Goal: Task Accomplishment & Management: Use online tool/utility

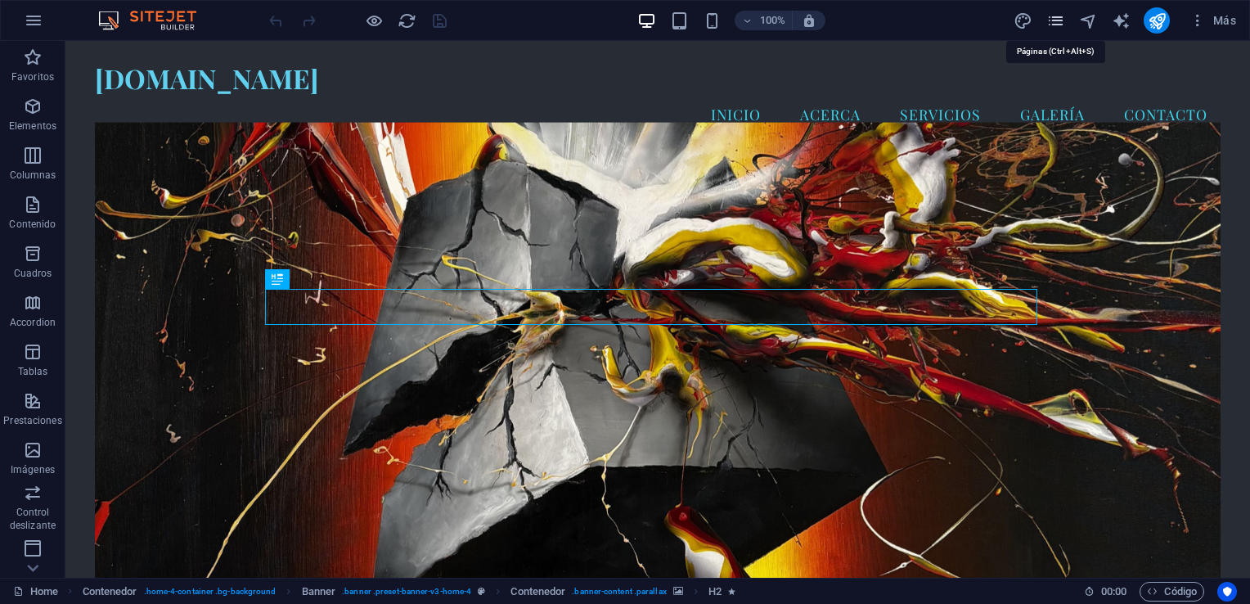
click at [1061, 24] on icon "pages" at bounding box center [1056, 20] width 19 height 19
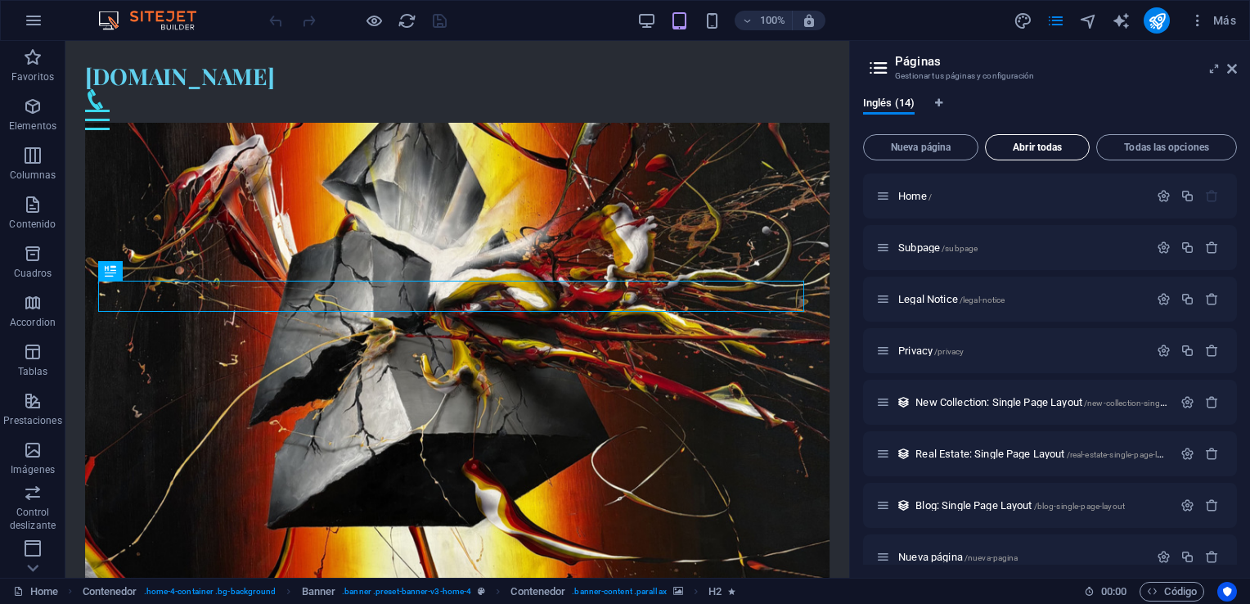
click at [1032, 149] on span "Abrir todas" at bounding box center [1038, 147] width 90 height 10
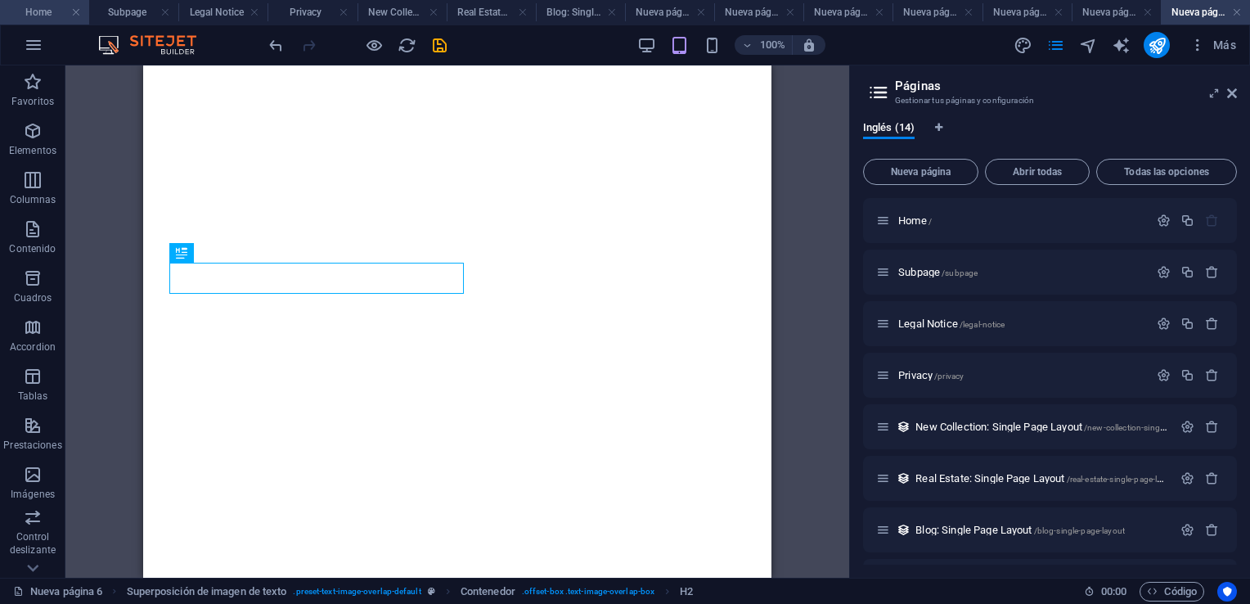
click at [38, 15] on h4 "Home" at bounding box center [44, 12] width 89 height 18
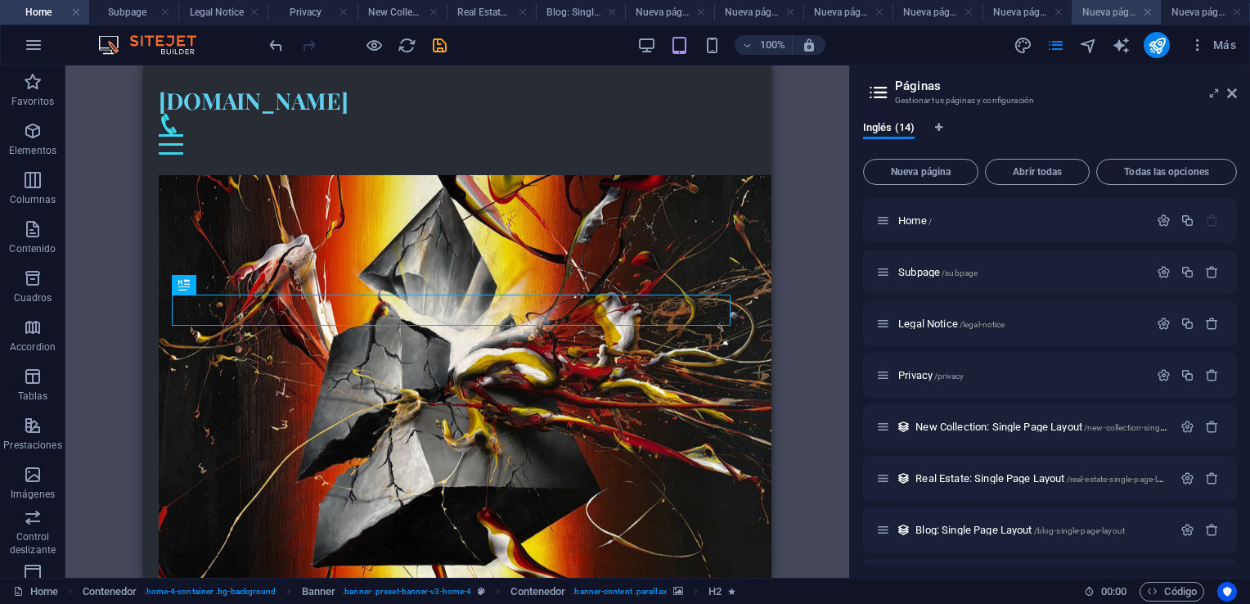
click at [1110, 13] on h4 "Nueva página 5" at bounding box center [1116, 12] width 89 height 18
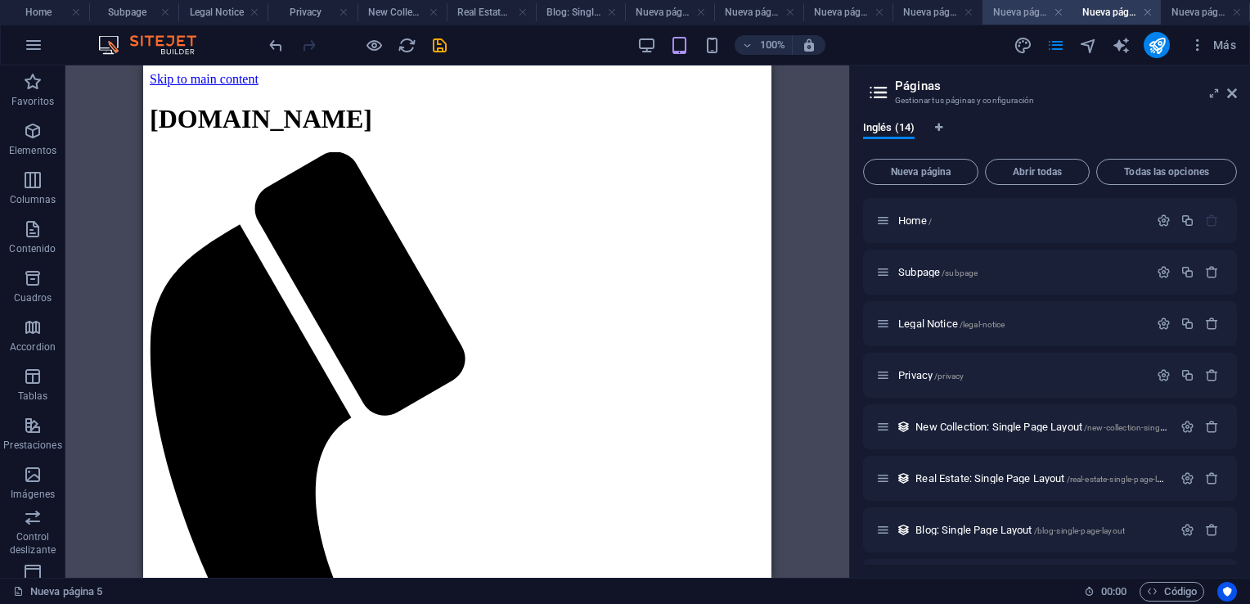
click at [1015, 17] on h4 "Nueva página 4" at bounding box center [1027, 12] width 89 height 18
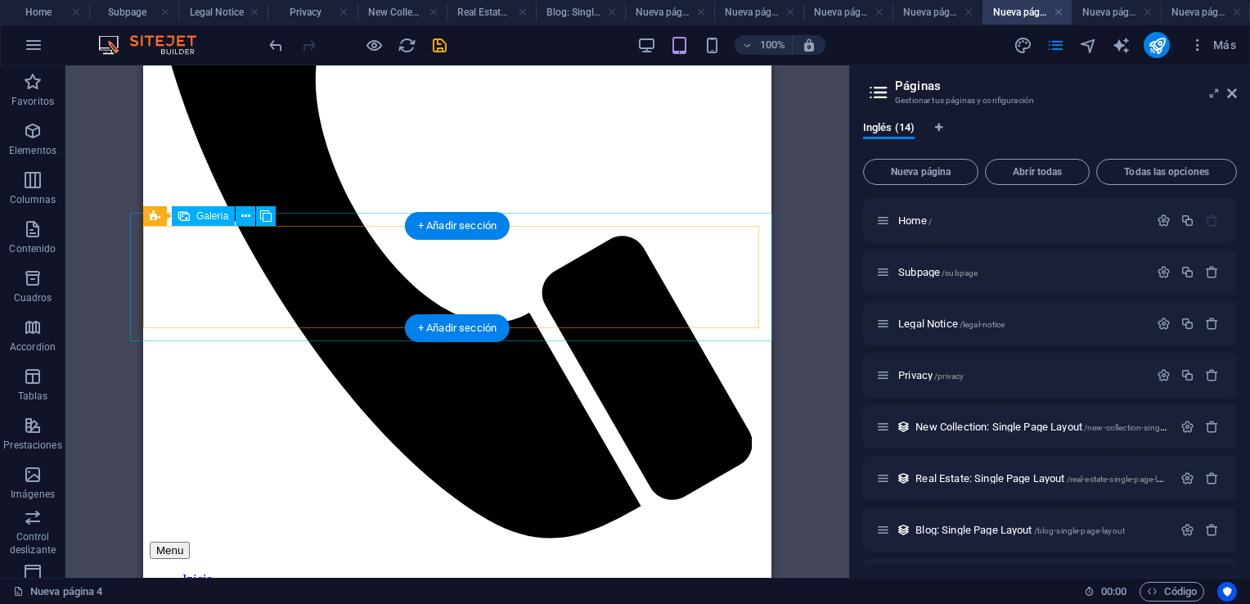
scroll to position [491, 0]
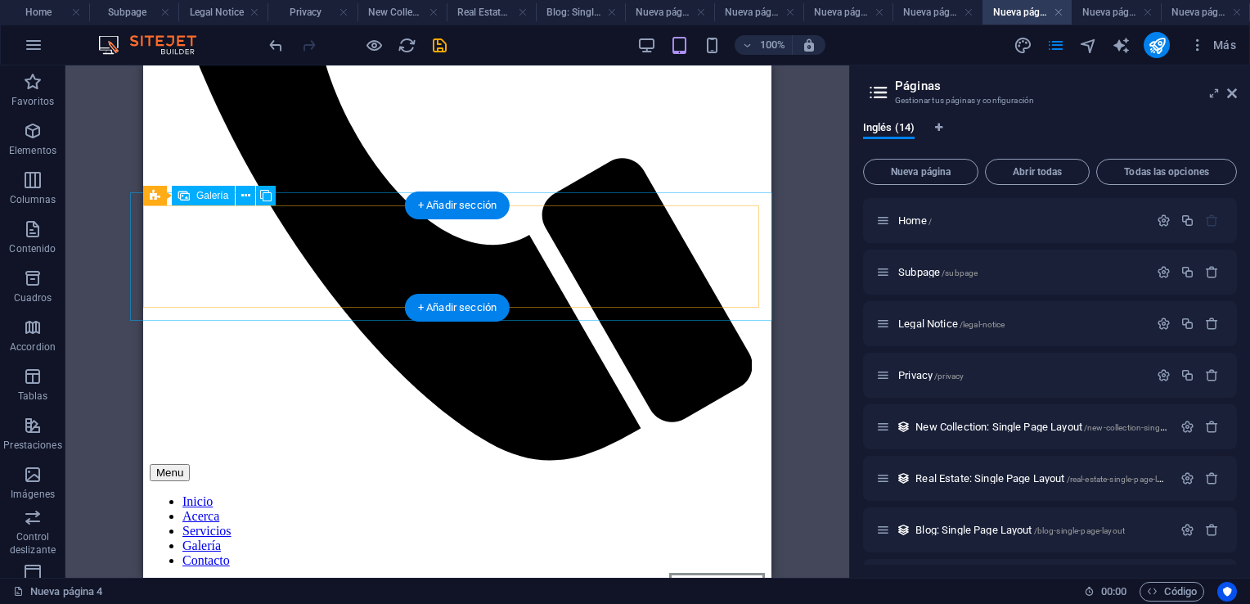
select select "4"
select select "px"
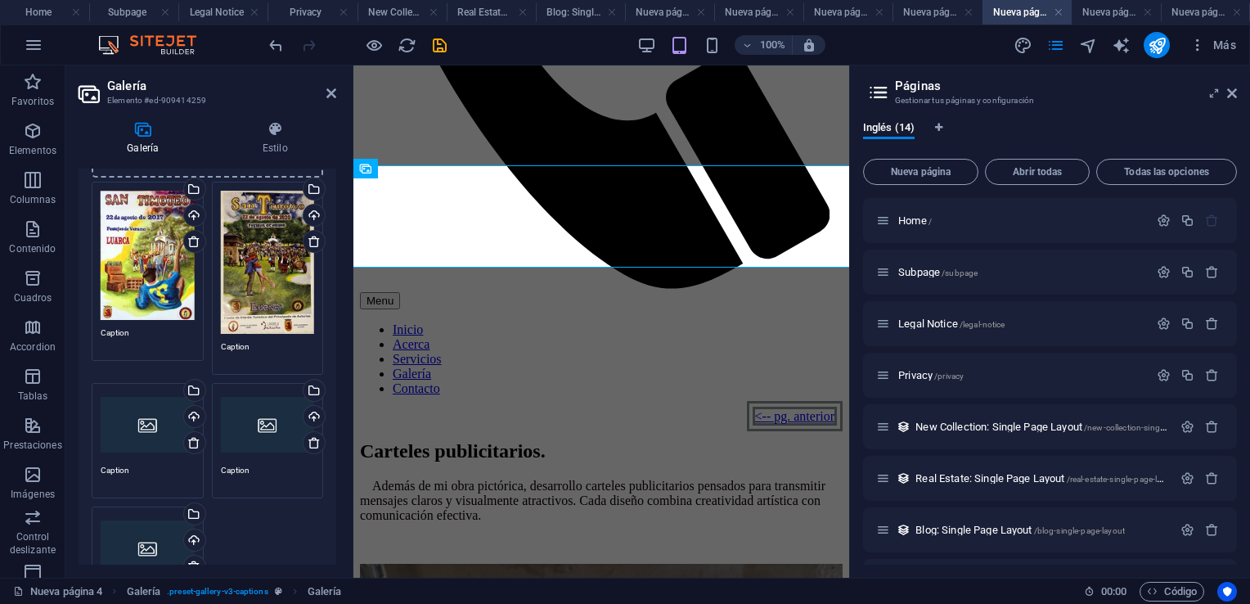
scroll to position [164, 0]
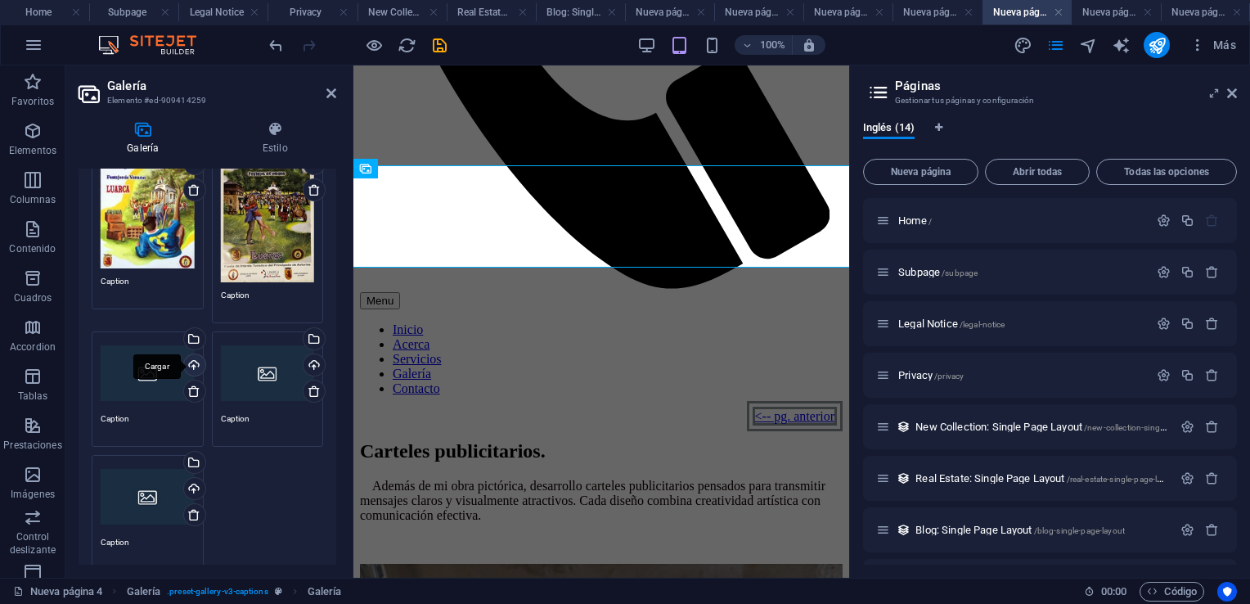
click at [192, 359] on div "Cargar" at bounding box center [193, 366] width 25 height 25
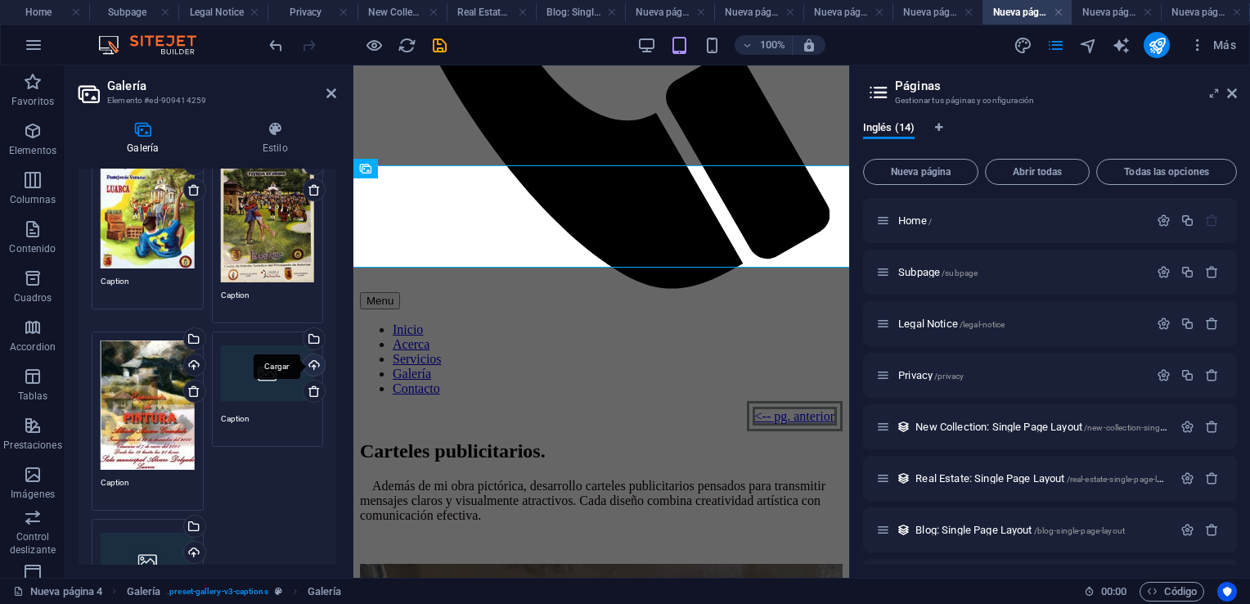
click at [308, 367] on div "Cargar" at bounding box center [312, 366] width 25 height 25
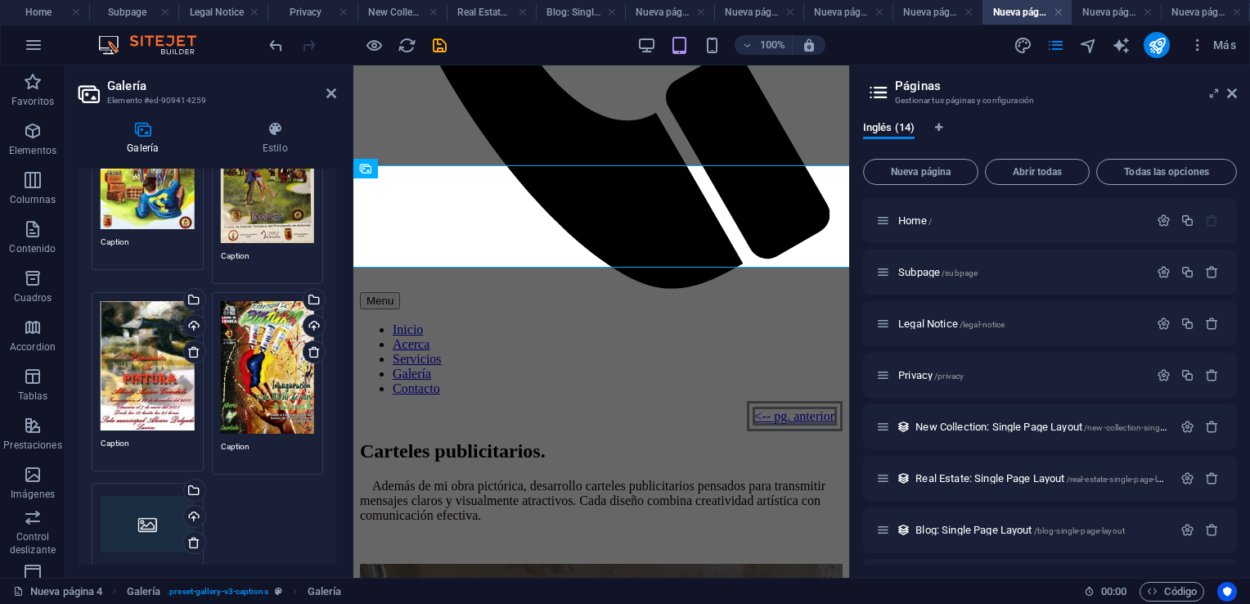
scroll to position [82, 0]
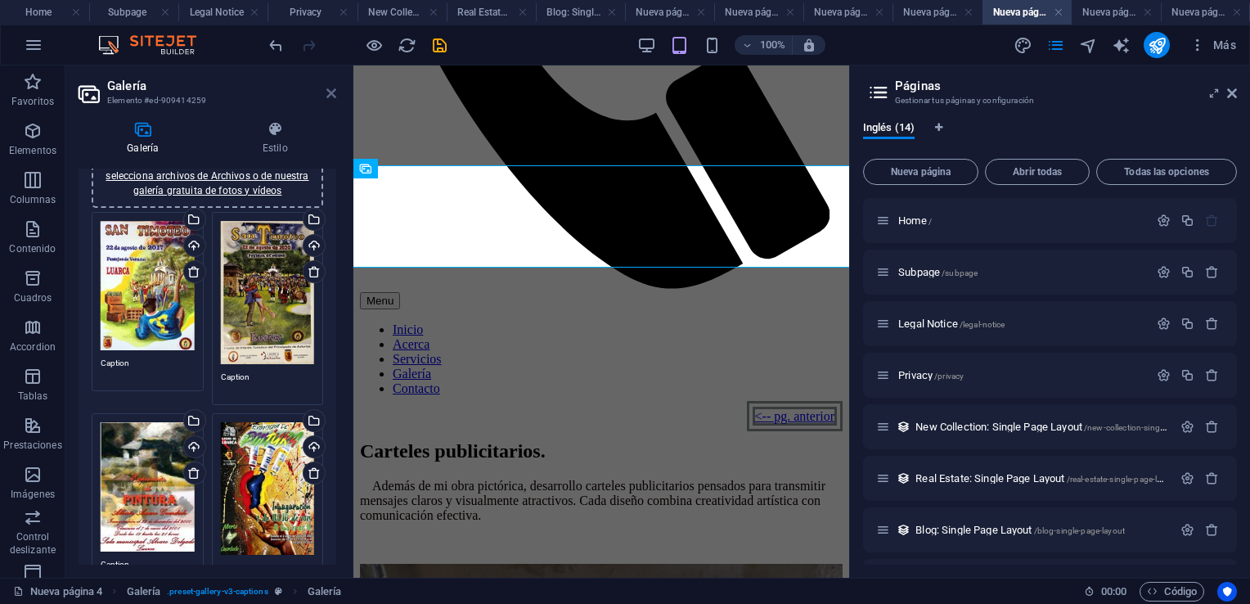
click at [328, 89] on icon at bounding box center [332, 93] width 10 height 13
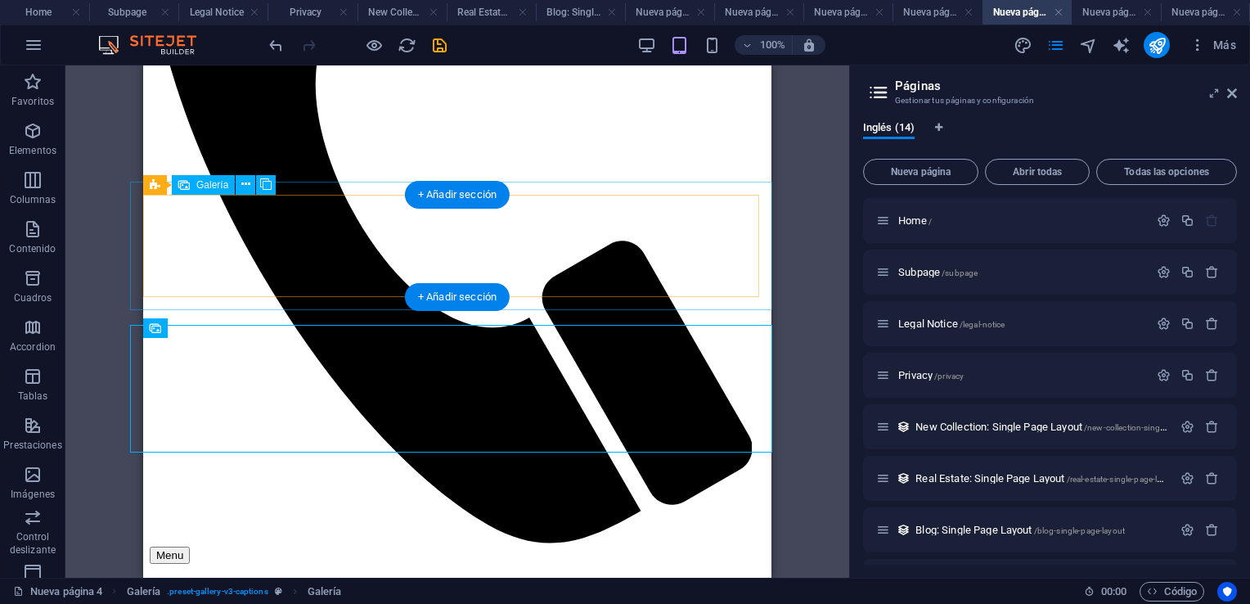
scroll to position [409, 0]
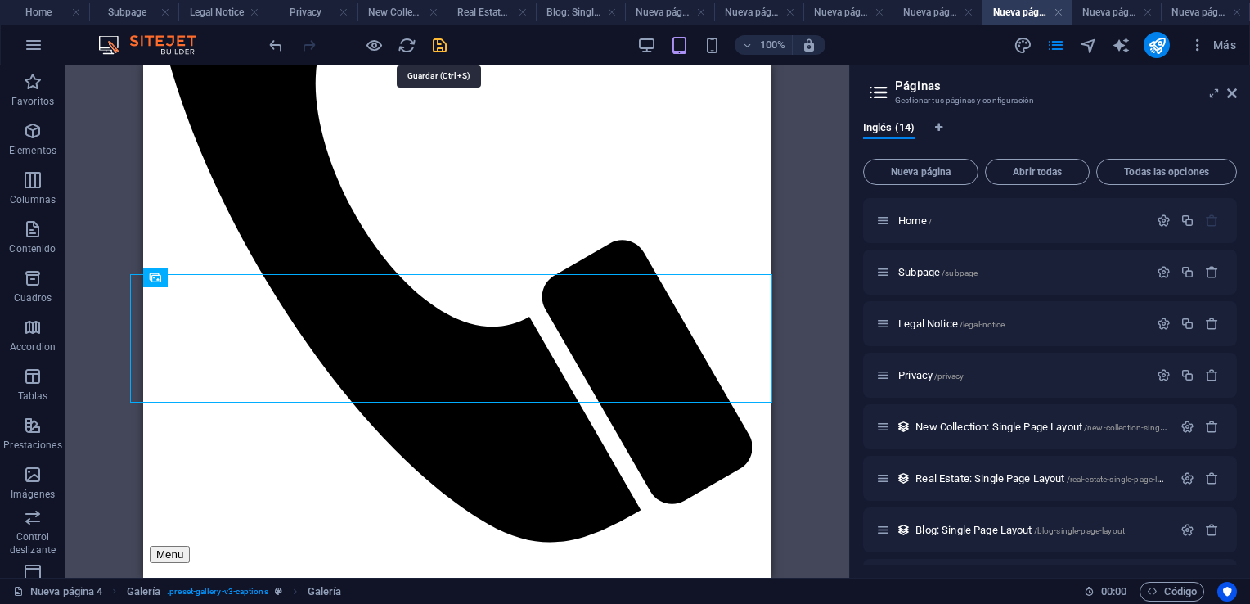
click at [436, 49] on icon "save" at bounding box center [439, 45] width 19 height 19
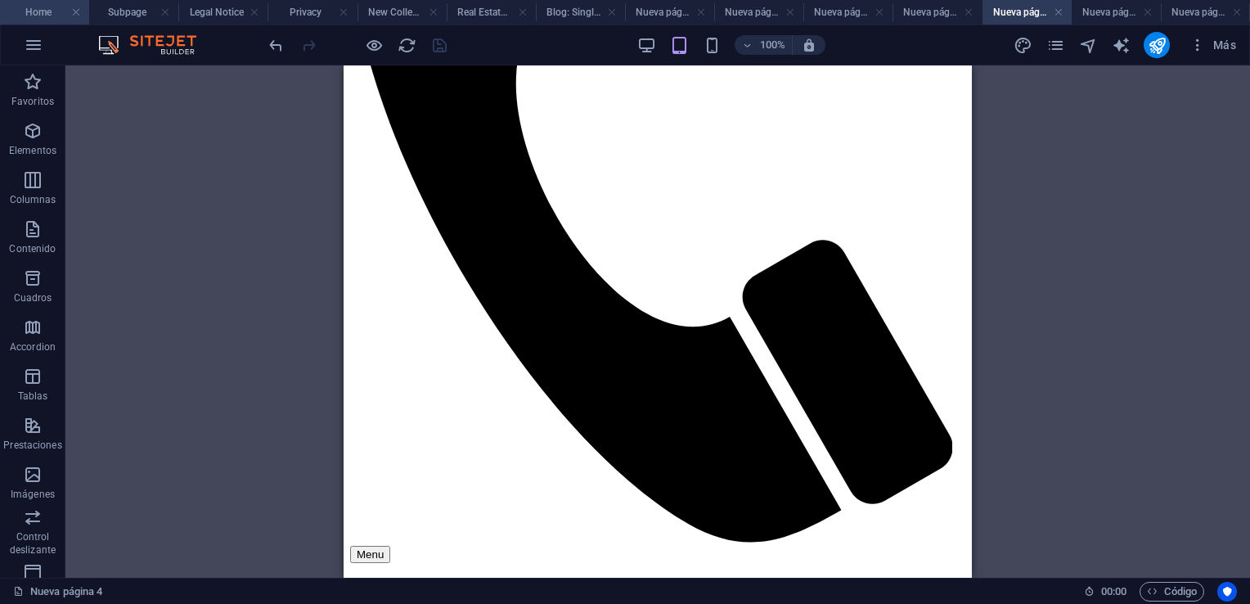
click at [44, 14] on h4 "Home" at bounding box center [44, 12] width 89 height 18
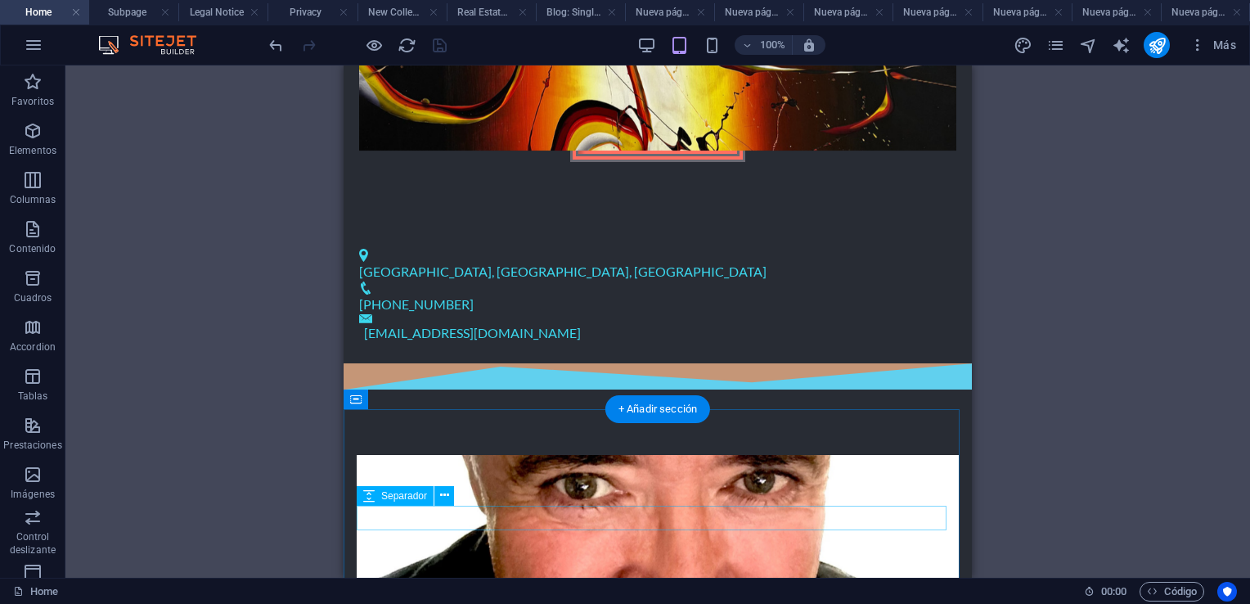
scroll to position [818, 0]
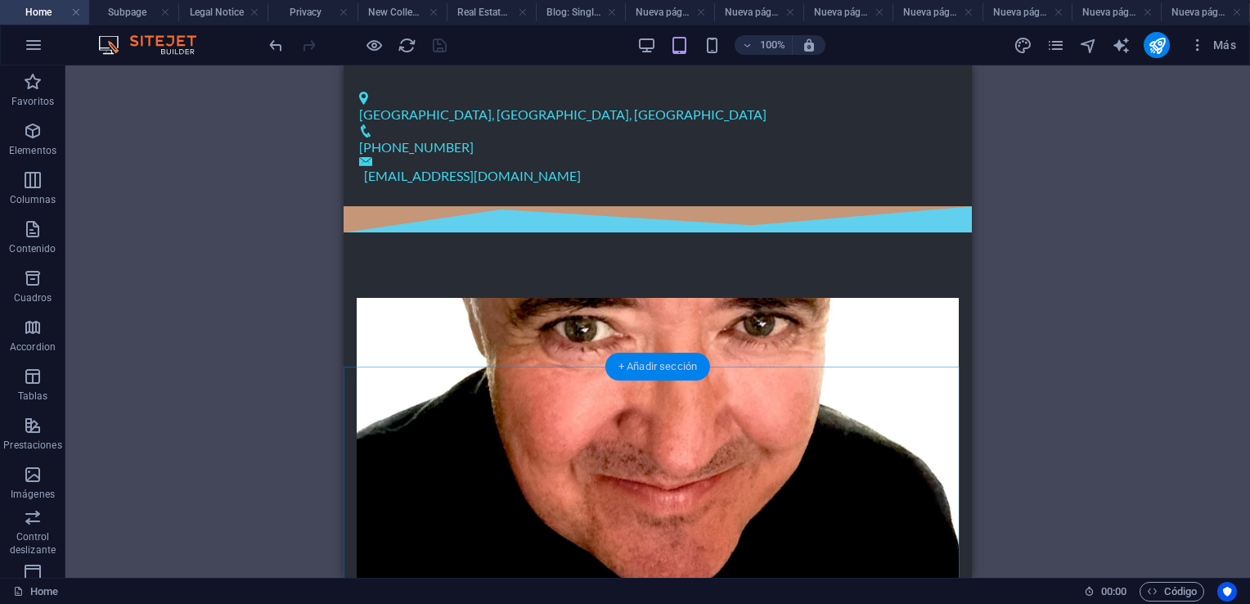
click at [652, 365] on div "+ Añadir sección" at bounding box center [658, 367] width 105 height 28
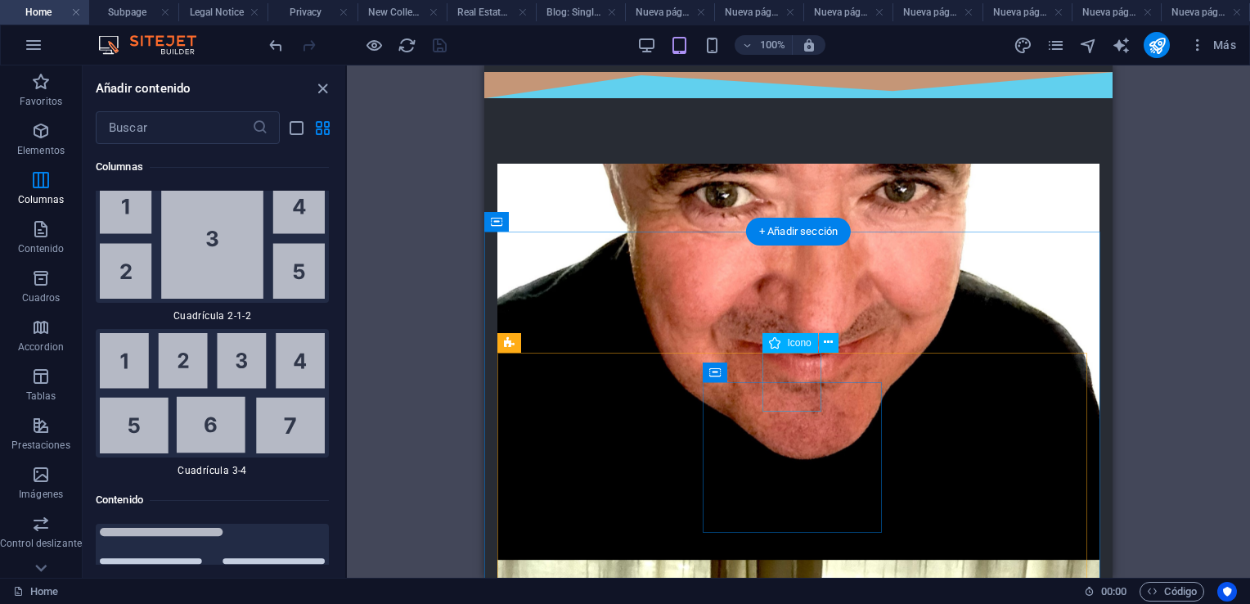
scroll to position [982, 0]
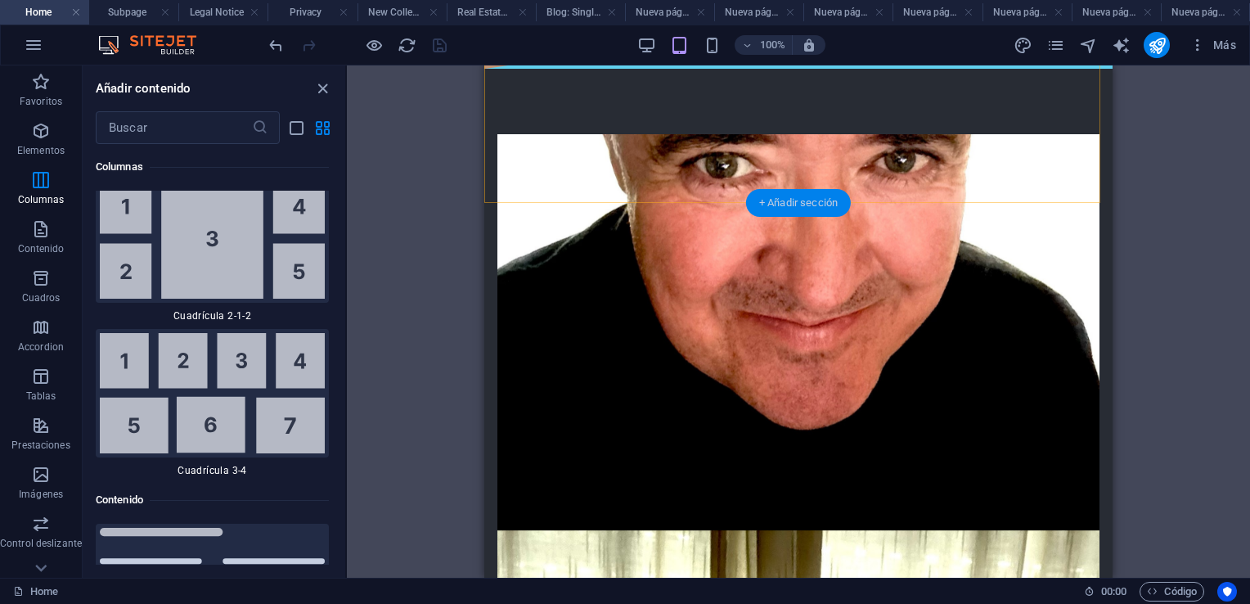
click at [790, 206] on div "+ Añadir sección" at bounding box center [798, 203] width 105 height 28
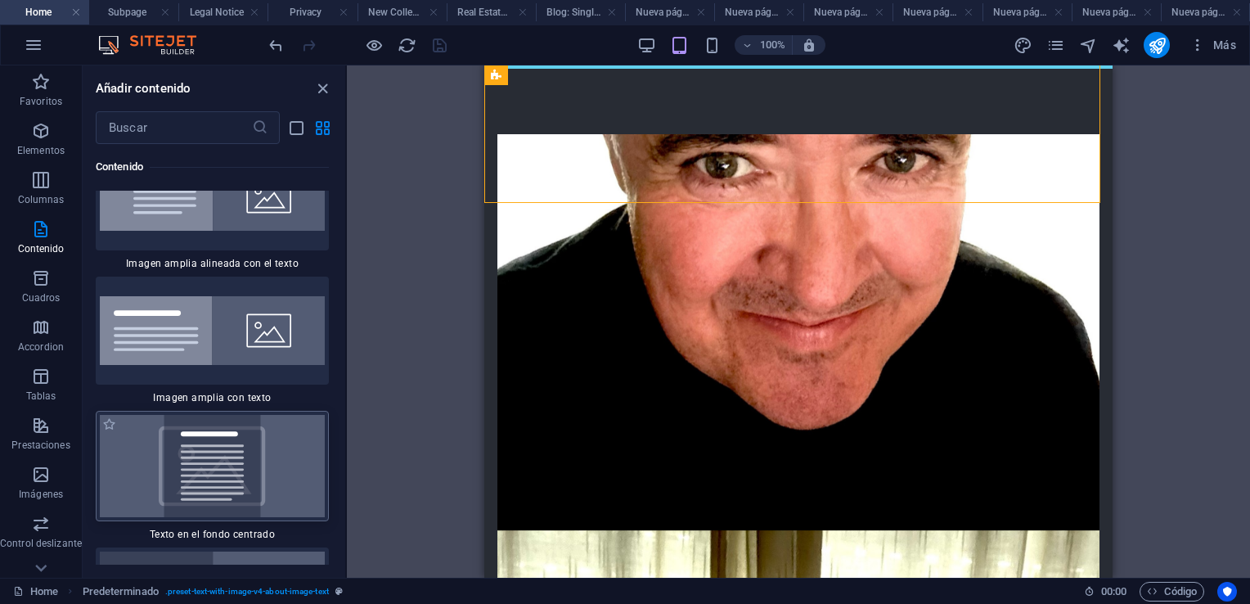
scroll to position [6631, 0]
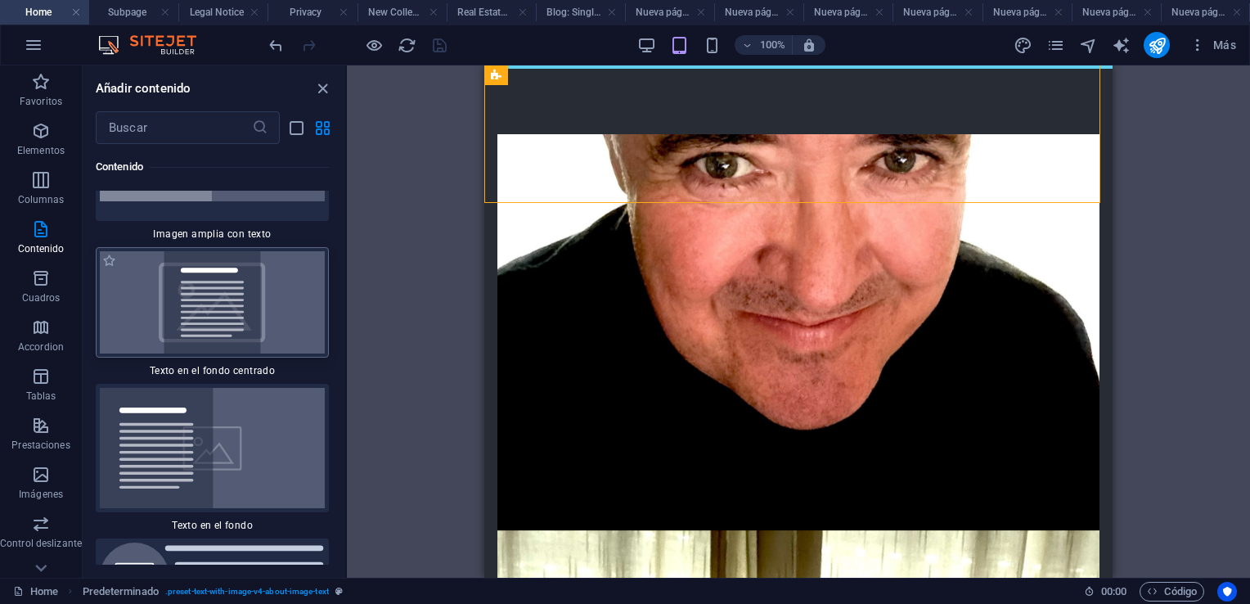
click at [209, 320] on img at bounding box center [212, 302] width 225 height 102
click at [347, 320] on div "Arrastra aquí para reemplazar el contenido existente. Si quieres crear un eleme…" at bounding box center [798, 321] width 903 height 512
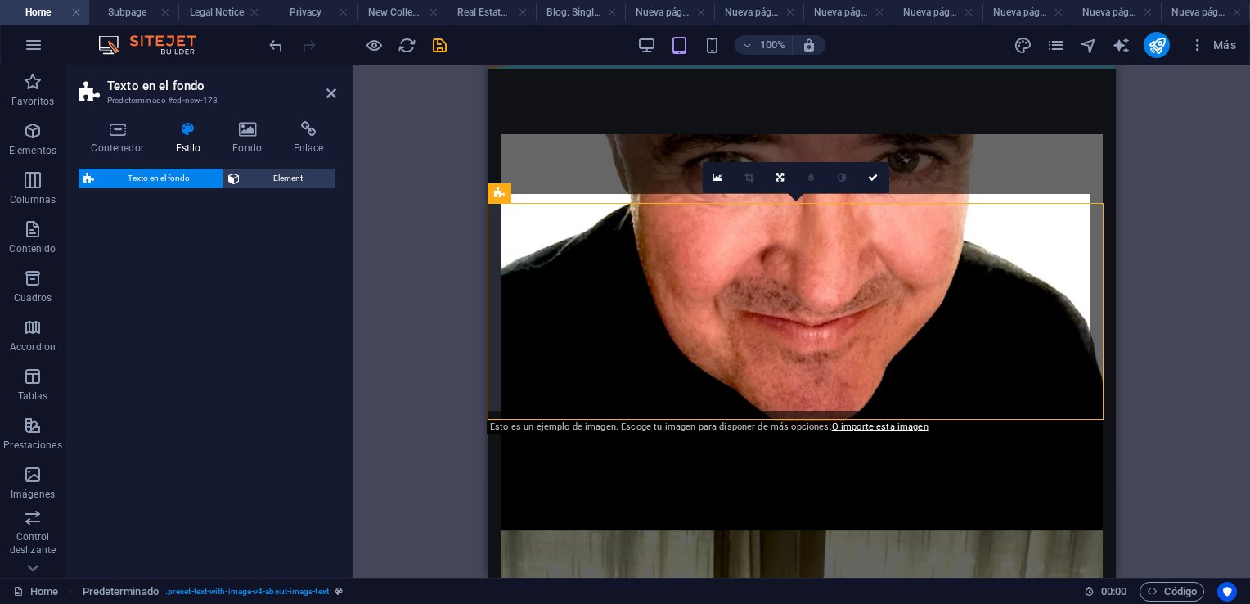
select select "%"
select select "rem"
select select "px"
select select "preset-fullscreen-text-on-background-v2-centered"
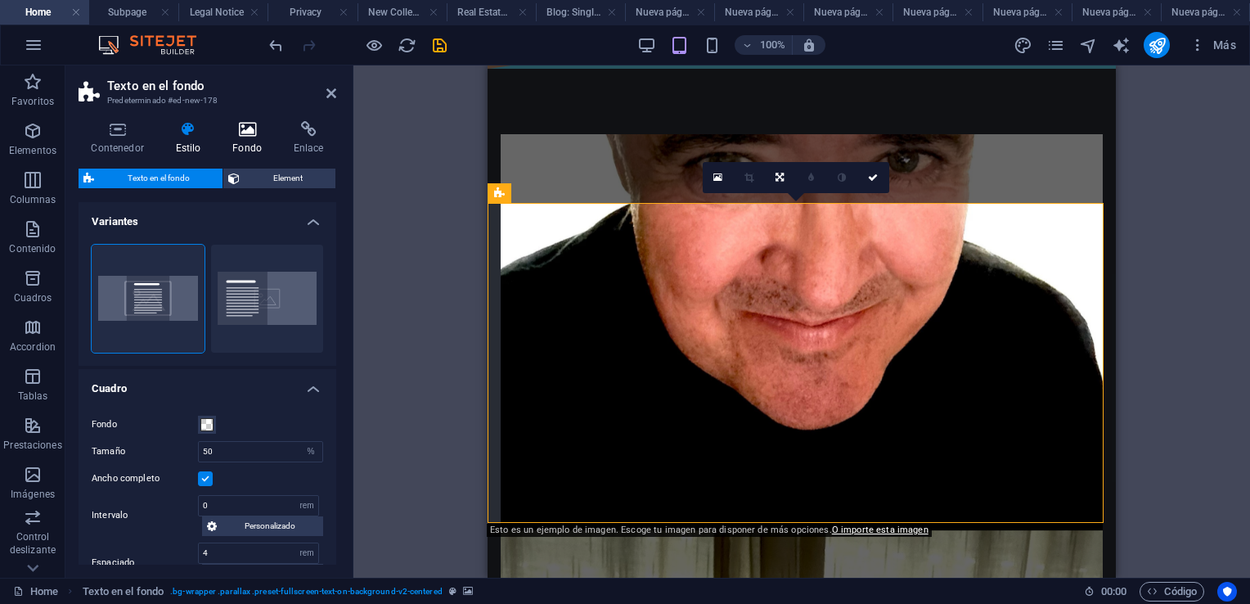
click at [243, 131] on icon at bounding box center [247, 129] width 55 height 16
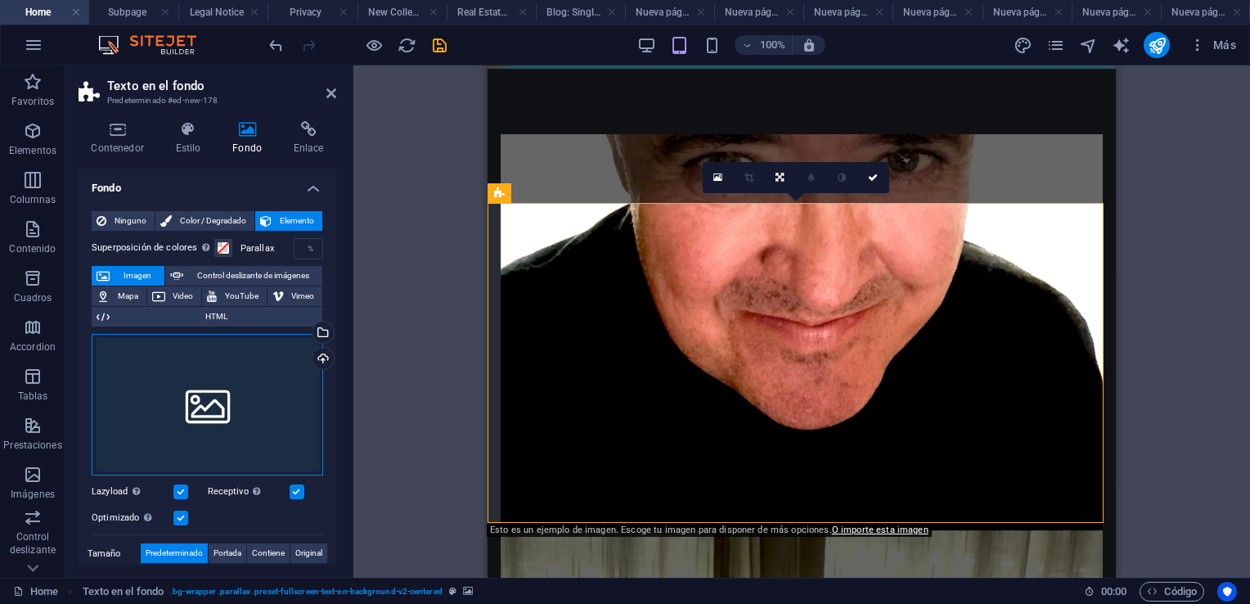
click at [268, 391] on div "Arrastra archivos aquí, haz clic para escoger archivos o selecciona archivos de…" at bounding box center [208, 405] width 232 height 142
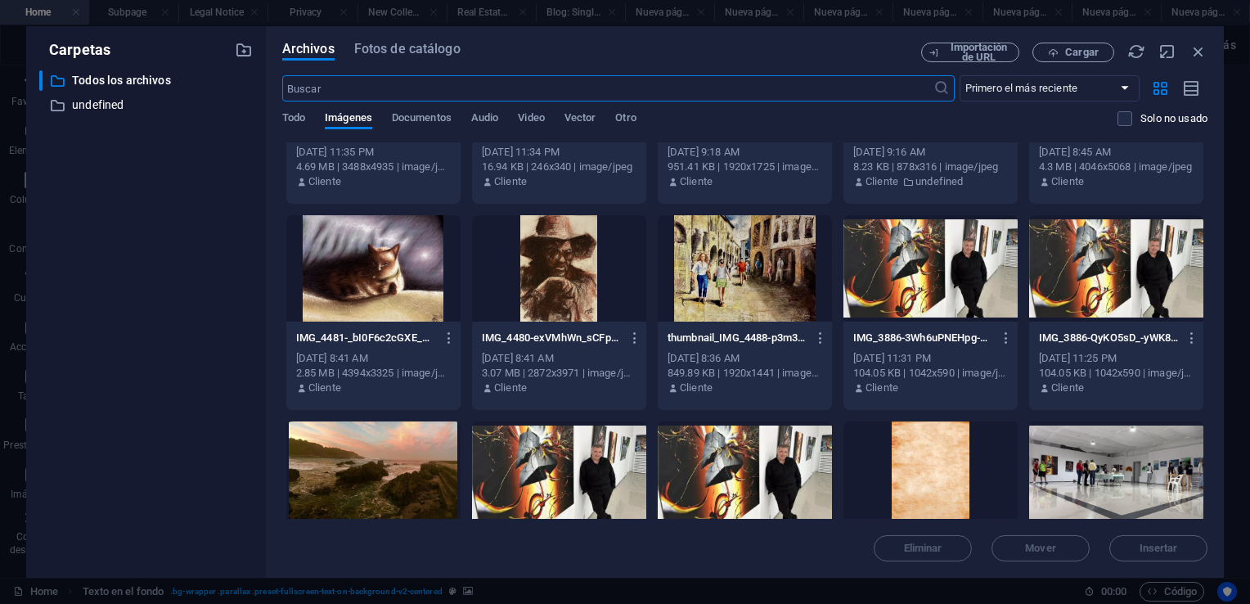
scroll to position [164, 0]
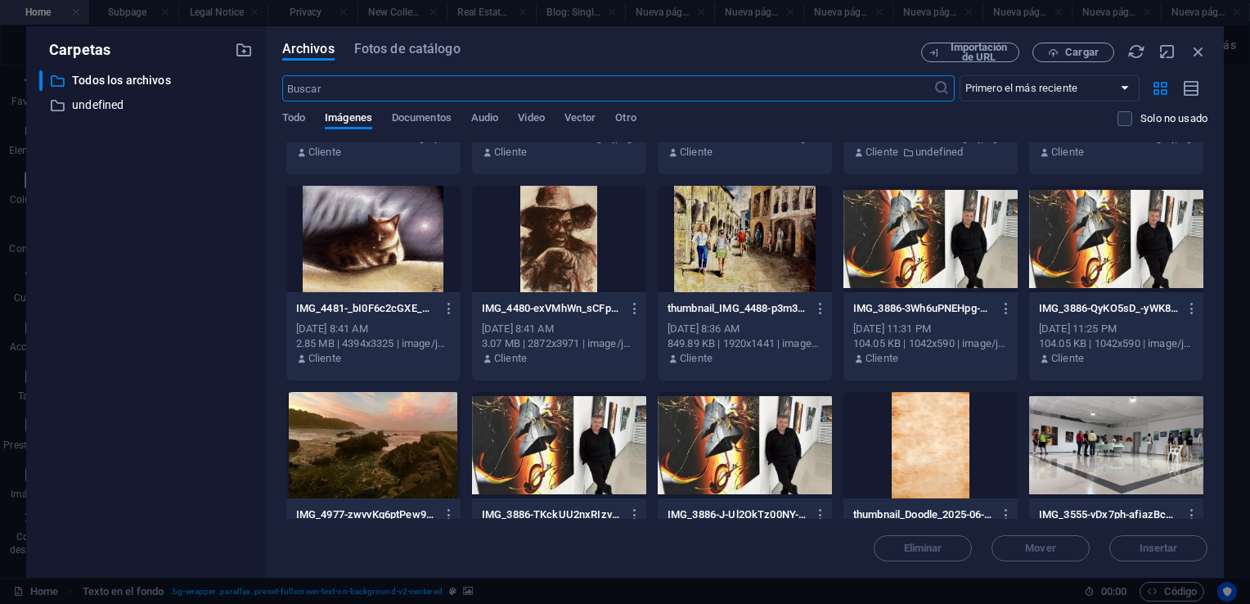
click at [1114, 446] on div at bounding box center [1116, 445] width 174 height 106
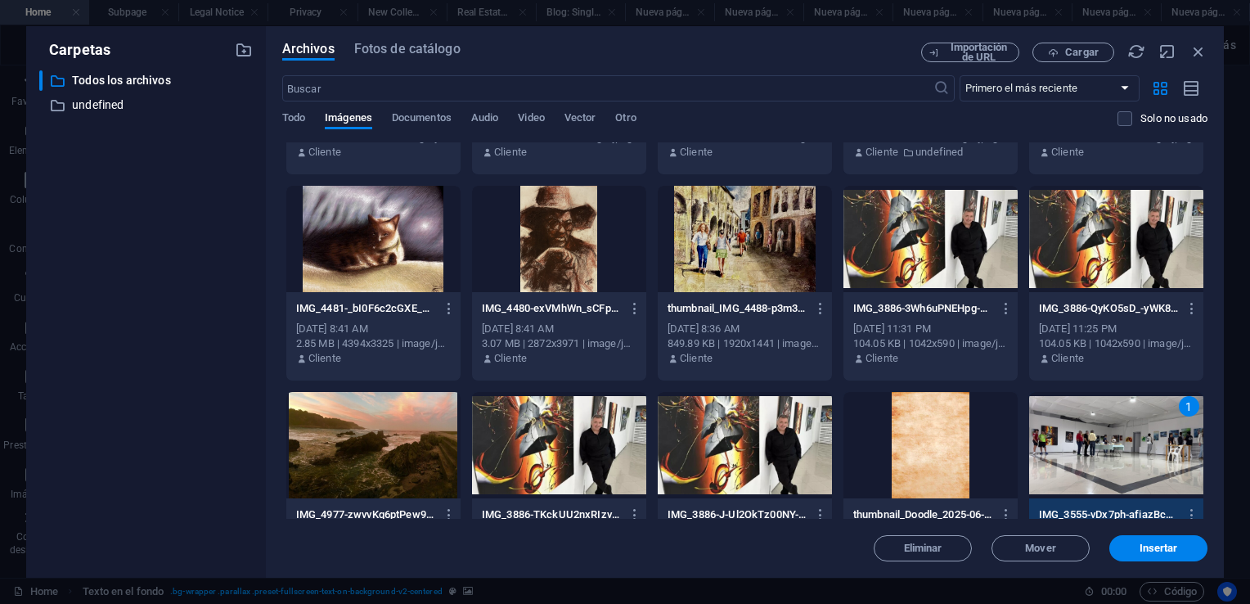
click at [1114, 446] on div "1" at bounding box center [1116, 445] width 174 height 106
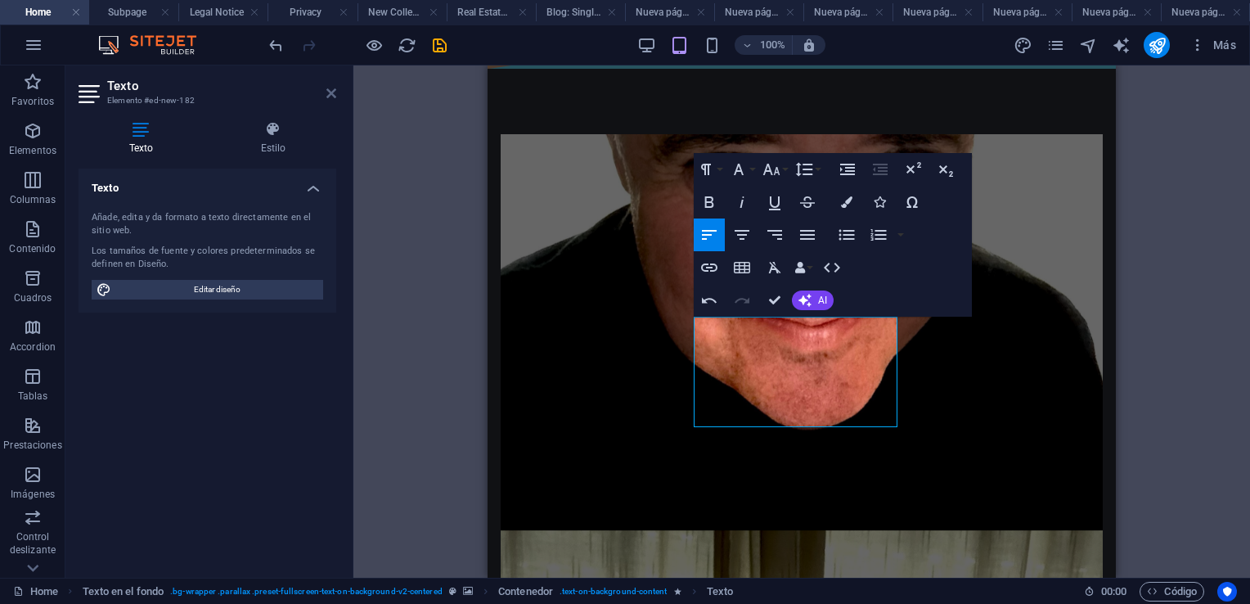
click at [330, 91] on icon at bounding box center [332, 93] width 10 height 13
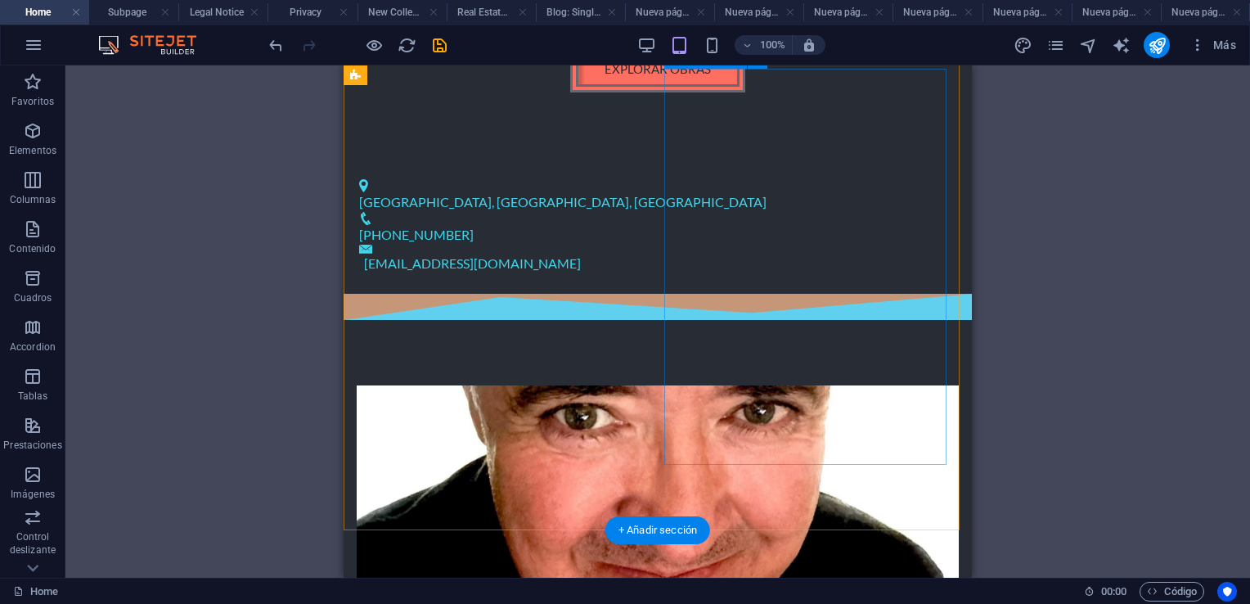
scroll to position [900, 0]
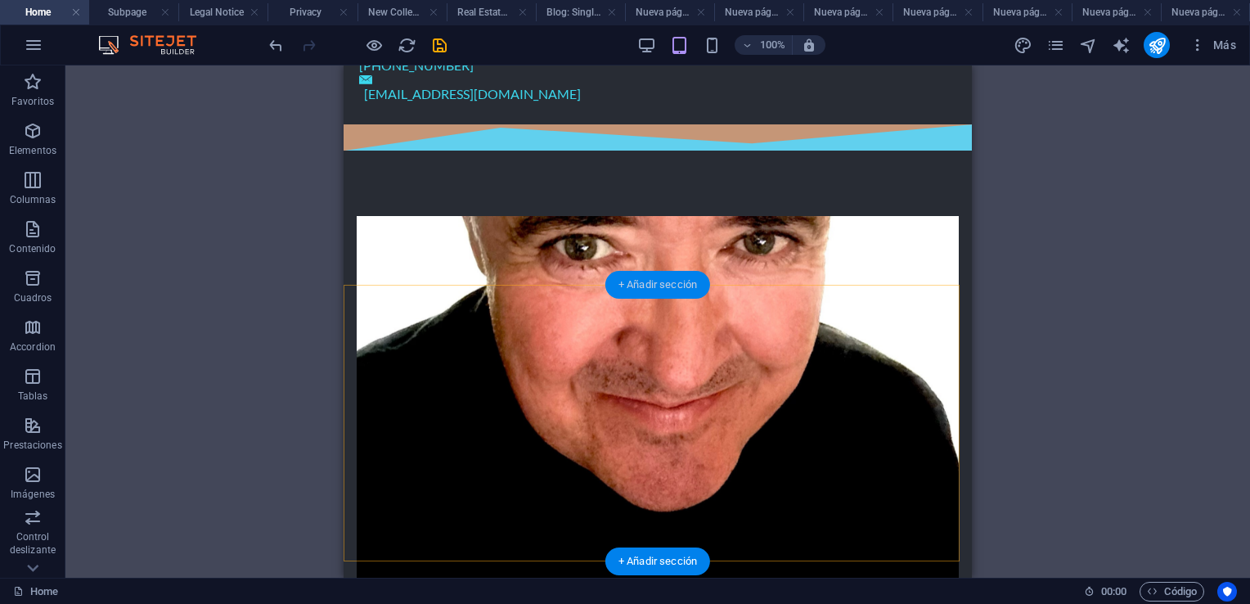
click at [637, 282] on div "+ Añadir sección" at bounding box center [658, 285] width 105 height 28
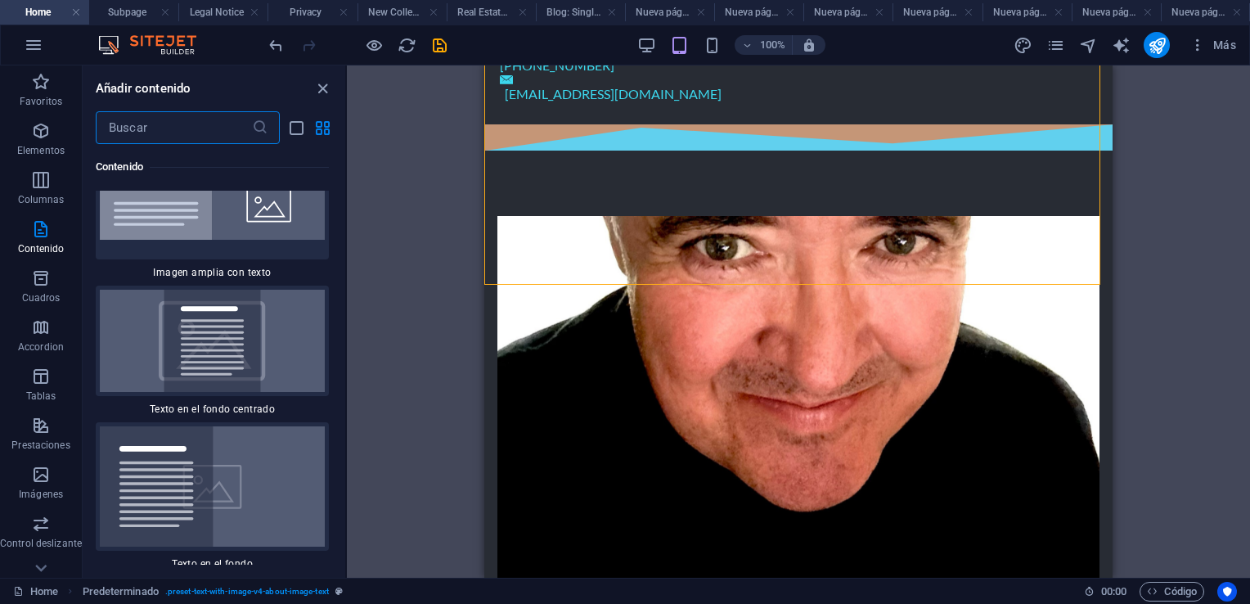
scroll to position [6631, 0]
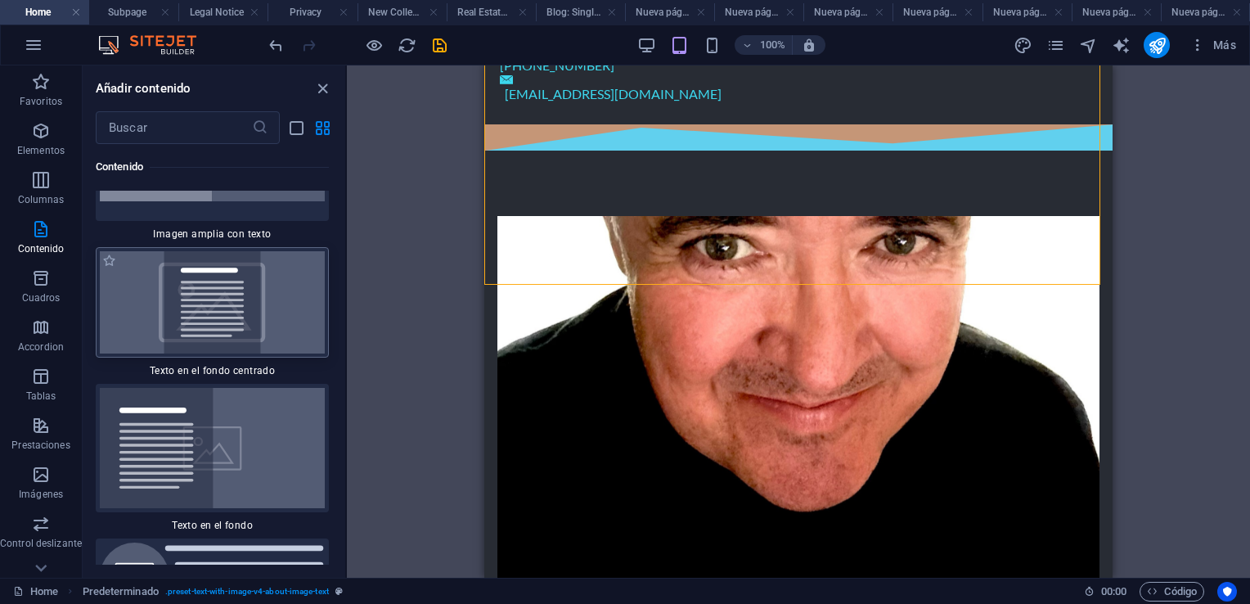
click at [224, 310] on img at bounding box center [212, 302] width 225 height 102
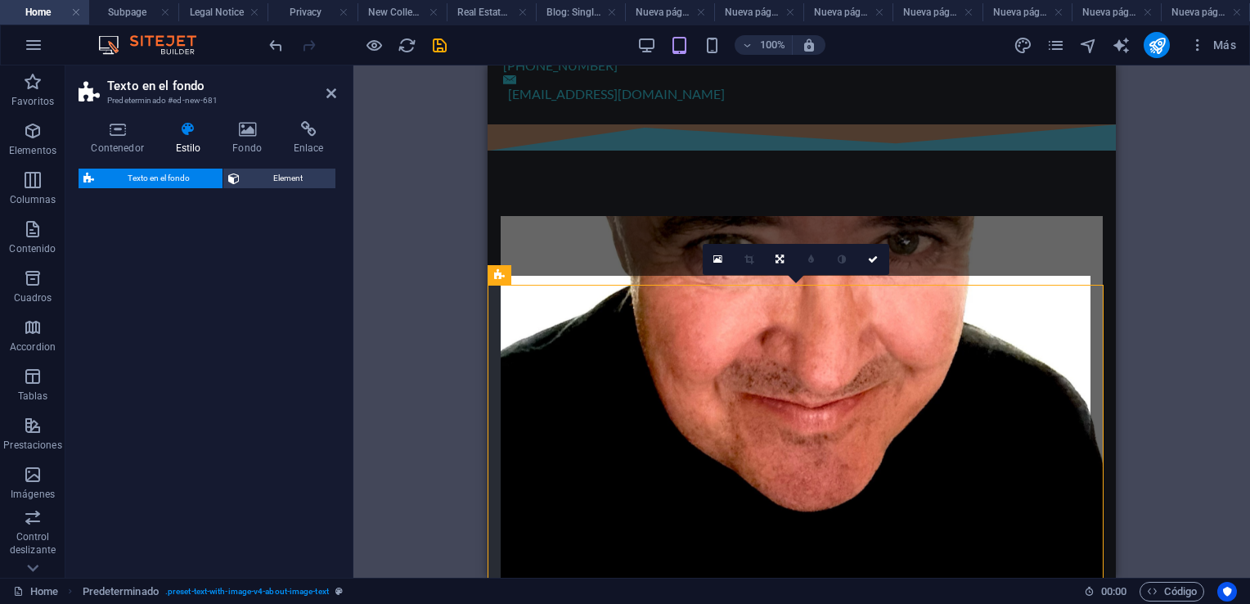
select select "%"
select select "rem"
select select "px"
select select "preset-fullscreen-text-on-background-v2-centered"
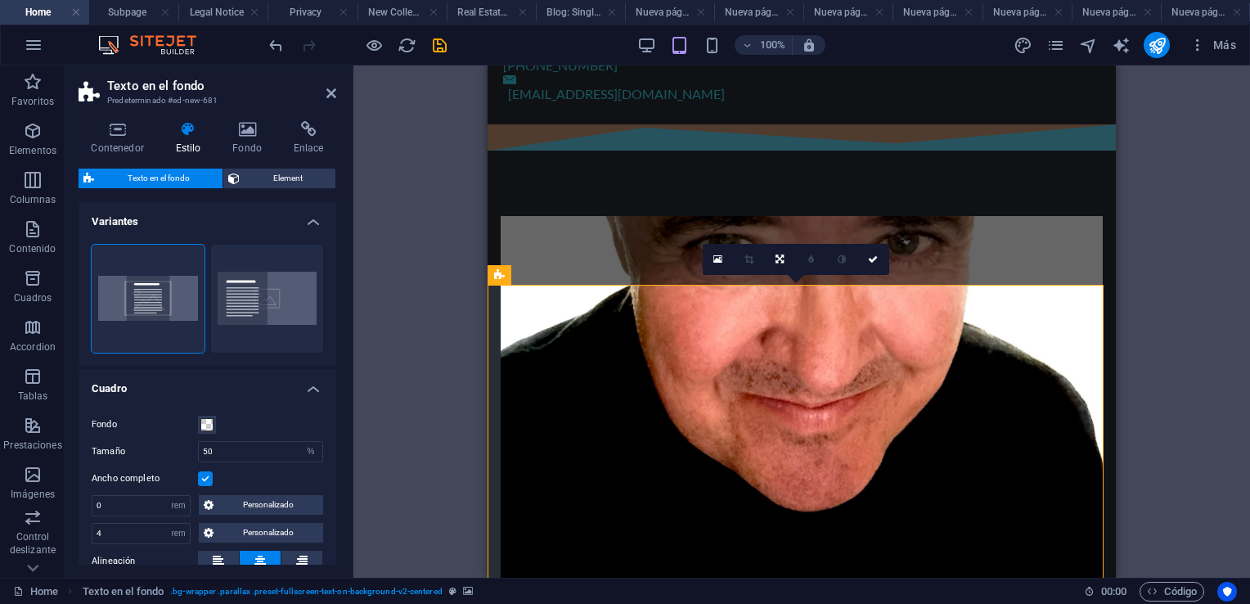
scroll to position [982, 0]
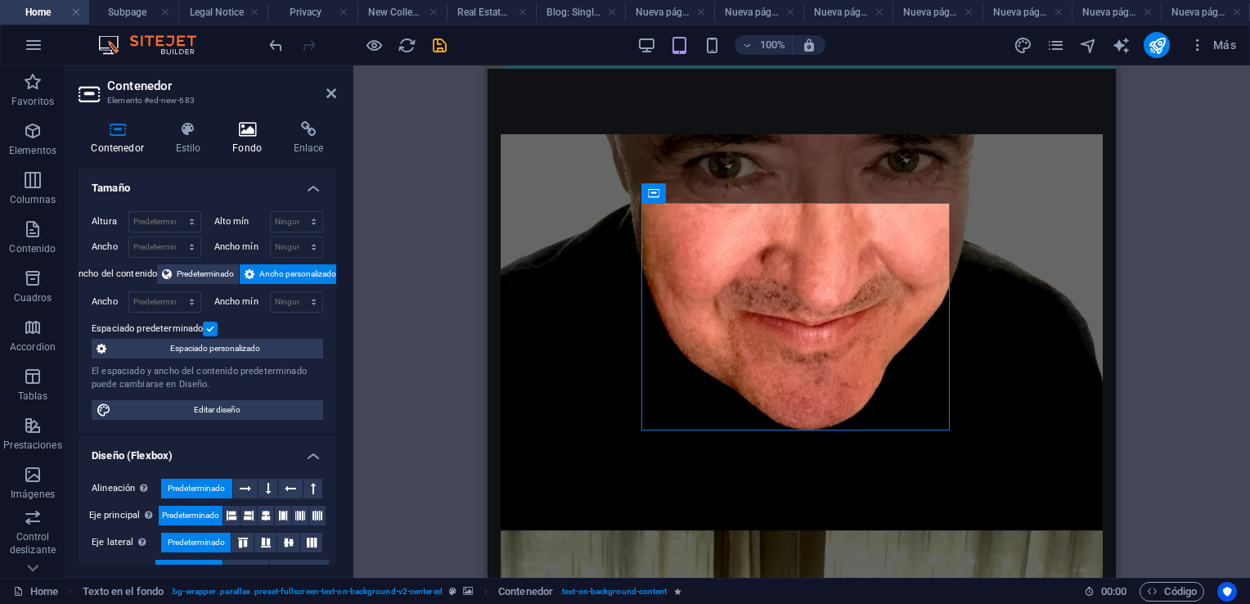
click at [250, 132] on icon at bounding box center [247, 129] width 55 height 16
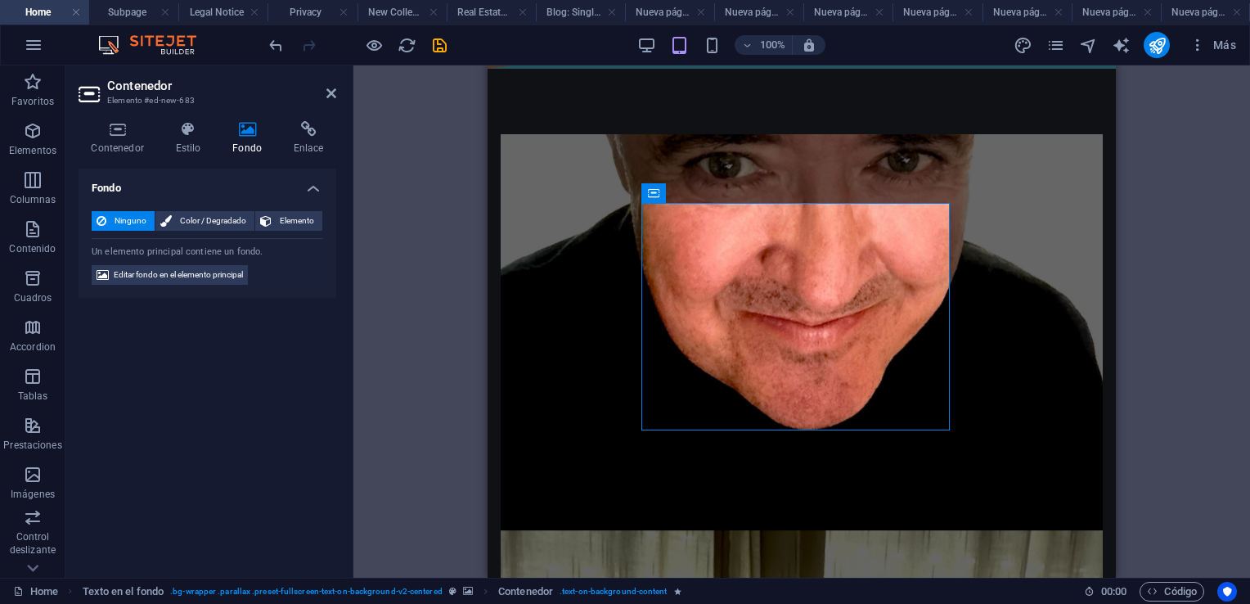
click at [253, 132] on icon at bounding box center [247, 129] width 55 height 16
click at [249, 132] on icon at bounding box center [247, 129] width 55 height 16
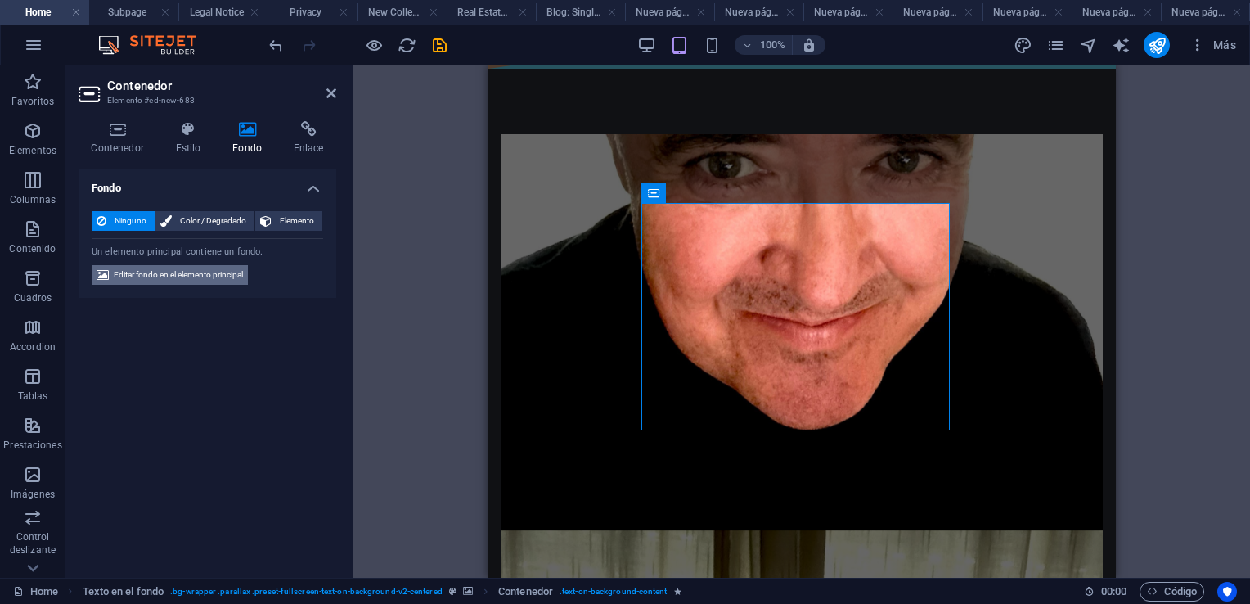
click at [167, 280] on span "Editar fondo en el elemento principal" at bounding box center [178, 275] width 129 height 20
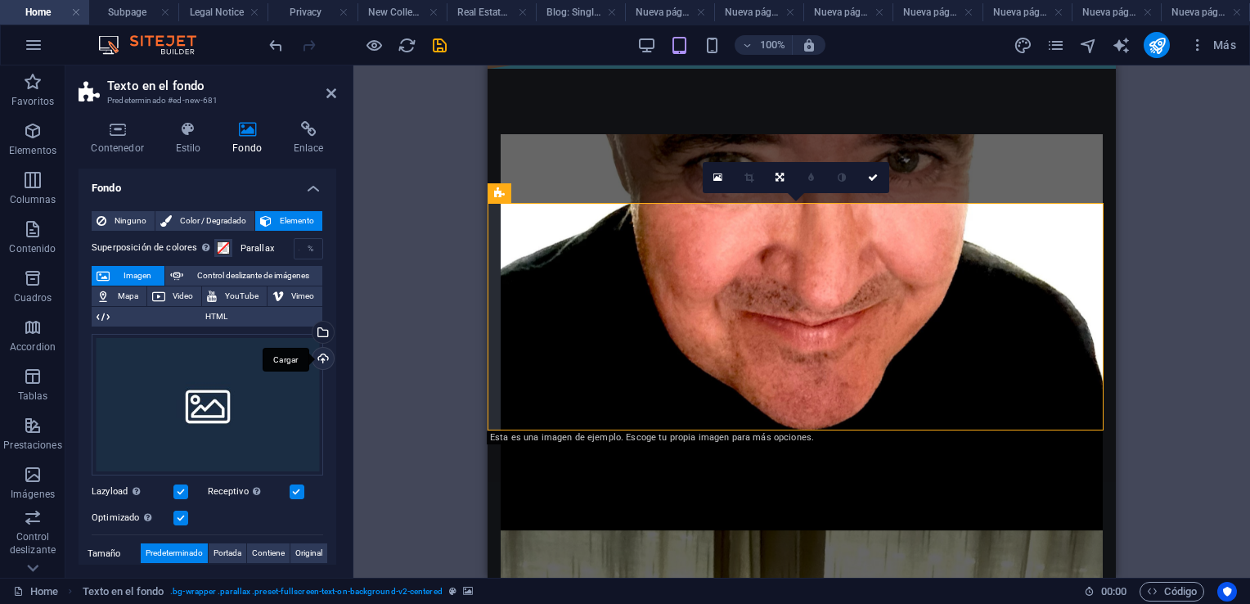
click at [321, 360] on div "Cargar" at bounding box center [321, 360] width 25 height 25
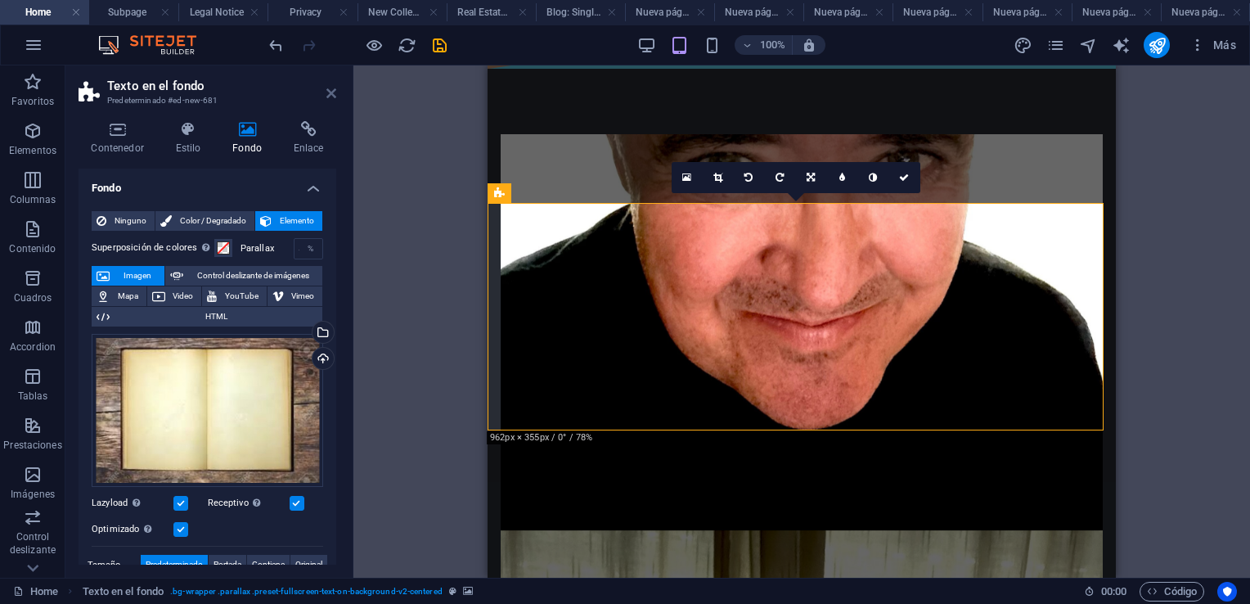
click at [329, 88] on icon at bounding box center [332, 93] width 10 height 13
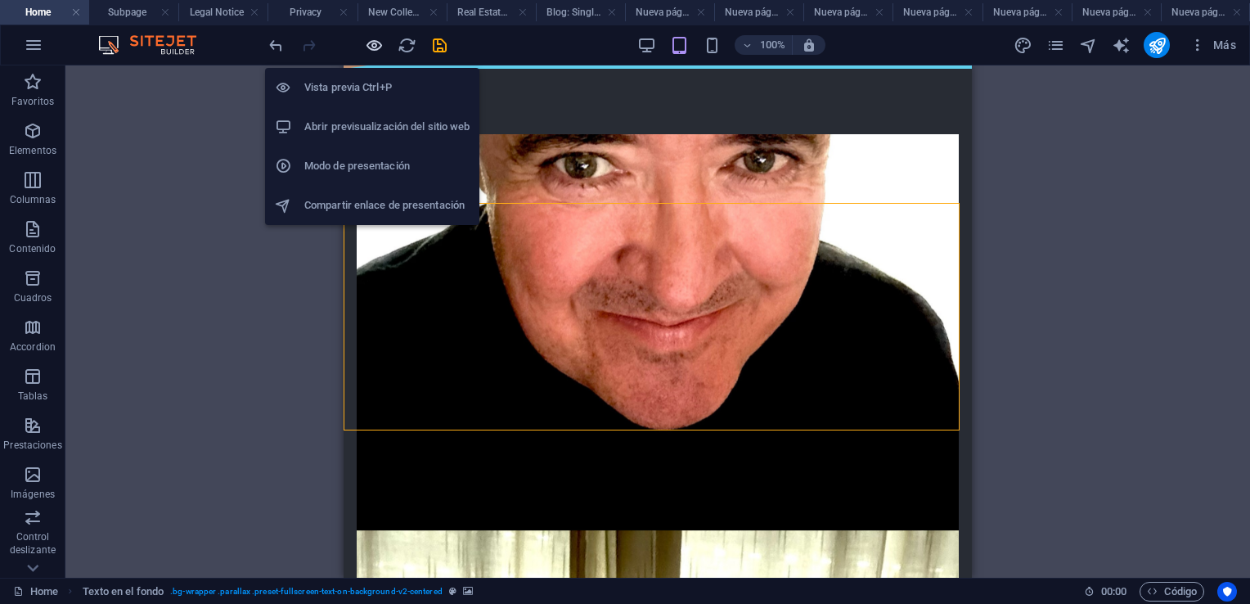
click at [371, 45] on icon "button" at bounding box center [374, 45] width 19 height 19
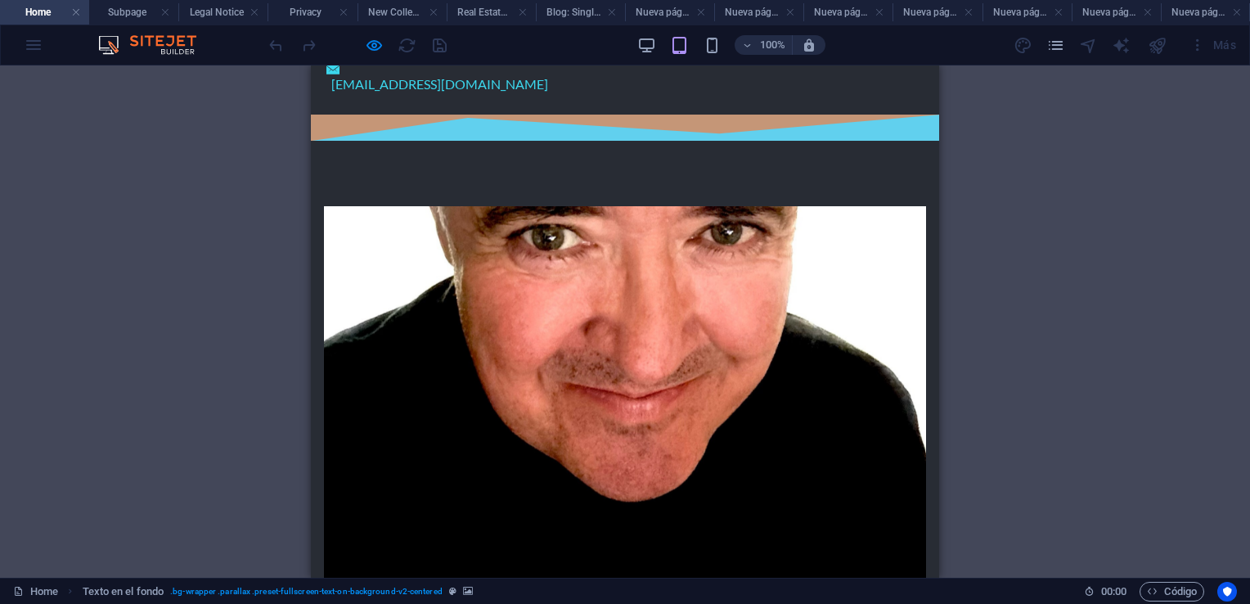
scroll to position [913, 0]
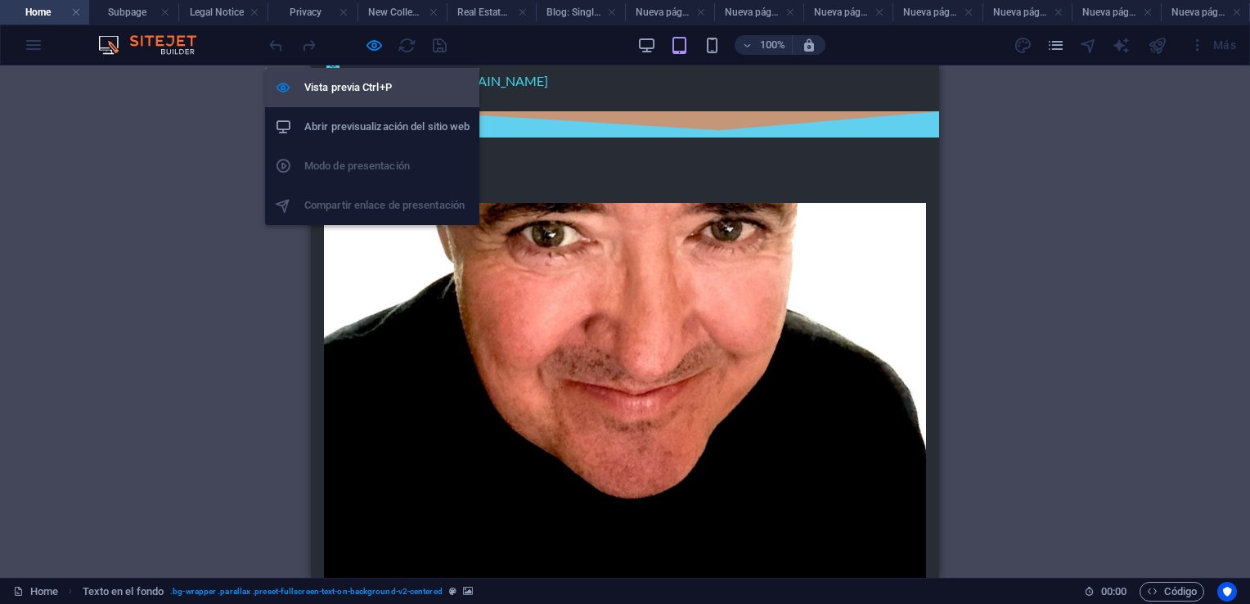
drag, startPoint x: 373, startPoint y: 44, endPoint x: 457, endPoint y: 87, distance: 93.7
click at [373, 44] on icon "button" at bounding box center [374, 45] width 19 height 19
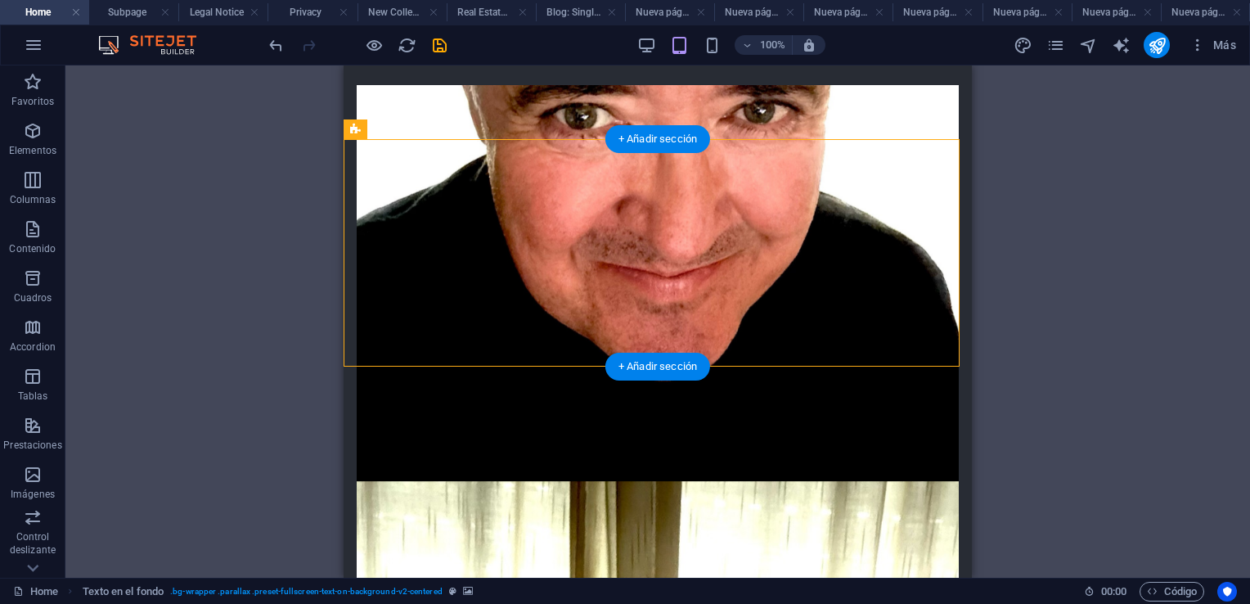
scroll to position [1077, 0]
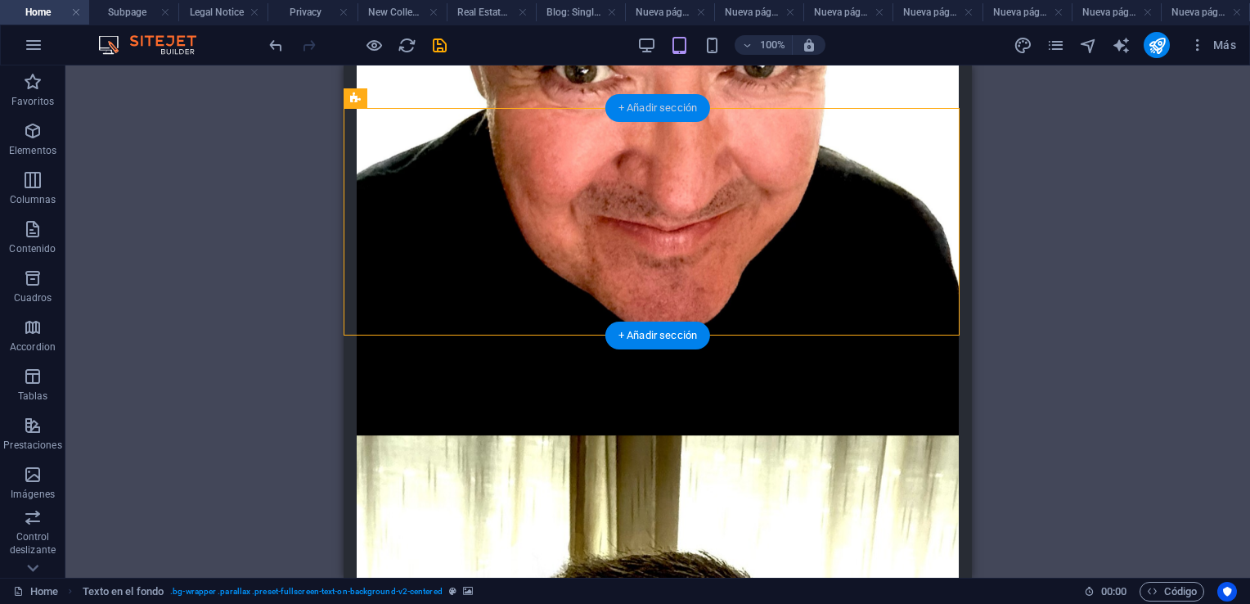
drag, startPoint x: 667, startPoint y: 107, endPoint x: 182, endPoint y: 41, distance: 489.8
click at [667, 107] on div "+ Añadir sección" at bounding box center [658, 108] width 105 height 28
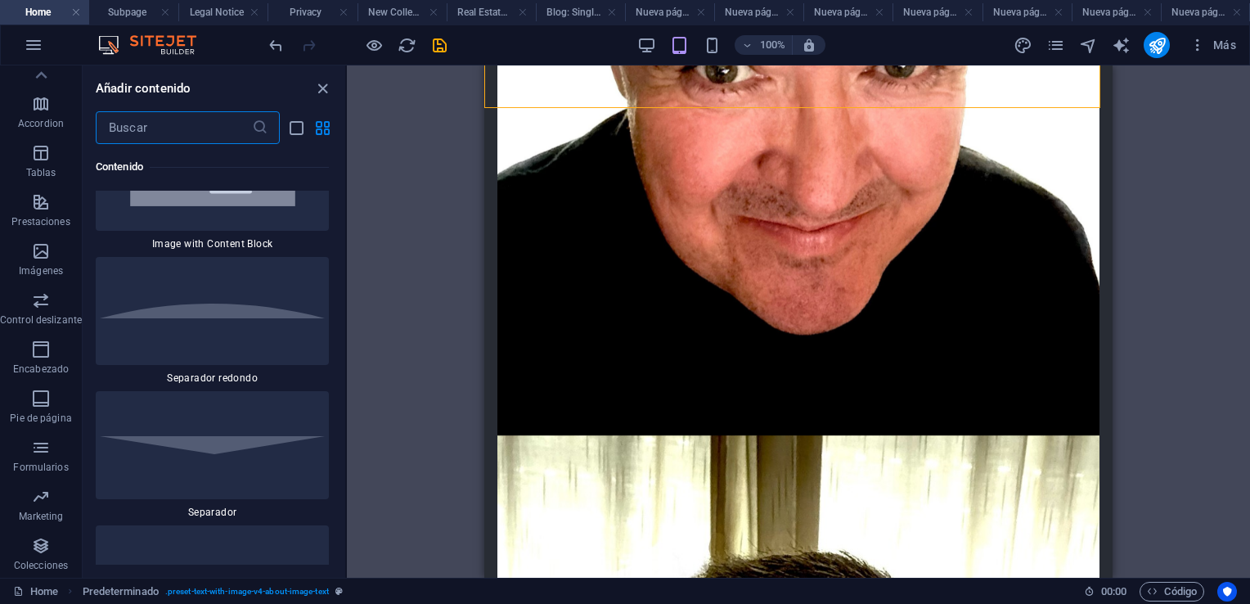
scroll to position [8268, 0]
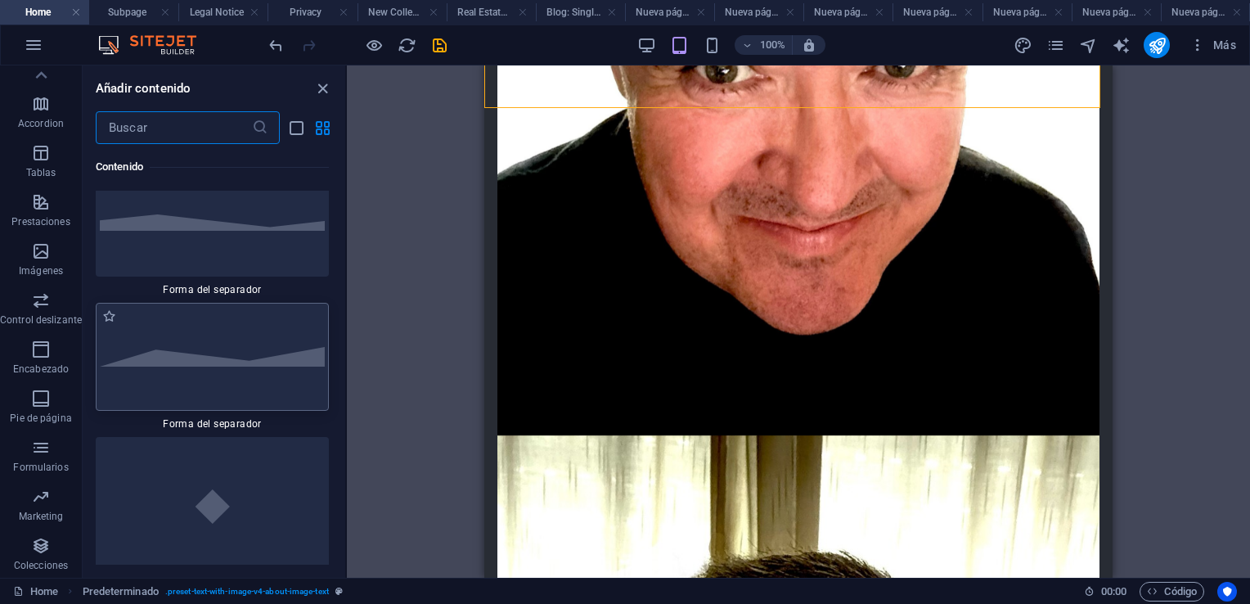
click at [255, 367] on img at bounding box center [212, 357] width 225 height 20
click at [347, 383] on div "Arrastra aquí para reemplazar el contenido existente. Si quieres crear un eleme…" at bounding box center [798, 321] width 903 height 512
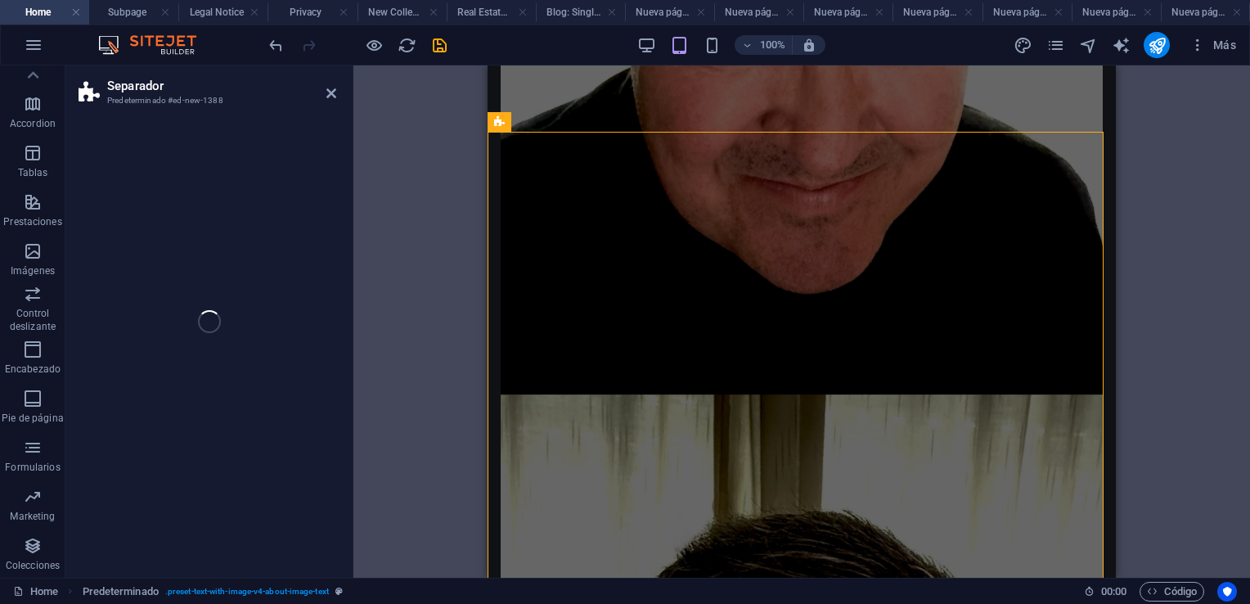
select select "polygon2"
select select "rem"
select select "preset-separator-v3-polygon2"
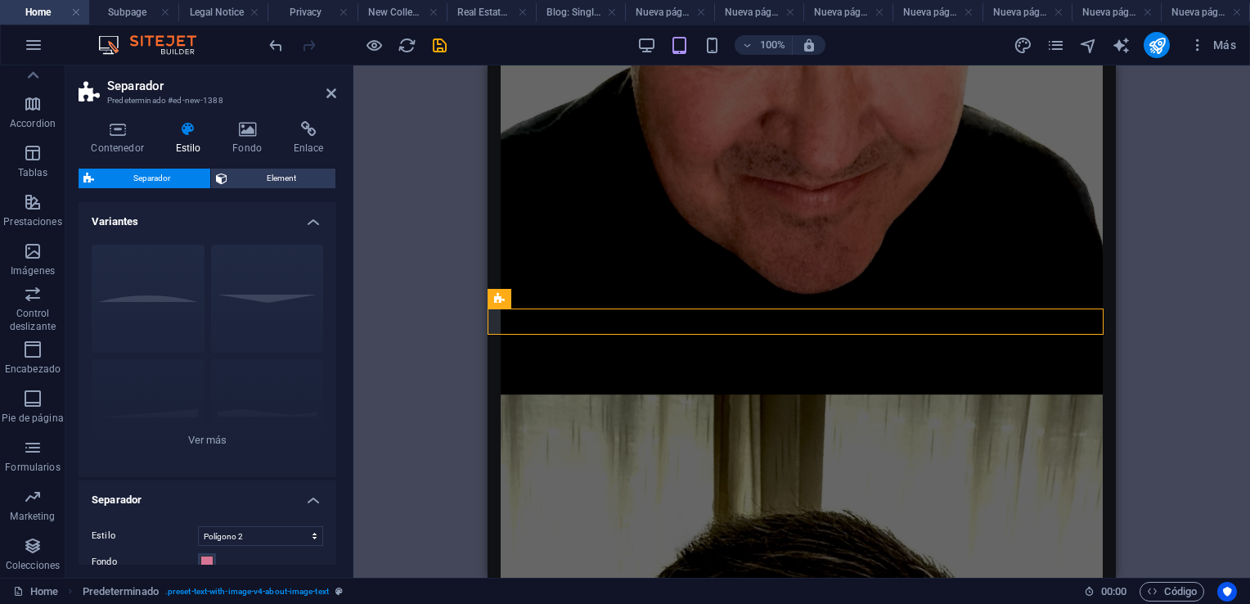
scroll to position [876, 0]
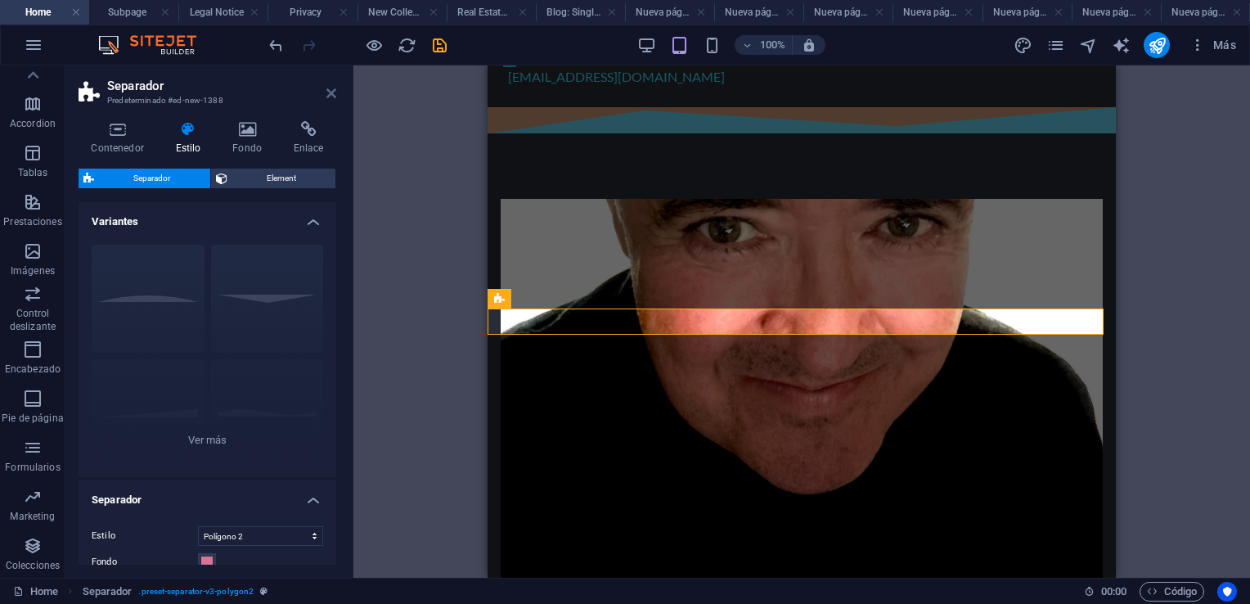
click at [328, 92] on icon at bounding box center [332, 93] width 10 height 13
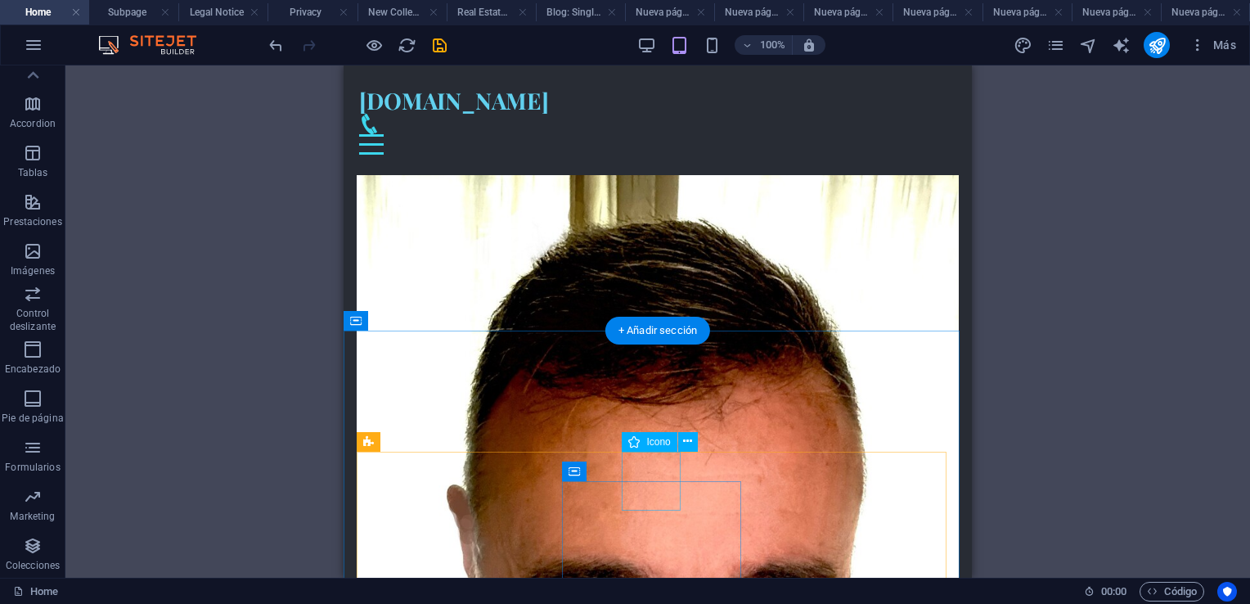
scroll to position [1204, 0]
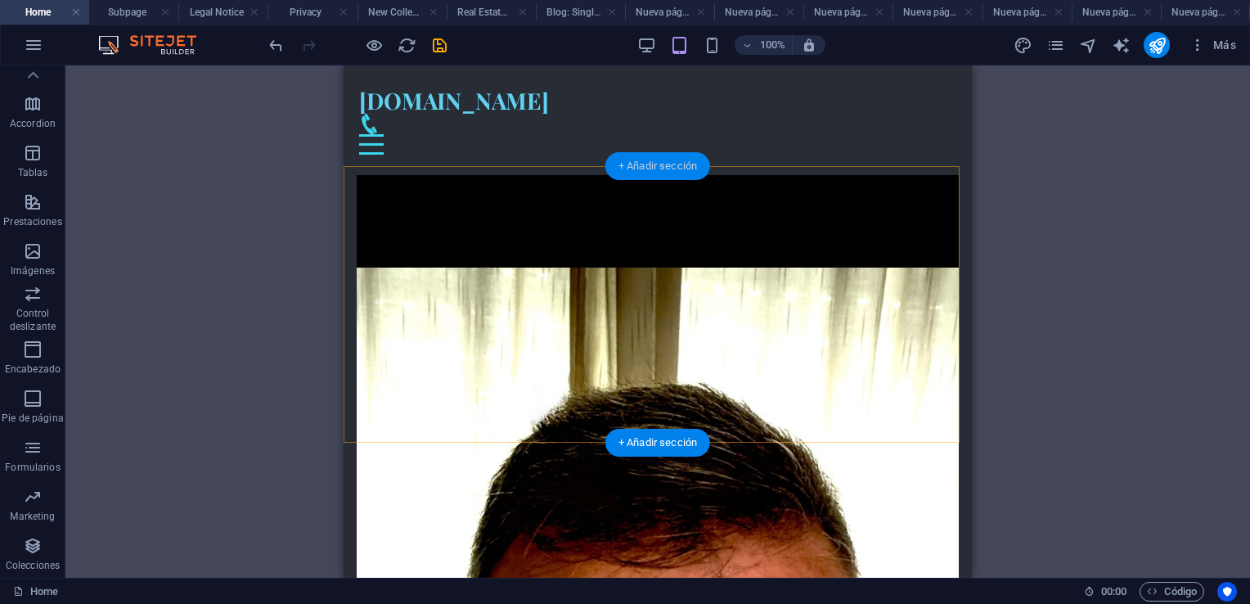
click at [642, 170] on div "+ Añadir sección" at bounding box center [658, 166] width 105 height 28
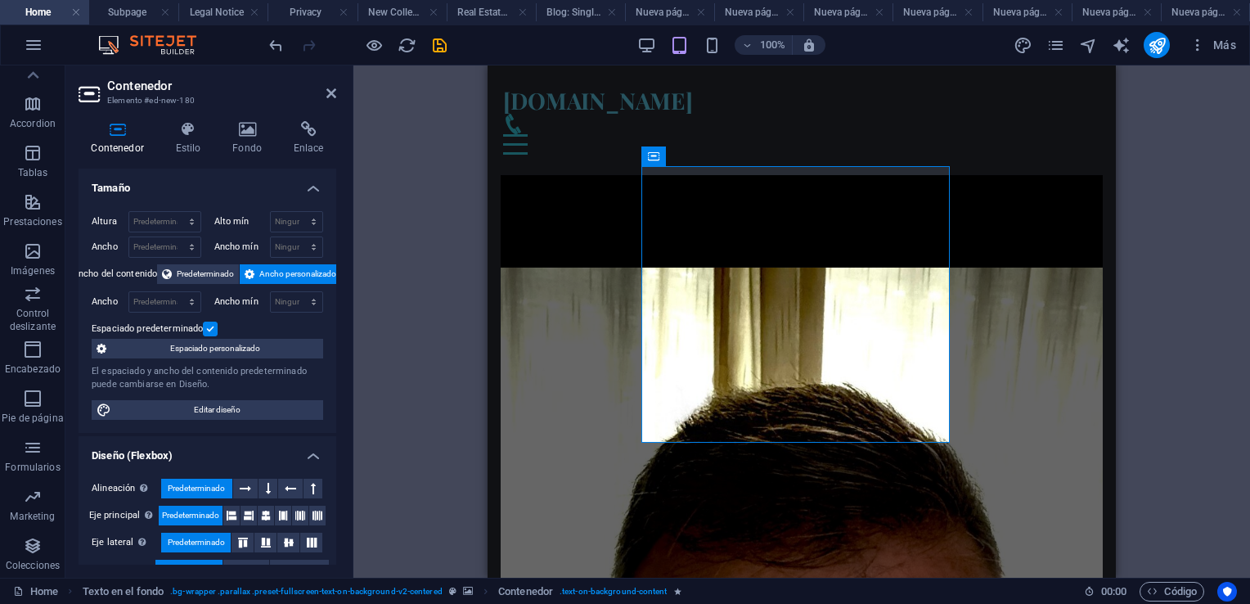
click at [337, 93] on aside "Contenedor Elemento #ed-new-180 Contenedor Estilo Fondo Enlace Tamaño Altura Pr…" at bounding box center [209, 321] width 288 height 512
click at [329, 91] on icon at bounding box center [332, 93] width 10 height 13
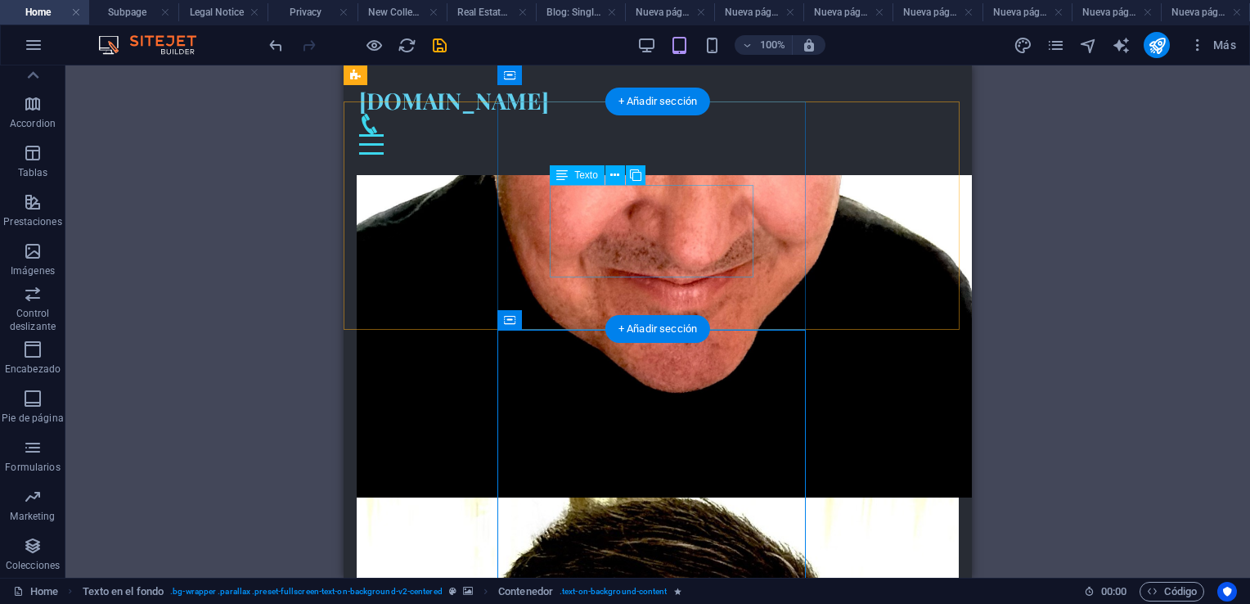
scroll to position [1040, 0]
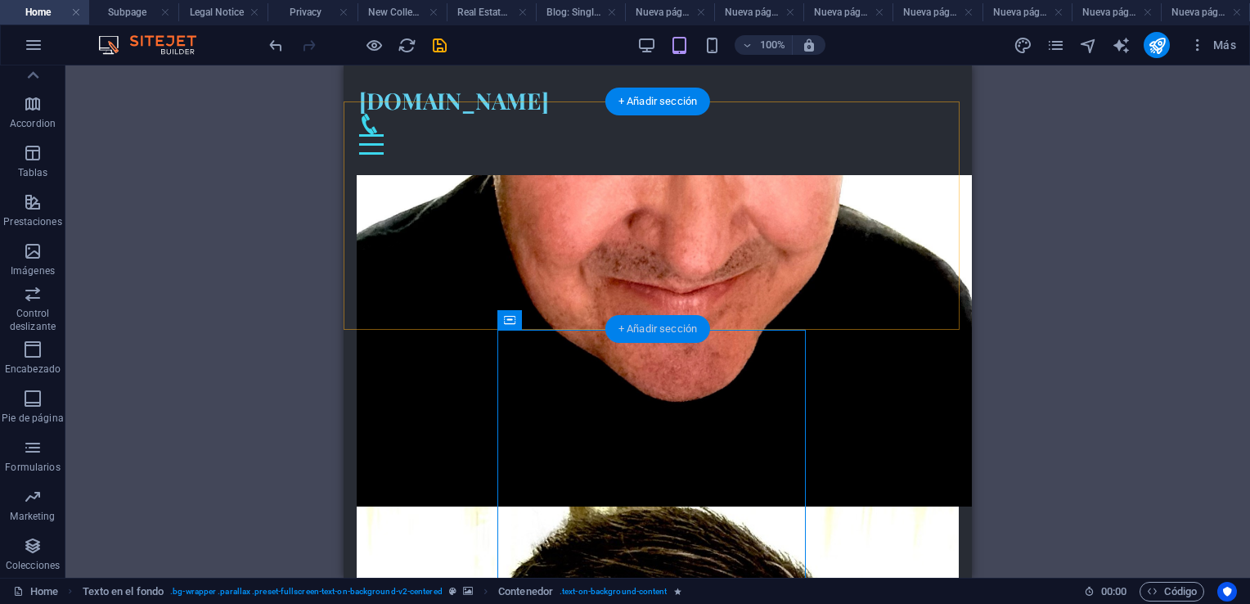
click at [637, 325] on div "+ Añadir sección" at bounding box center [658, 329] width 105 height 28
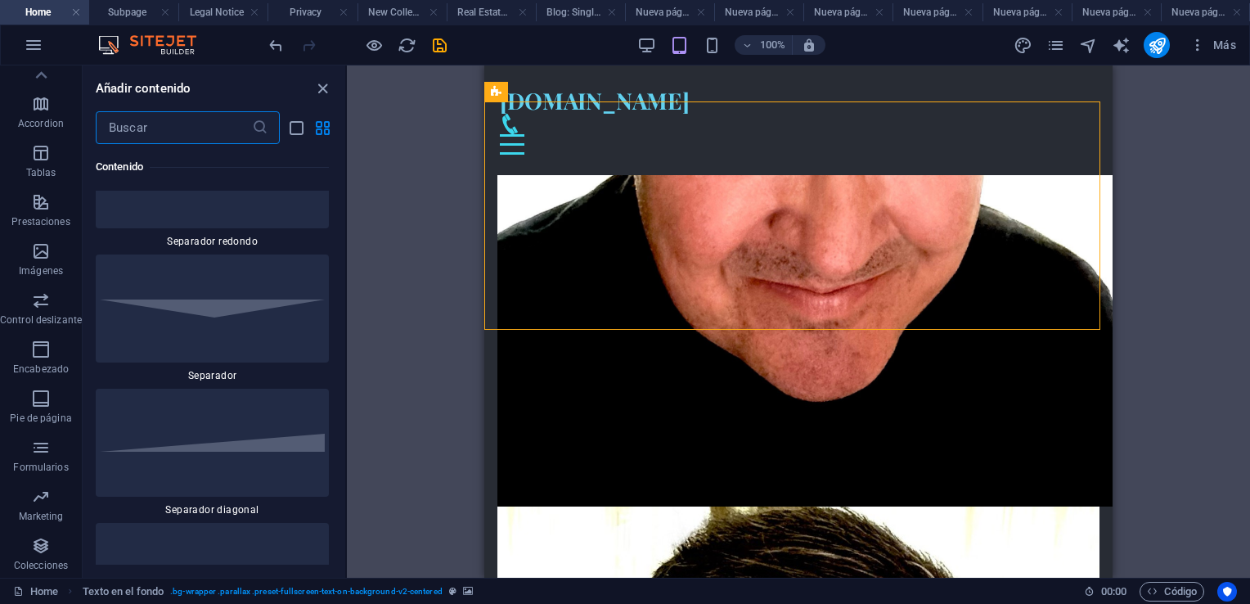
scroll to position [8022, 0]
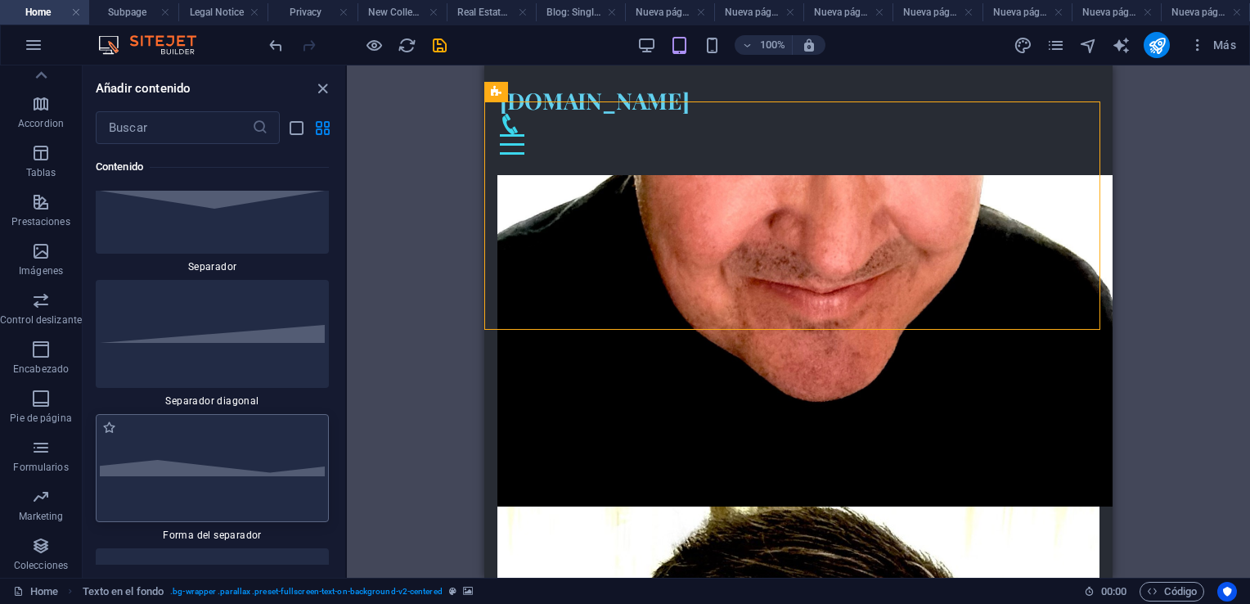
click at [228, 477] on img at bounding box center [212, 468] width 225 height 17
click at [347, 480] on div "Arrastra aquí para reemplazar el contenido existente. Si quieres crear un eleme…" at bounding box center [798, 321] width 903 height 512
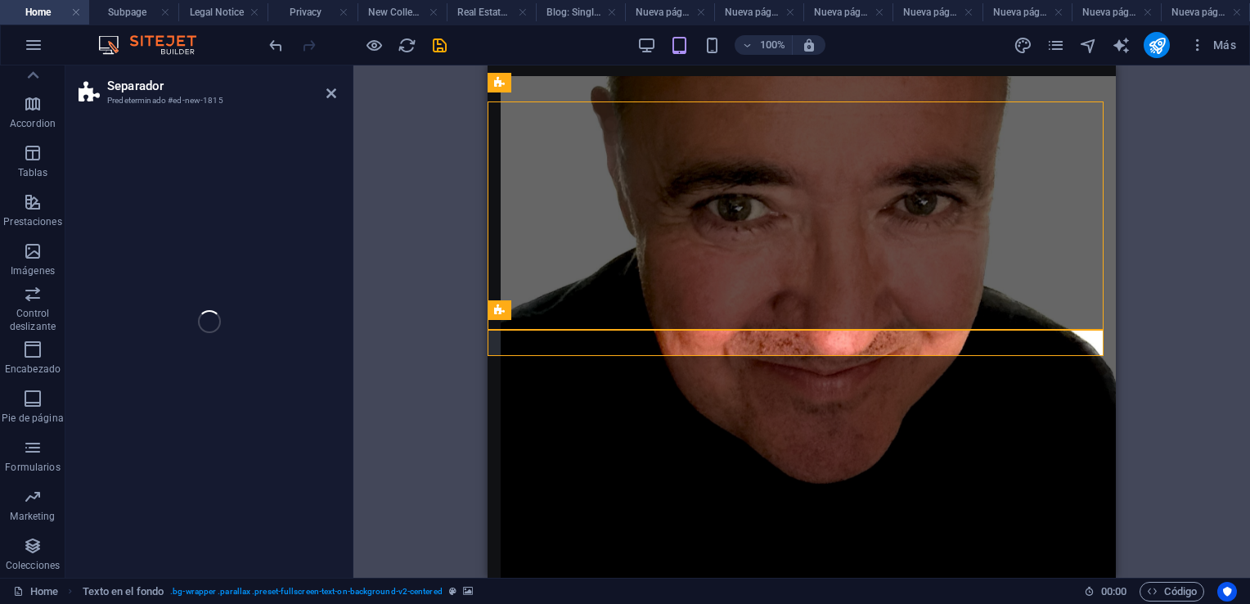
select select "polygon2"
select select "rem"
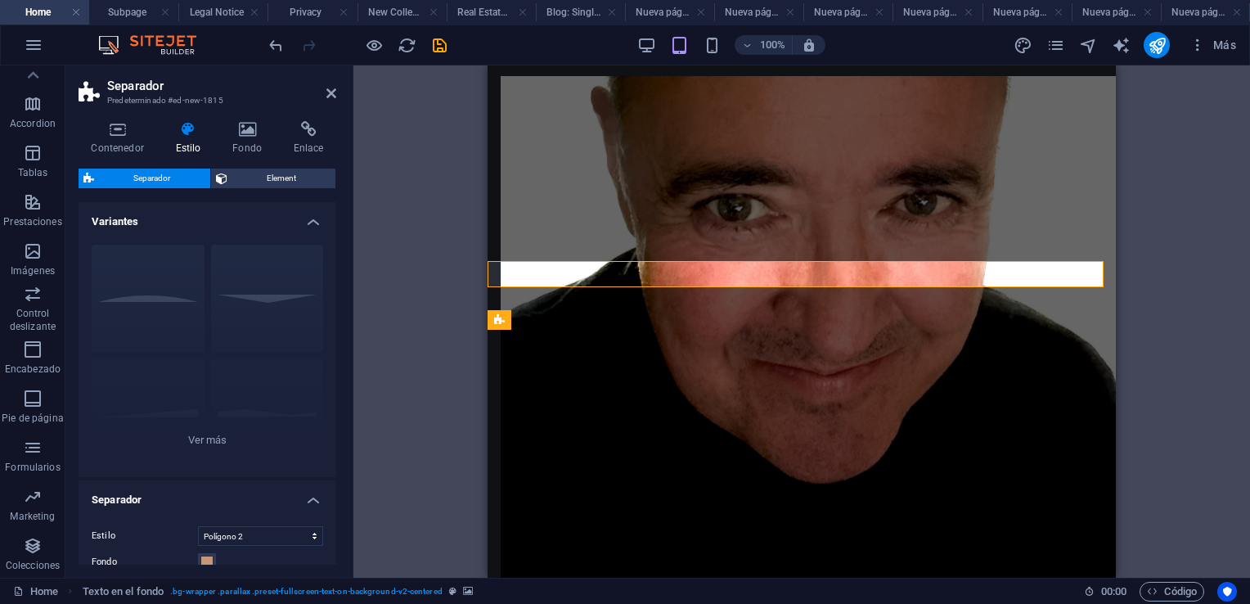
scroll to position [1109, 0]
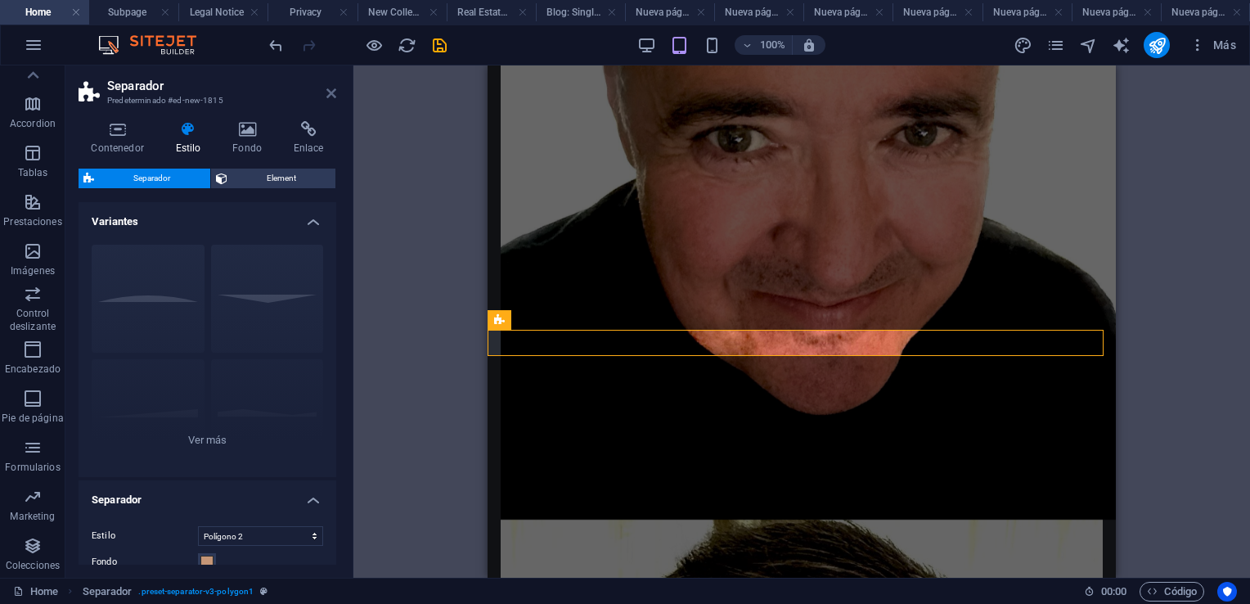
click at [331, 93] on icon at bounding box center [332, 93] width 10 height 13
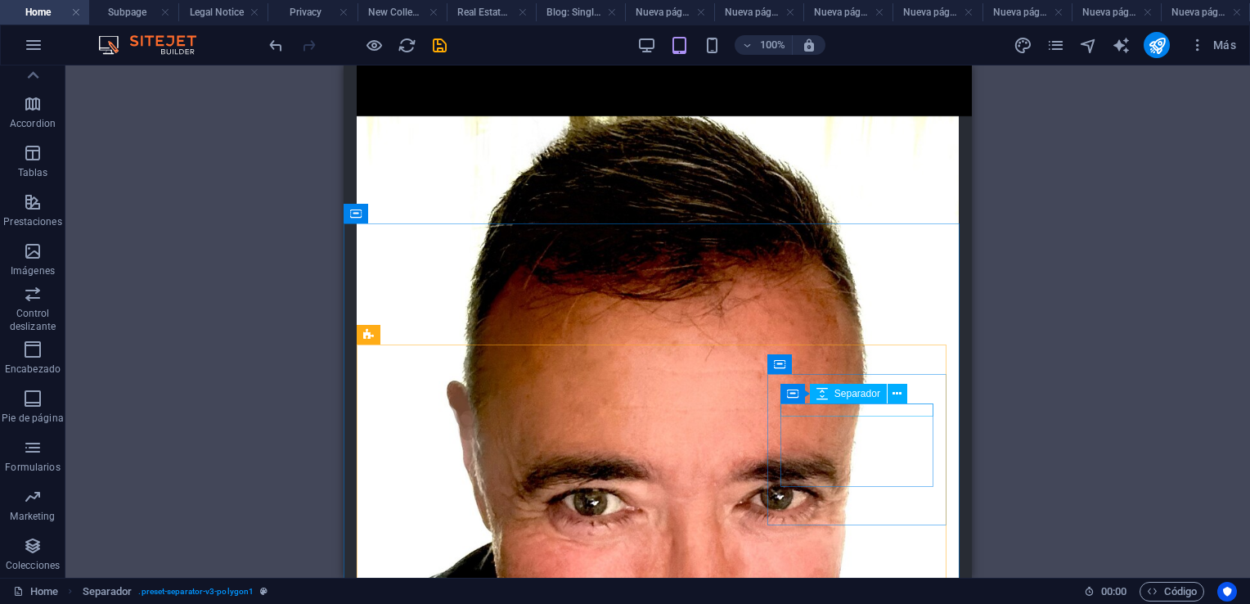
scroll to position [1518, 0]
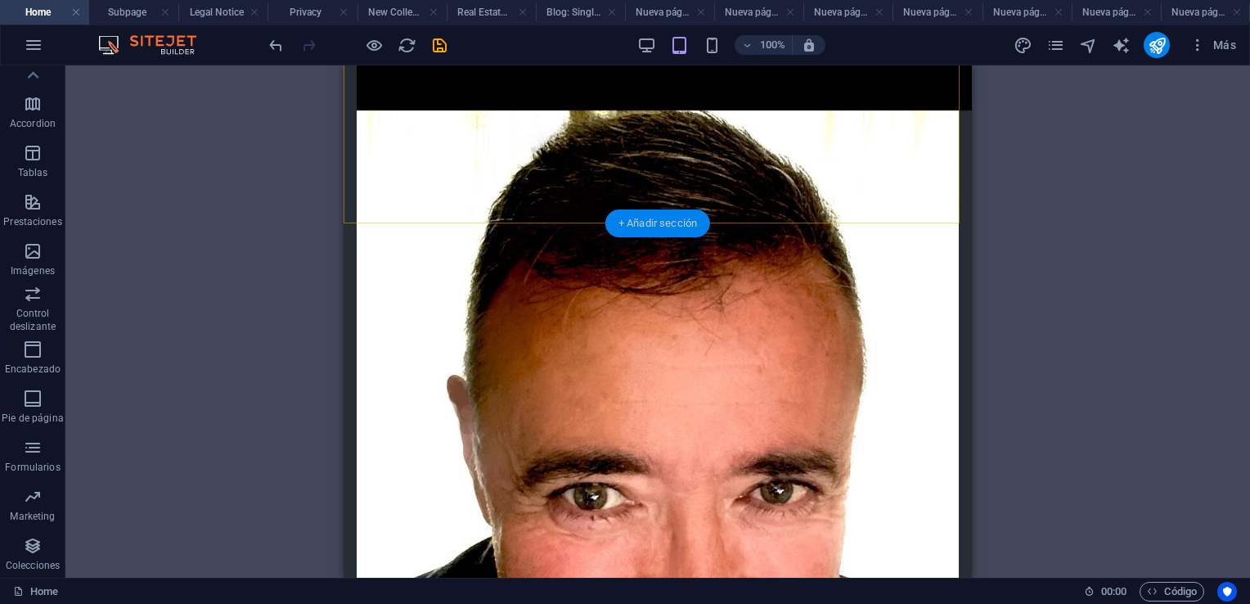
click at [664, 224] on div "+ Añadir sección" at bounding box center [658, 223] width 105 height 28
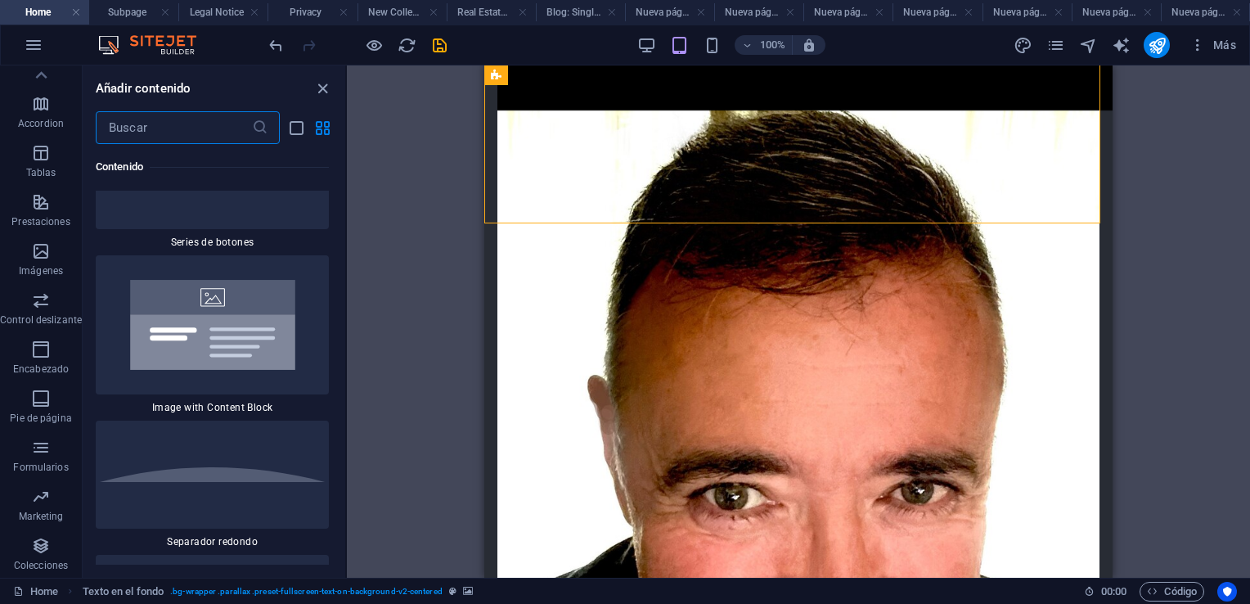
scroll to position [8186, 0]
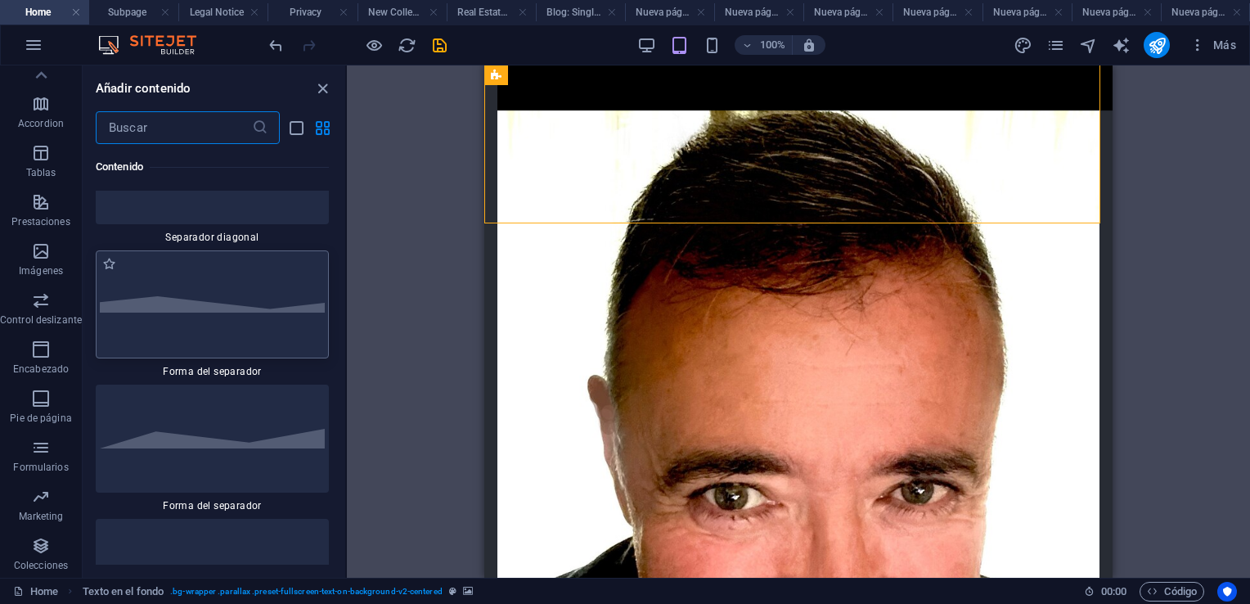
click at [213, 313] on img at bounding box center [212, 304] width 225 height 17
click at [347, 321] on div "H2 Contenedor Banner Banner Contenedor Contenedor Barra de menús Contenedor Con…" at bounding box center [798, 321] width 903 height 512
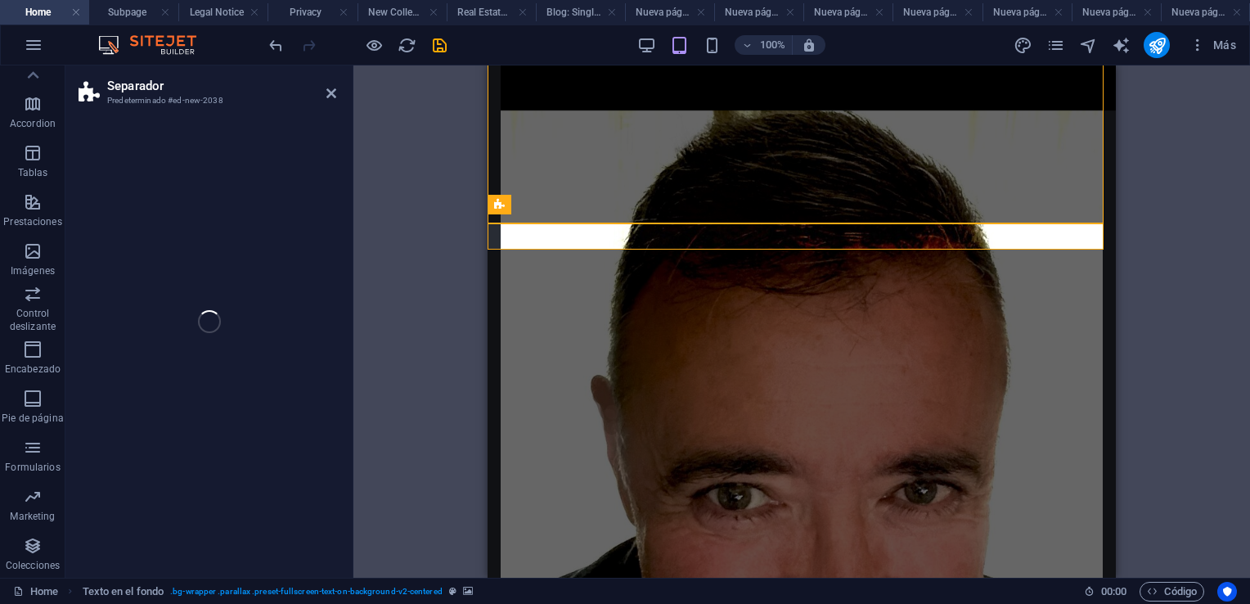
select select "polygon2"
select select "rem"
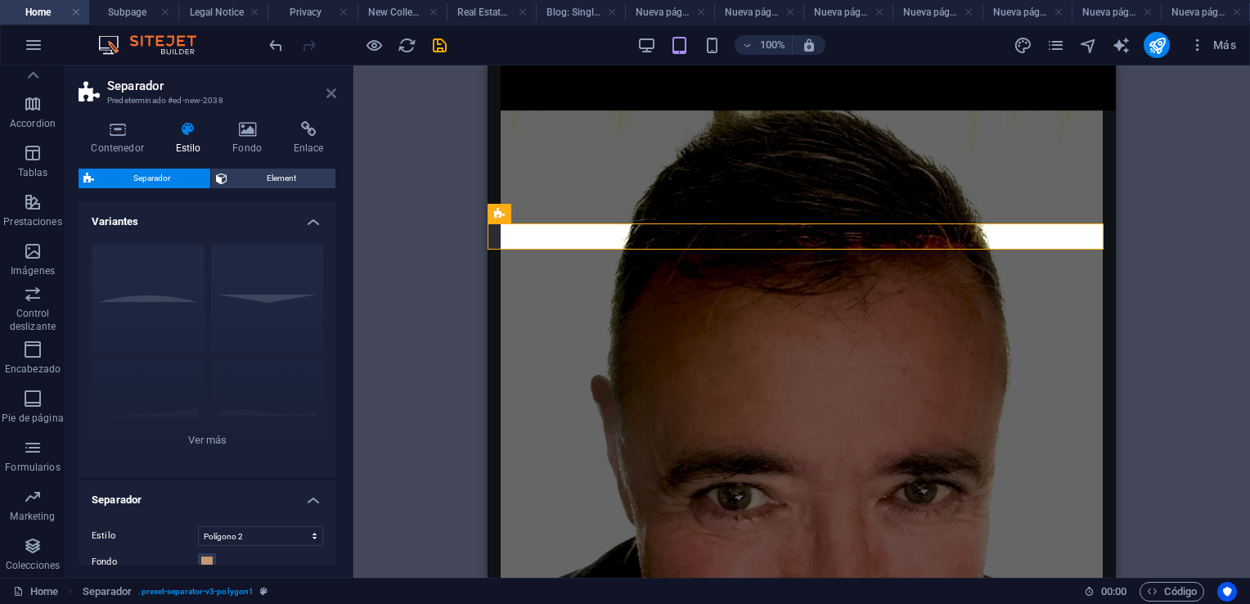
click at [331, 92] on icon at bounding box center [332, 93] width 10 height 13
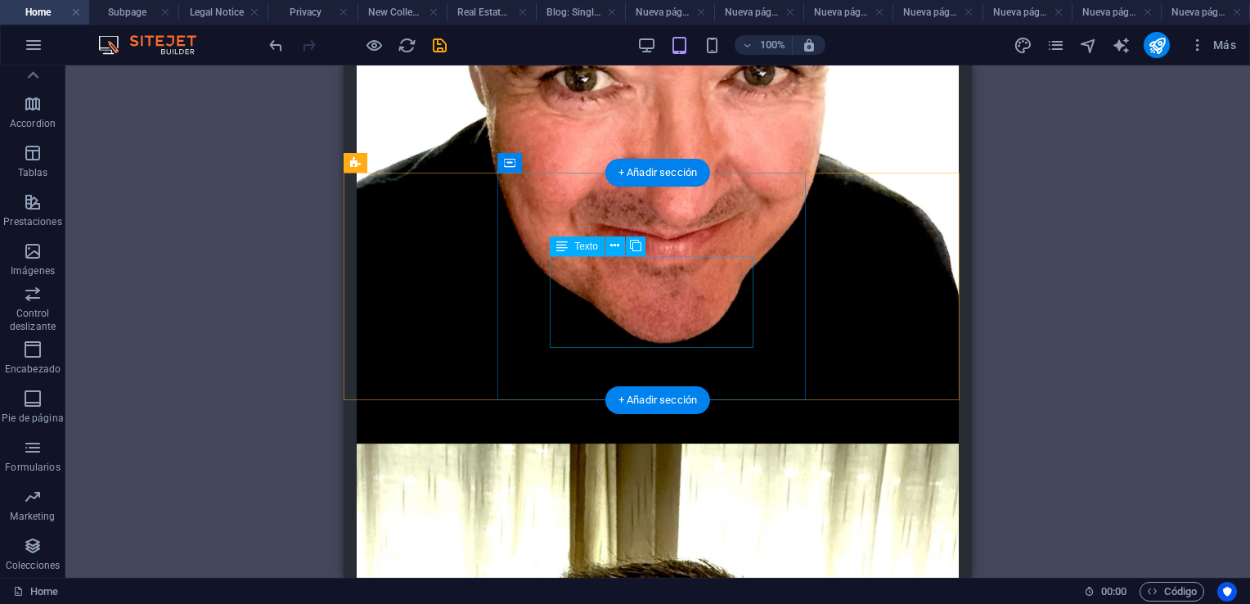
scroll to position [1120, 0]
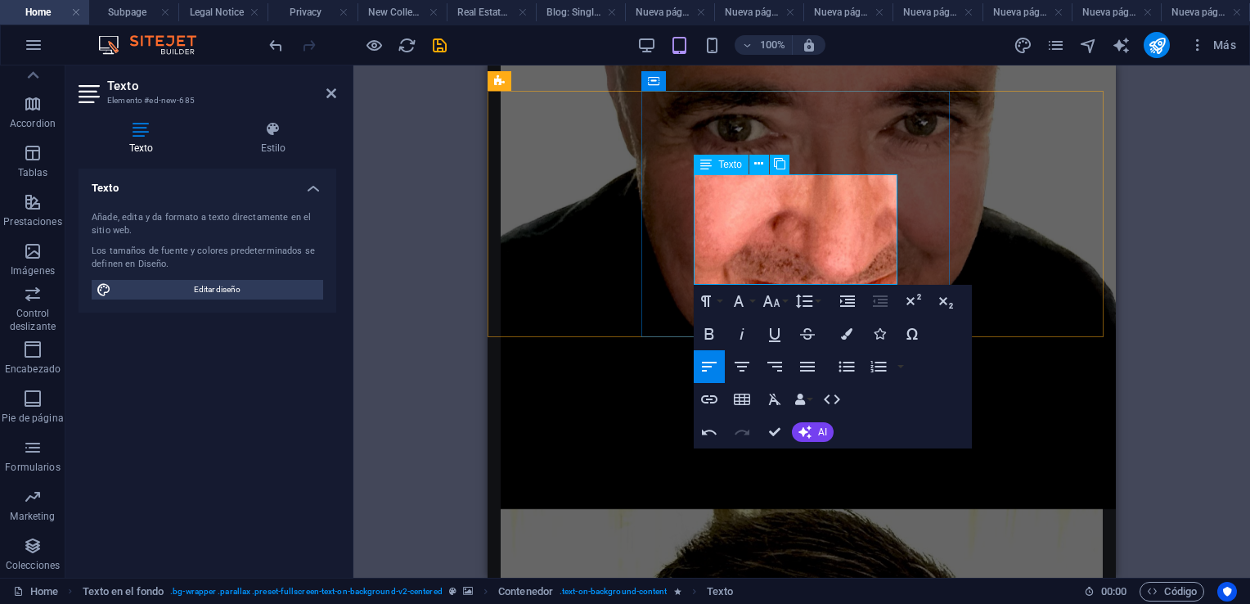
drag, startPoint x: 708, startPoint y: 177, endPoint x: 744, endPoint y: 200, distance: 43.1
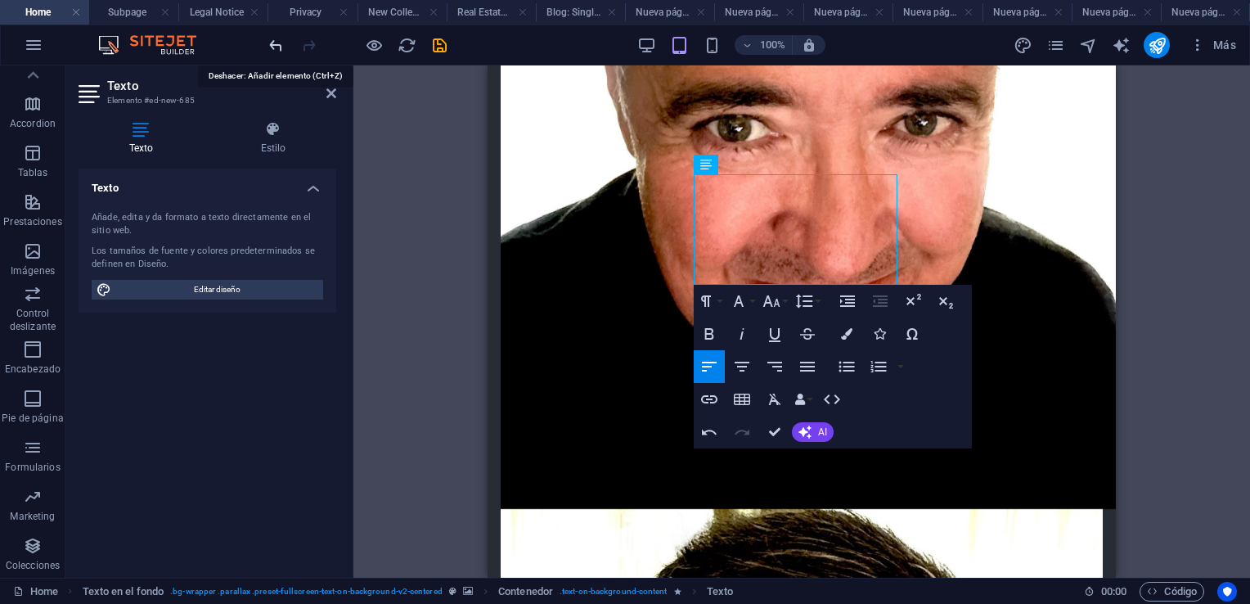
click at [280, 44] on icon "undo" at bounding box center [276, 45] width 19 height 19
click at [272, 44] on icon "undo" at bounding box center [276, 45] width 19 height 19
click at [273, 44] on icon "undo" at bounding box center [276, 45] width 19 height 19
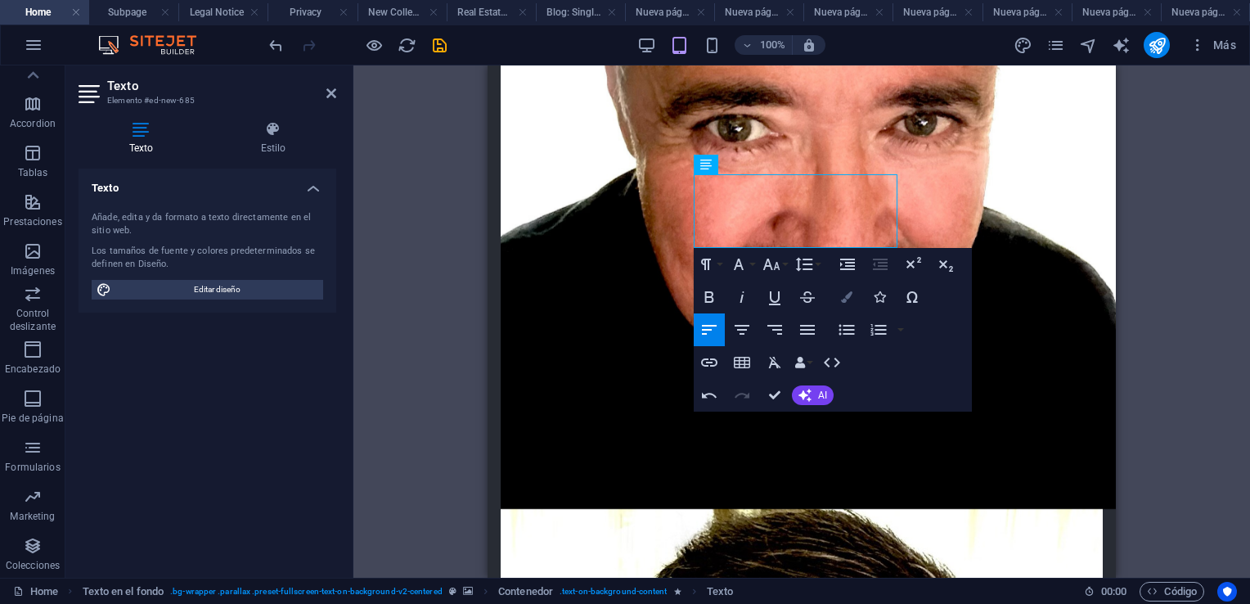
click at [842, 301] on icon "button" at bounding box center [846, 296] width 11 height 11
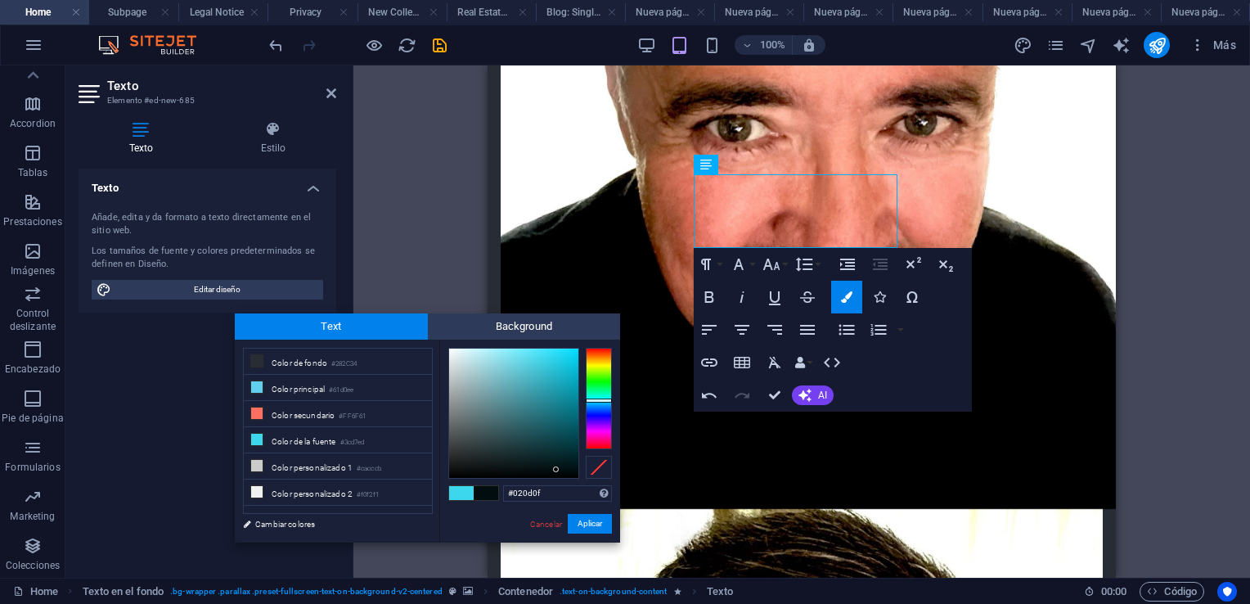
click at [556, 470] on div at bounding box center [513, 413] width 129 height 129
type input "#030f10"
click at [556, 469] on div at bounding box center [556, 469] width 6 height 6
click at [583, 523] on button "Aplicar" at bounding box center [590, 524] width 44 height 20
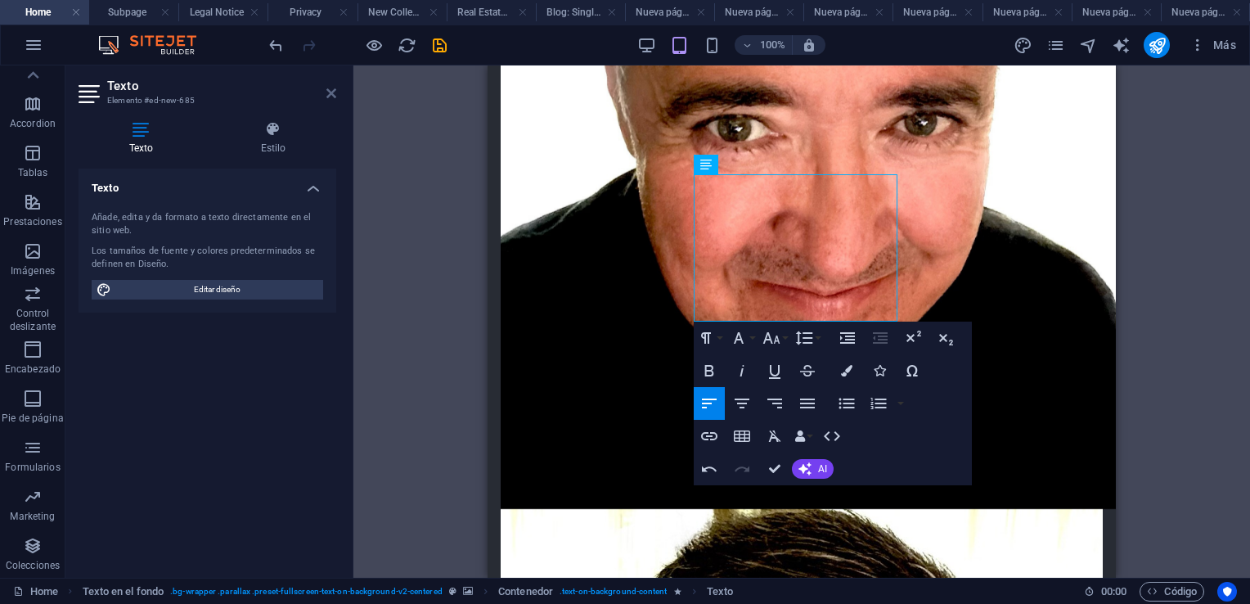
click at [331, 93] on icon at bounding box center [332, 93] width 10 height 13
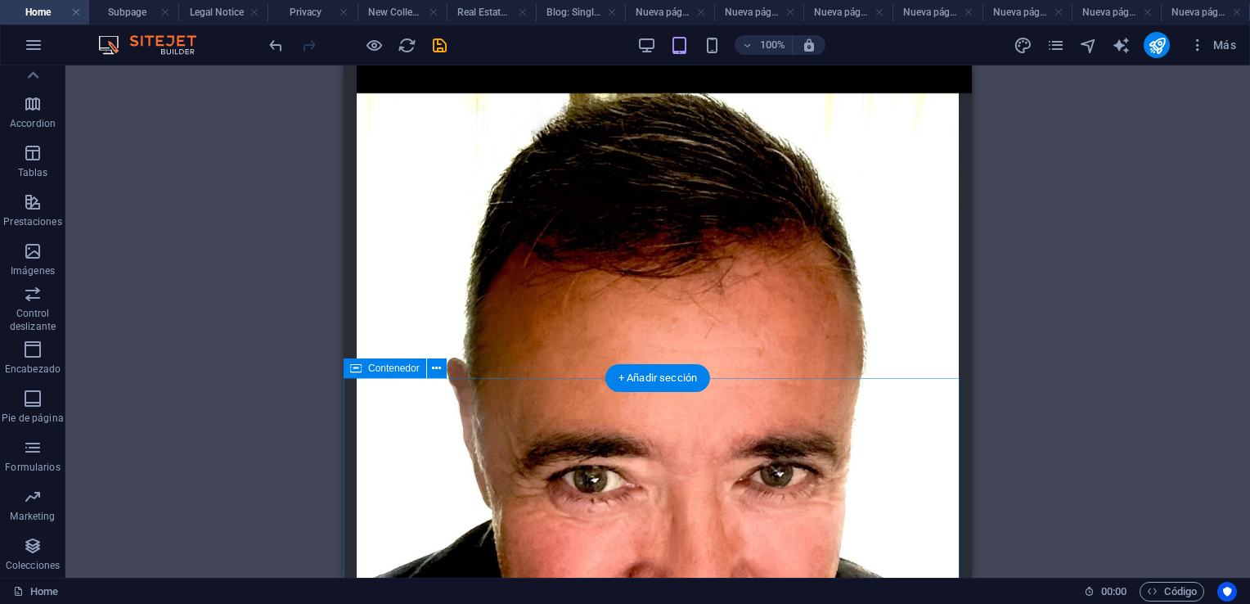
scroll to position [1542, 0]
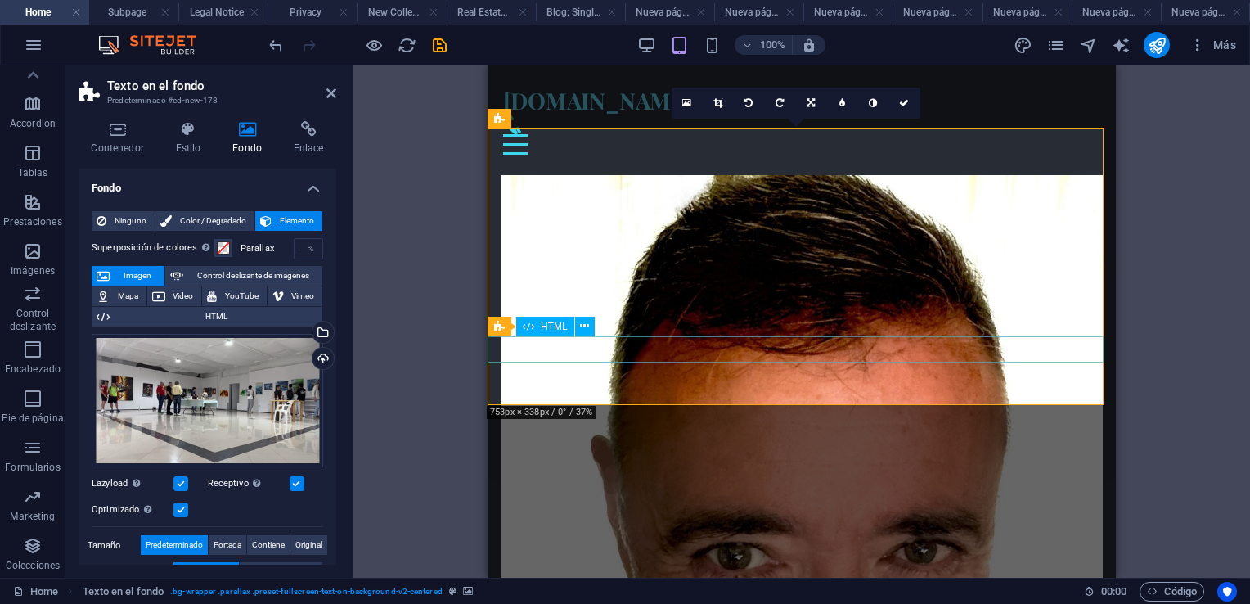
scroll to position [1391, 0]
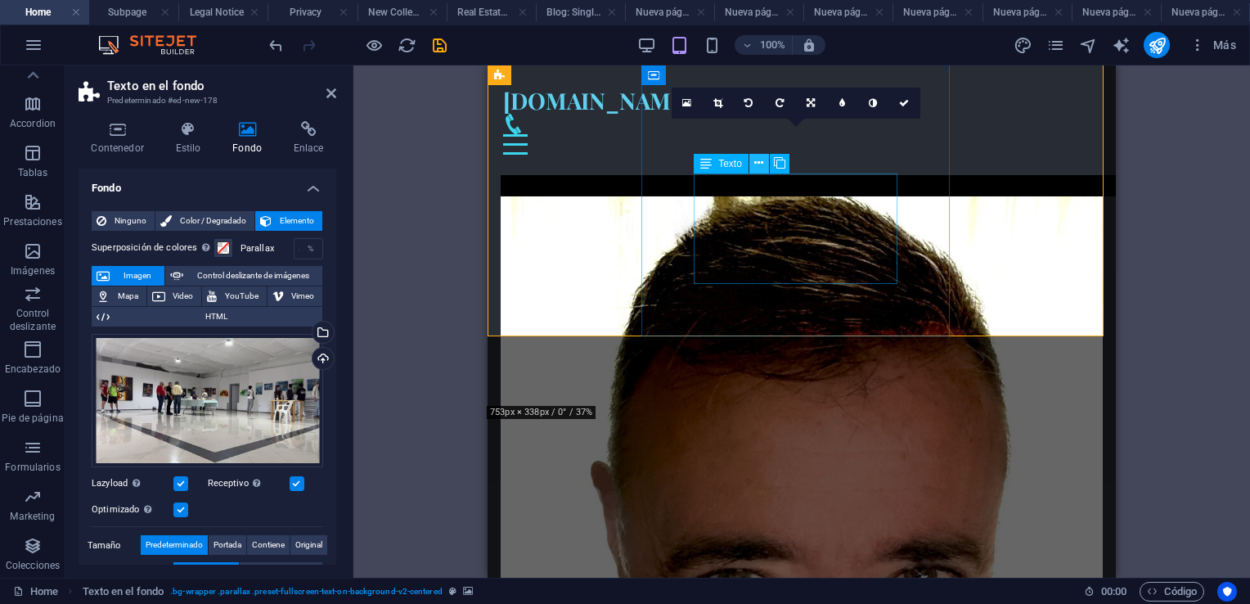
click at [761, 165] on icon at bounding box center [759, 163] width 9 height 17
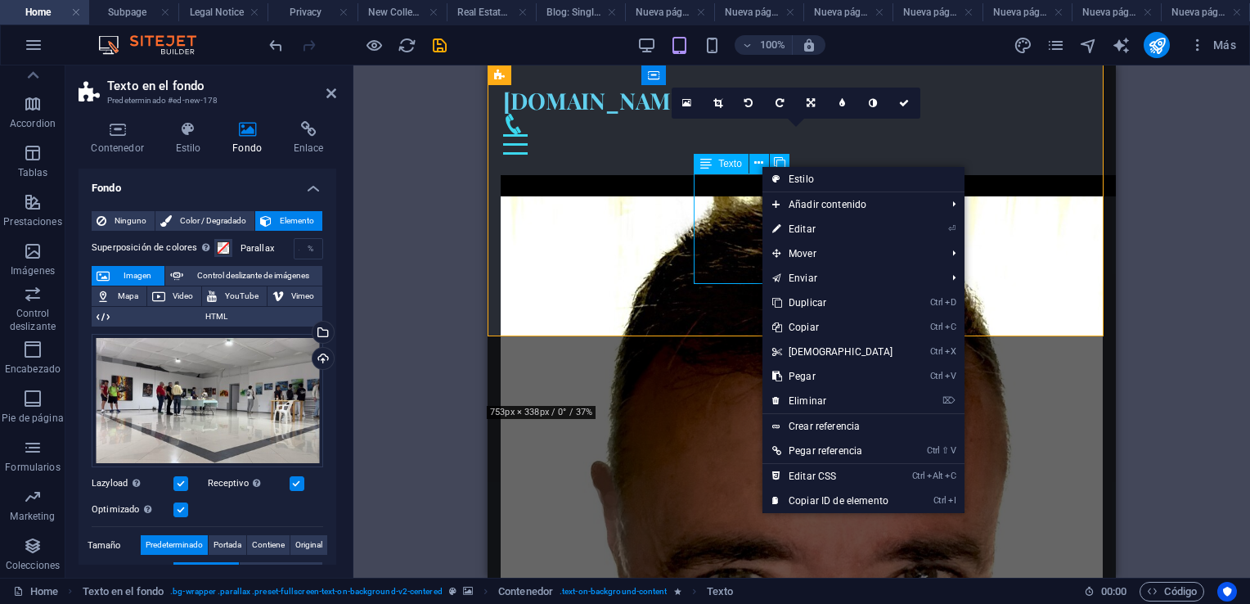
click at [705, 171] on icon at bounding box center [706, 164] width 11 height 20
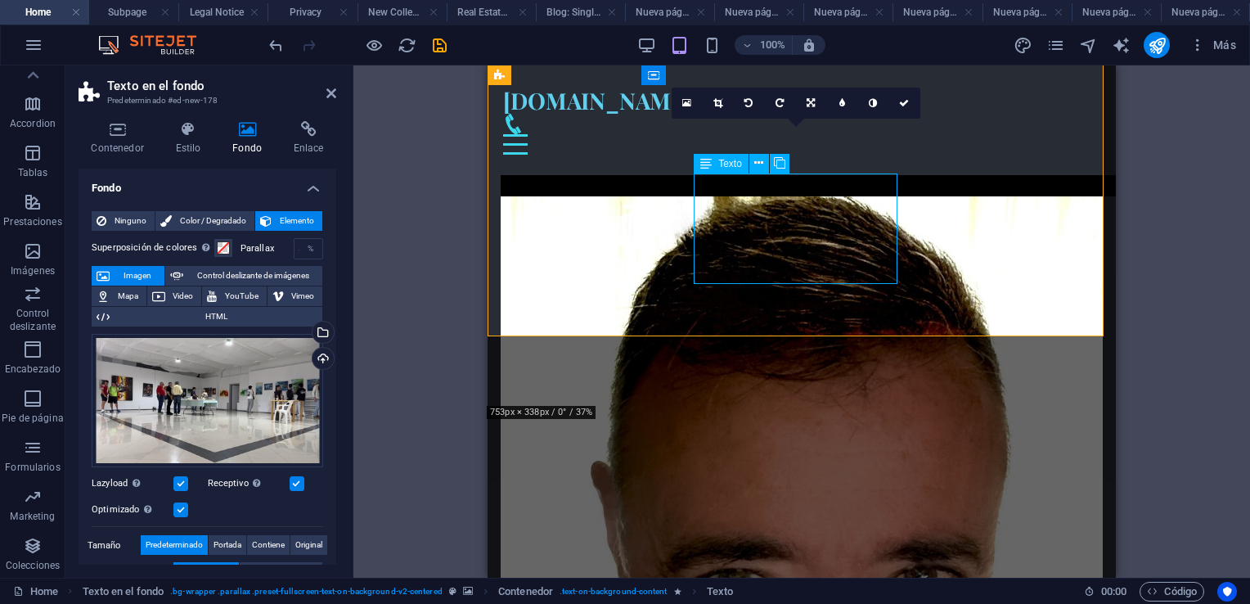
click at [705, 171] on icon at bounding box center [706, 164] width 11 height 20
click at [707, 168] on icon at bounding box center [706, 164] width 11 height 20
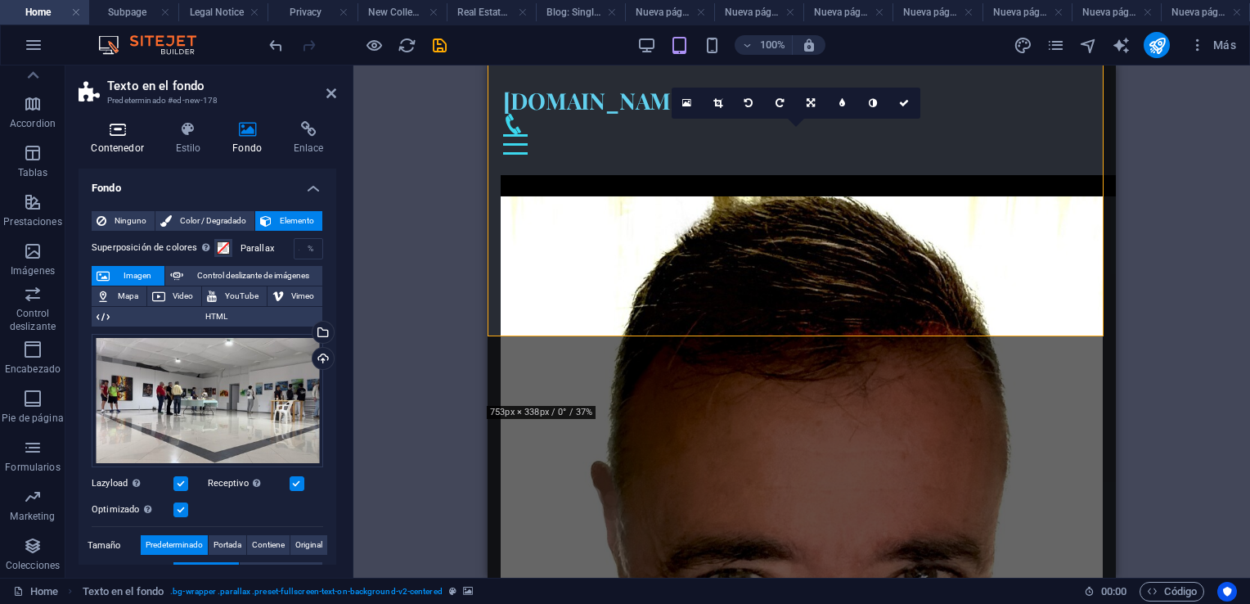
click at [114, 128] on icon at bounding box center [118, 129] width 78 height 16
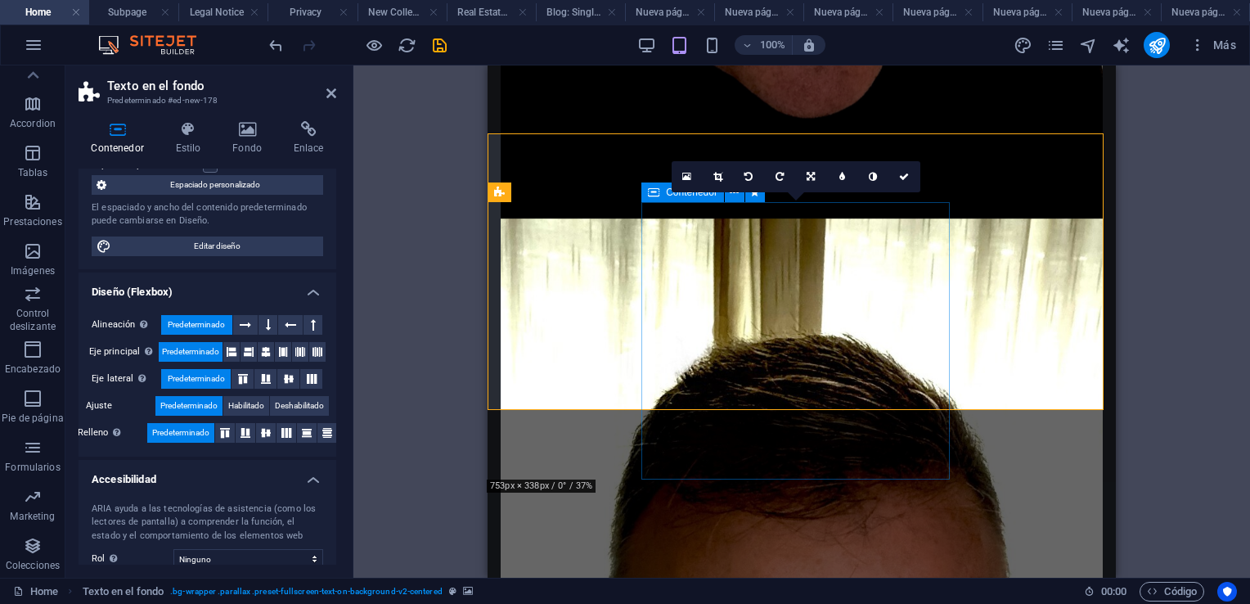
scroll to position [1378, 0]
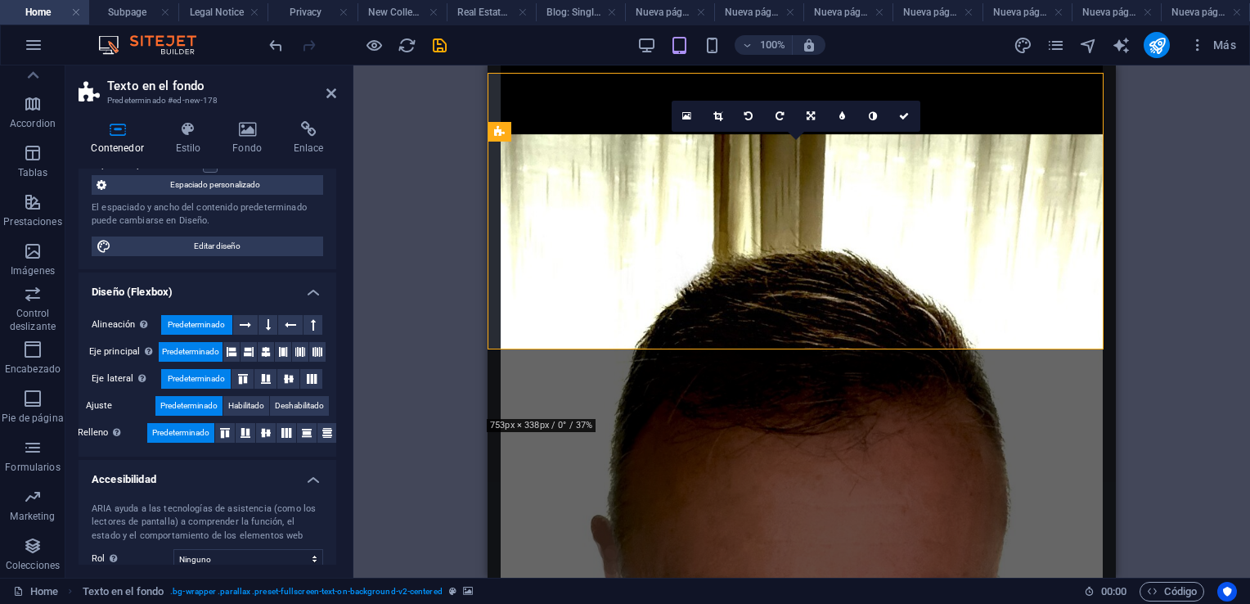
click at [325, 90] on h2 "Texto en el fondo" at bounding box center [221, 86] width 229 height 15
click at [332, 98] on icon at bounding box center [332, 93] width 10 height 13
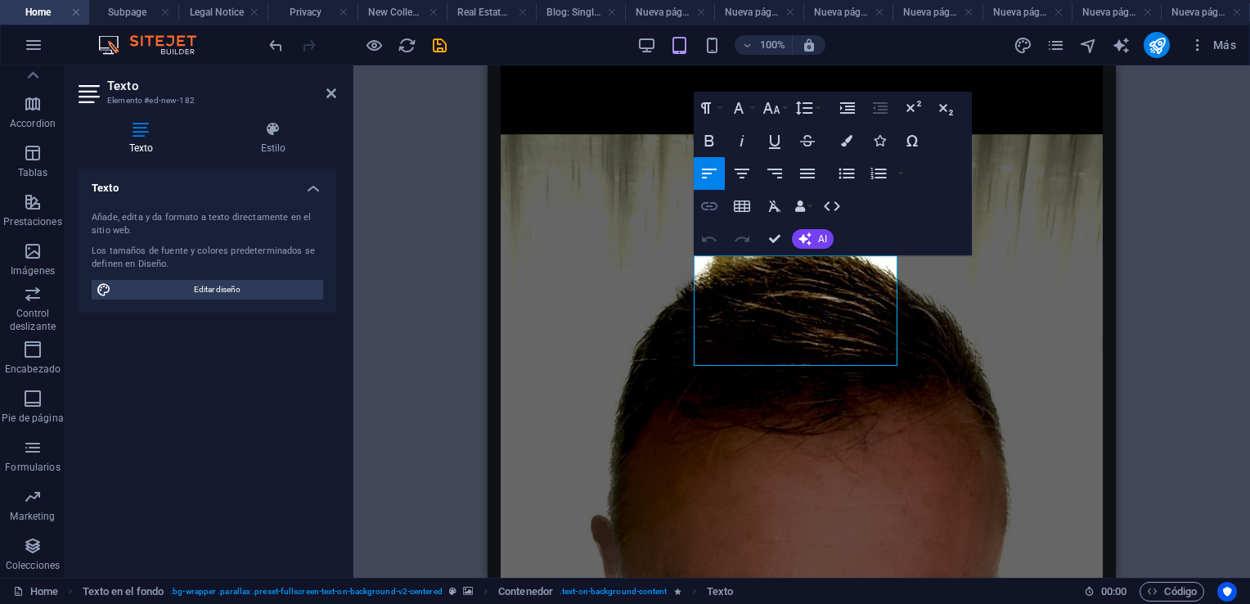
click at [710, 208] on icon "button" at bounding box center [710, 206] width 20 height 20
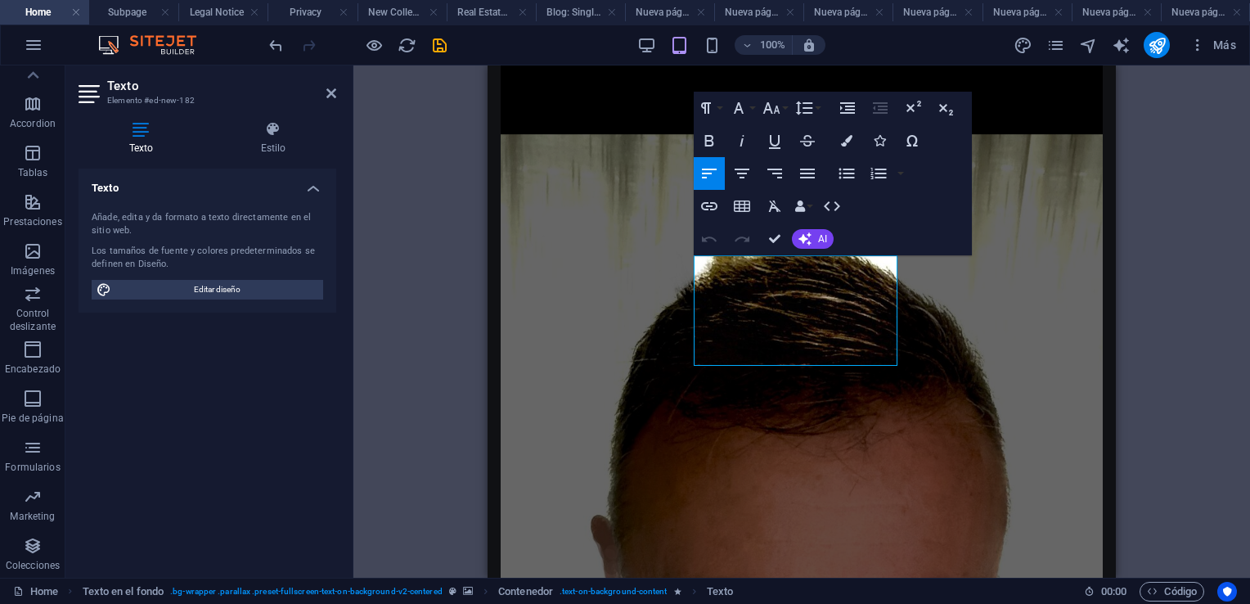
click at [336, 90] on aside "Texto Elemento #ed-new-182 Texto Estilo Texto Añade, edita y da formato a texto…" at bounding box center [209, 321] width 288 height 512
click at [334, 96] on icon at bounding box center [332, 93] width 10 height 13
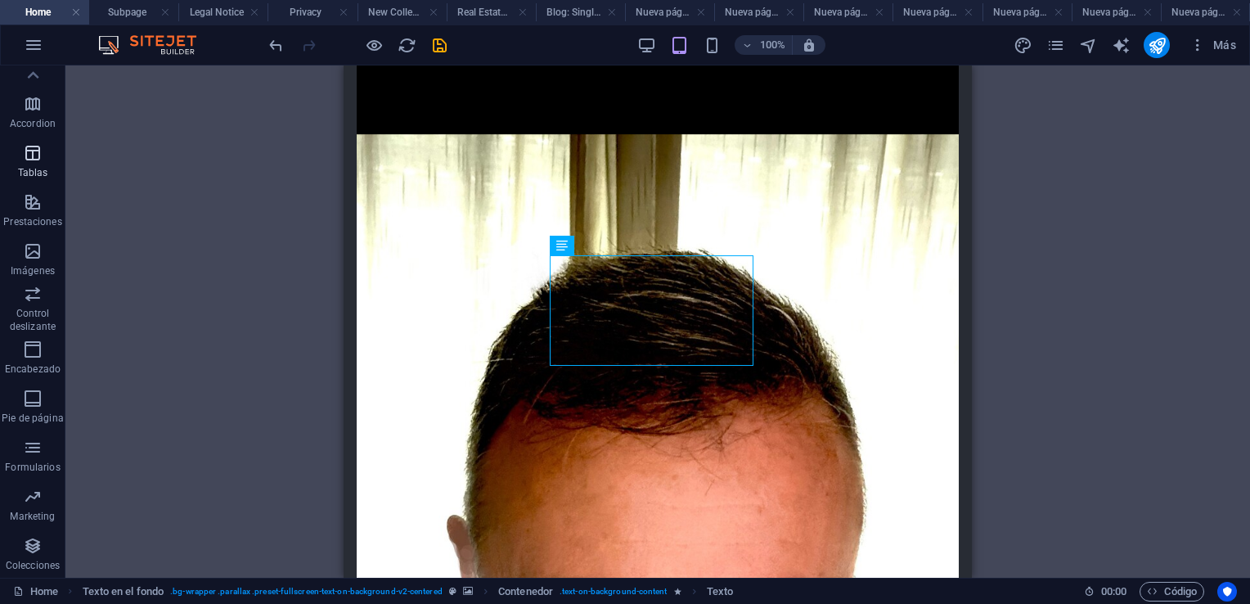
click at [30, 150] on icon "button" at bounding box center [33, 153] width 20 height 20
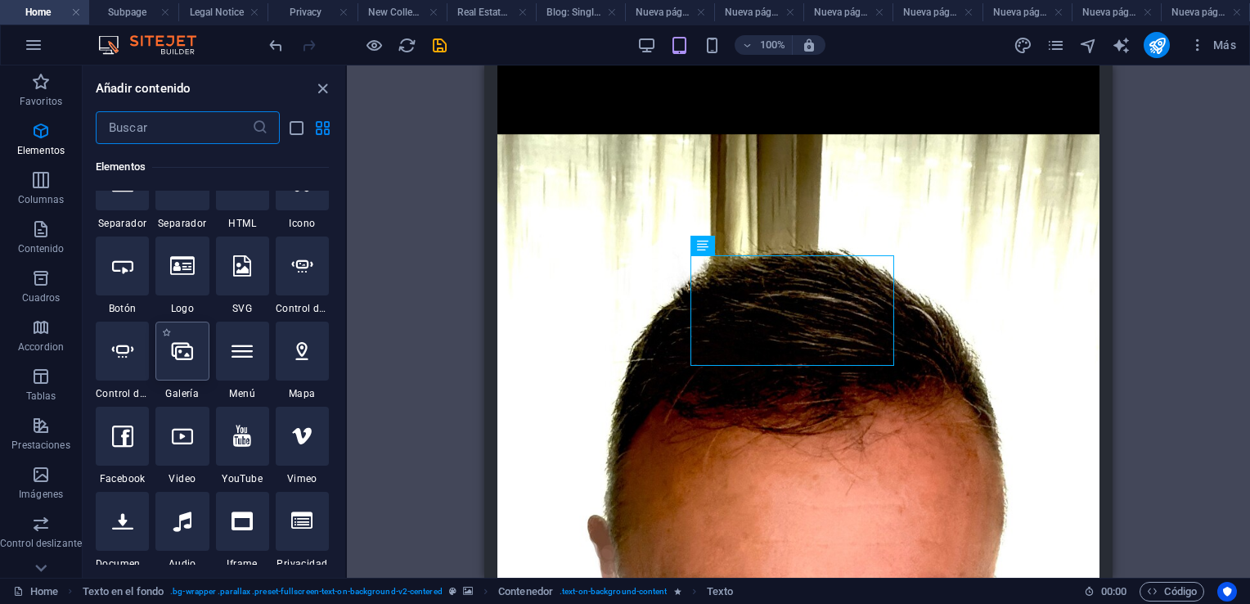
scroll to position [409, 0]
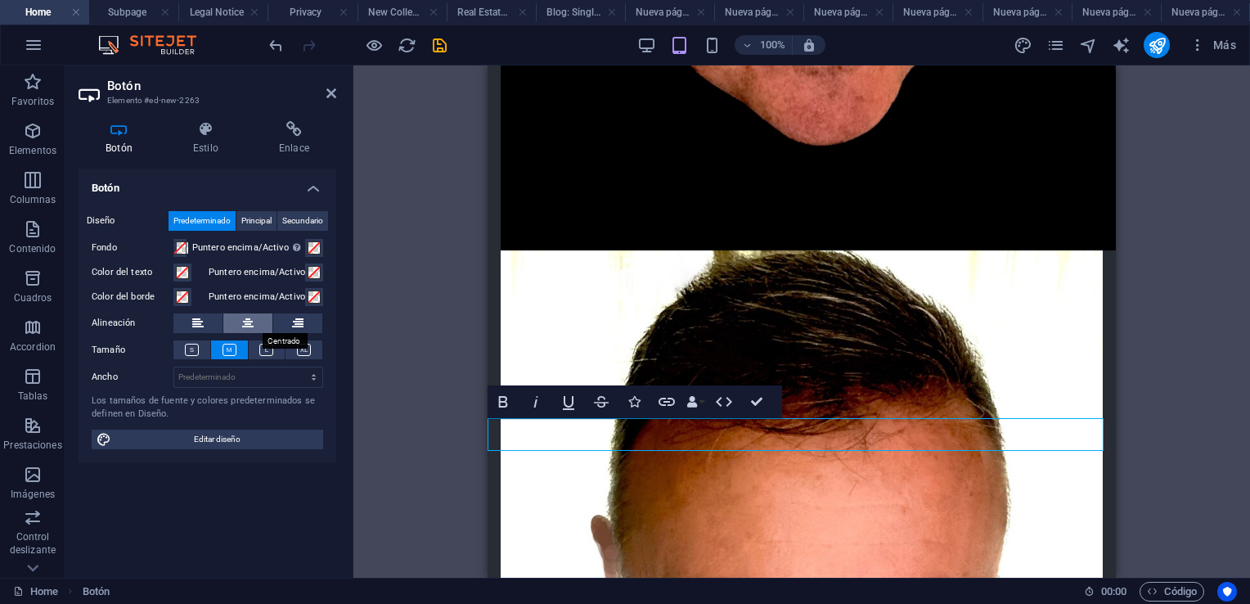
click at [246, 320] on icon at bounding box center [247, 323] width 11 height 20
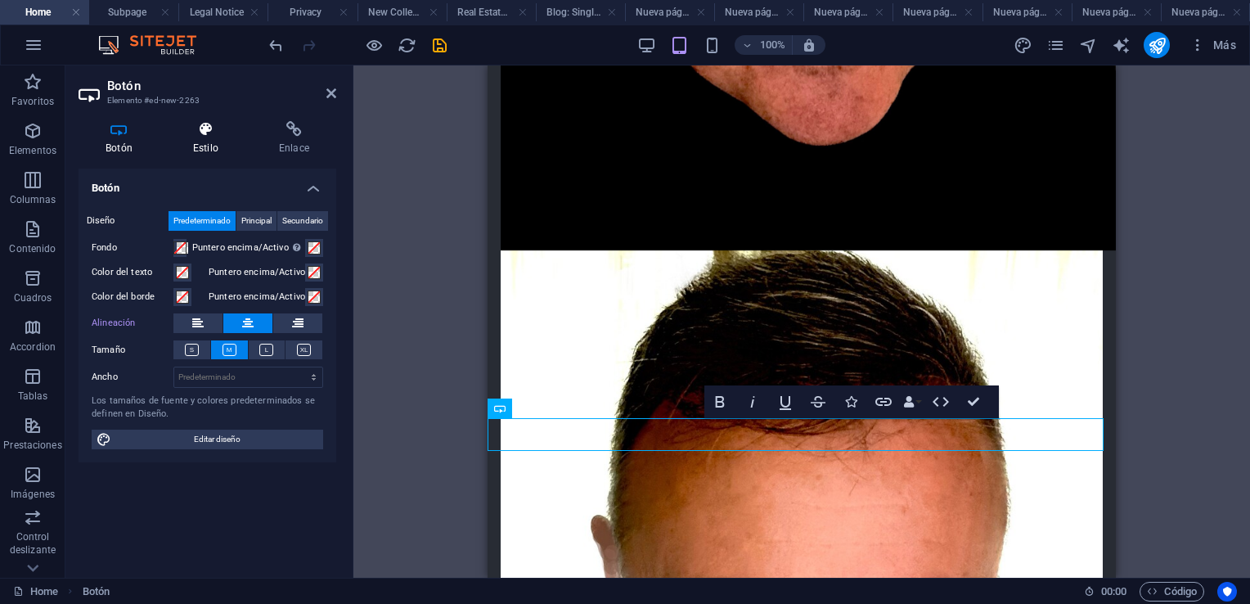
click at [205, 132] on icon at bounding box center [205, 129] width 79 height 16
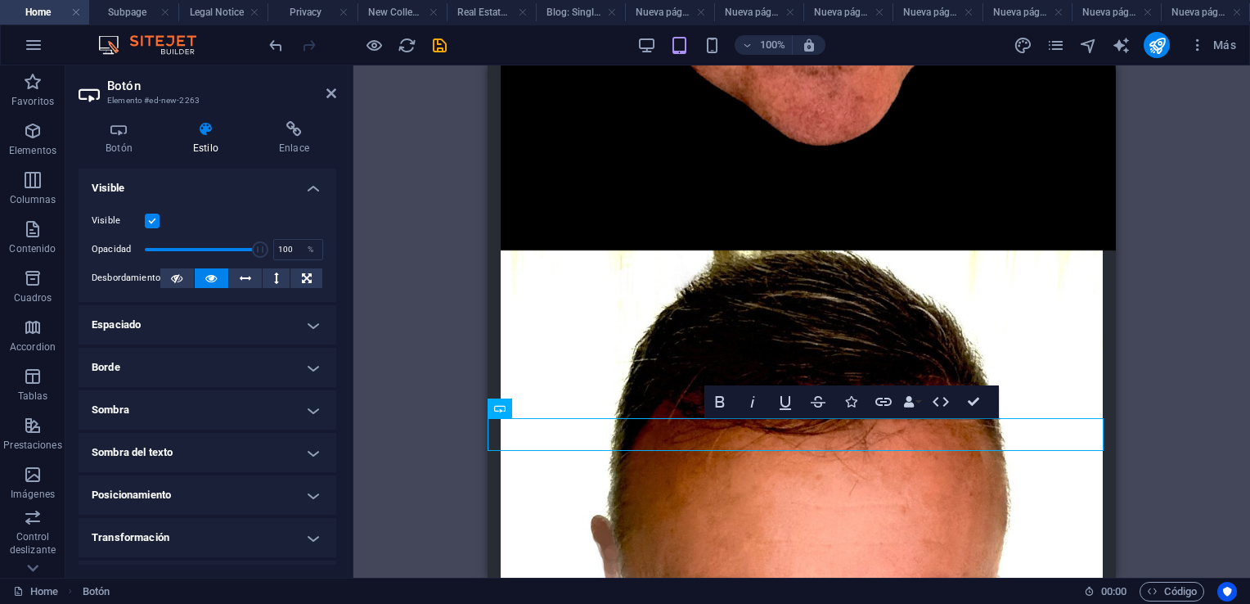
click at [311, 362] on h4 "Borde" at bounding box center [208, 367] width 258 height 39
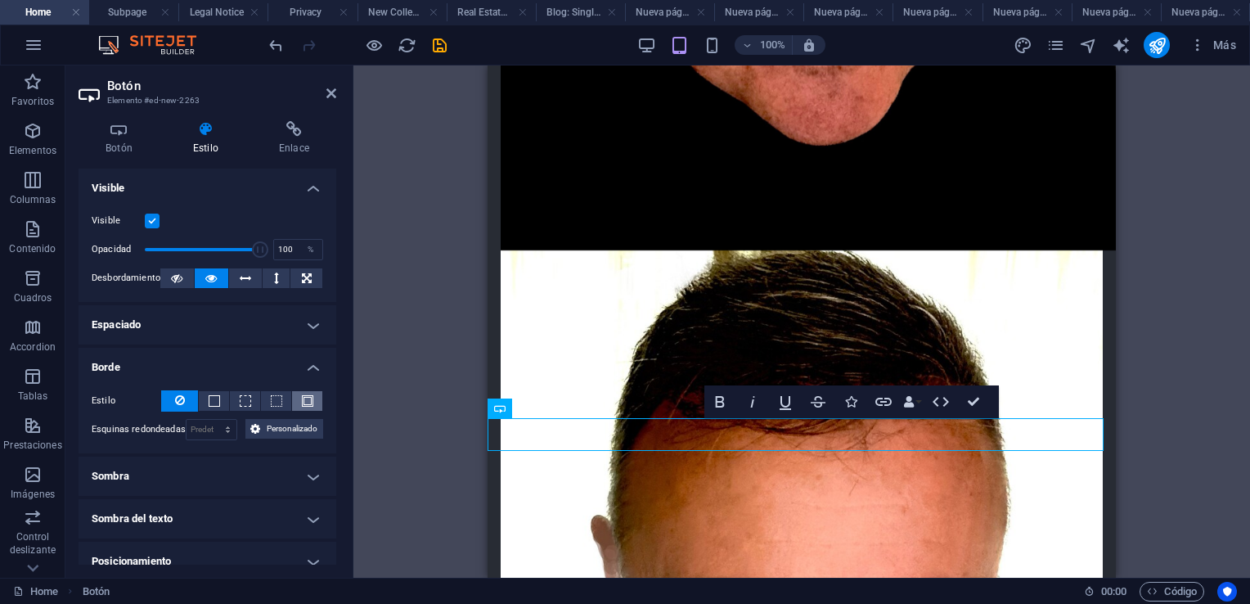
click at [304, 398] on span at bounding box center [307, 400] width 11 height 11
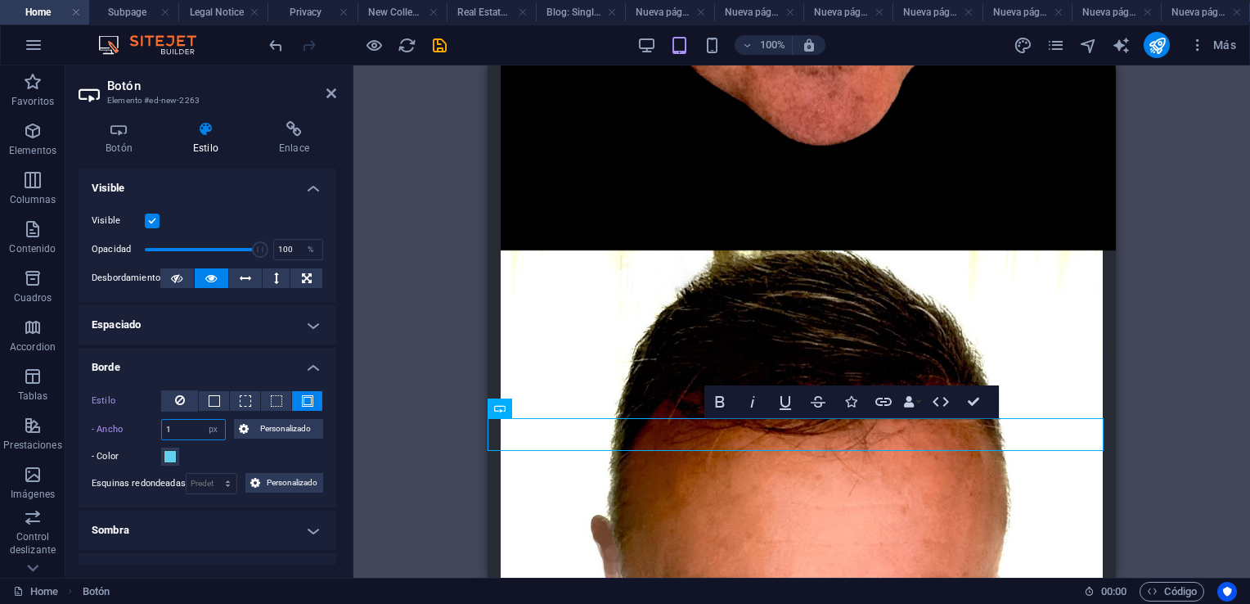
click at [190, 428] on input "1" at bounding box center [193, 430] width 63 height 20
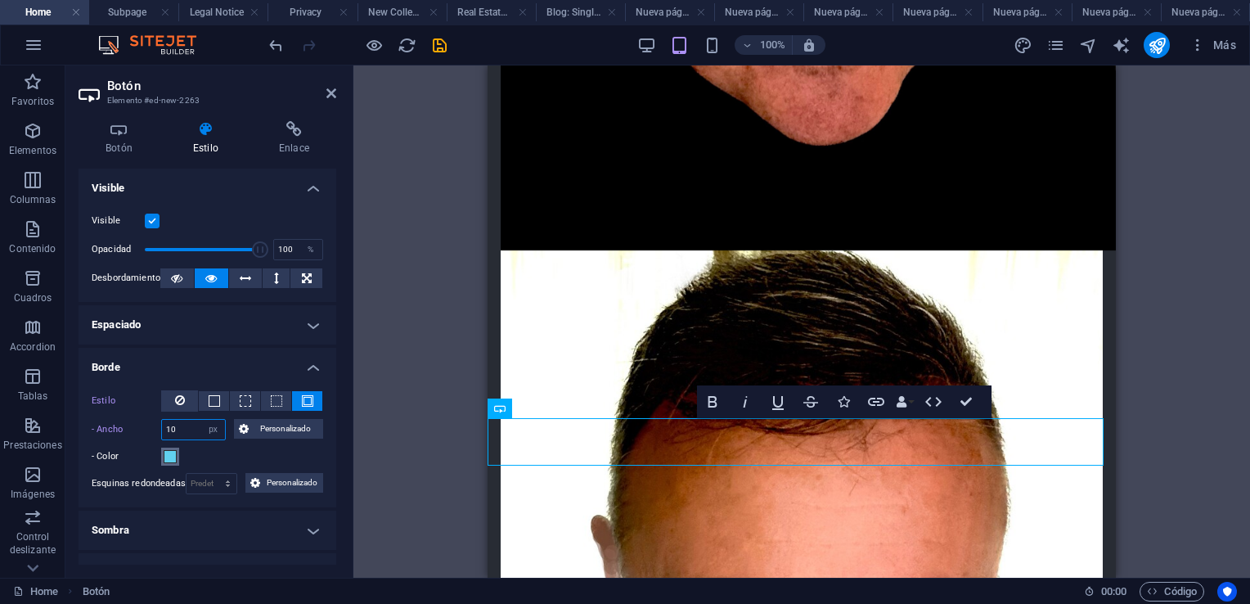
type input "10"
click at [169, 457] on span at bounding box center [170, 456] width 13 height 13
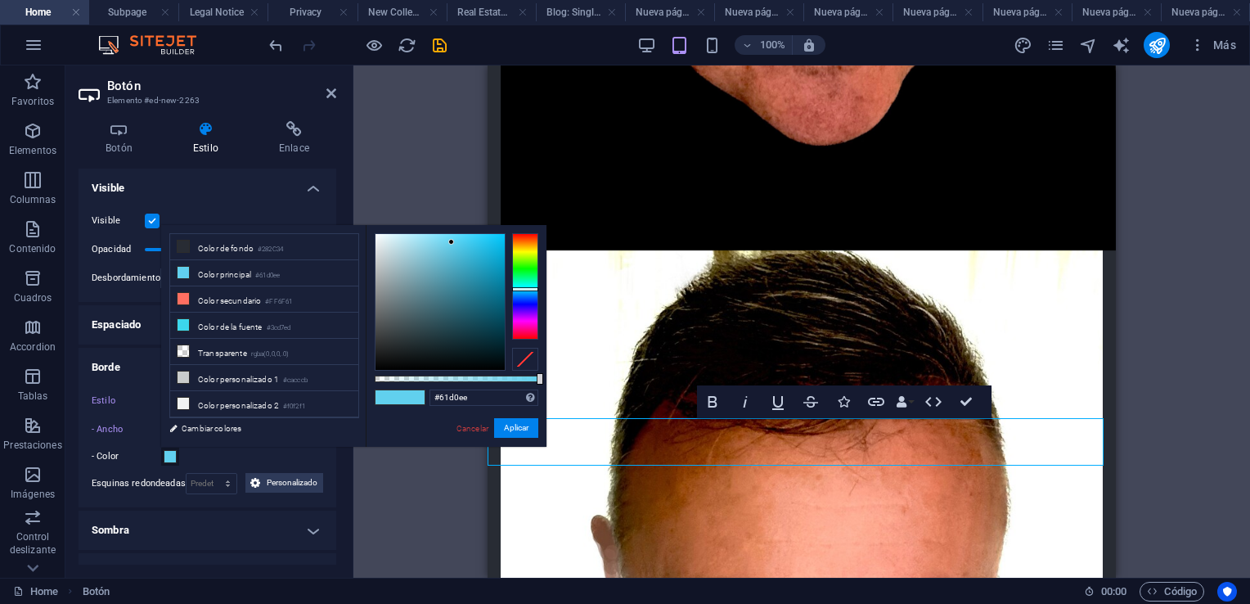
type input "#7f8688"
click at [384, 296] on div at bounding box center [440, 302] width 129 height 136
click at [510, 427] on button "Aplicar" at bounding box center [516, 428] width 44 height 20
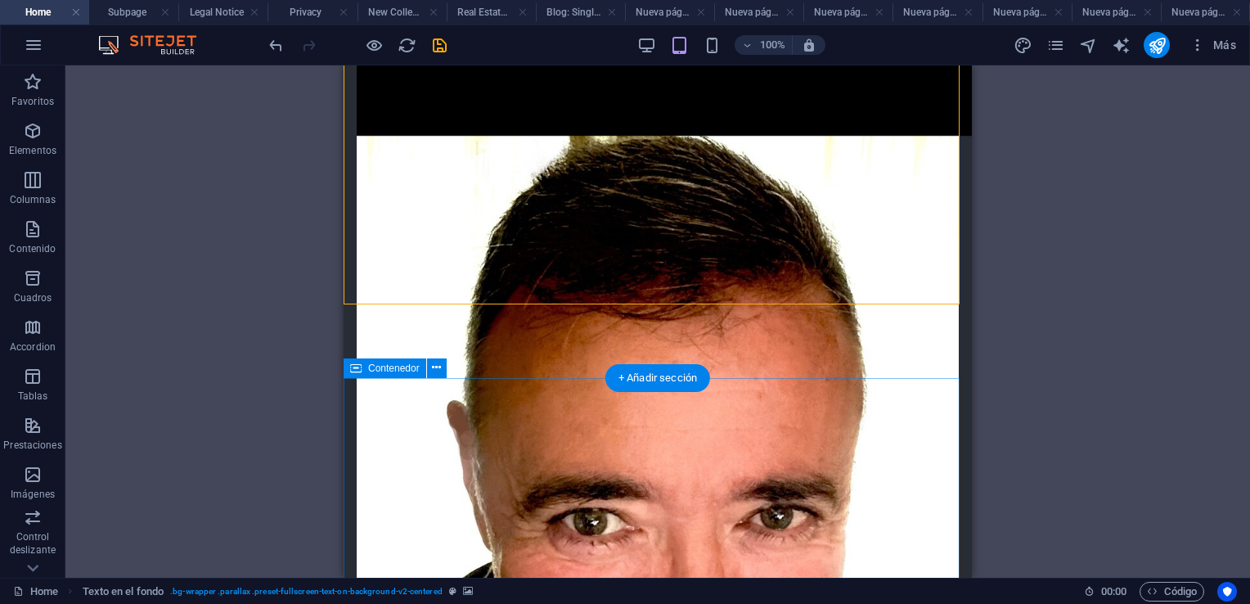
scroll to position [1542, 0]
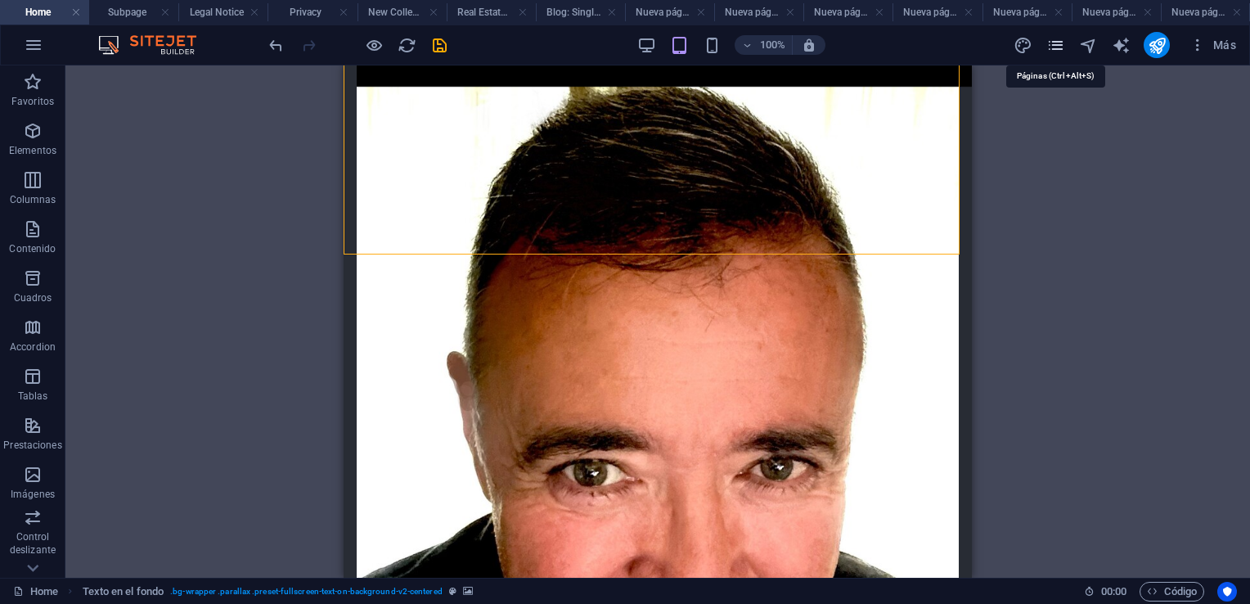
click at [1051, 46] on icon "pages" at bounding box center [1056, 45] width 19 height 19
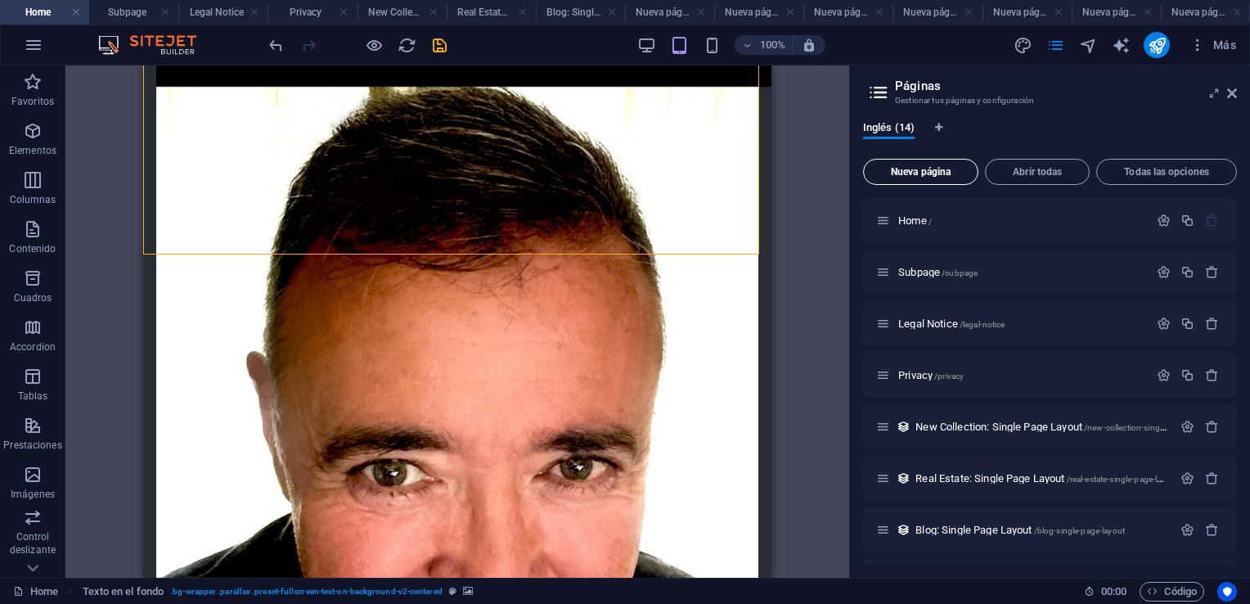
click at [935, 175] on span "Nueva página" at bounding box center [921, 172] width 101 height 10
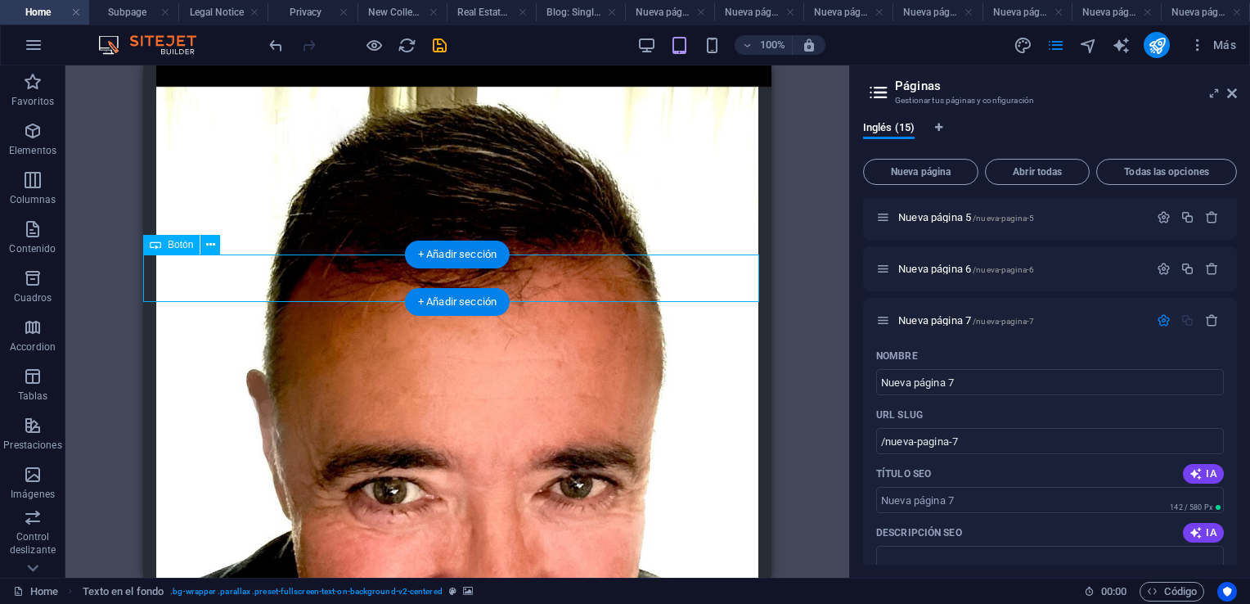
select select "px"
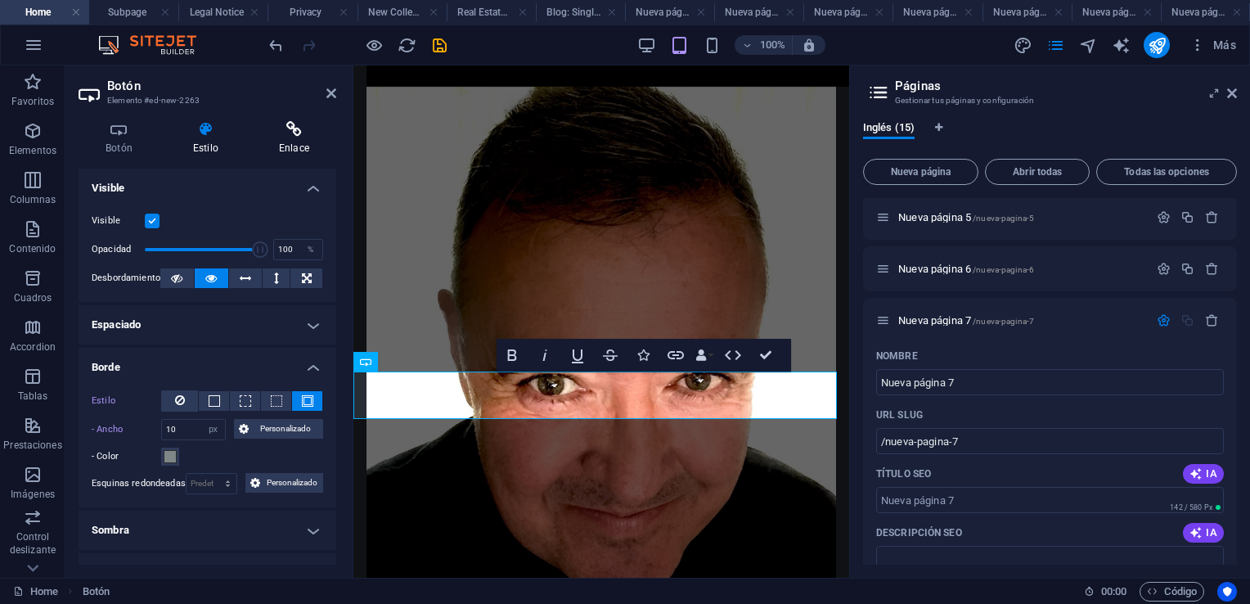
click at [291, 138] on h4 "Enlace" at bounding box center [294, 138] width 84 height 34
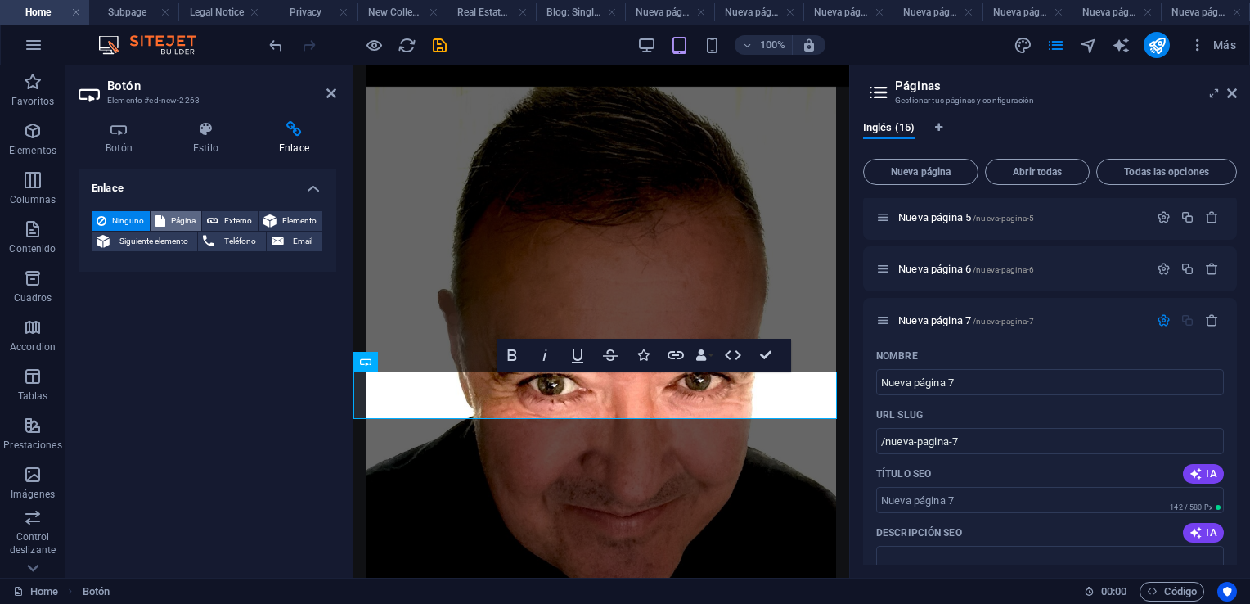
click at [177, 218] on span "Página" at bounding box center [183, 221] width 26 height 20
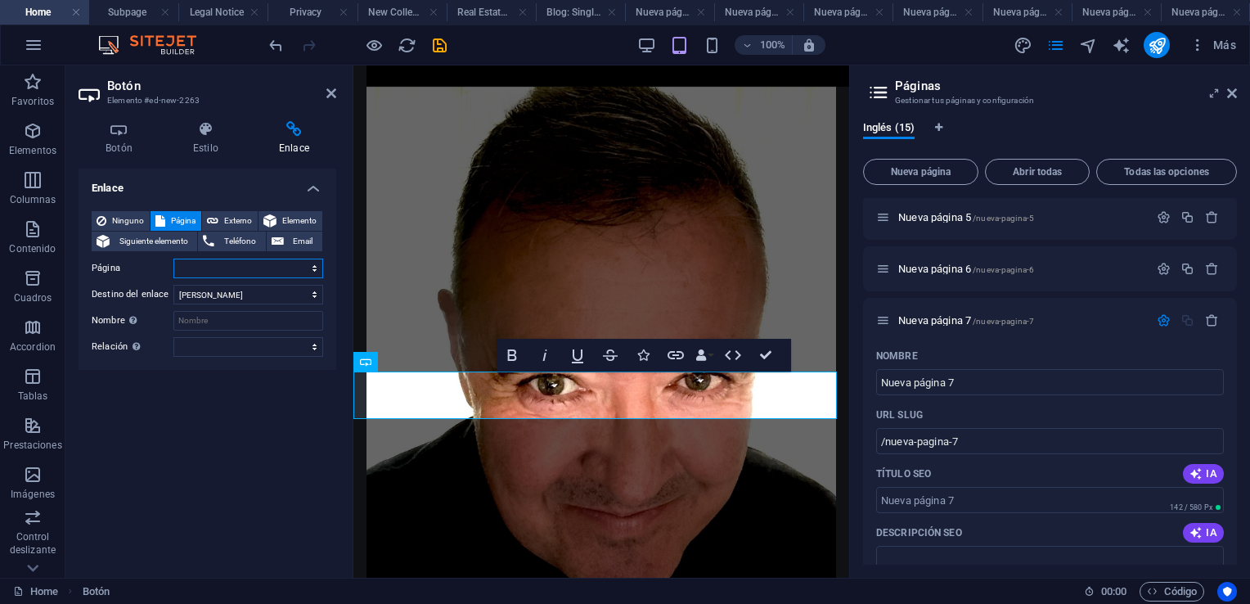
click at [316, 268] on select "Home Subpage Legal Notice Privacy Nueva página Nueva página 2 Nueva página 1 Nu…" at bounding box center [248, 269] width 150 height 20
select select "11"
click at [173, 259] on select "Home Subpage Legal Notice Privacy Nueva página Nueva página 2 Nueva página 1 Nu…" at bounding box center [248, 269] width 150 height 20
click at [335, 90] on icon at bounding box center [332, 93] width 10 height 13
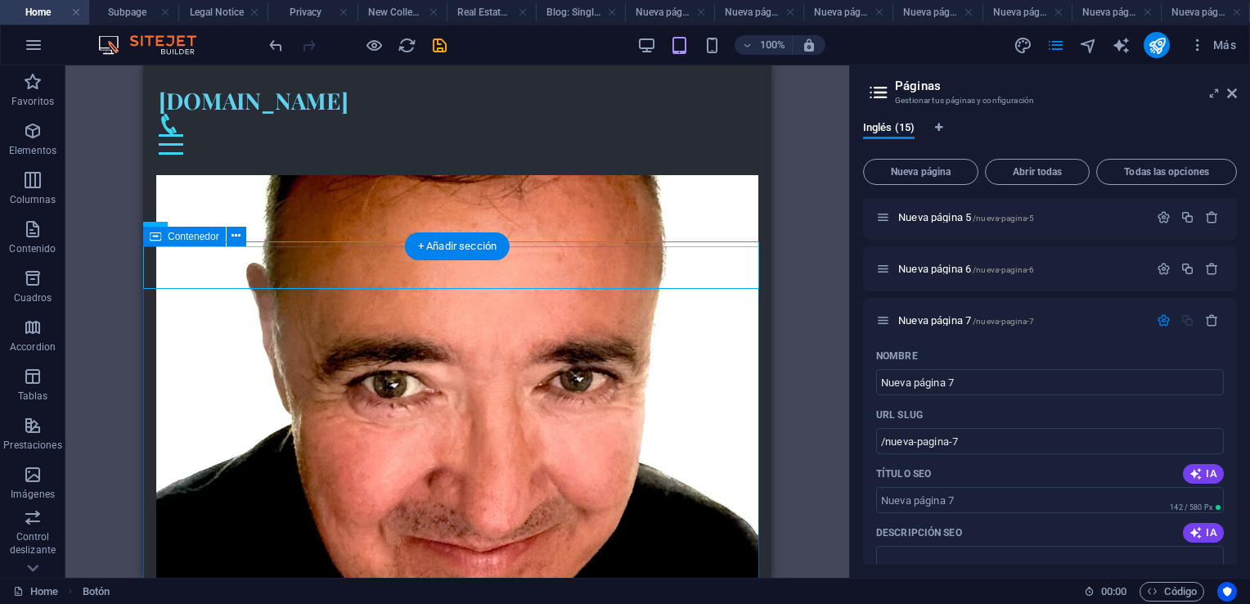
scroll to position [1555, 0]
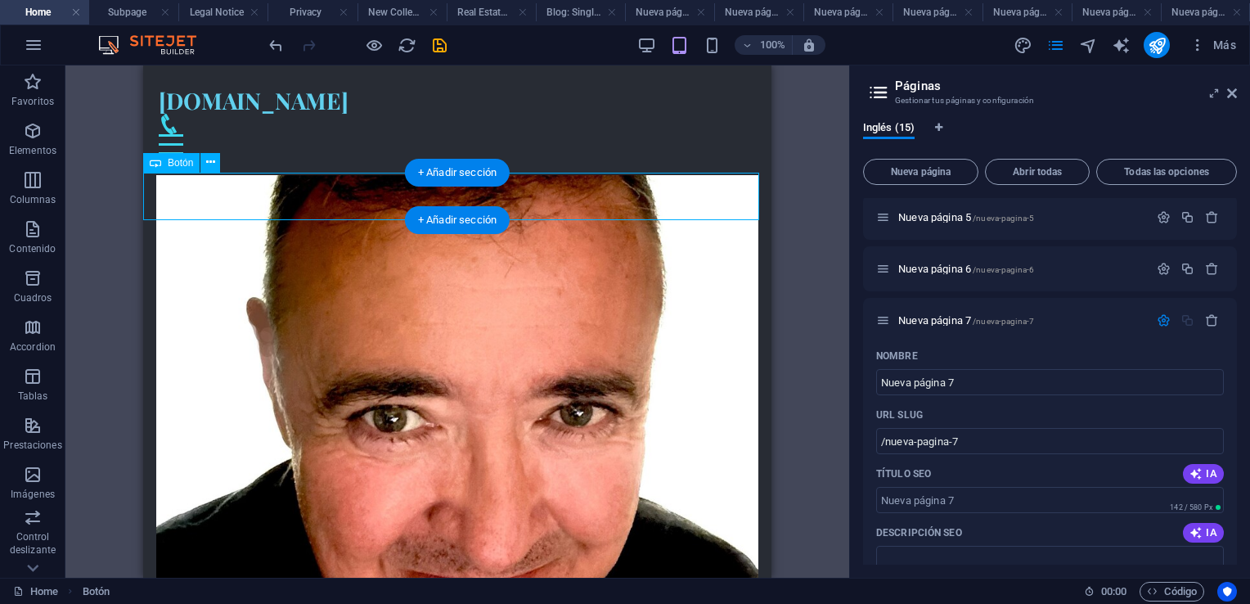
select select "11"
select select
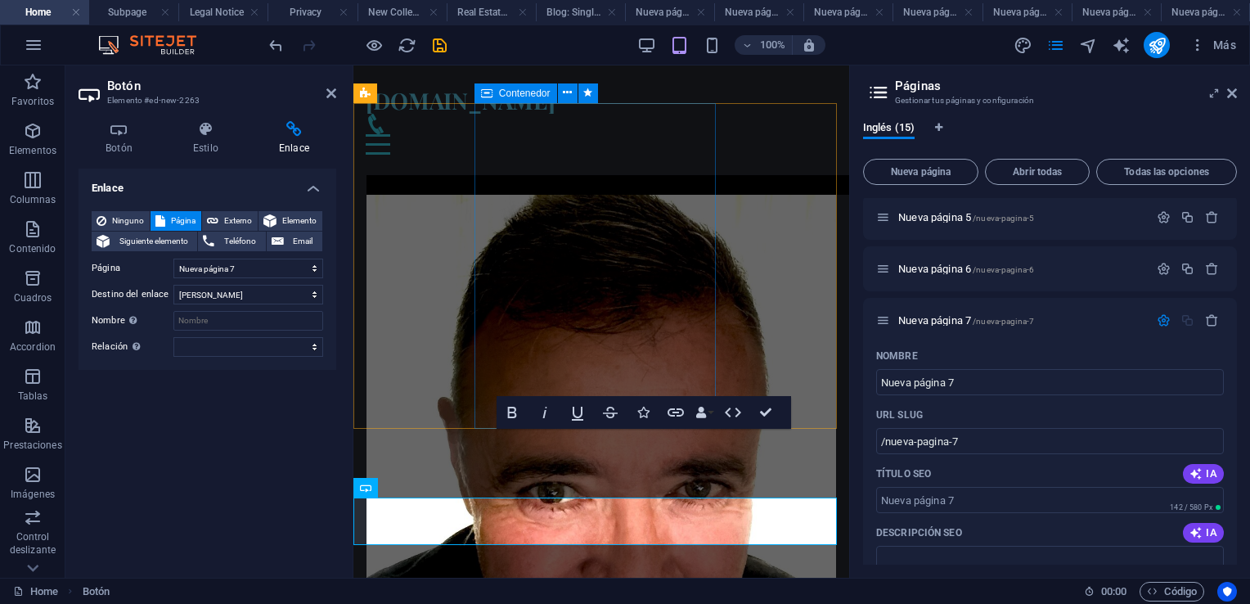
scroll to position [1391, 0]
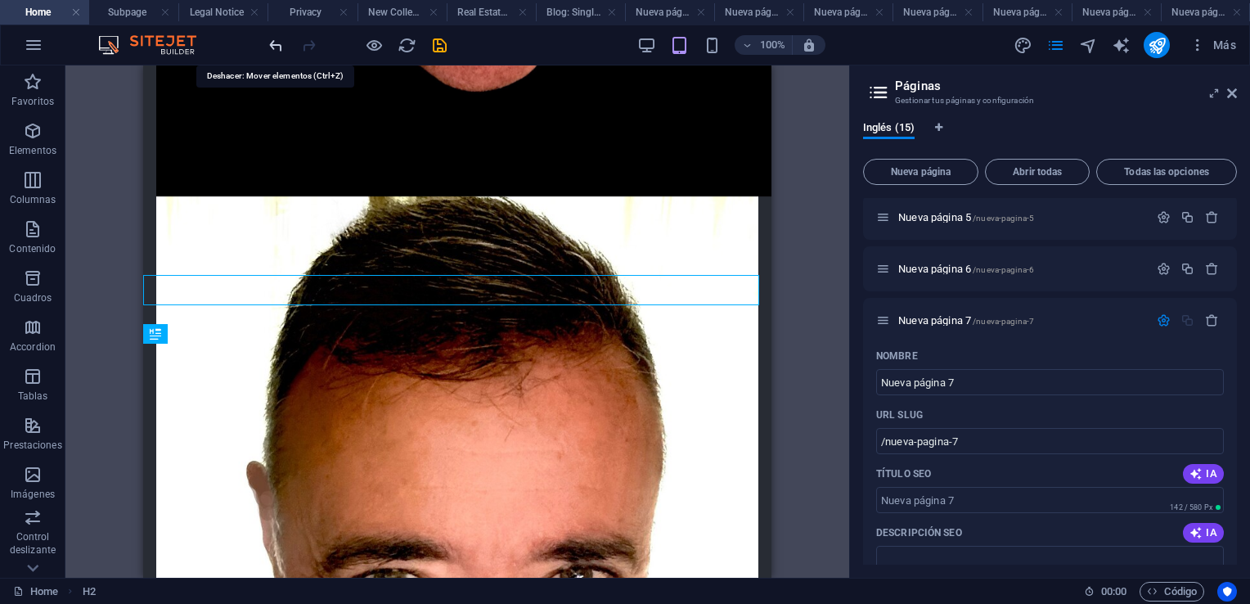
click at [273, 47] on icon "undo" at bounding box center [276, 45] width 19 height 19
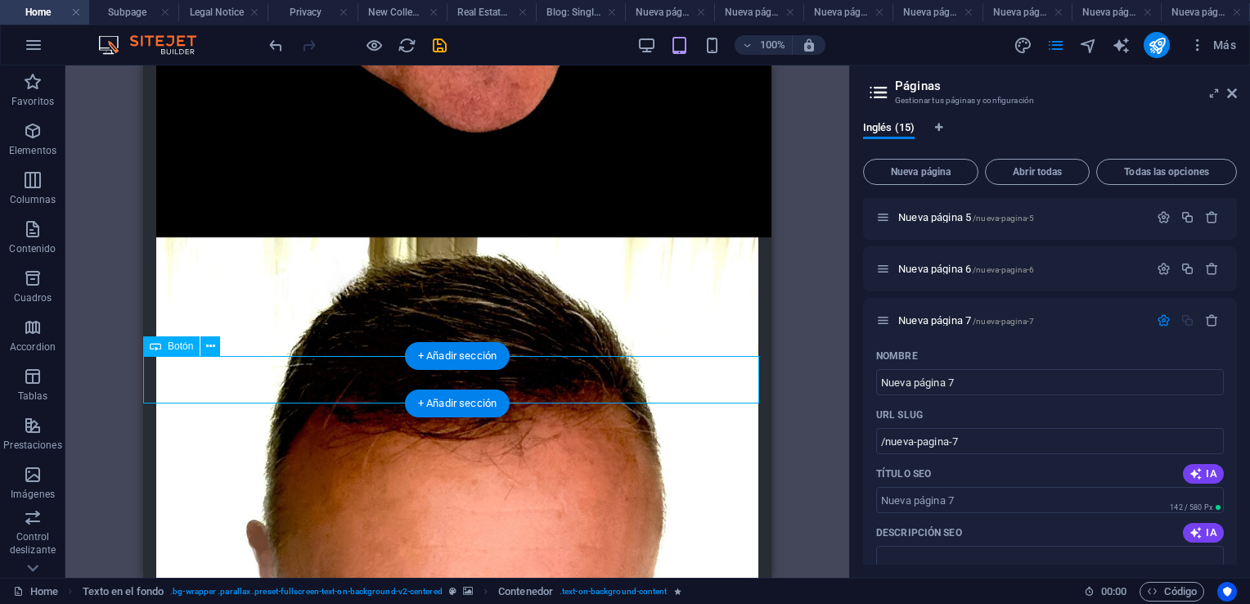
select select "11"
select select
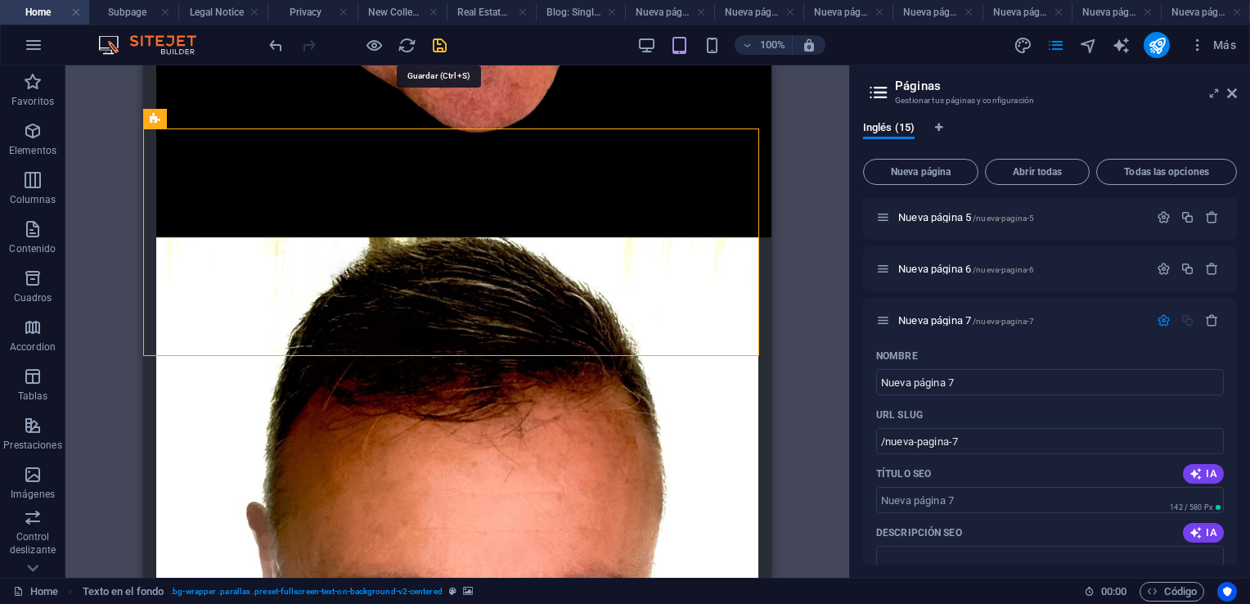
drag, startPoint x: 441, startPoint y: 43, endPoint x: 308, endPoint y: 160, distance: 177.4
click at [441, 43] on icon "save" at bounding box center [439, 45] width 19 height 19
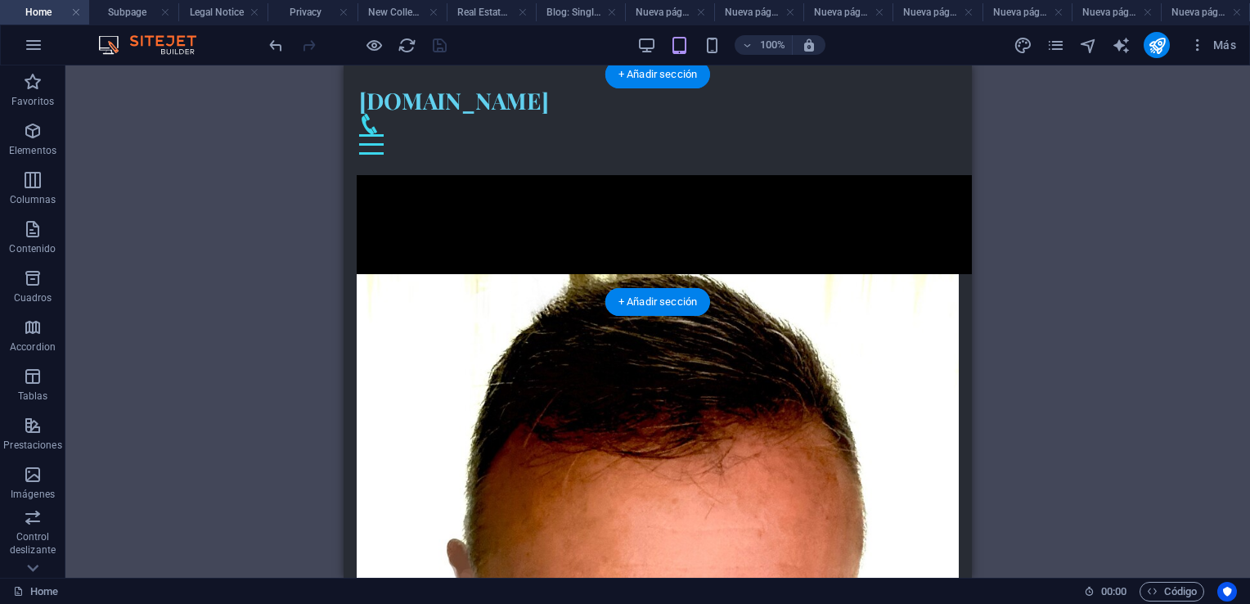
scroll to position [1309, 0]
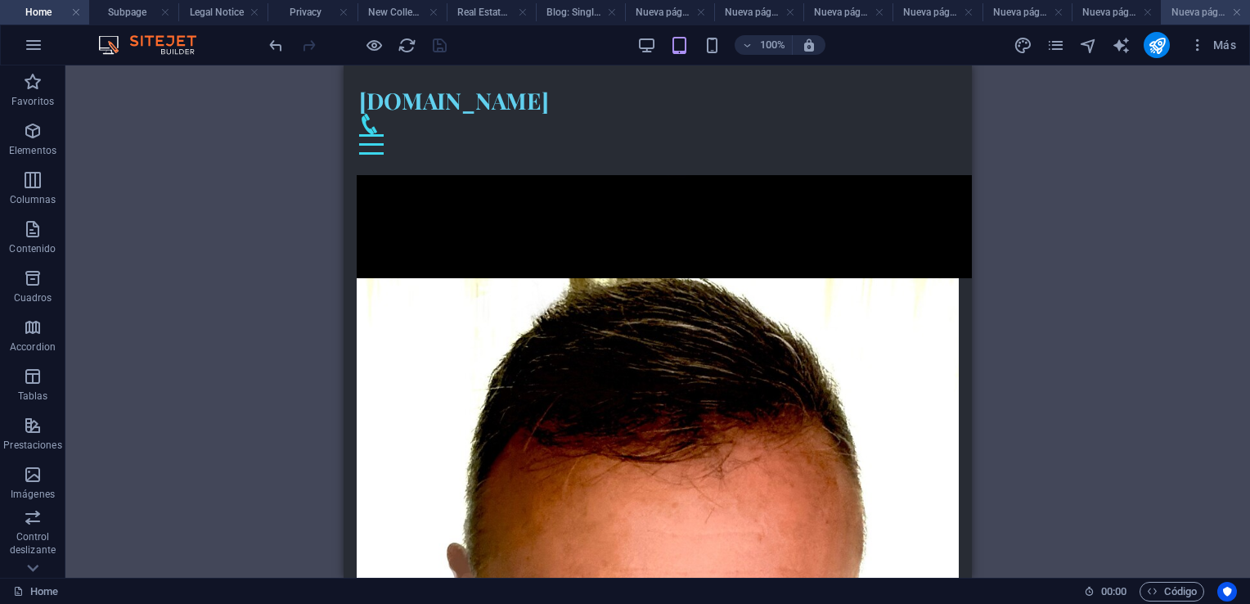
click at [1205, 17] on h4 "Nueva página 6" at bounding box center [1205, 12] width 89 height 18
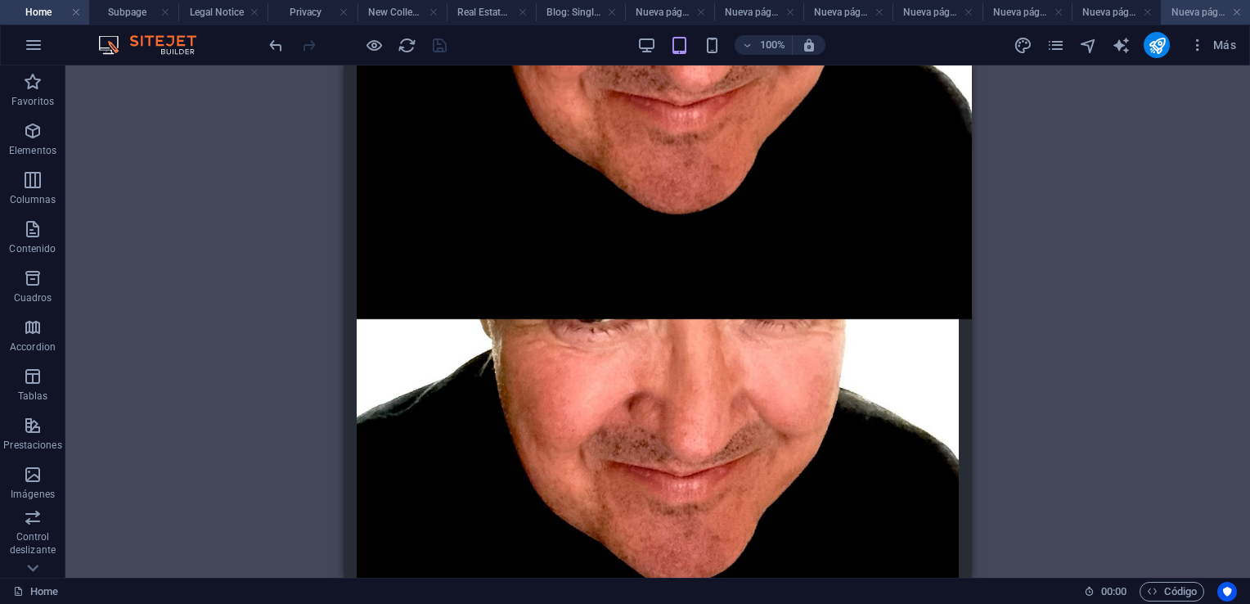
scroll to position [0, 0]
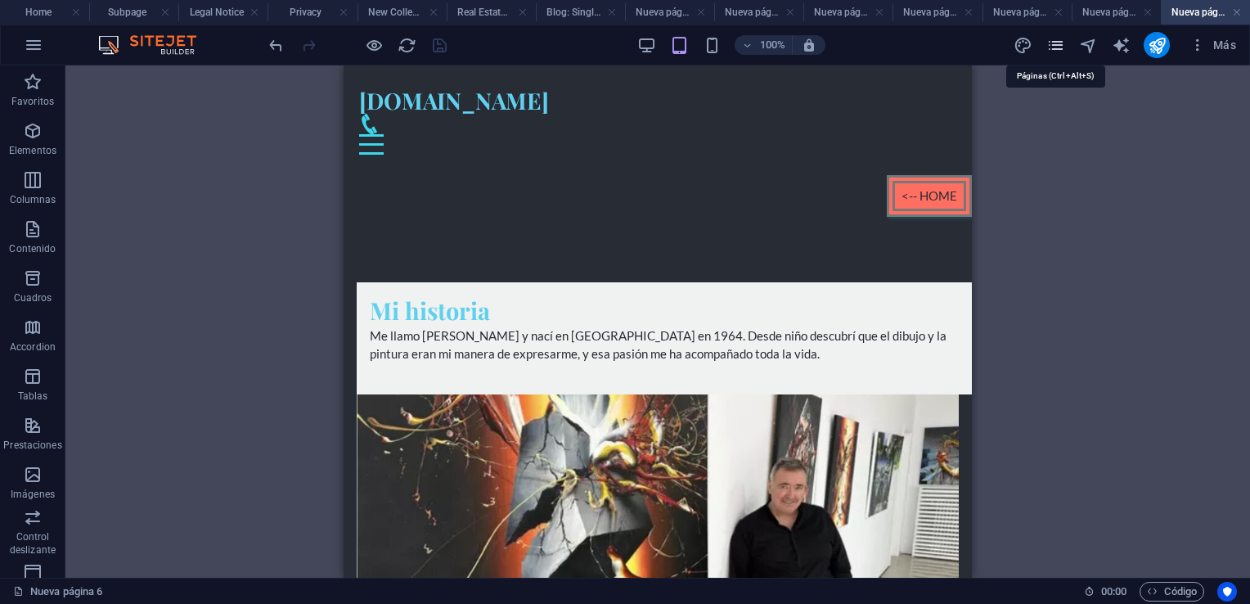
click at [1056, 37] on icon "pages" at bounding box center [1056, 45] width 19 height 19
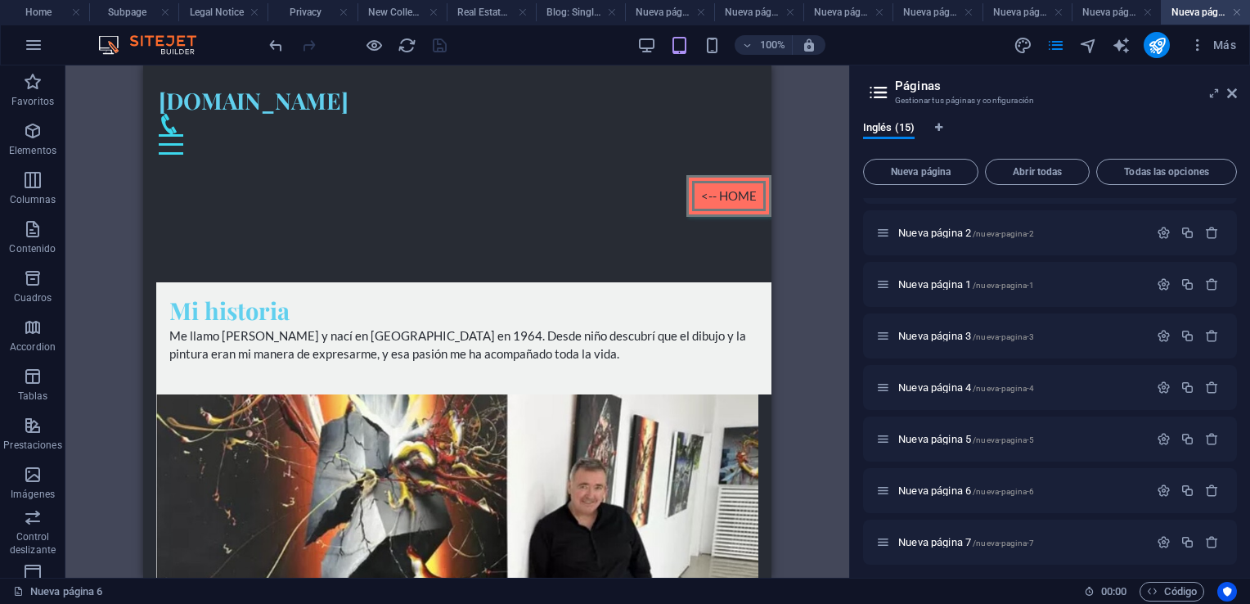
scroll to position [406, 0]
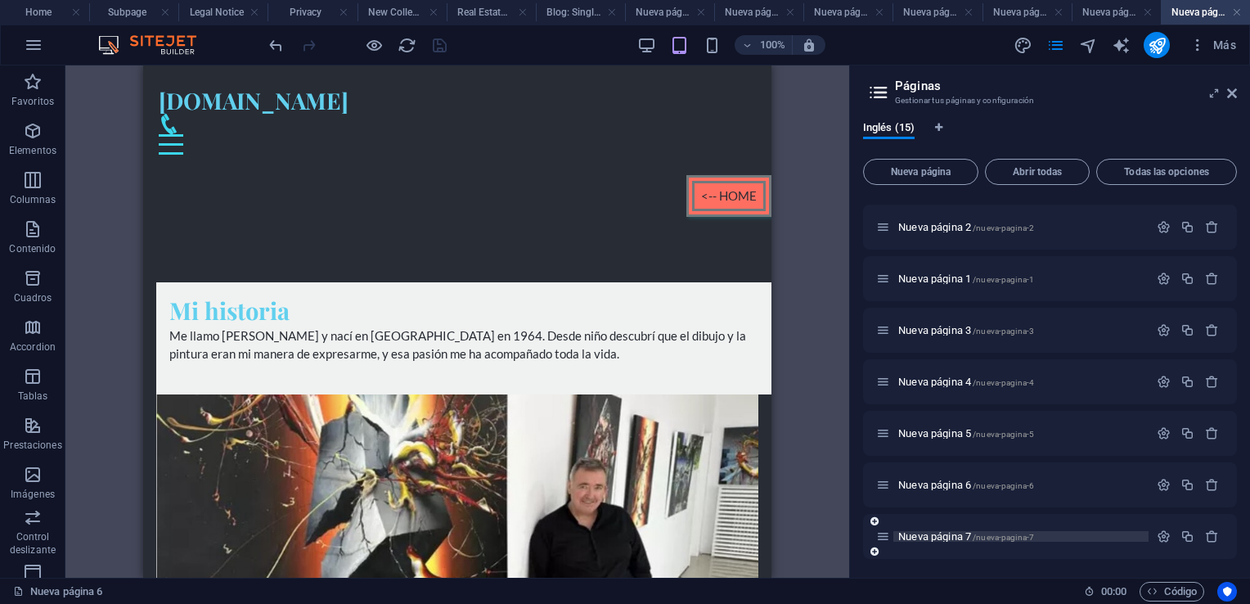
click at [971, 534] on span "Nueva página 7 /nueva-pagina-7" at bounding box center [967, 536] width 136 height 12
click at [971, 534] on div "Home / Subpage /subpage Legal Notice /legal-notice Privacy /privacy New Collect…" at bounding box center [1050, 175] width 374 height 767
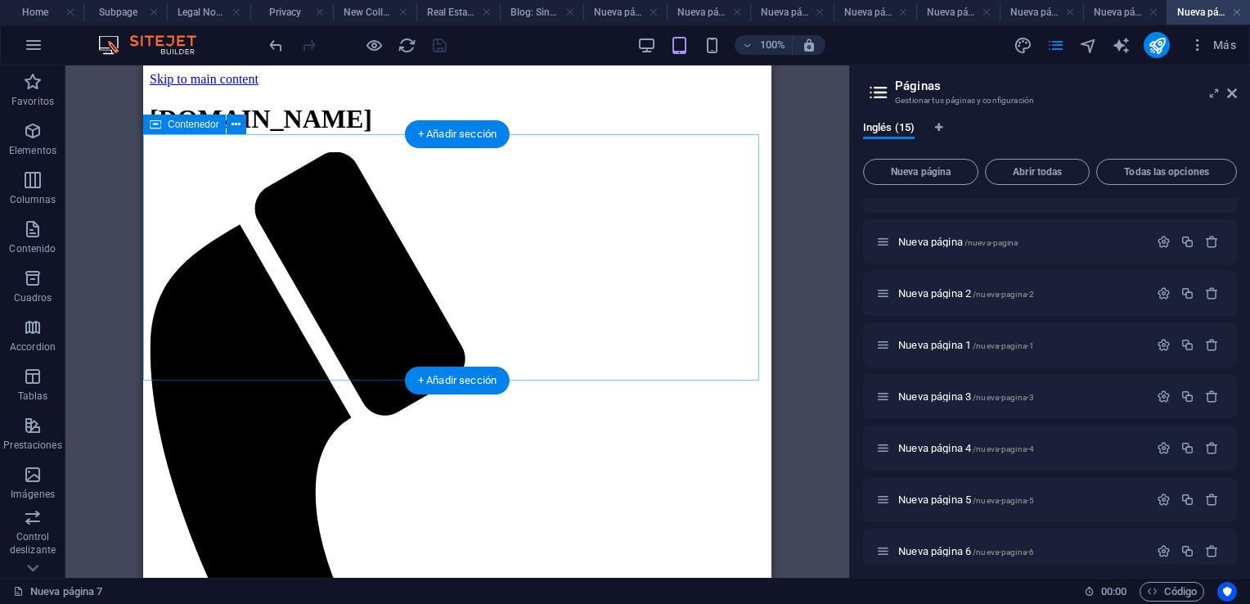
scroll to position [0, 0]
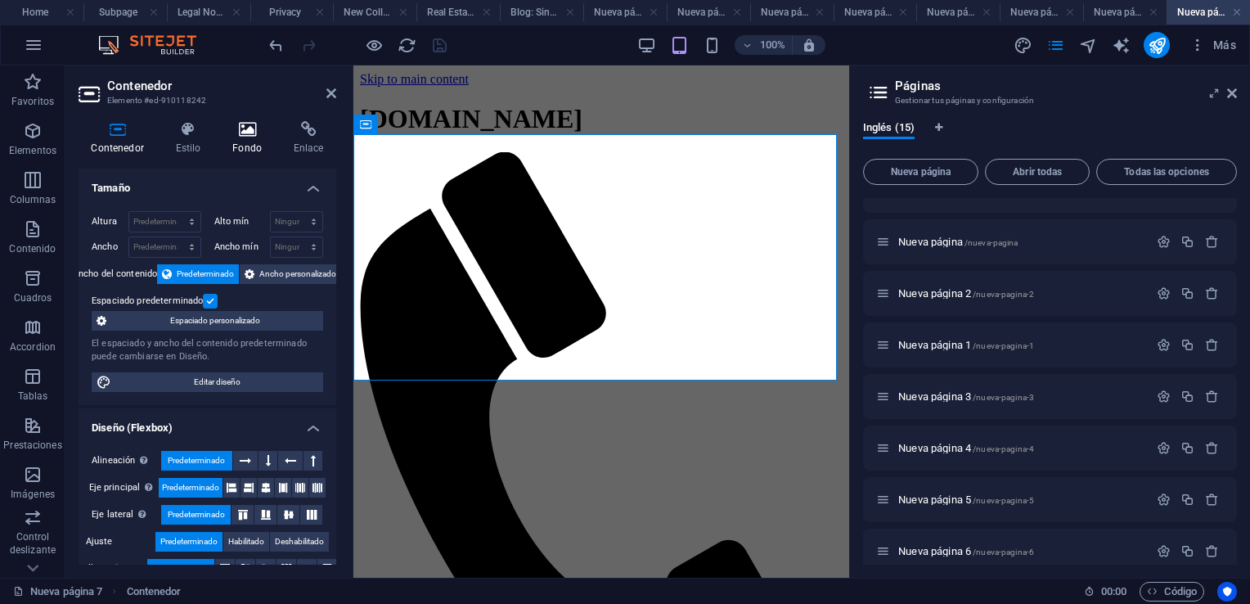
click at [249, 130] on icon at bounding box center [247, 129] width 55 height 16
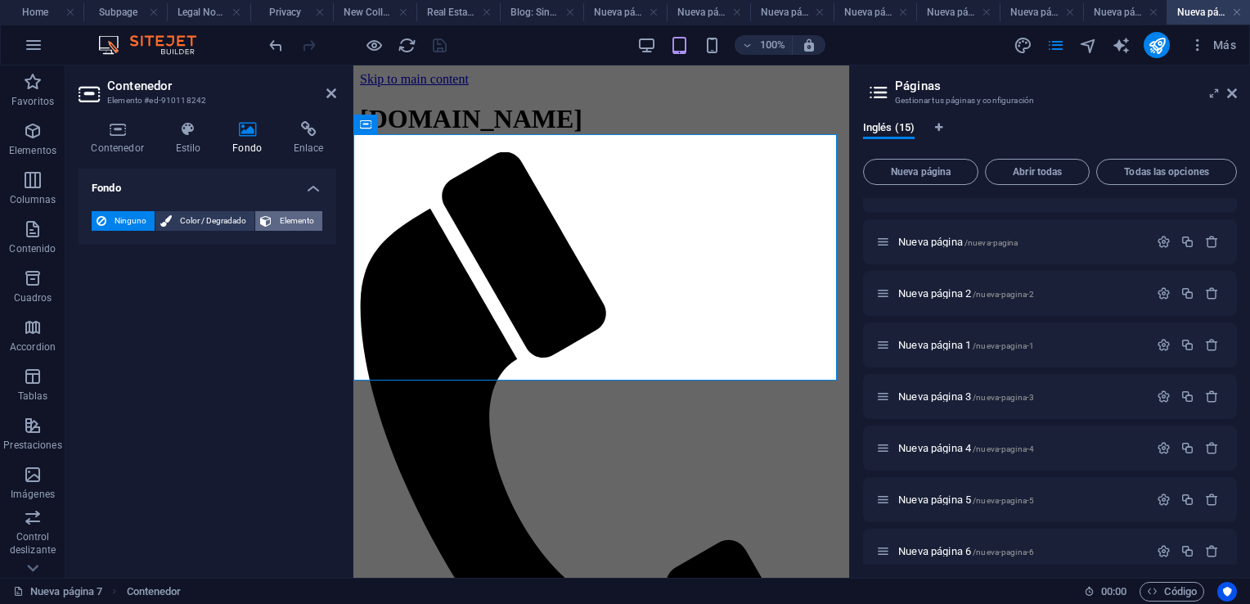
click at [292, 223] on span "Elemento" at bounding box center [297, 221] width 41 height 20
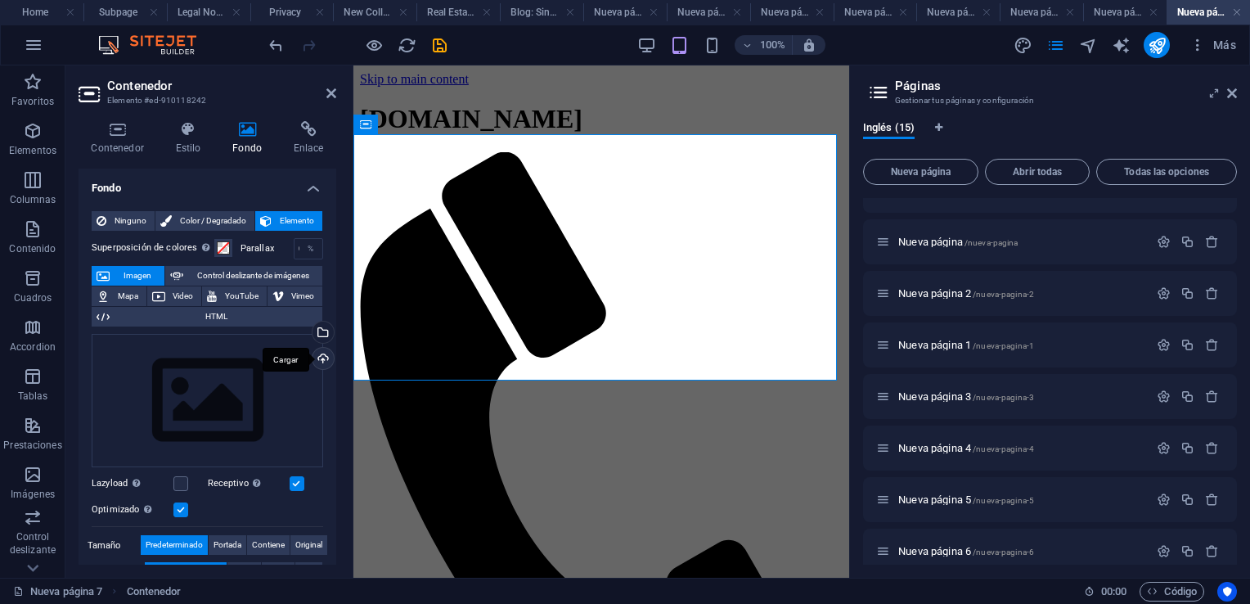
click at [318, 358] on div "Cargar" at bounding box center [321, 360] width 25 height 25
click at [318, 359] on div "Cargar" at bounding box center [321, 360] width 25 height 25
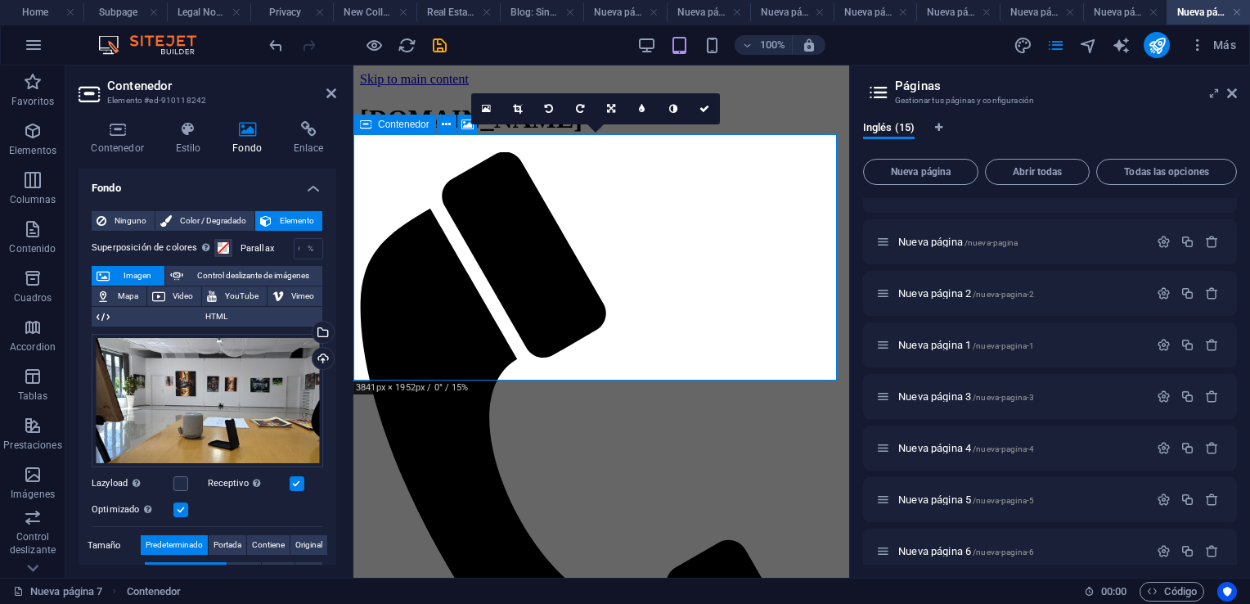
click at [287, 222] on span "Elemento" at bounding box center [297, 221] width 41 height 20
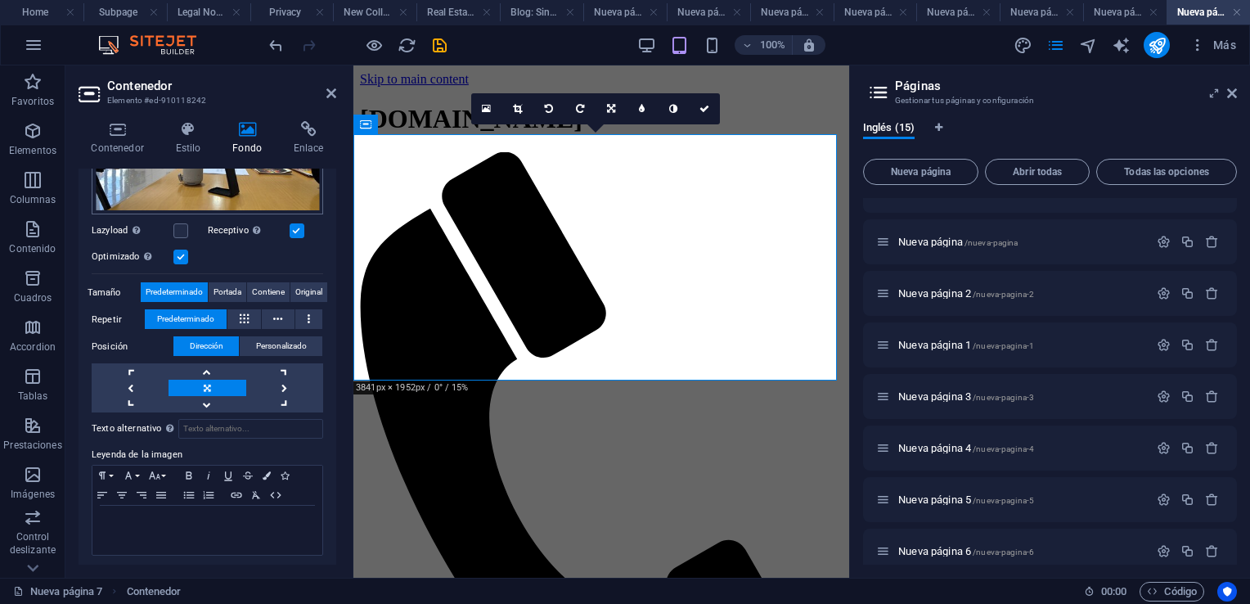
scroll to position [255, 0]
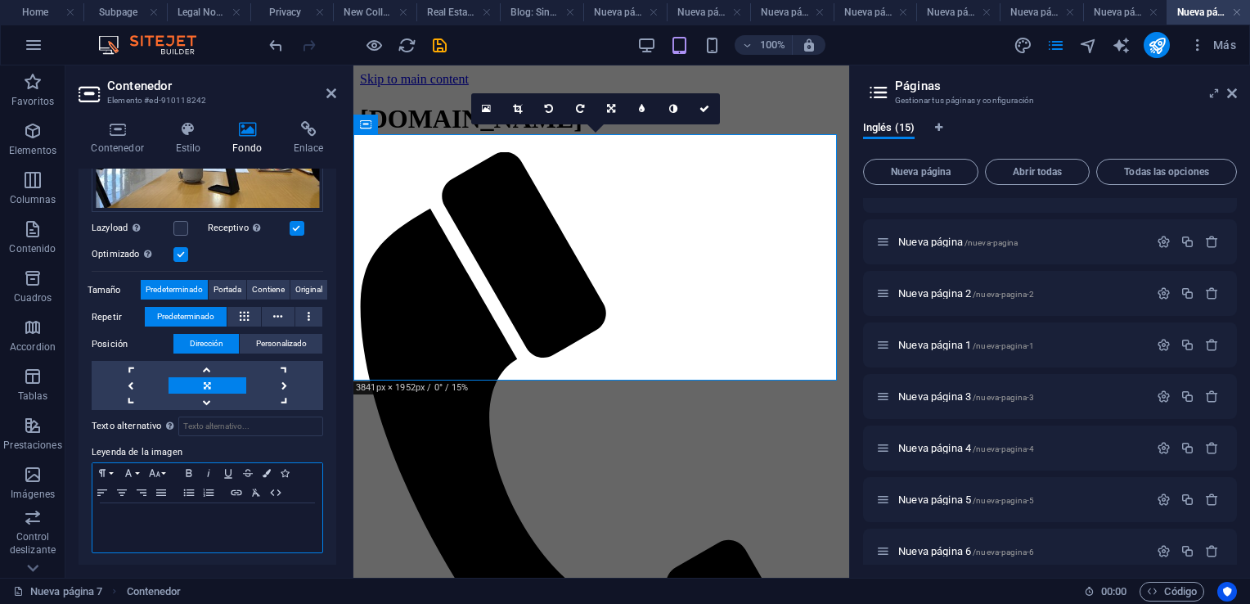
click at [169, 529] on div at bounding box center [207, 527] width 230 height 49
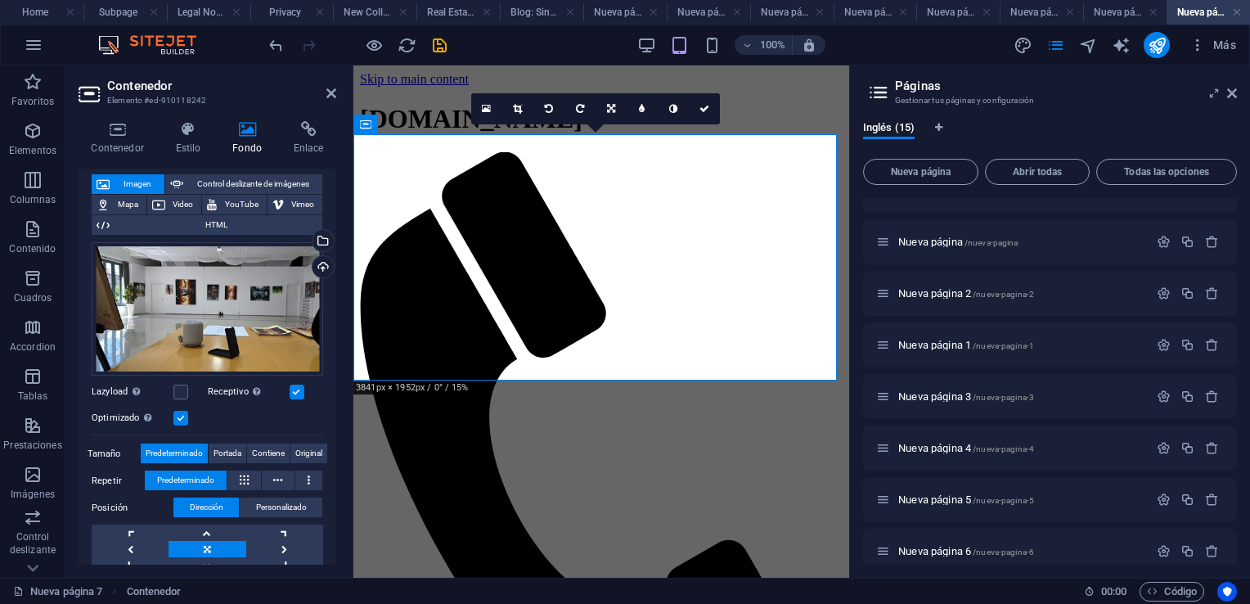
scroll to position [0, 0]
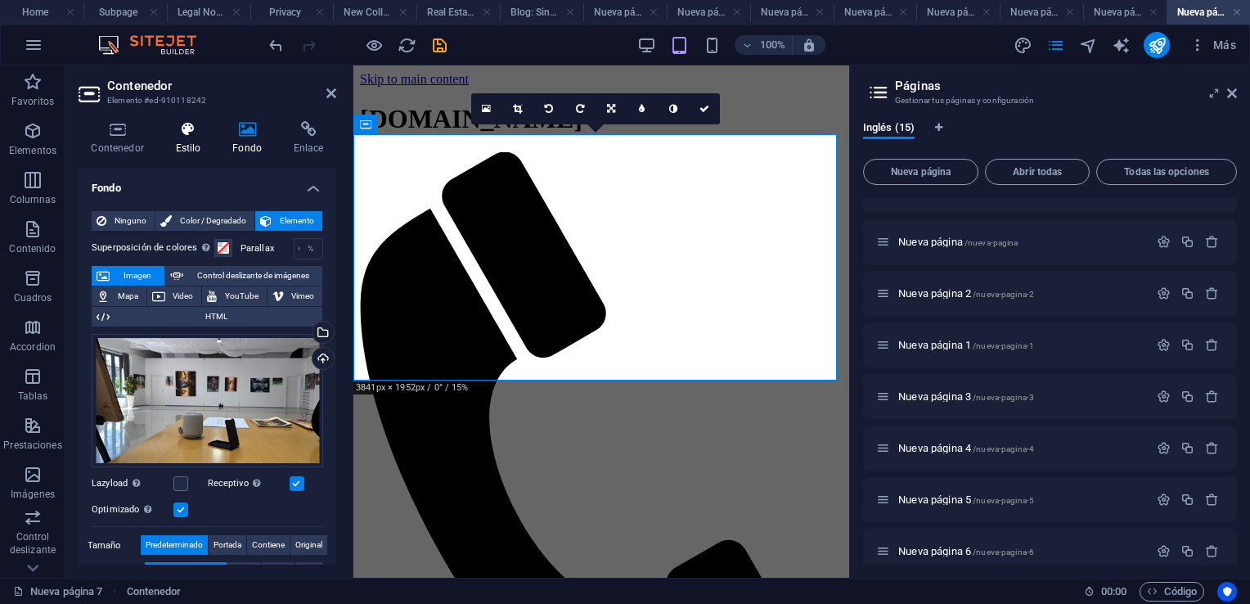
click at [190, 128] on icon at bounding box center [188, 129] width 51 height 16
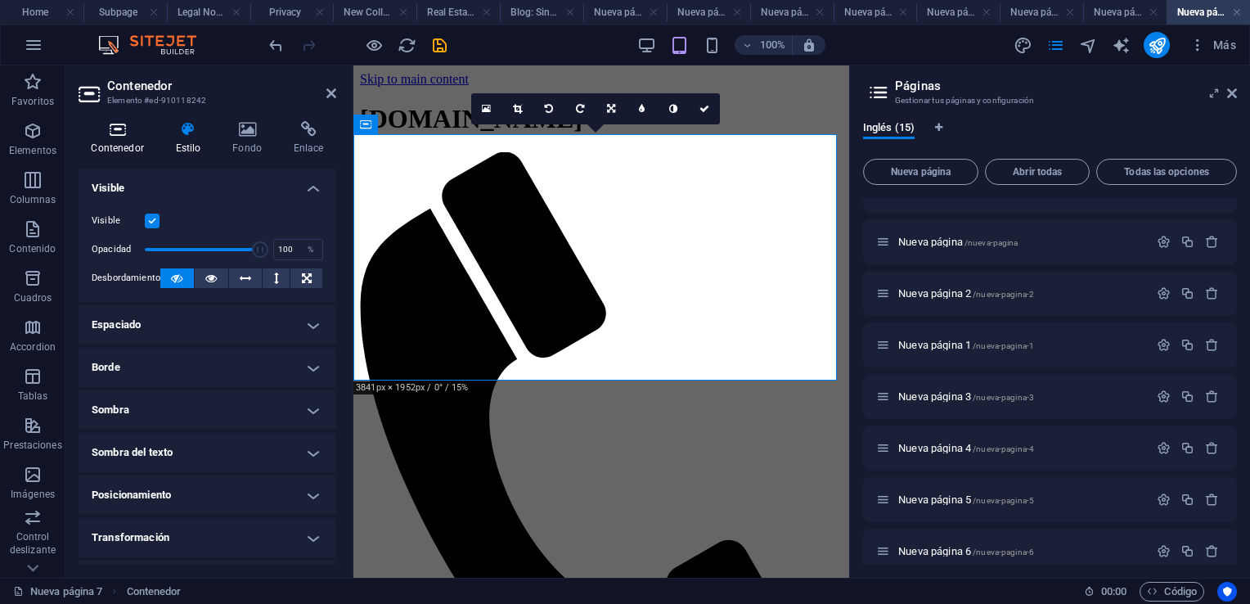
click at [118, 132] on icon at bounding box center [118, 129] width 78 height 16
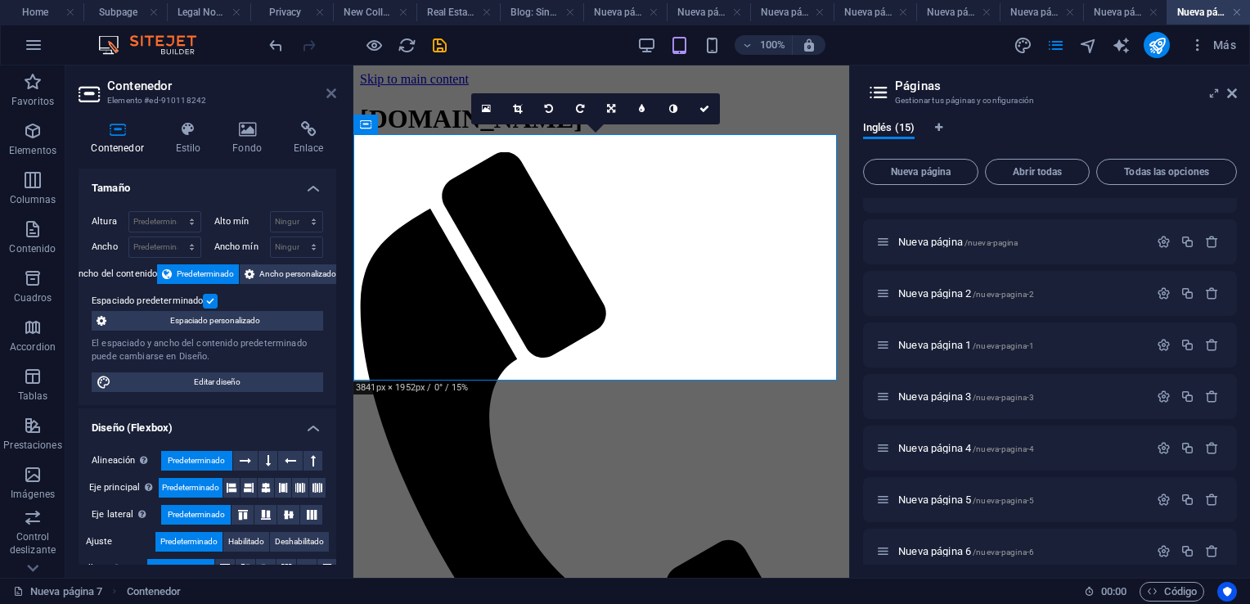
click at [331, 96] on icon at bounding box center [332, 93] width 10 height 13
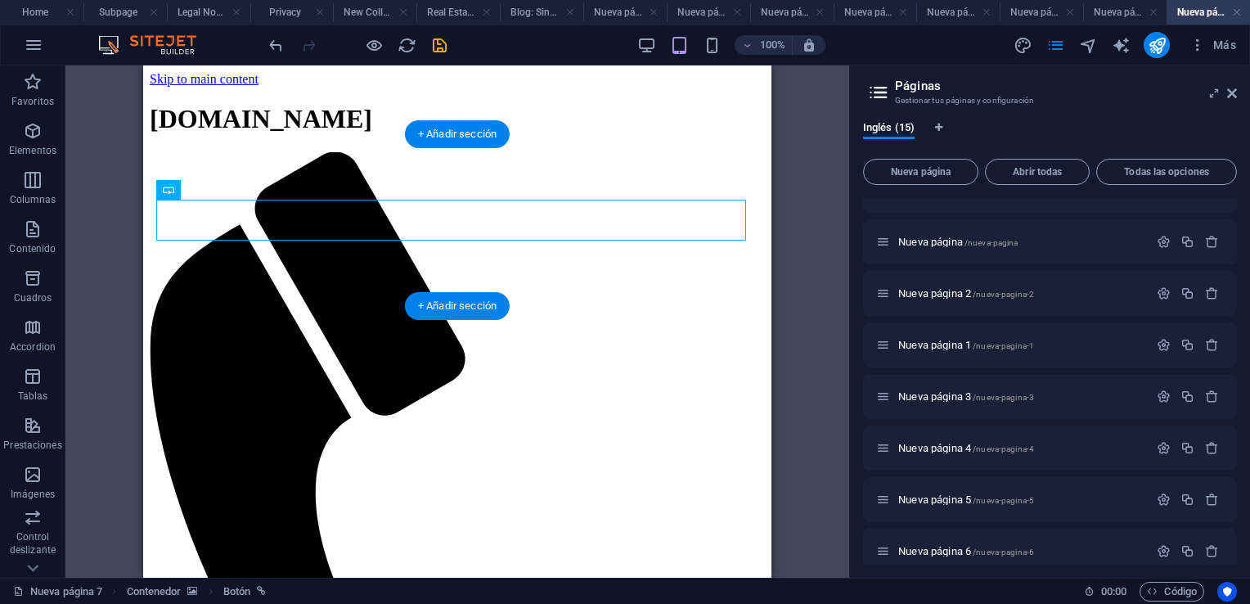
drag, startPoint x: 539, startPoint y: 220, endPoint x: 756, endPoint y: 181, distance: 220.4
drag, startPoint x: 493, startPoint y: 223, endPoint x: 283, endPoint y: 223, distance: 209.5
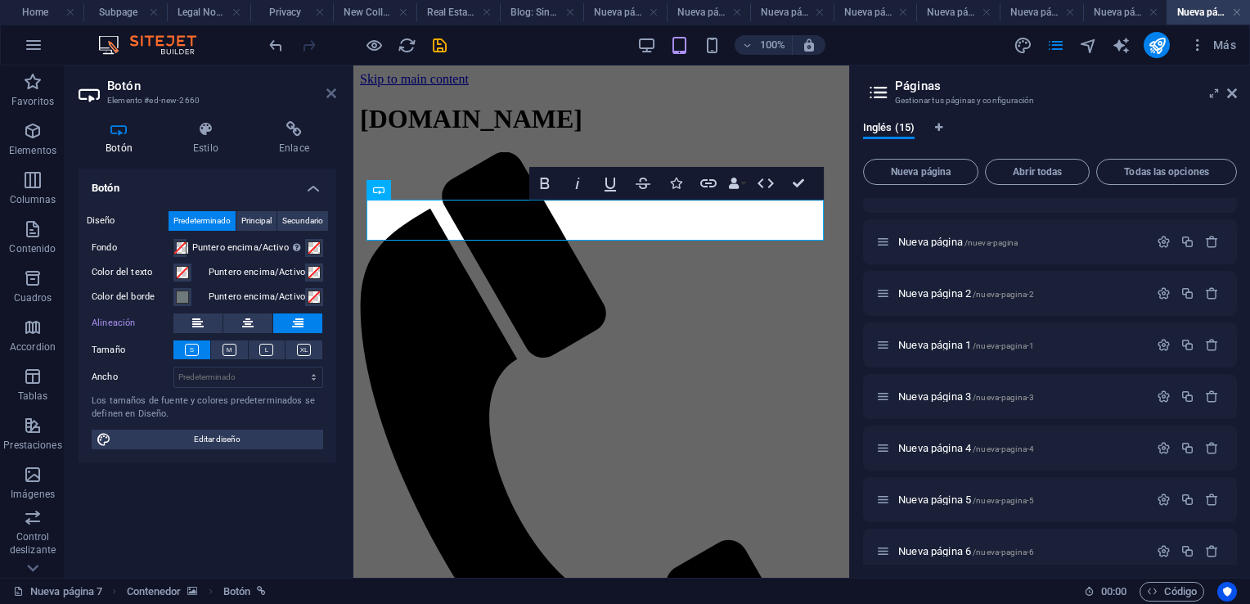
click at [331, 89] on icon at bounding box center [332, 93] width 10 height 13
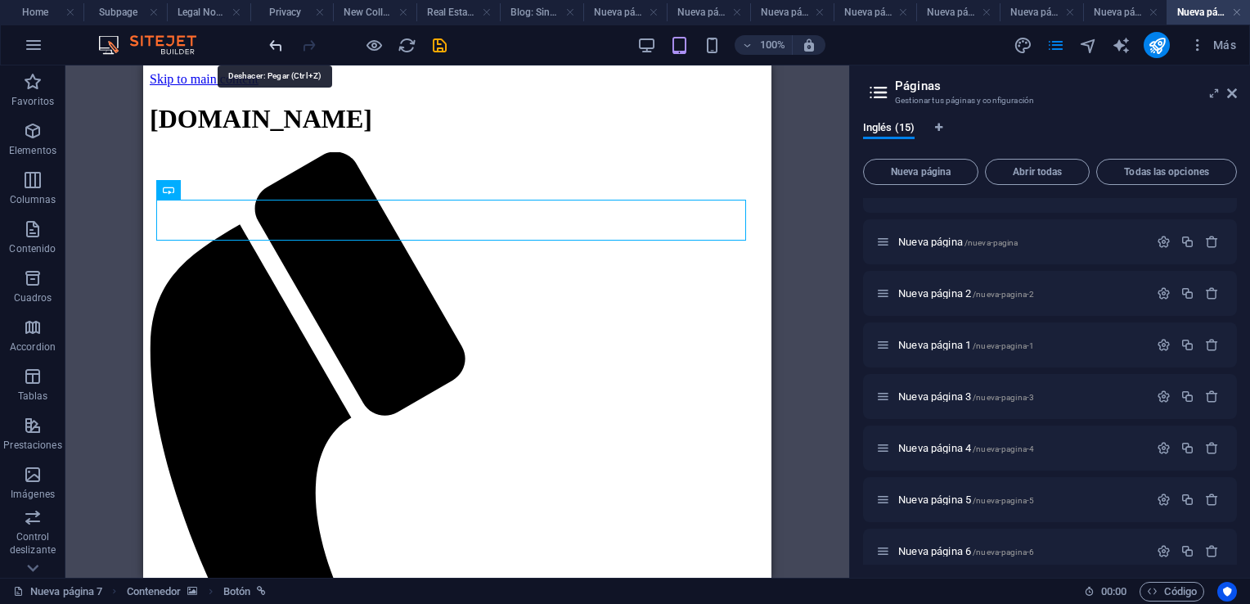
click at [274, 45] on icon "undo" at bounding box center [276, 45] width 19 height 19
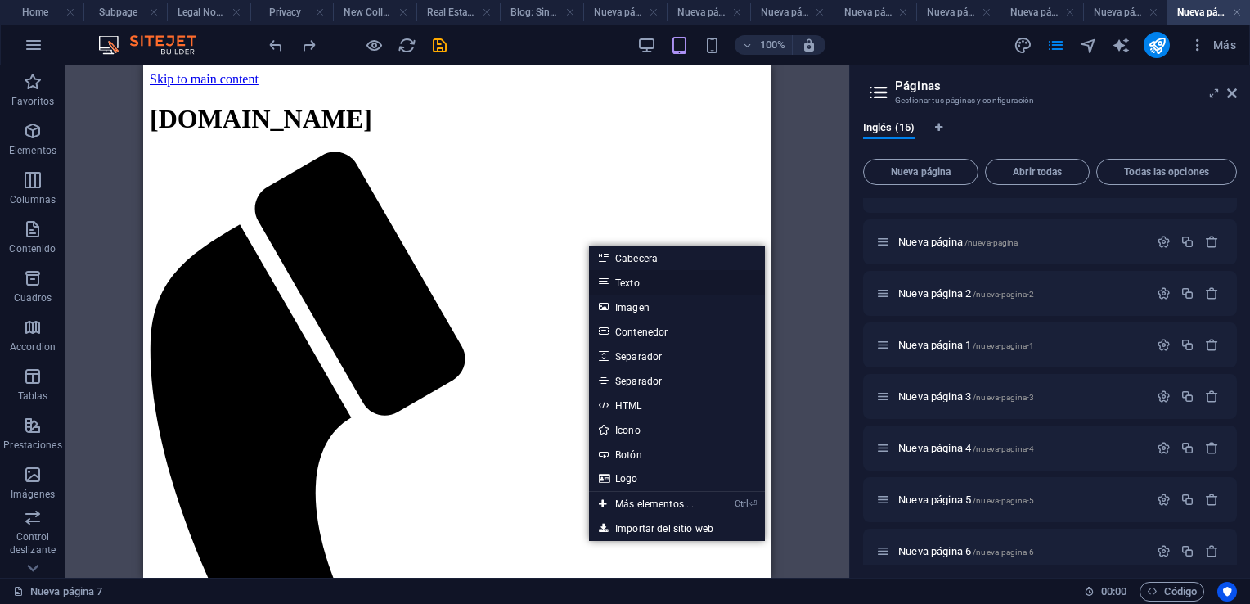
click at [630, 284] on link "Texto" at bounding box center [677, 282] width 176 height 25
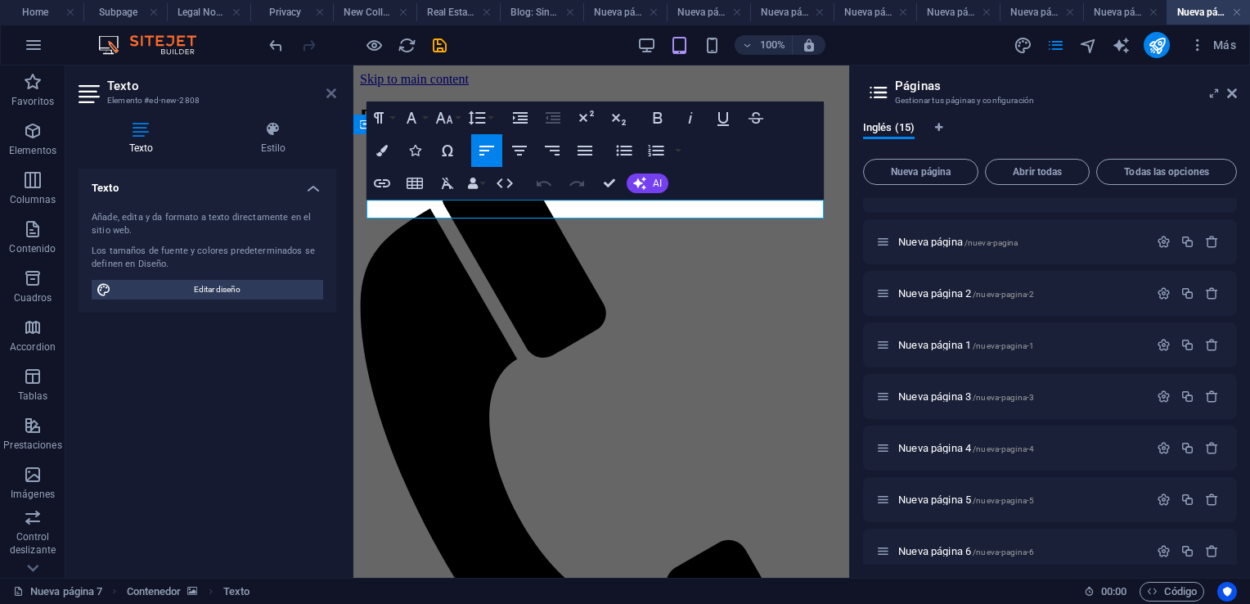
click at [331, 92] on icon at bounding box center [332, 93] width 10 height 13
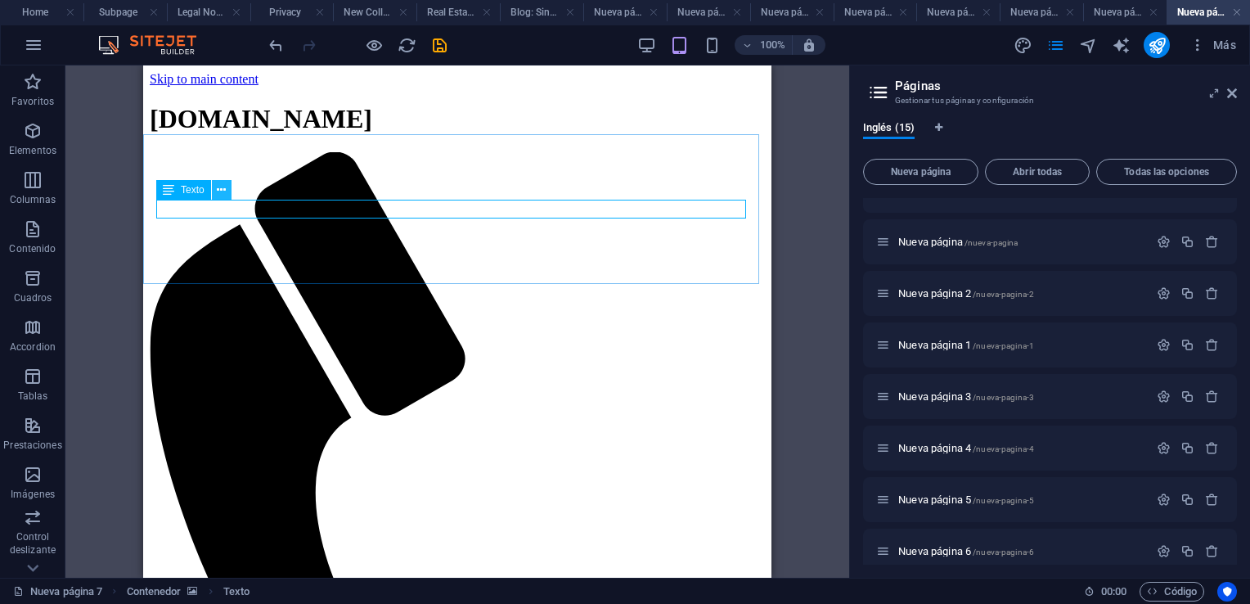
click at [225, 187] on icon at bounding box center [221, 190] width 9 height 17
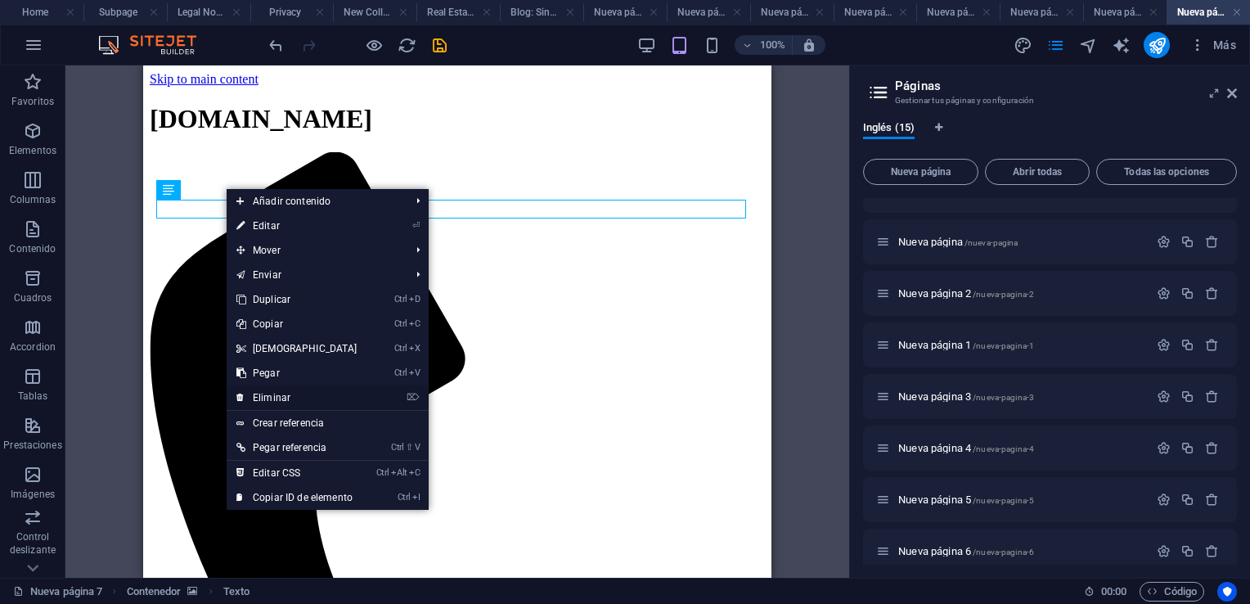
click at [268, 394] on link "⌦ Eliminar" at bounding box center [297, 397] width 141 height 25
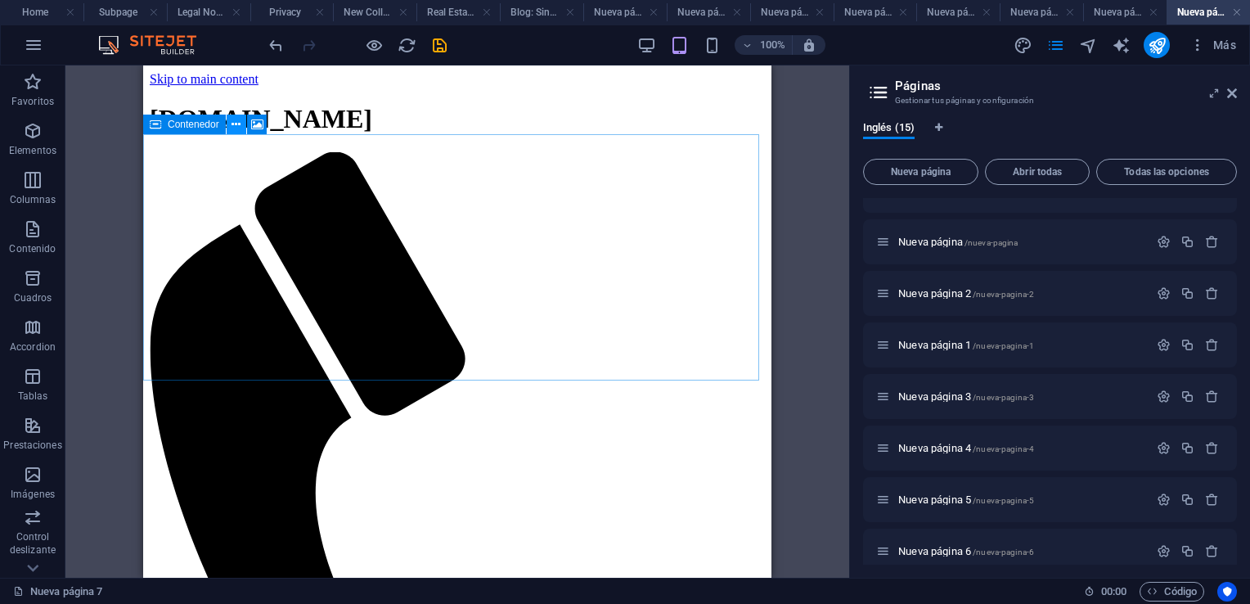
click at [240, 126] on icon at bounding box center [236, 124] width 9 height 17
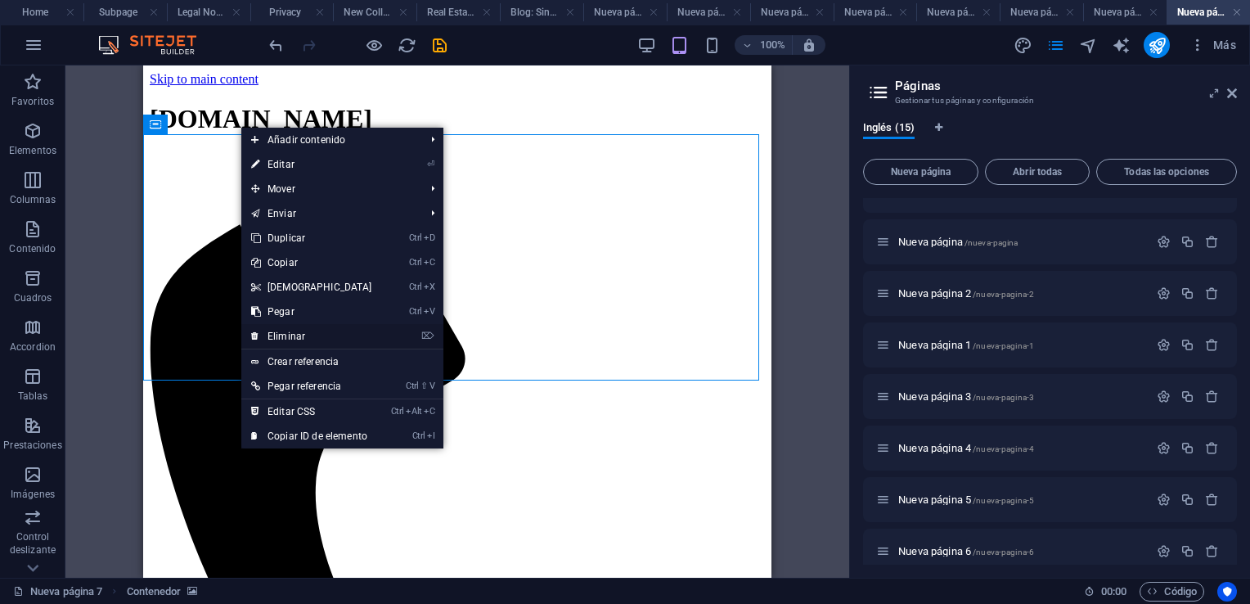
click at [278, 335] on link "⌦ Eliminar" at bounding box center [311, 336] width 141 height 25
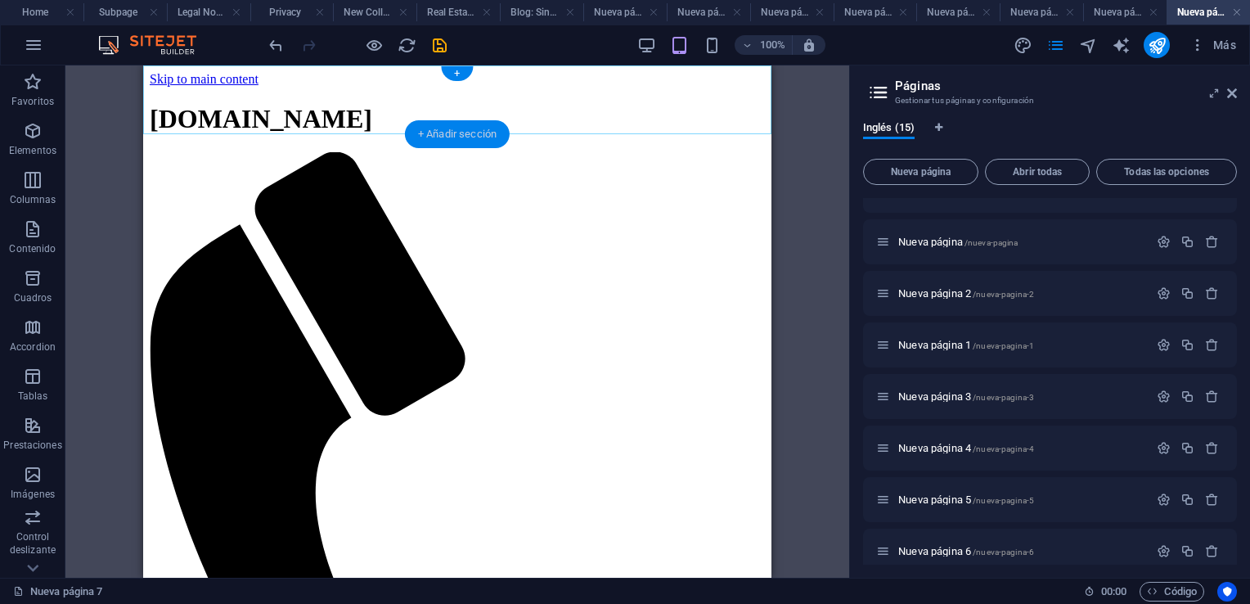
drag, startPoint x: 428, startPoint y: 133, endPoint x: 81, endPoint y: 67, distance: 353.1
click at [428, 133] on div "+ Añadir sección" at bounding box center [457, 134] width 105 height 28
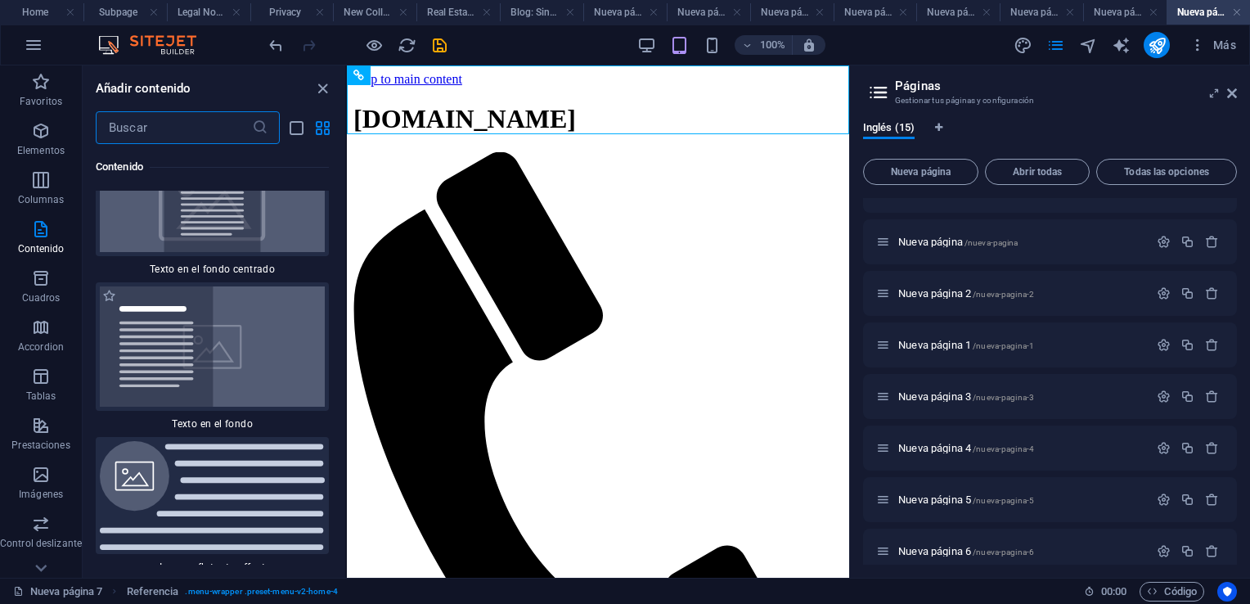
scroll to position [6549, 0]
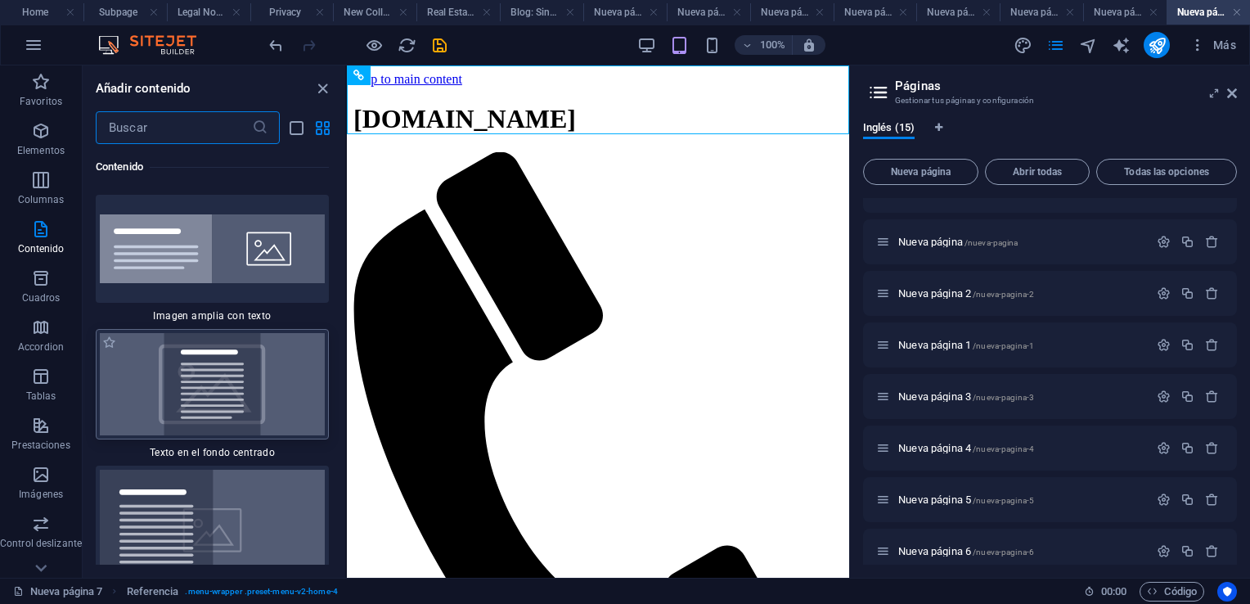
click at [215, 403] on img at bounding box center [212, 384] width 225 height 102
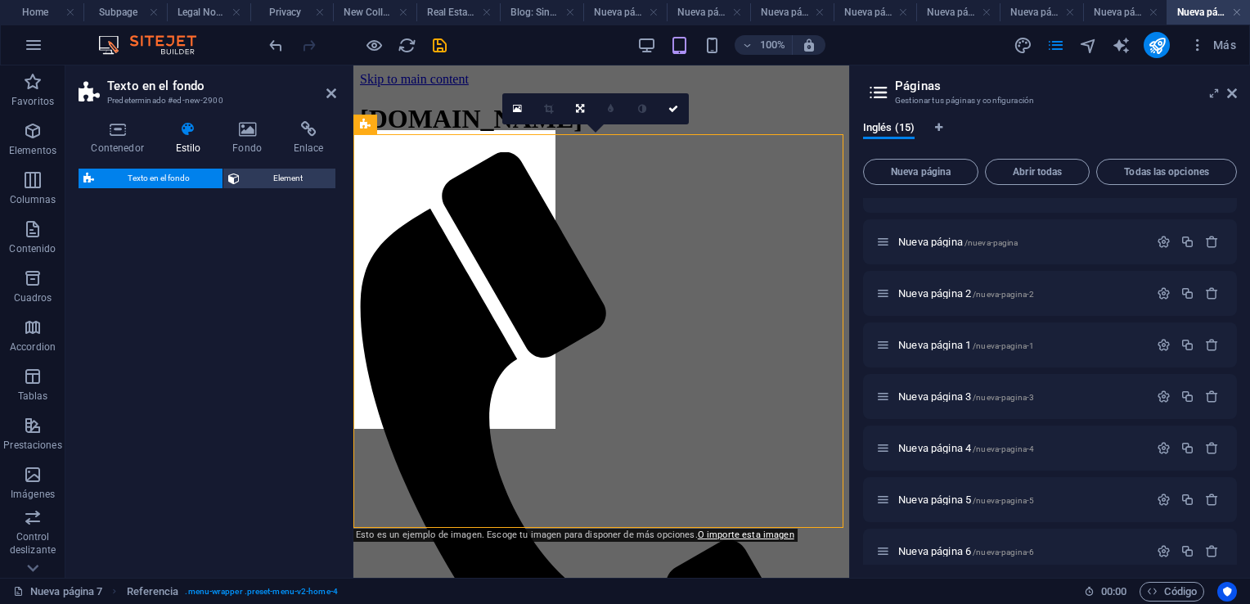
select select "%"
select select "rem"
select select "px"
select select "preset-fullscreen-text-on-background-v2-centered"
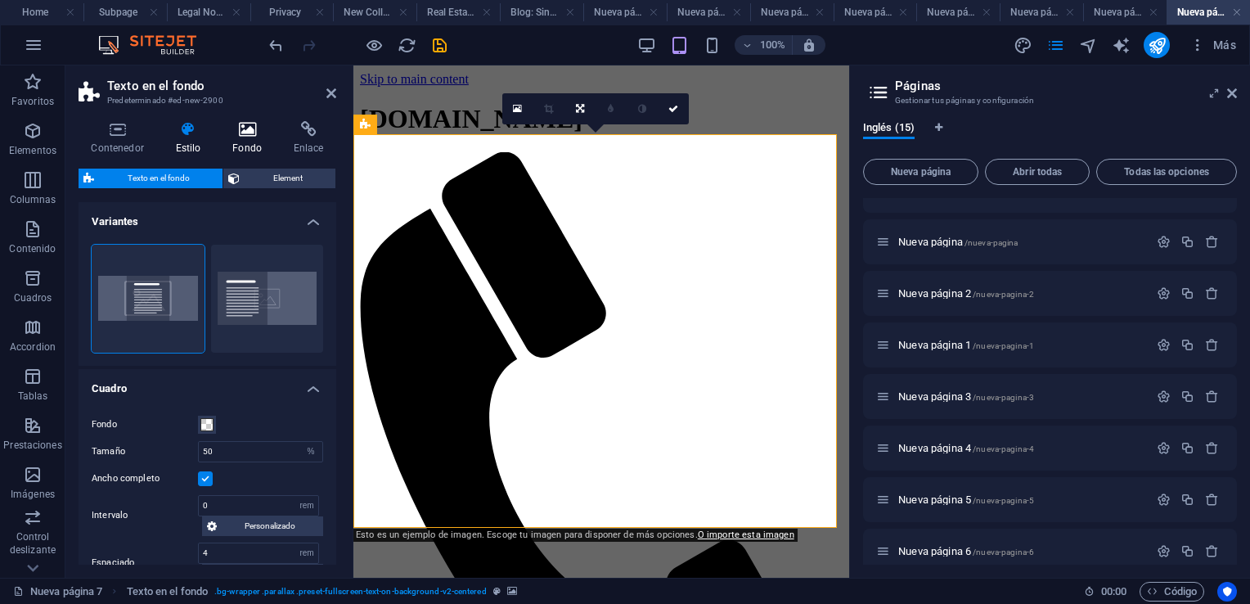
click at [242, 125] on icon at bounding box center [247, 129] width 55 height 16
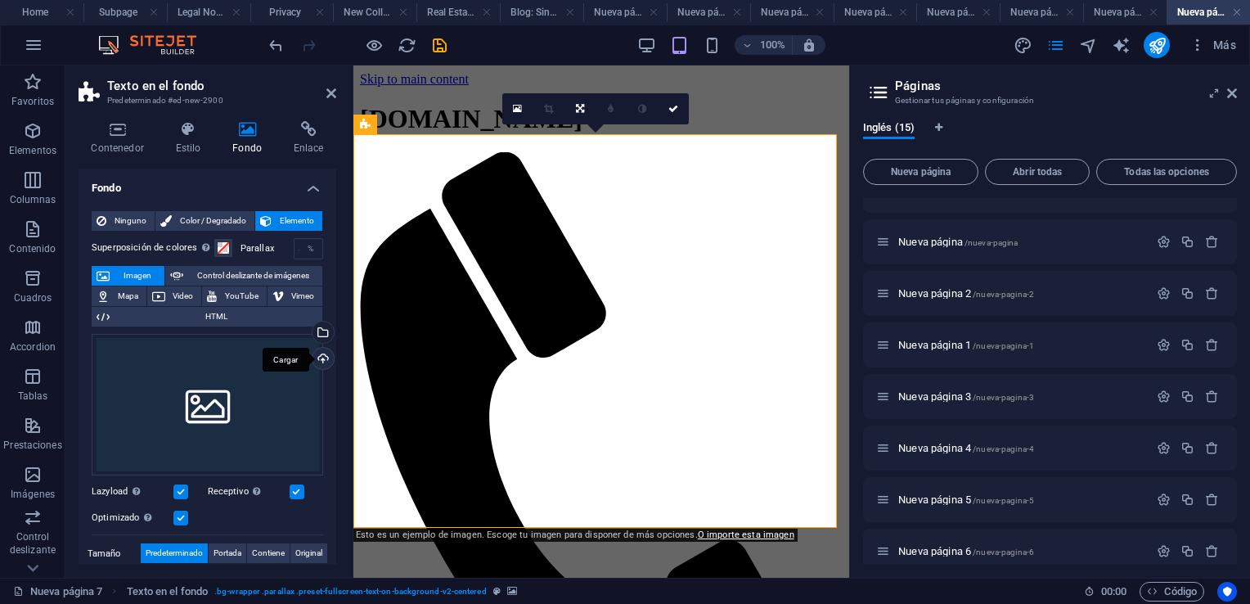
click at [321, 358] on div "Cargar" at bounding box center [321, 360] width 25 height 25
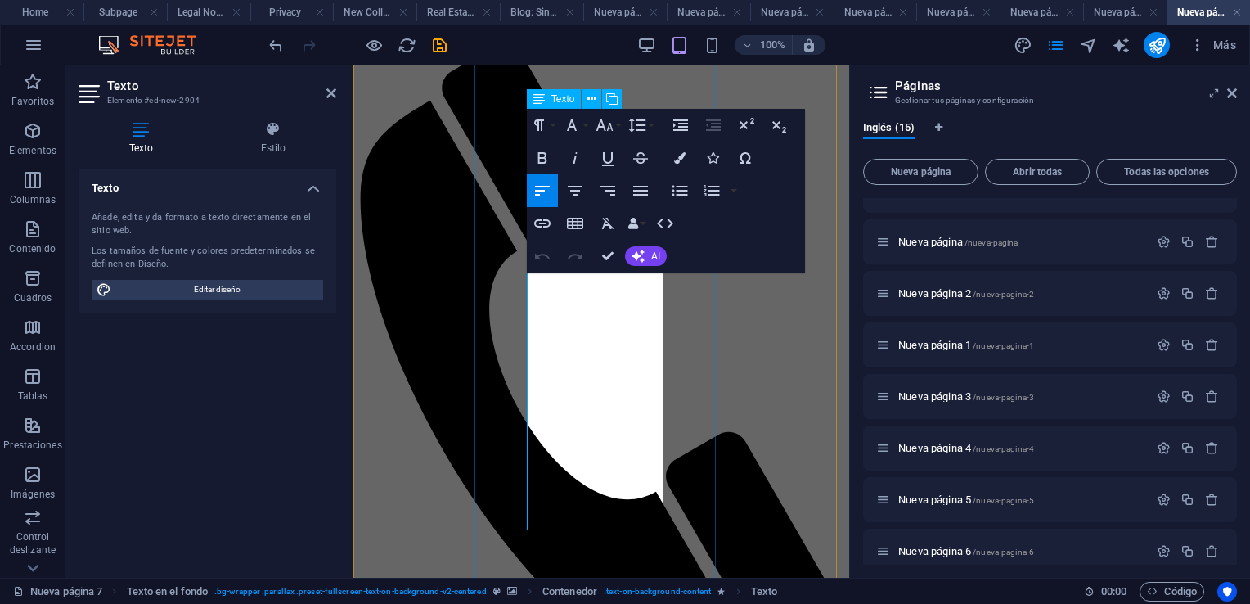
scroll to position [164, 0]
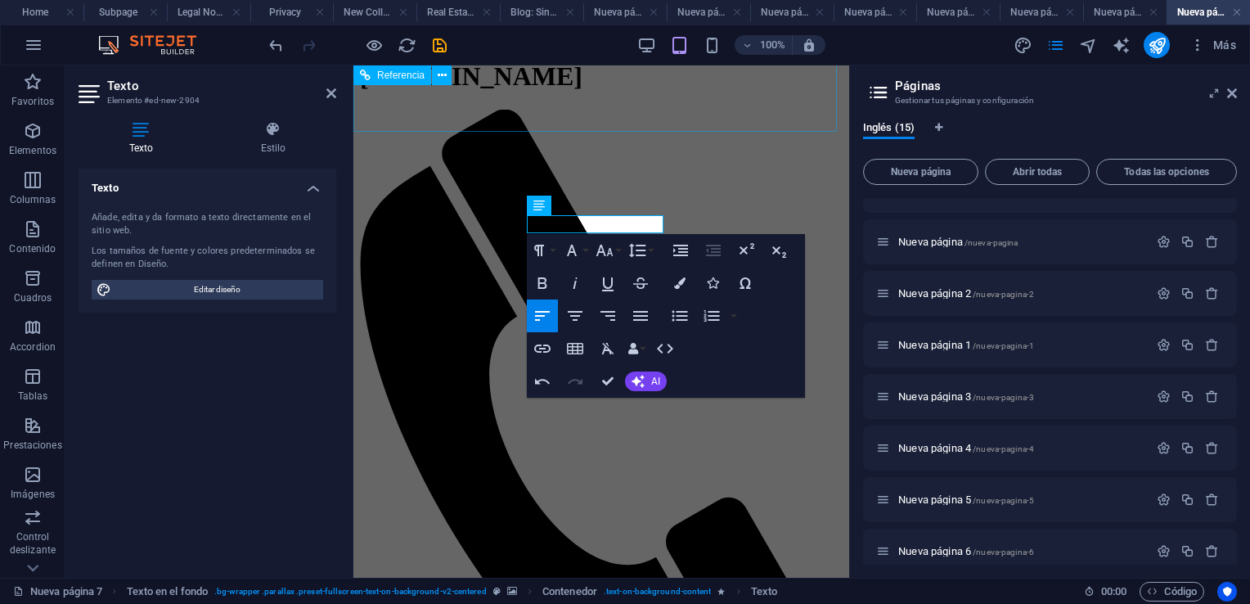
scroll to position [0, 0]
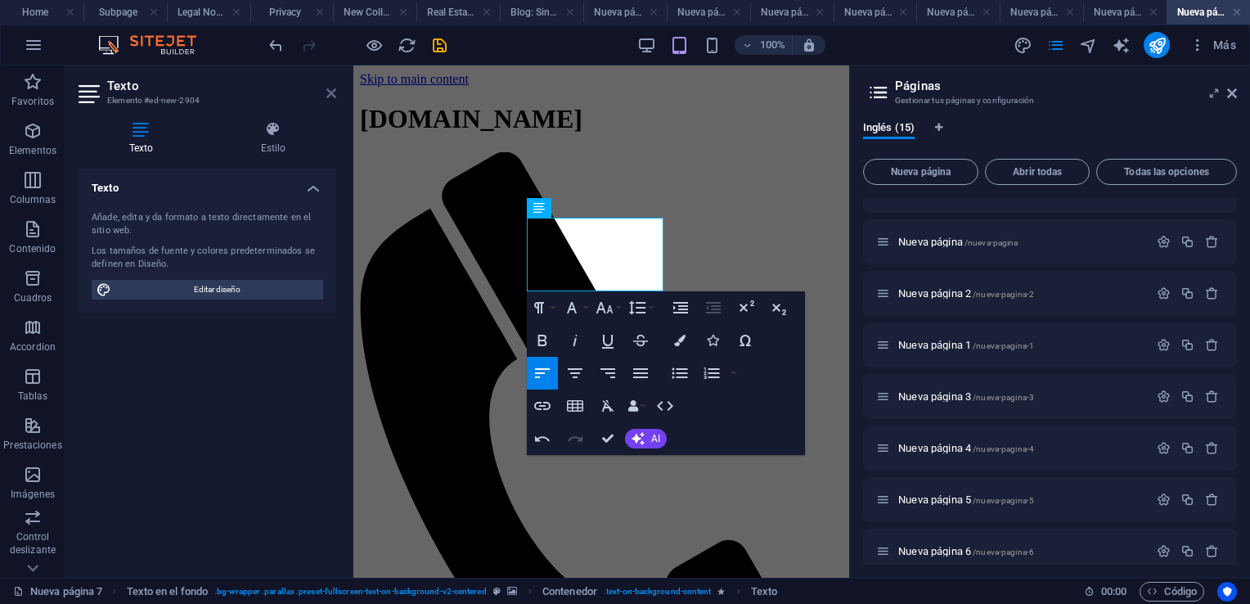
click at [333, 96] on icon at bounding box center [332, 93] width 10 height 13
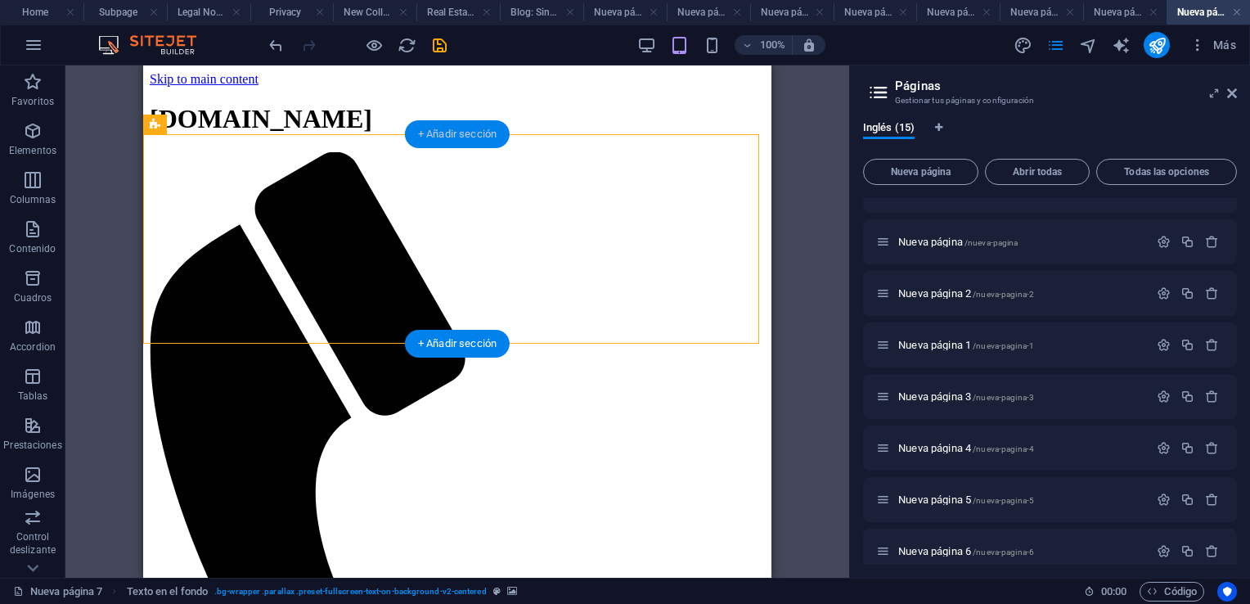
click at [484, 133] on div "+ Añadir sección" at bounding box center [457, 134] width 105 height 28
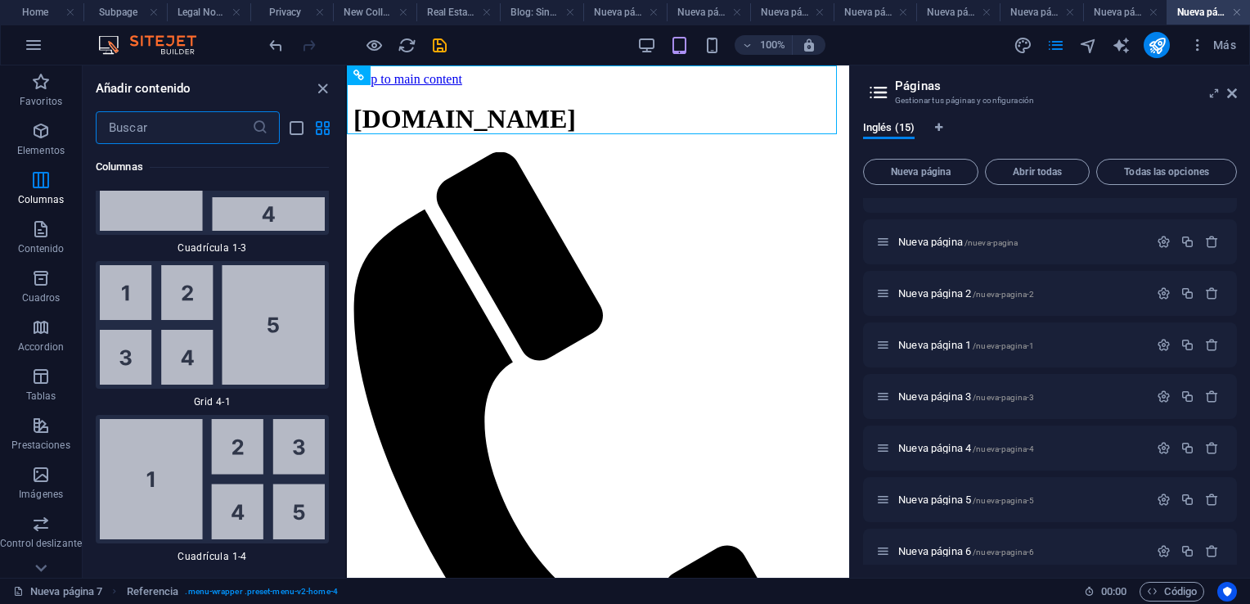
scroll to position [4176, 0]
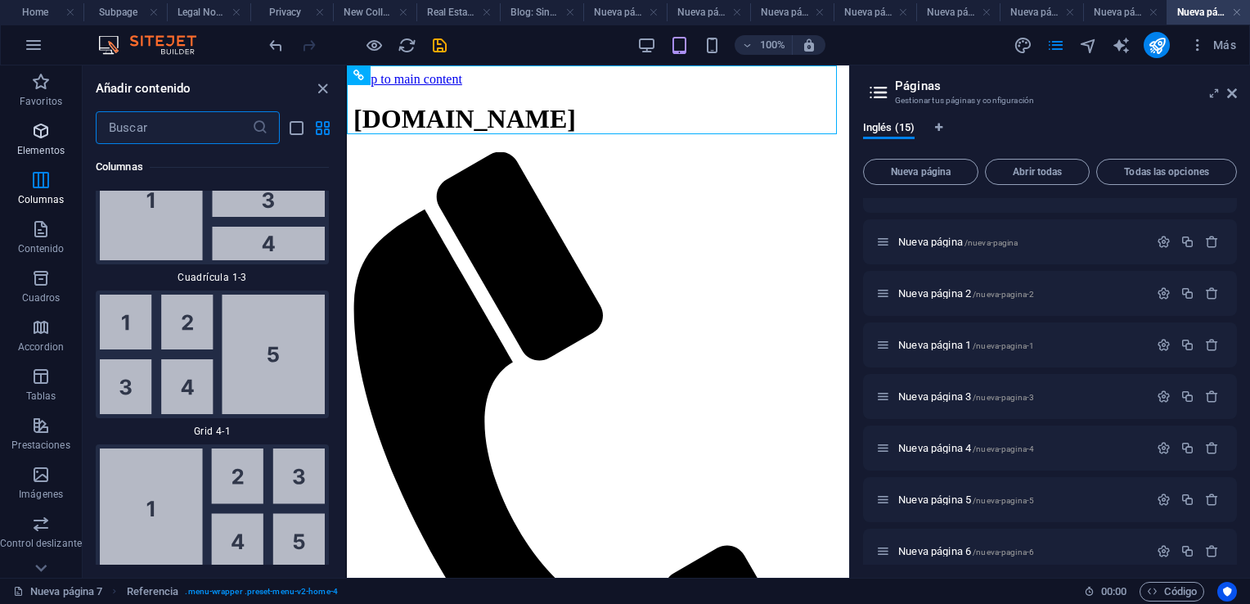
click at [41, 134] on icon "button" at bounding box center [41, 131] width 20 height 20
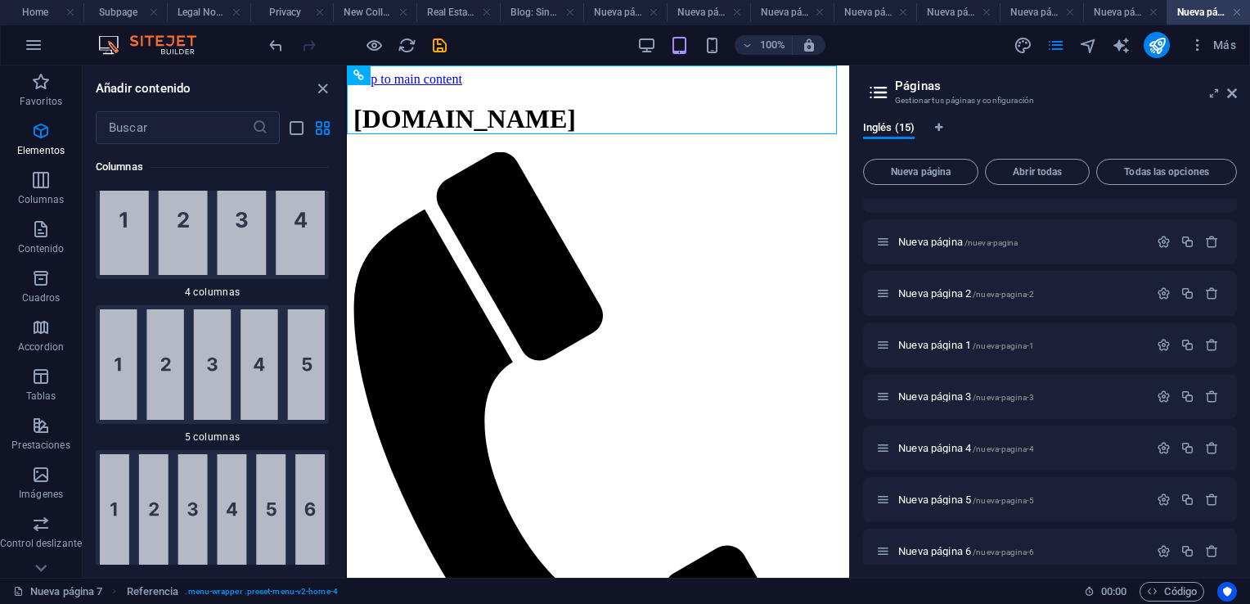
scroll to position [309, 0]
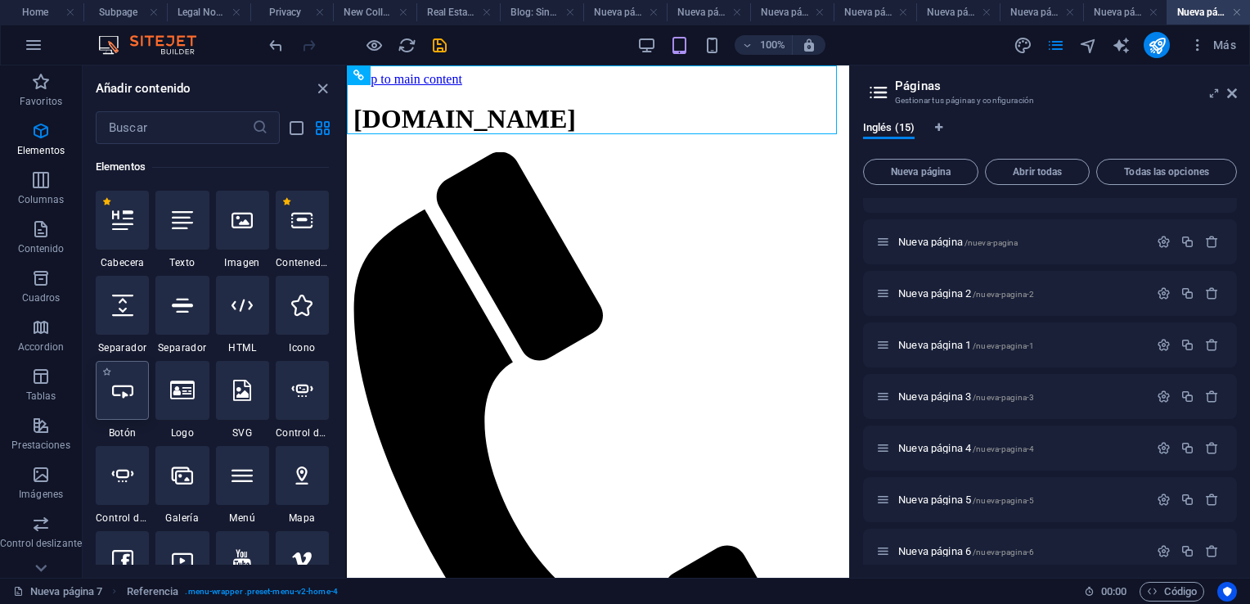
click at [125, 394] on icon at bounding box center [122, 390] width 21 height 21
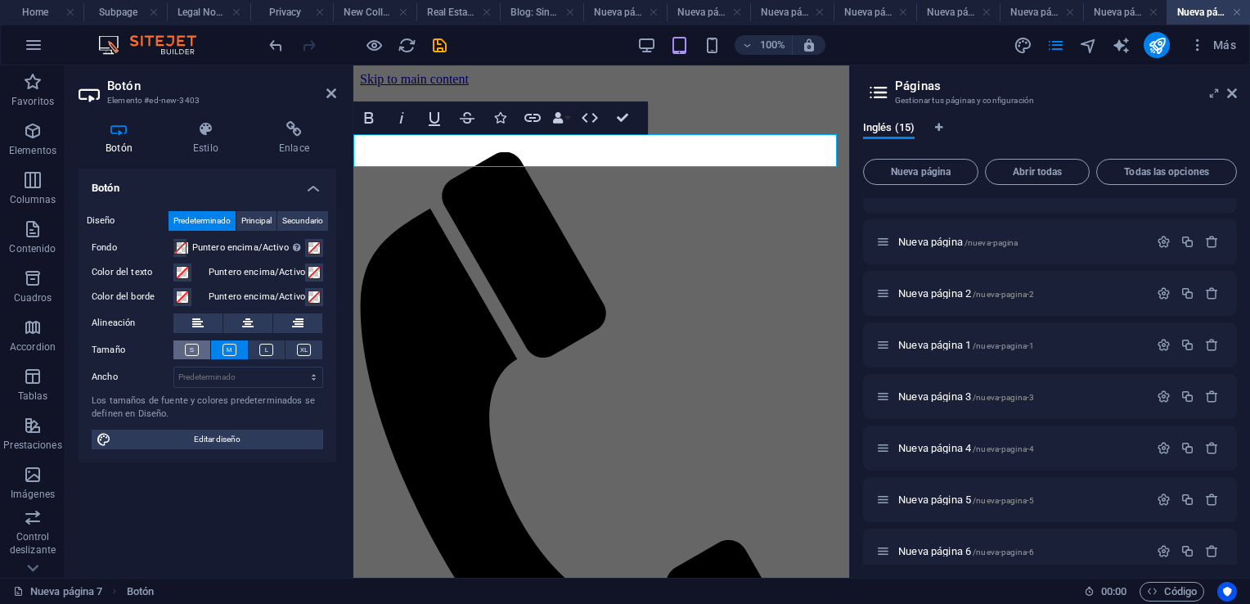
click at [193, 349] on icon at bounding box center [192, 350] width 14 height 12
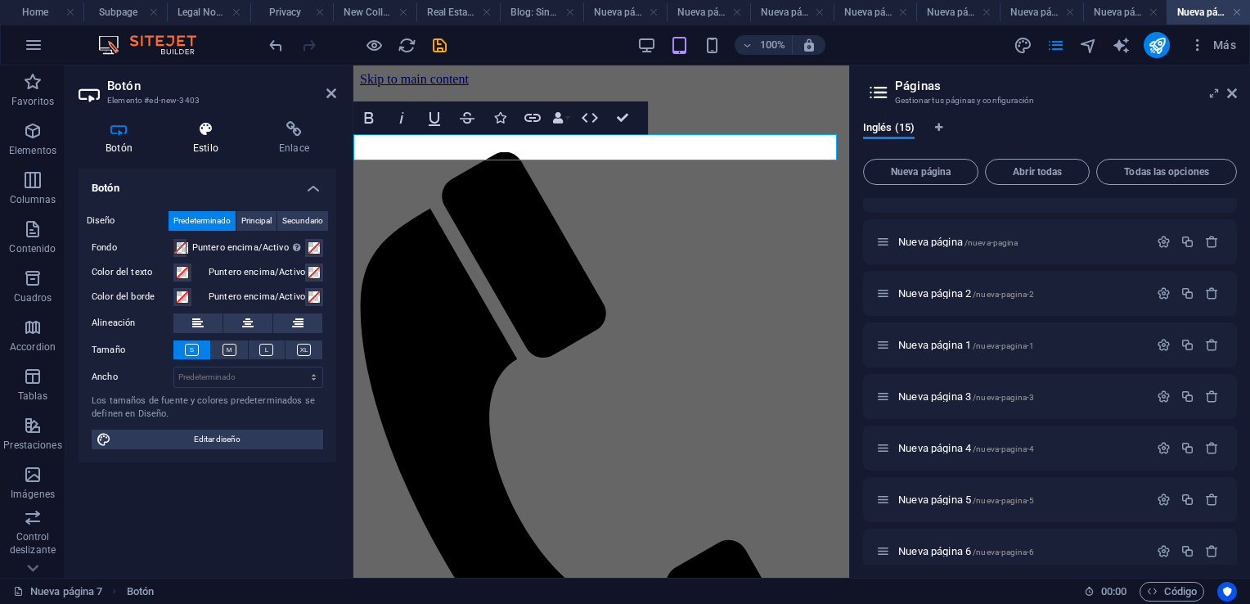
click at [203, 129] on icon at bounding box center [205, 129] width 79 height 16
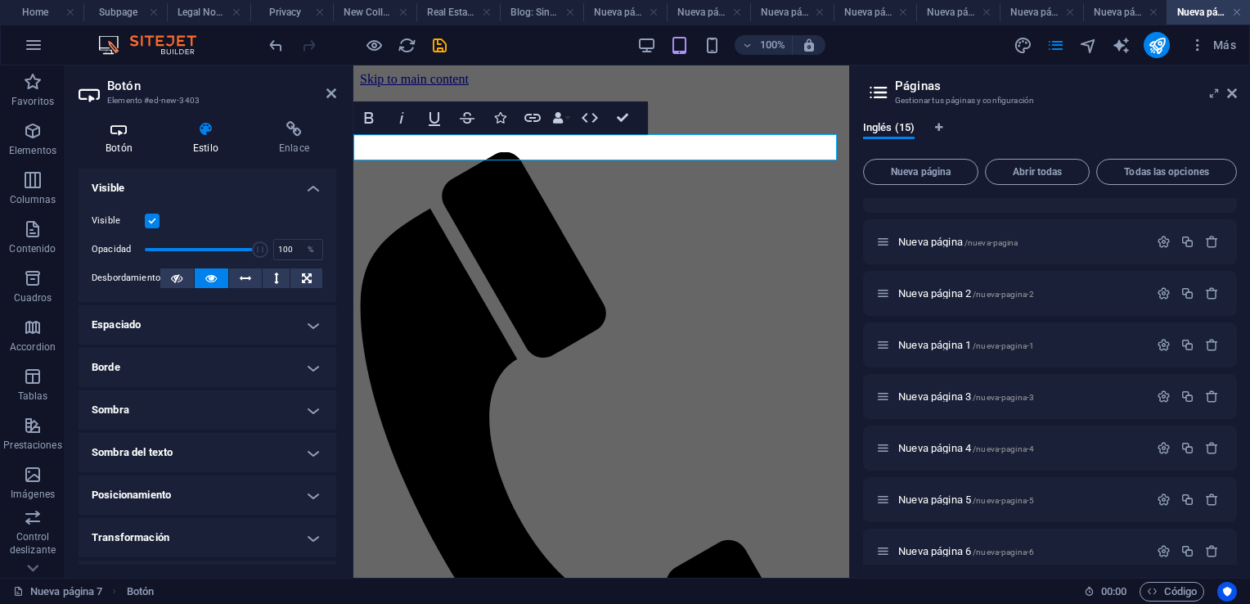
click at [113, 136] on icon at bounding box center [119, 129] width 81 height 16
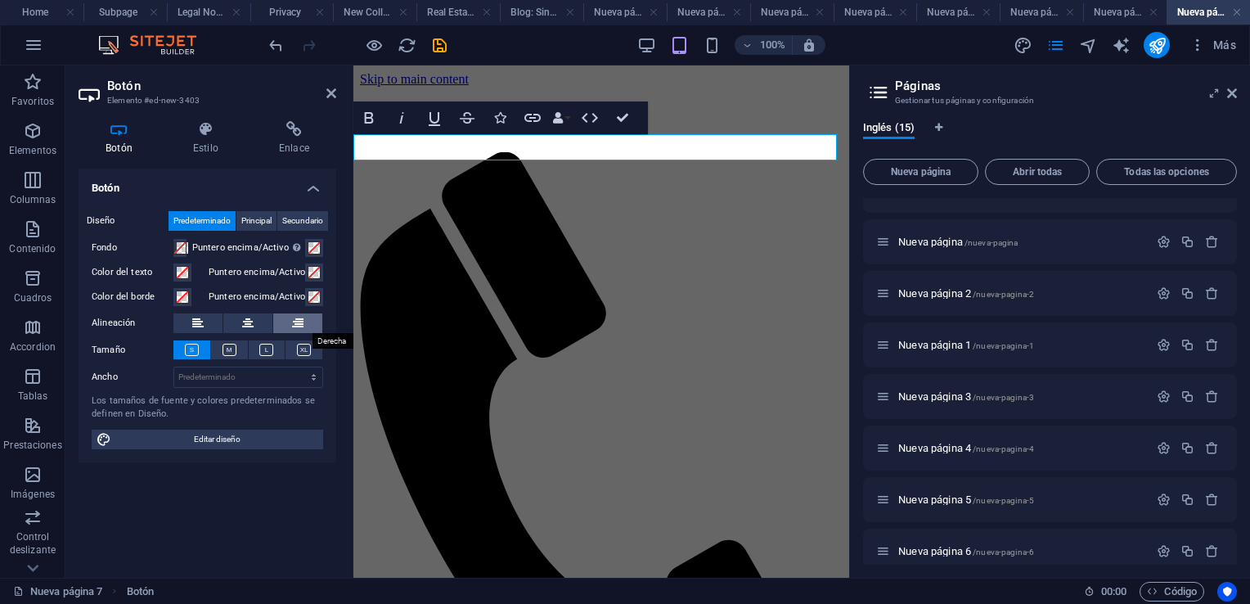
click at [304, 325] on button at bounding box center [297, 323] width 49 height 20
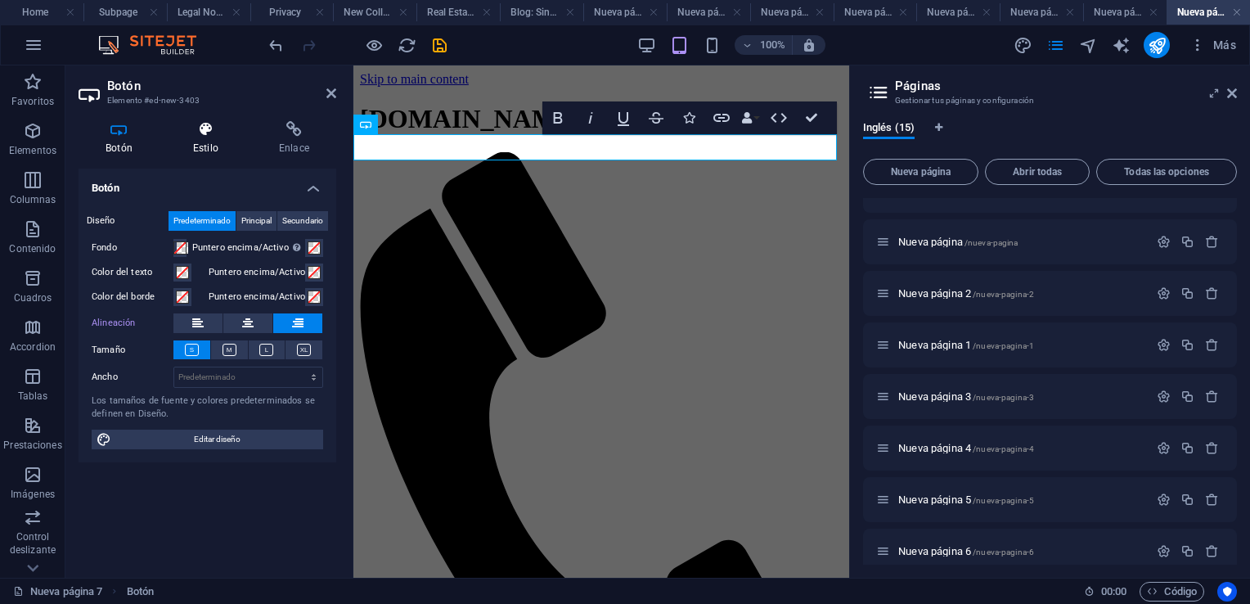
click at [204, 129] on icon at bounding box center [205, 129] width 79 height 16
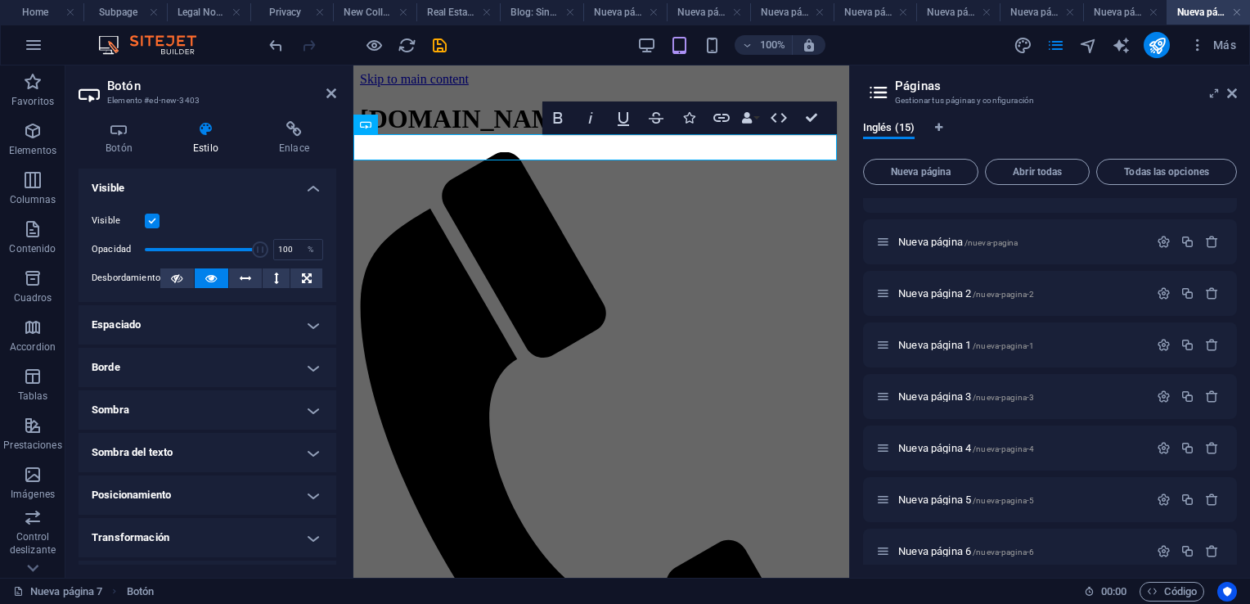
click at [305, 368] on h4 "Borde" at bounding box center [208, 367] width 258 height 39
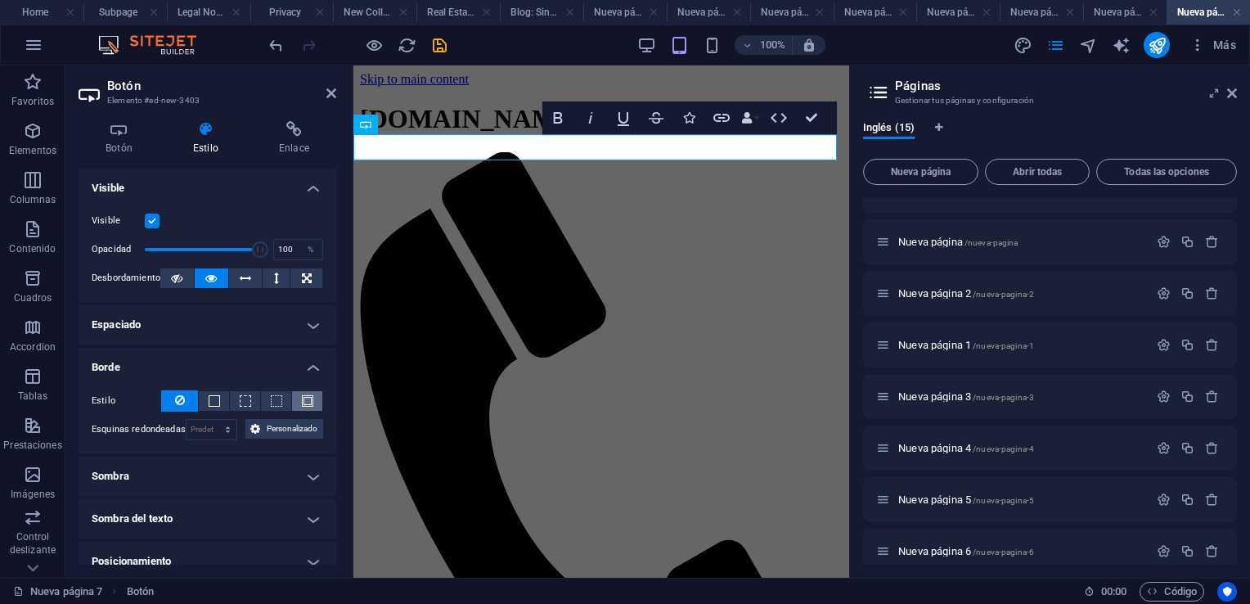
click at [308, 401] on span at bounding box center [307, 400] width 11 height 11
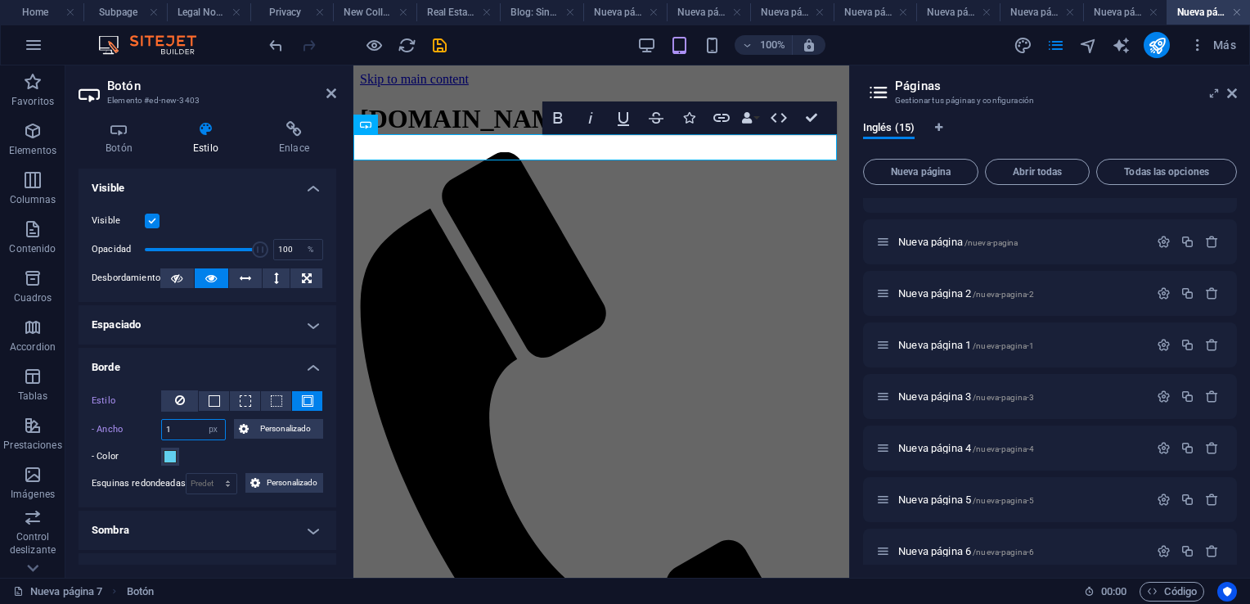
click at [191, 430] on input "1" at bounding box center [193, 430] width 63 height 20
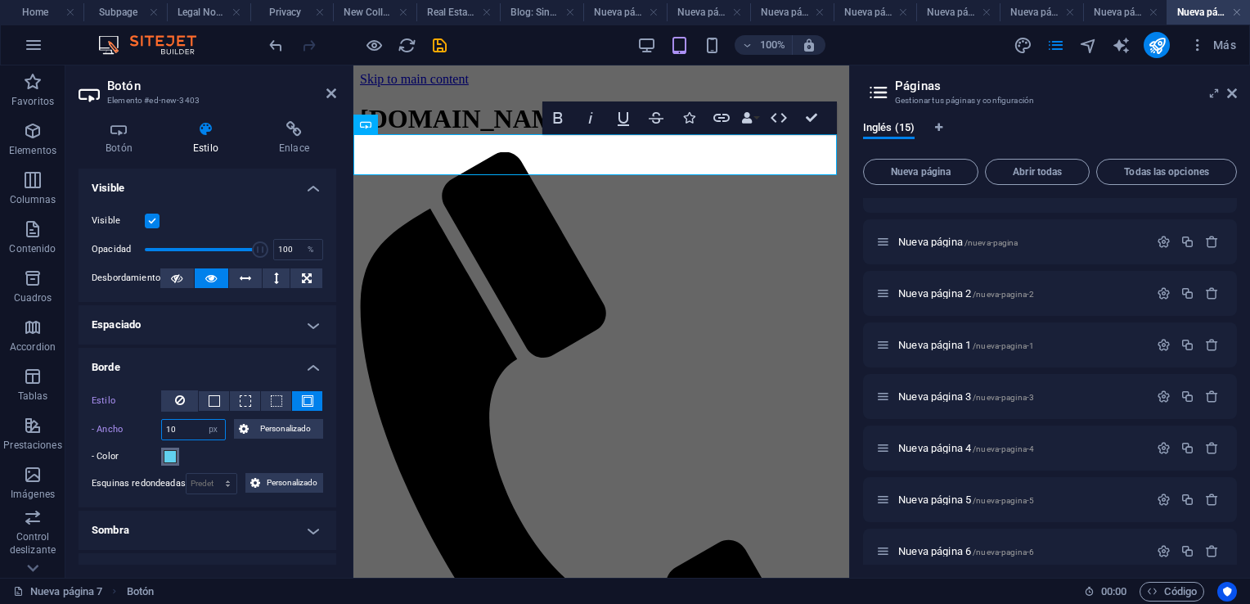
type input "10"
click at [170, 453] on span at bounding box center [170, 456] width 13 height 13
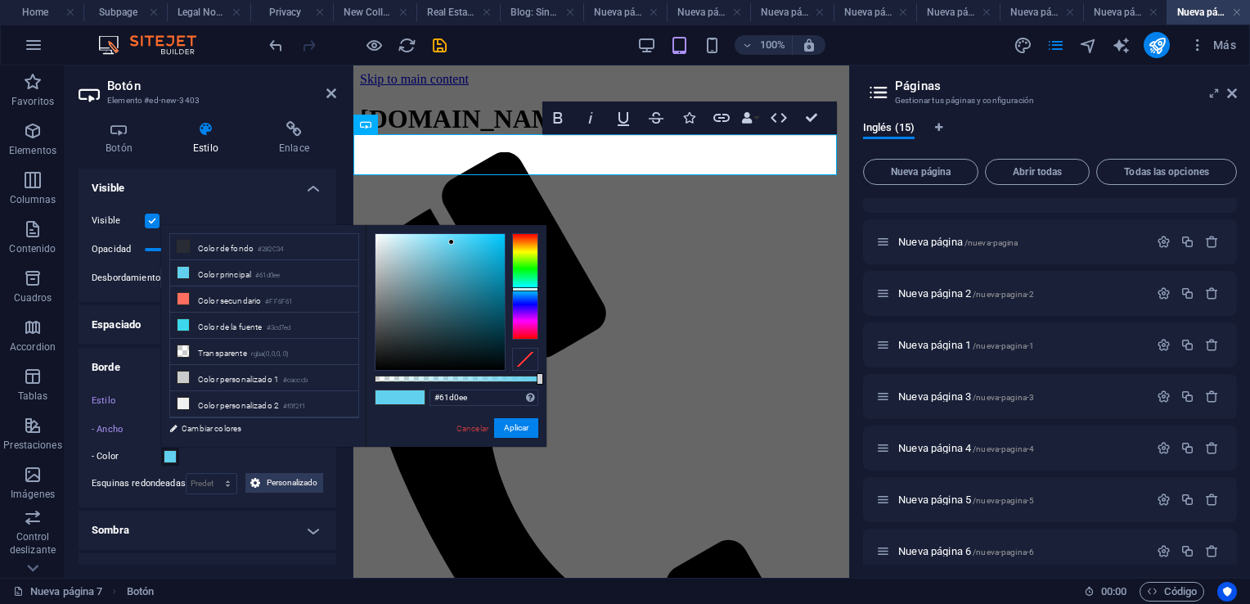
type input "#666d6e"
click at [385, 310] on div at bounding box center [440, 302] width 129 height 136
click at [385, 310] on div at bounding box center [384, 310] width 6 height 6
click at [516, 427] on button "Aplicar" at bounding box center [516, 428] width 44 height 20
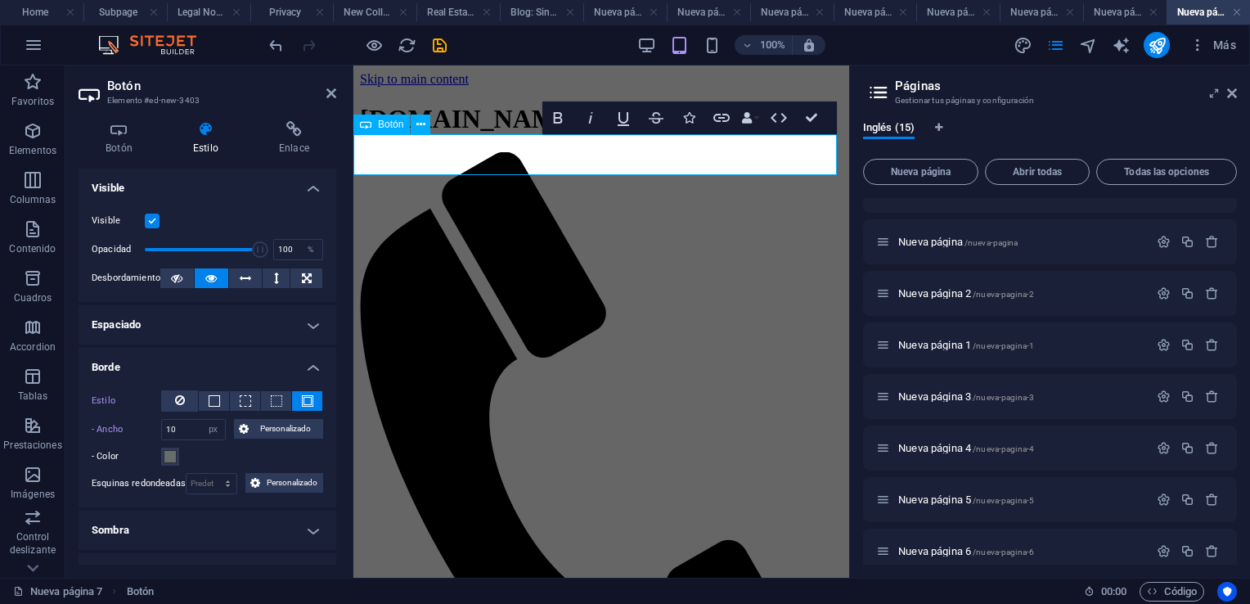
click at [290, 128] on icon at bounding box center [294, 129] width 84 height 16
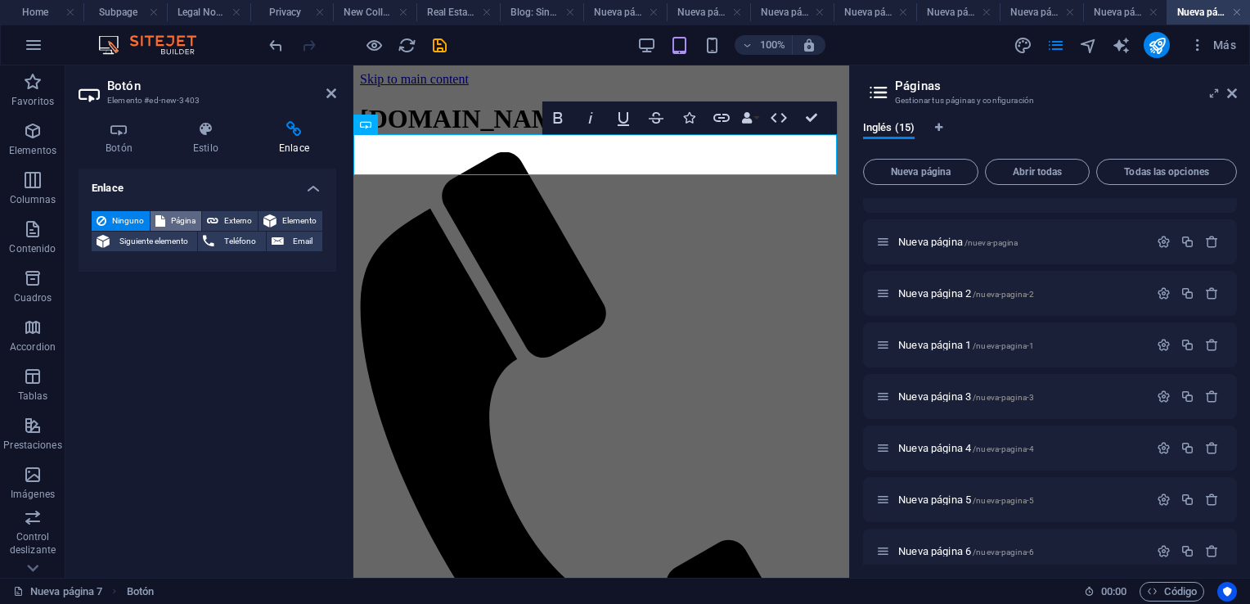
click at [170, 222] on span "Página" at bounding box center [183, 221] width 26 height 20
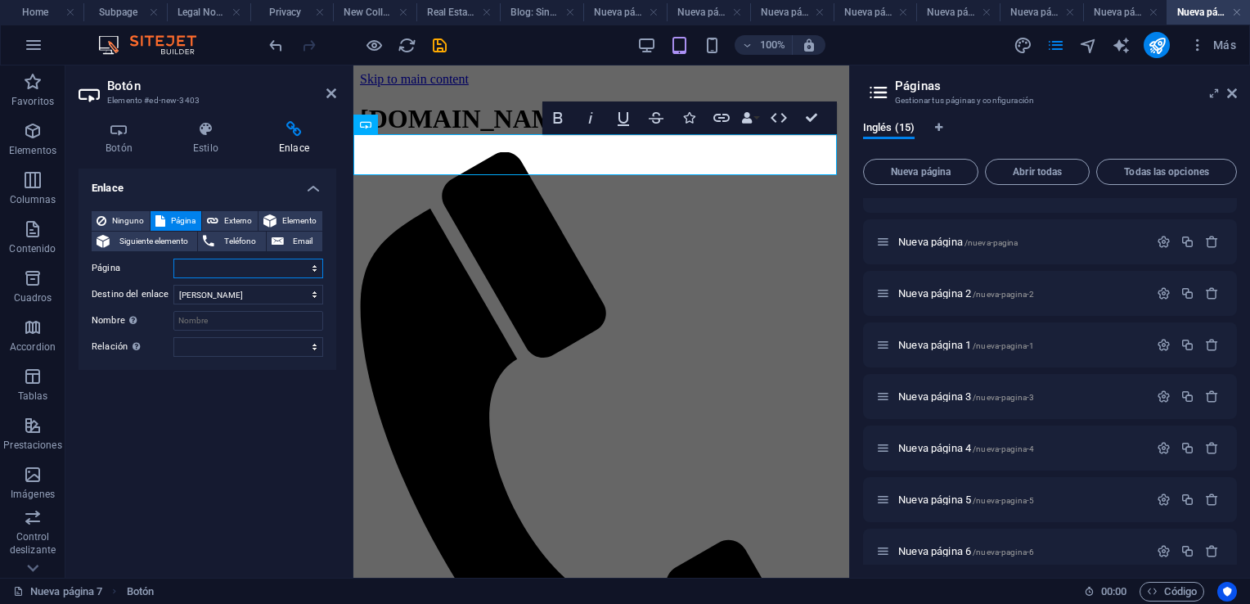
click at [313, 268] on select "Home Subpage Legal Notice Privacy Nueva página Nueva página 2 Nueva página 1 Nu…" at bounding box center [248, 269] width 150 height 20
select select "0"
click at [173, 259] on select "Home Subpage Legal Notice Privacy Nueva página Nueva página 2 Nueva página 1 Nu…" at bounding box center [248, 269] width 150 height 20
click at [331, 95] on icon at bounding box center [332, 93] width 10 height 13
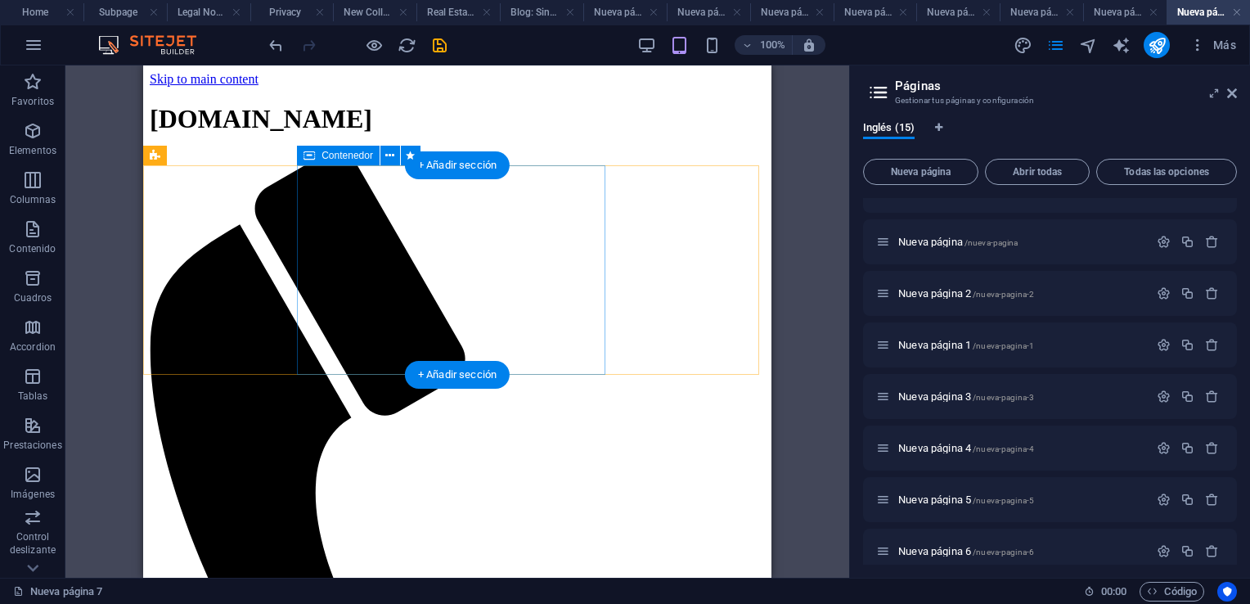
scroll to position [0, 0]
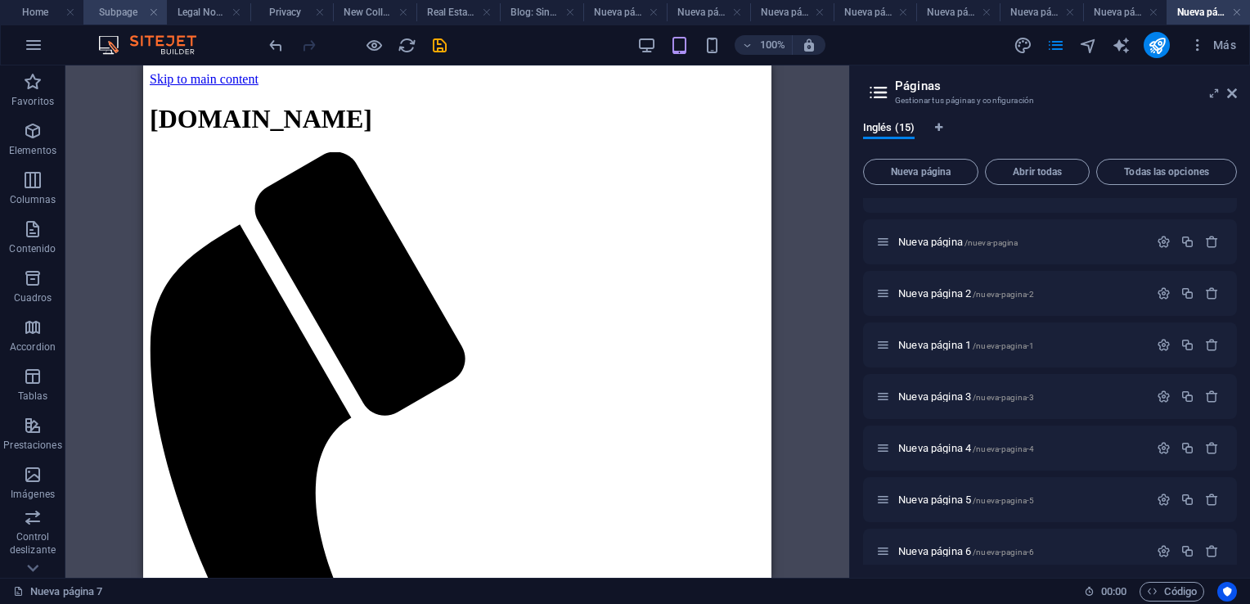
click at [122, 11] on h4 "Subpage" at bounding box center [124, 12] width 83 height 18
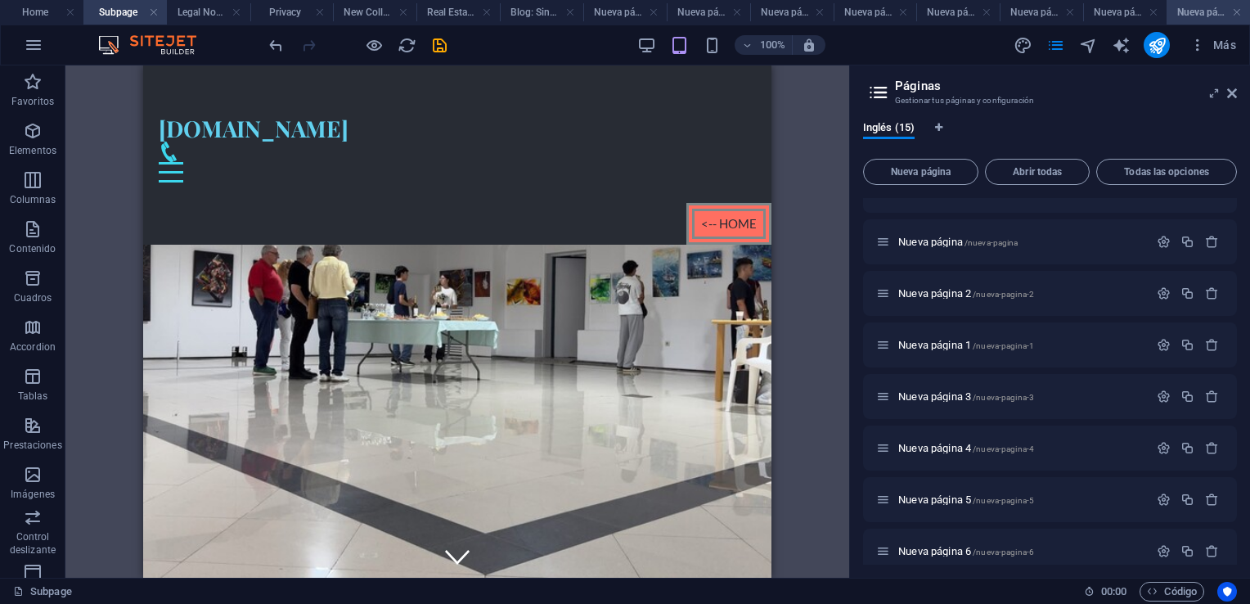
click at [1193, 11] on h4 "Nueva página 7" at bounding box center [1208, 12] width 83 height 18
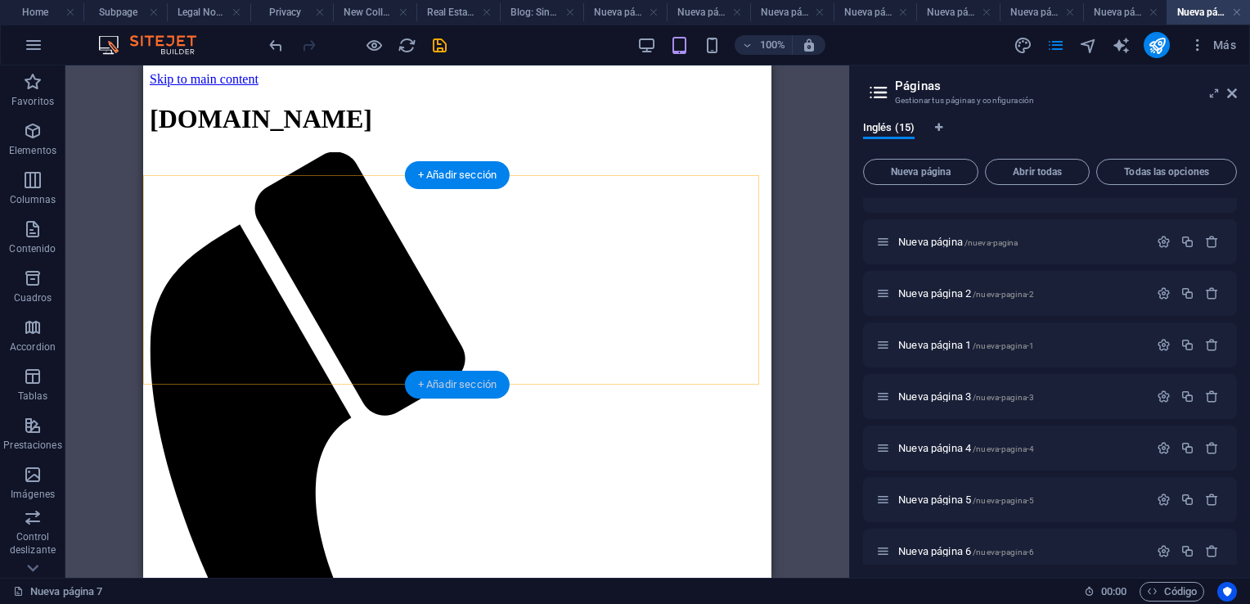
click at [468, 389] on div "+ Añadir sección" at bounding box center [457, 385] width 105 height 28
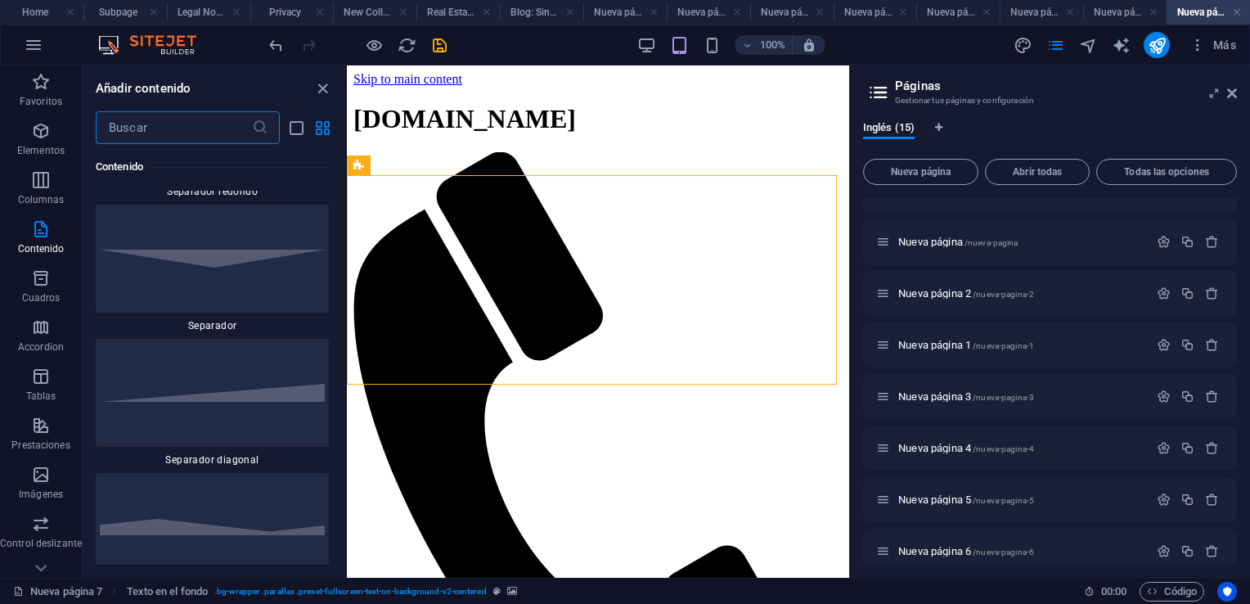
scroll to position [8268, 0]
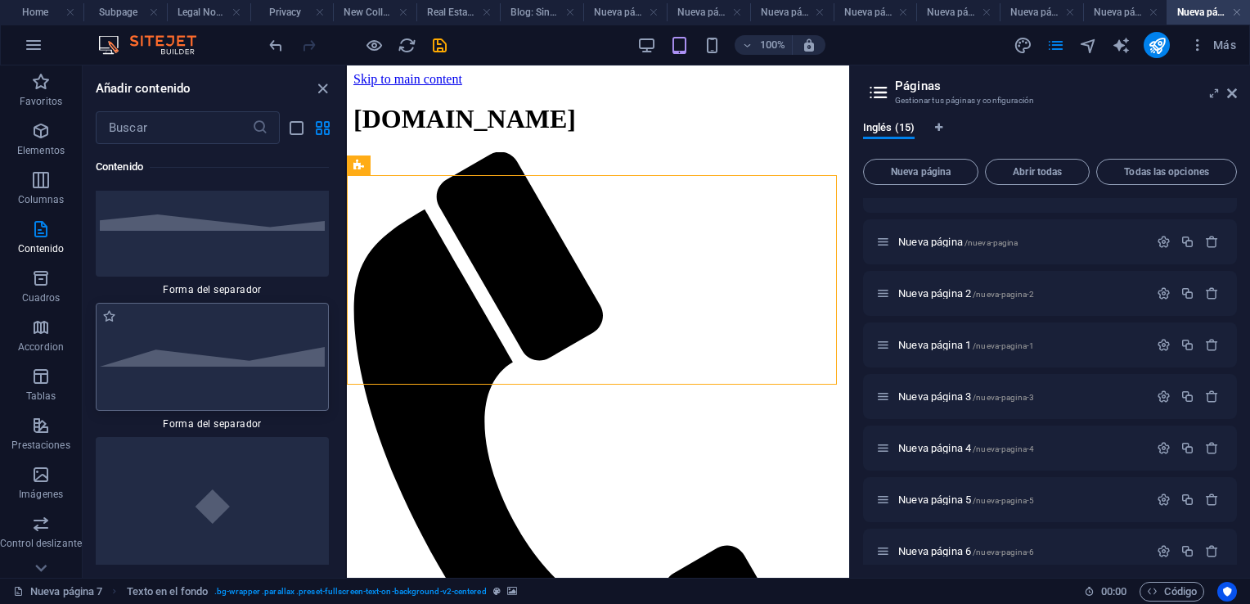
click at [196, 367] on img at bounding box center [212, 357] width 225 height 20
click at [347, 372] on div "Contenedor Contenedor Marcador Referencia Referencia Botón Texto Texto en el fo…" at bounding box center [598, 321] width 502 height 512
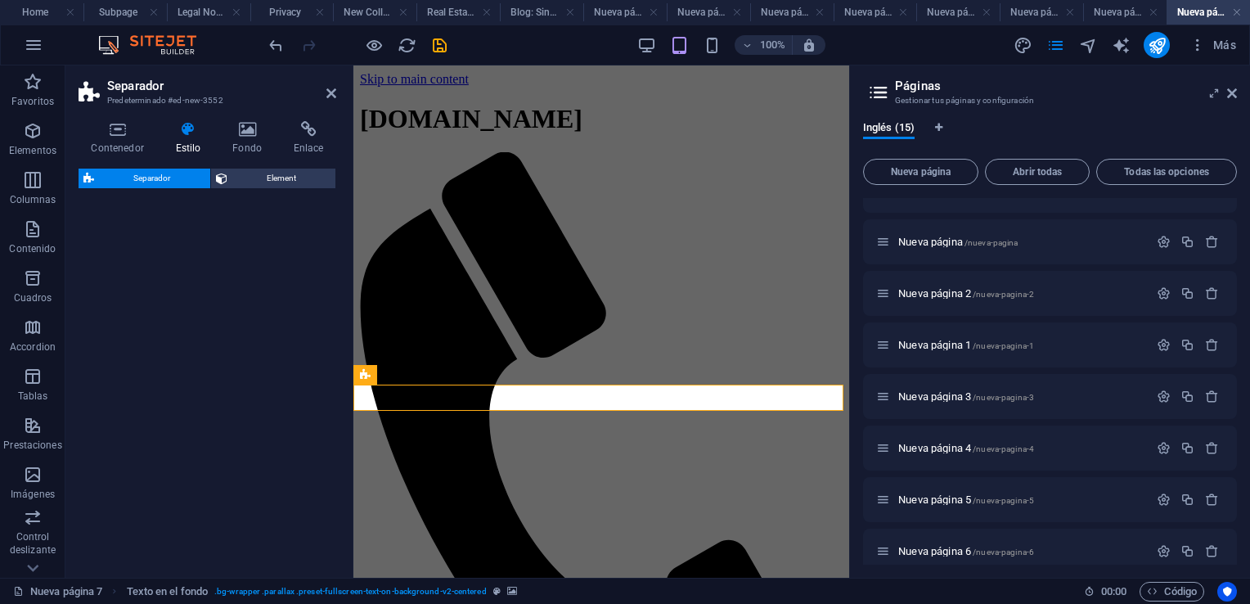
select select "polygon2"
select select "rem"
select select "preset-separator-v3-polygon2"
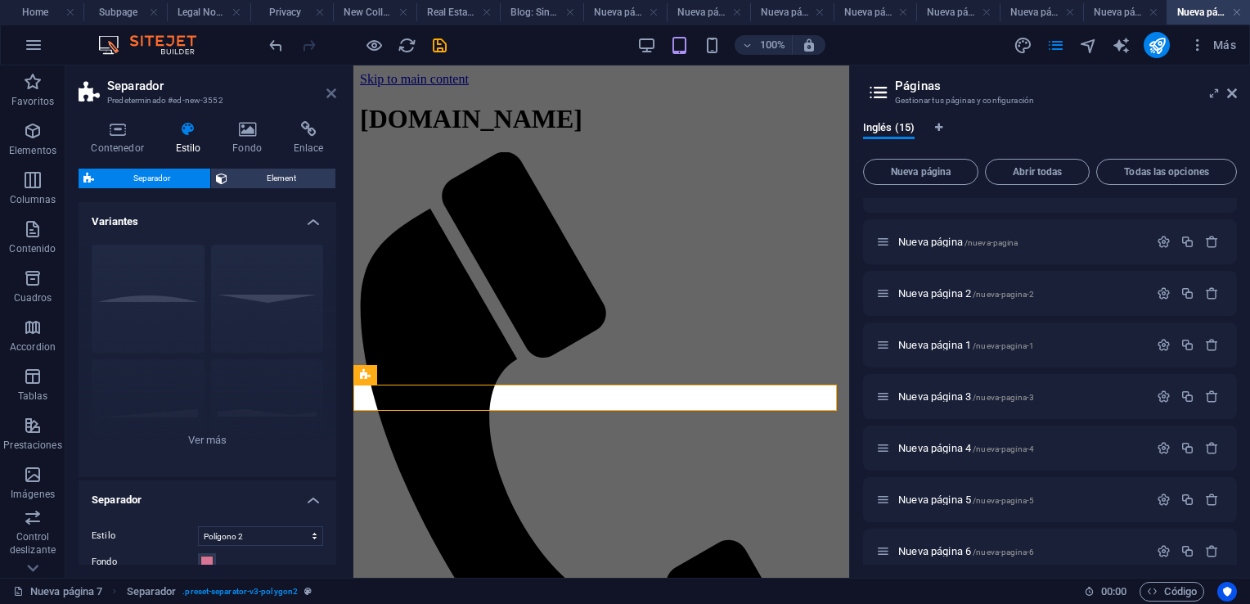
click at [333, 94] on icon at bounding box center [332, 93] width 10 height 13
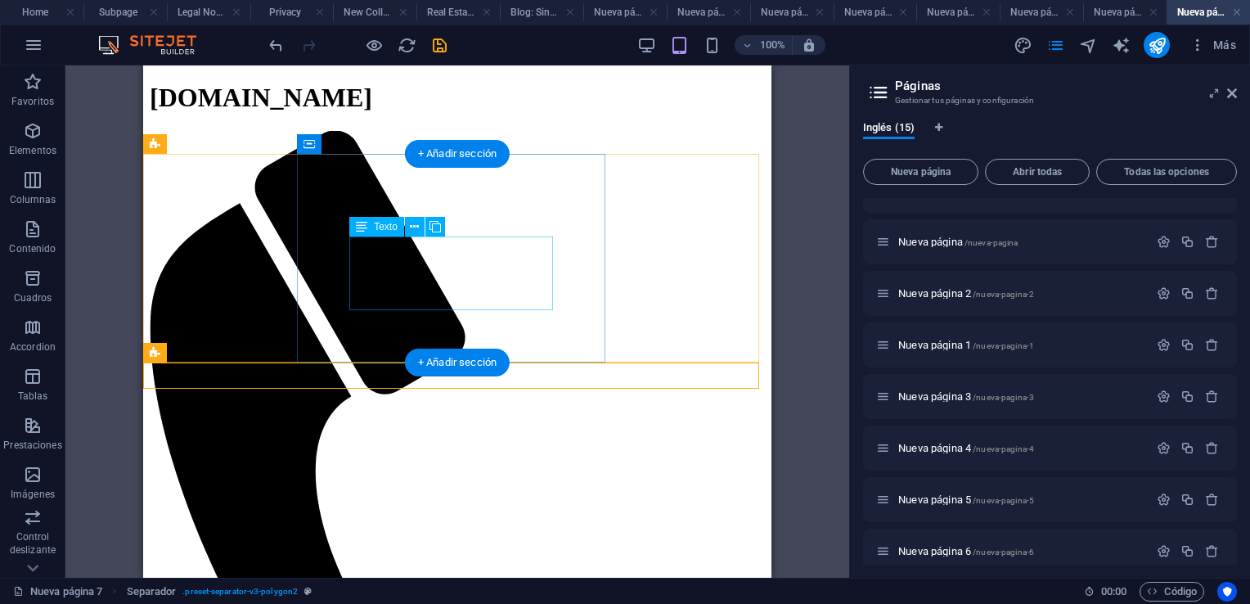
scroll to position [0, 0]
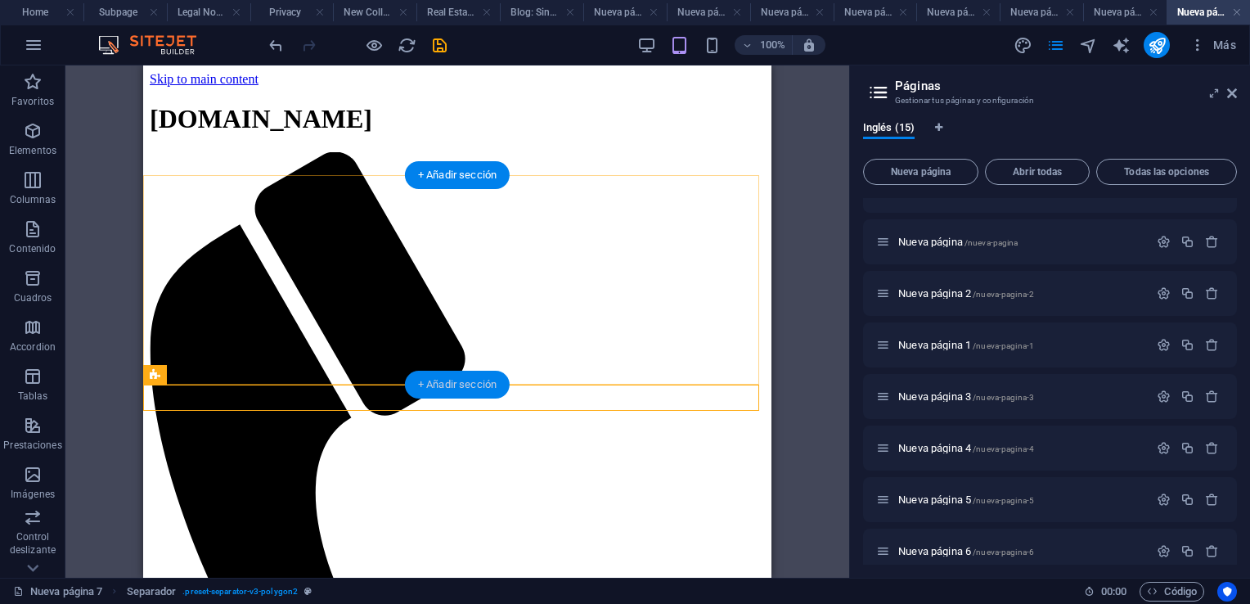
click at [464, 378] on div "+ Añadir sección" at bounding box center [457, 385] width 105 height 28
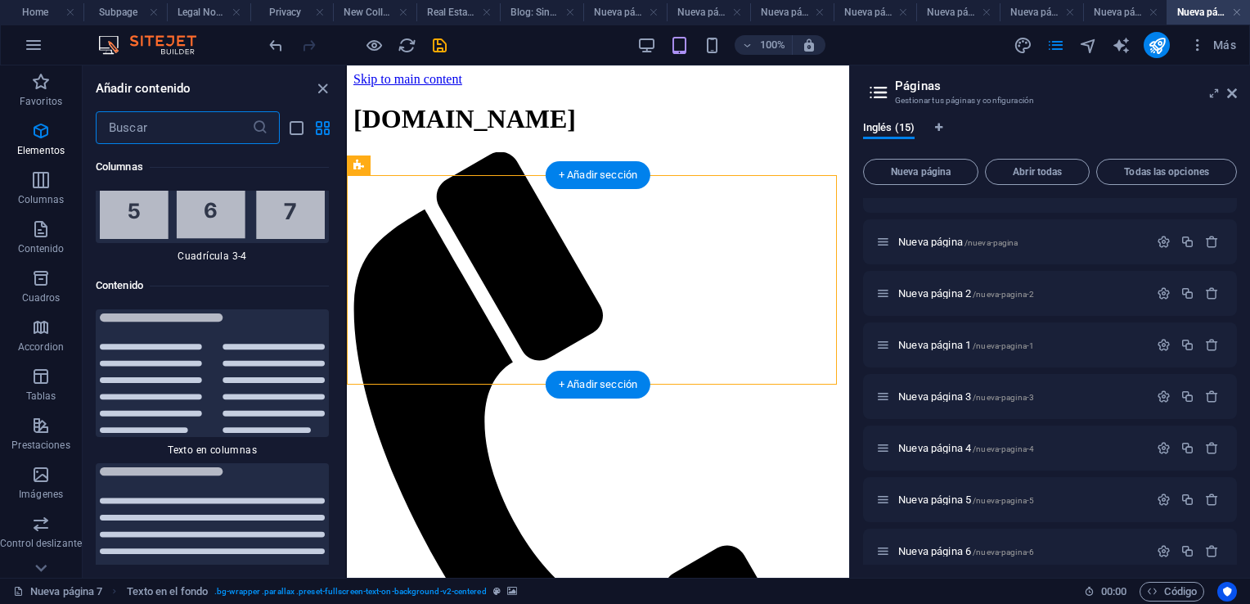
scroll to position [5567, 0]
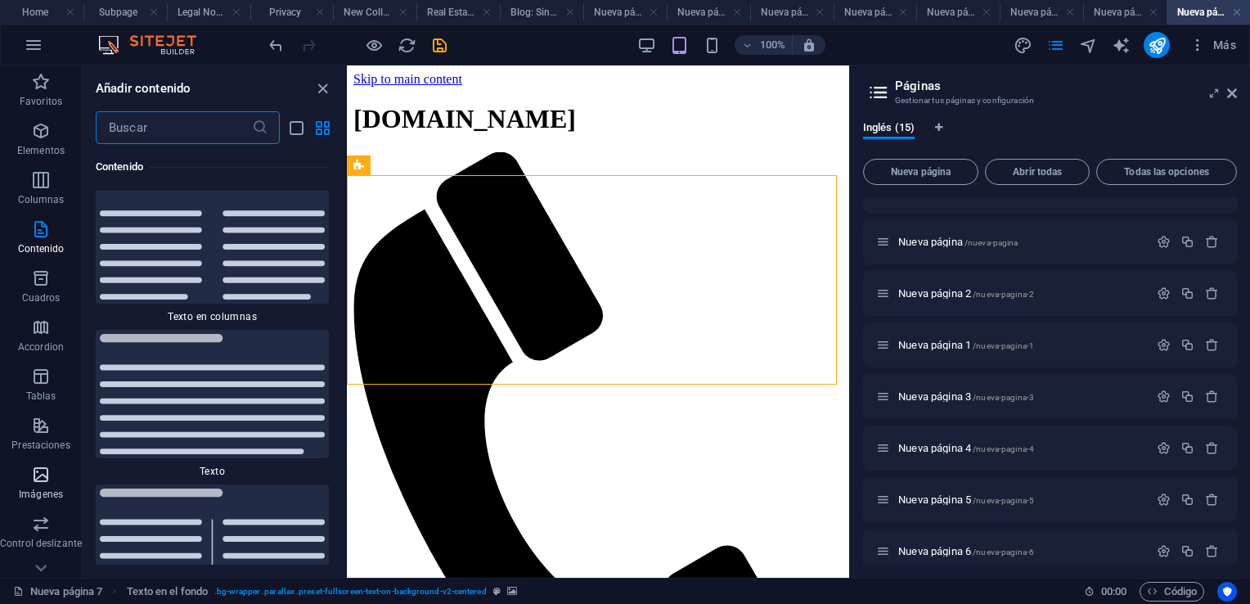
click at [46, 475] on icon "button" at bounding box center [41, 475] width 20 height 20
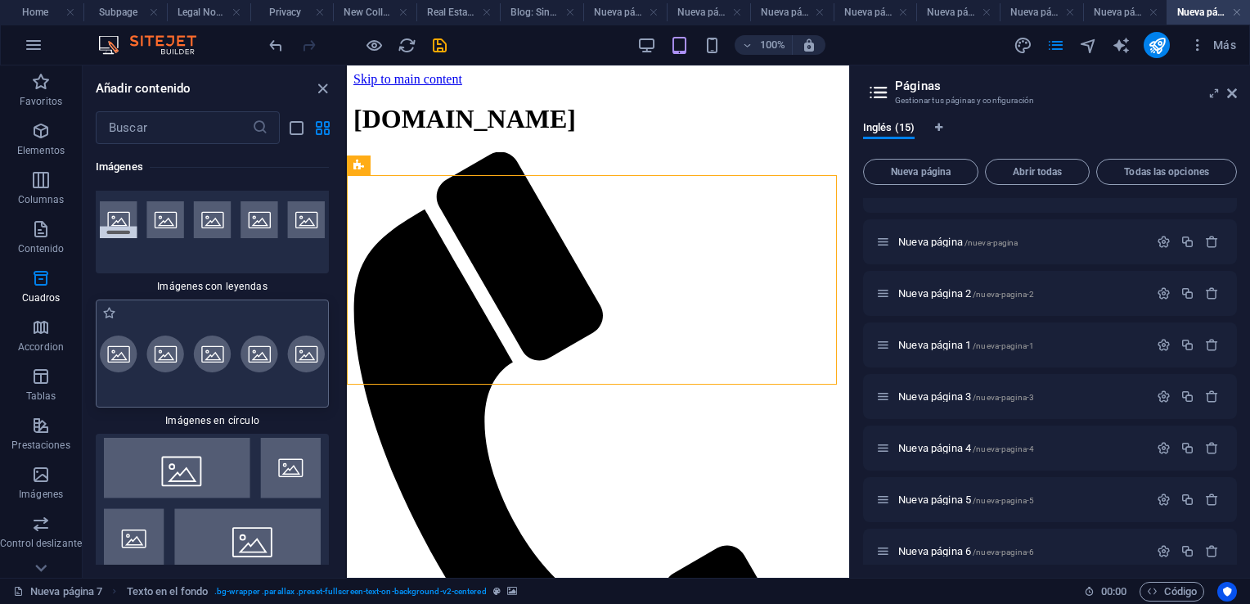
scroll to position [16467, 0]
click at [208, 272] on div at bounding box center [212, 218] width 233 height 108
click at [347, 283] on div "Contenedor Contenedor Marcador Referencia Referencia Botón Texto Texto en el fo…" at bounding box center [598, 321] width 502 height 512
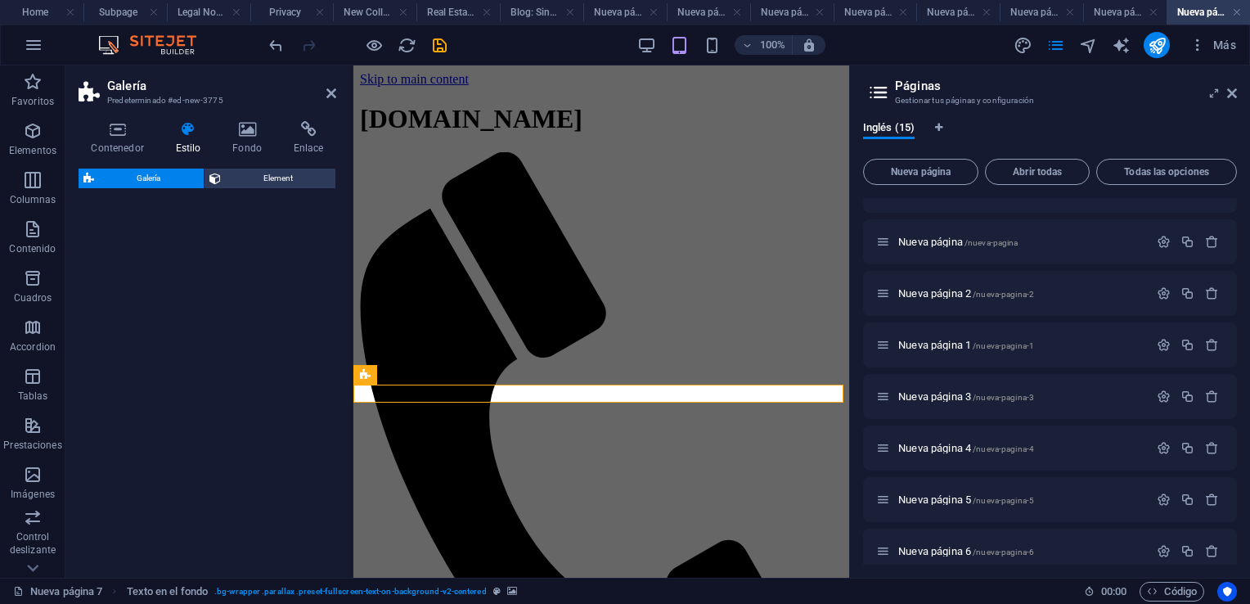
select select "rem"
select select "preset-gallery-v3-captions"
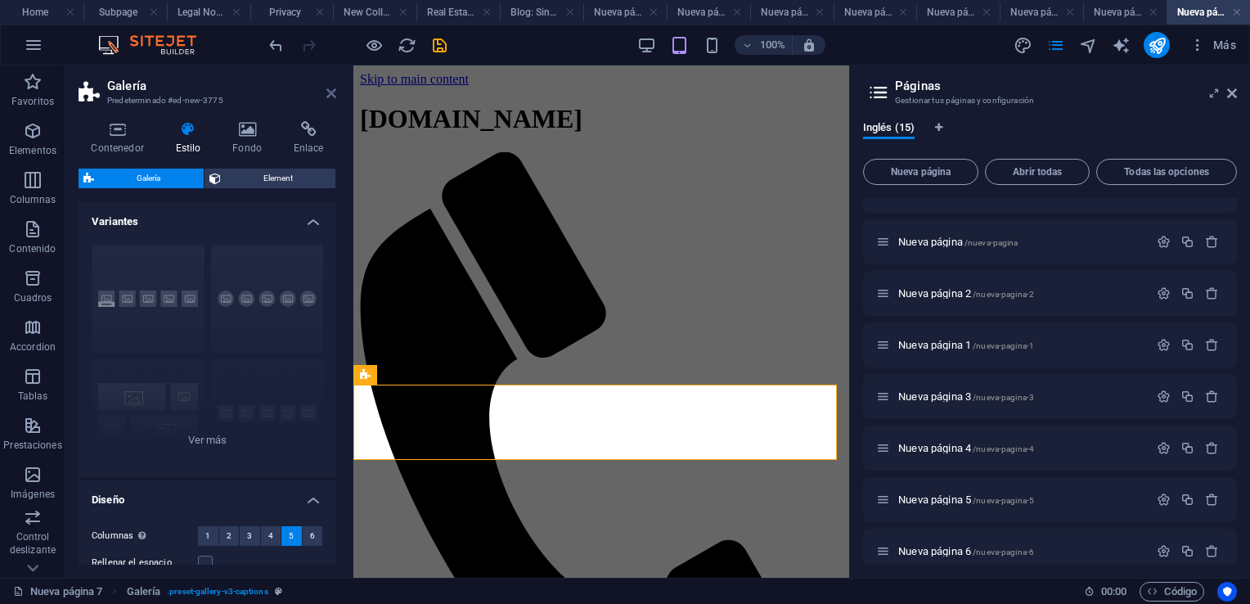
click at [329, 93] on icon at bounding box center [332, 93] width 10 height 13
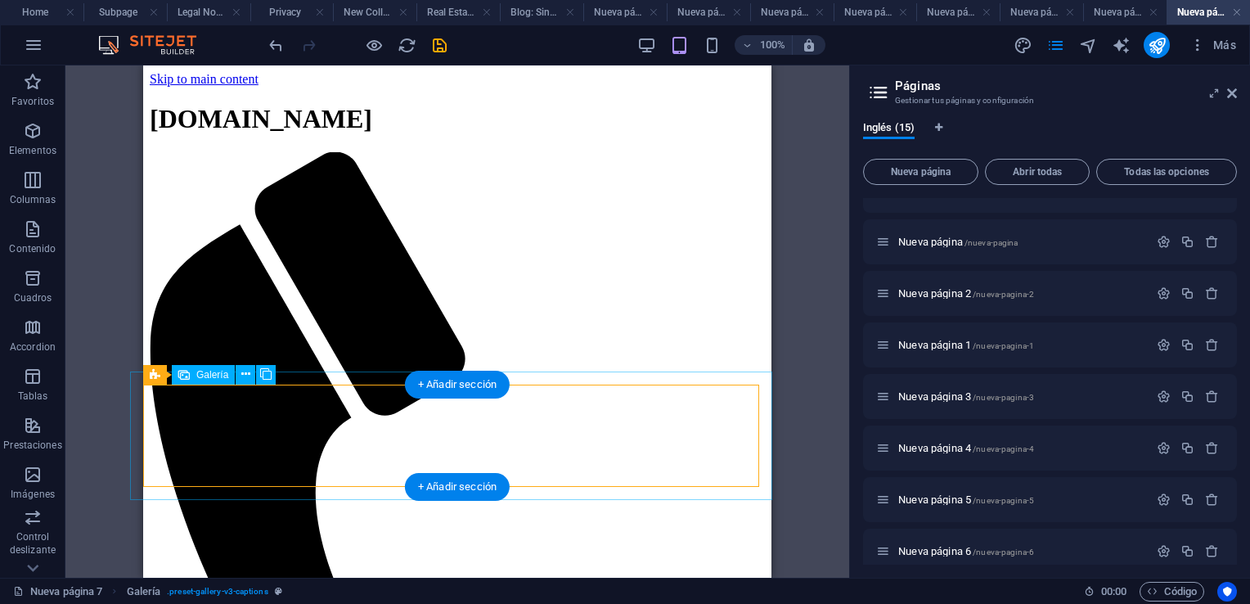
select select "4"
select select "px"
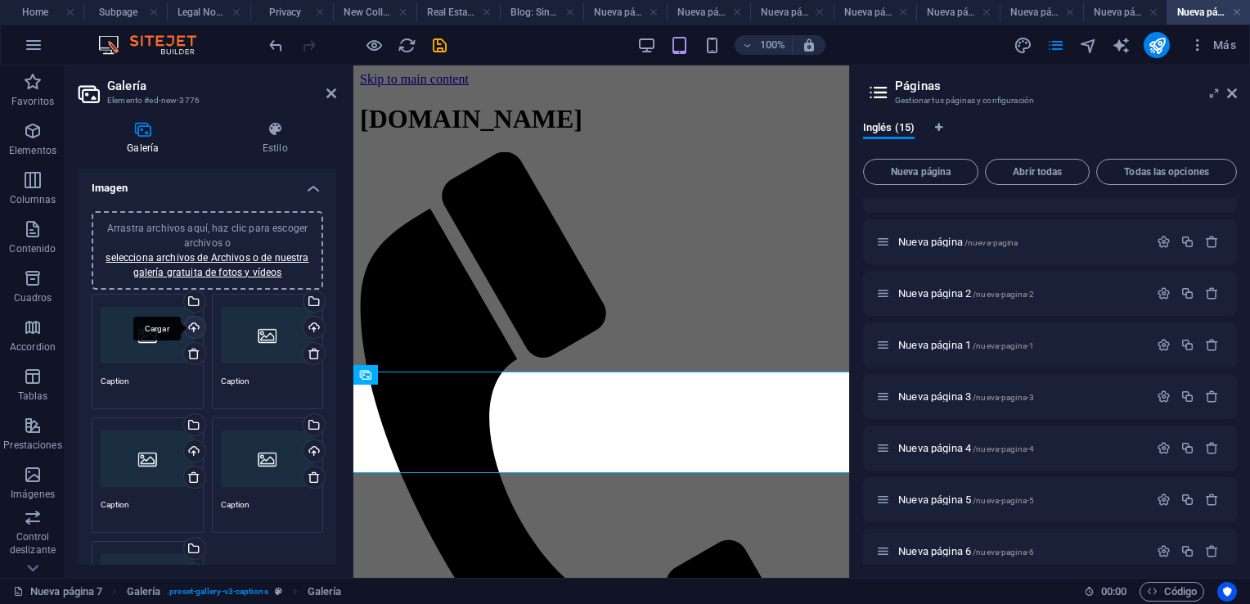
click at [193, 325] on div "Cargar" at bounding box center [193, 329] width 25 height 25
click at [311, 326] on div "Cargar" at bounding box center [312, 329] width 25 height 25
click at [312, 326] on div "Cargar" at bounding box center [312, 329] width 25 height 25
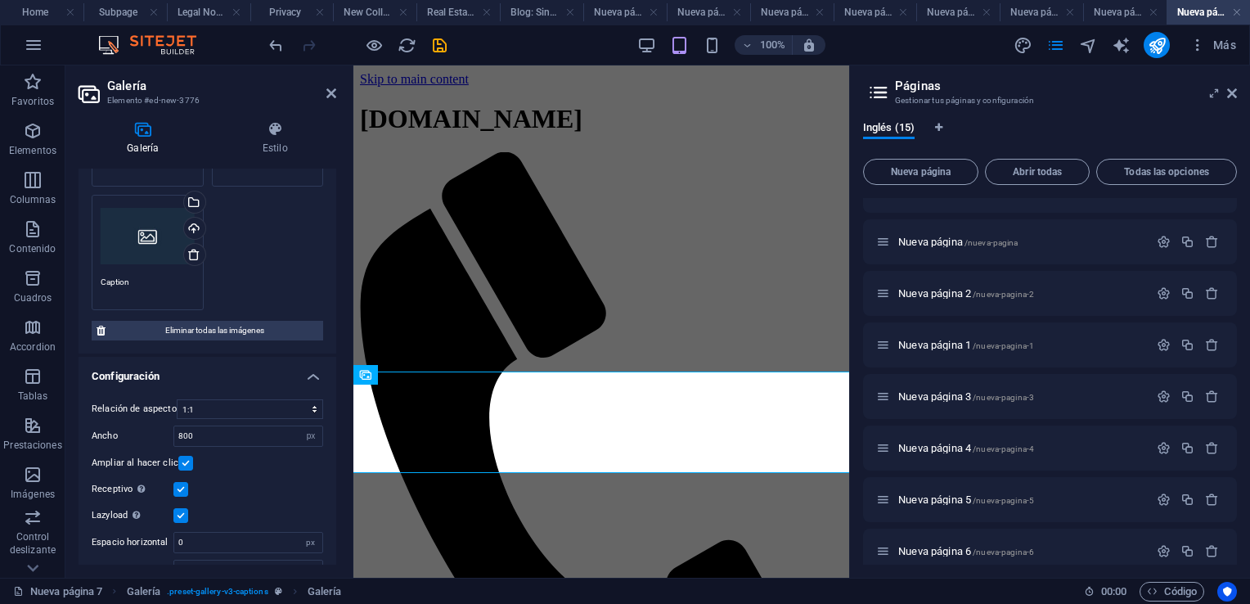
scroll to position [373, 0]
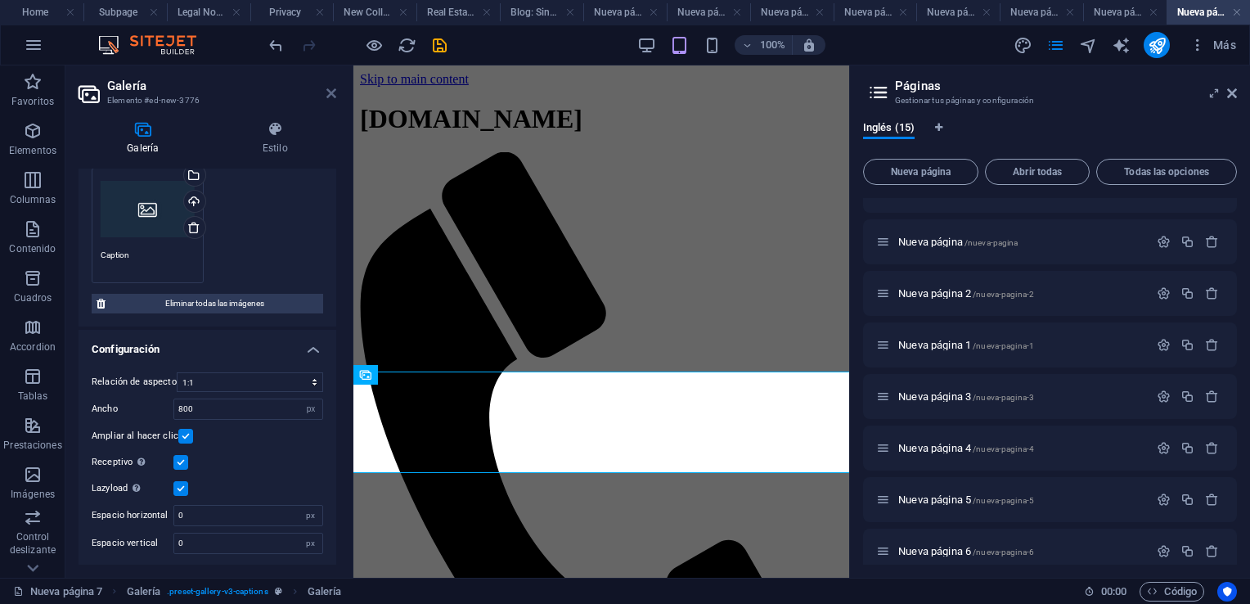
click at [331, 92] on icon at bounding box center [332, 93] width 10 height 13
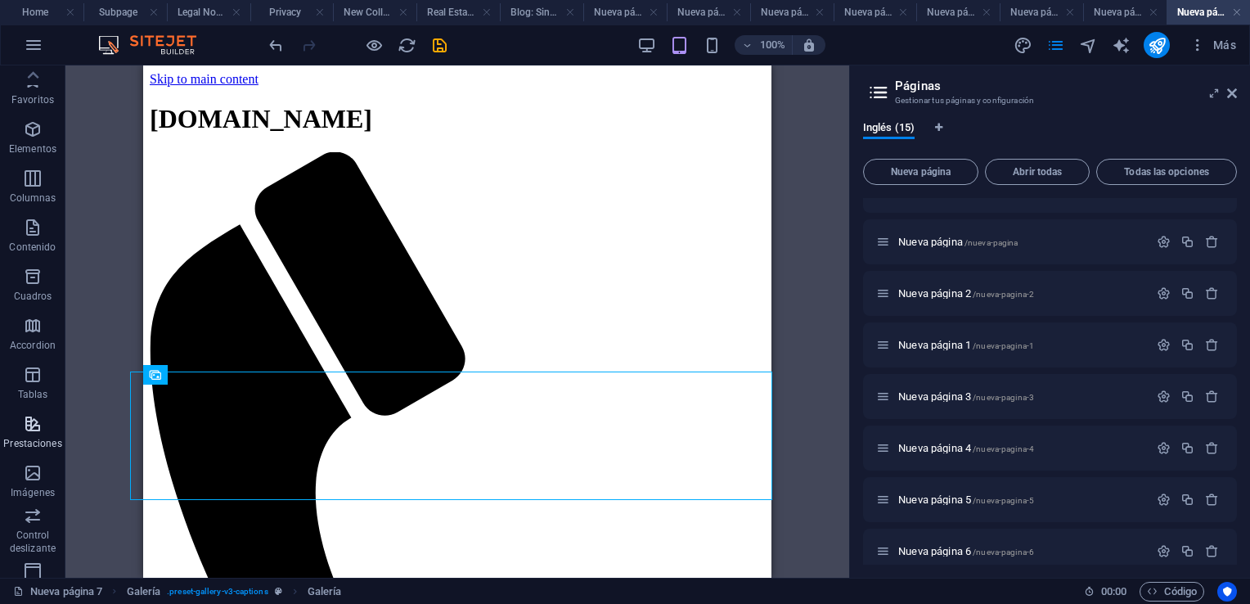
scroll to position [0, 0]
click at [33, 139] on icon "button" at bounding box center [33, 131] width 20 height 20
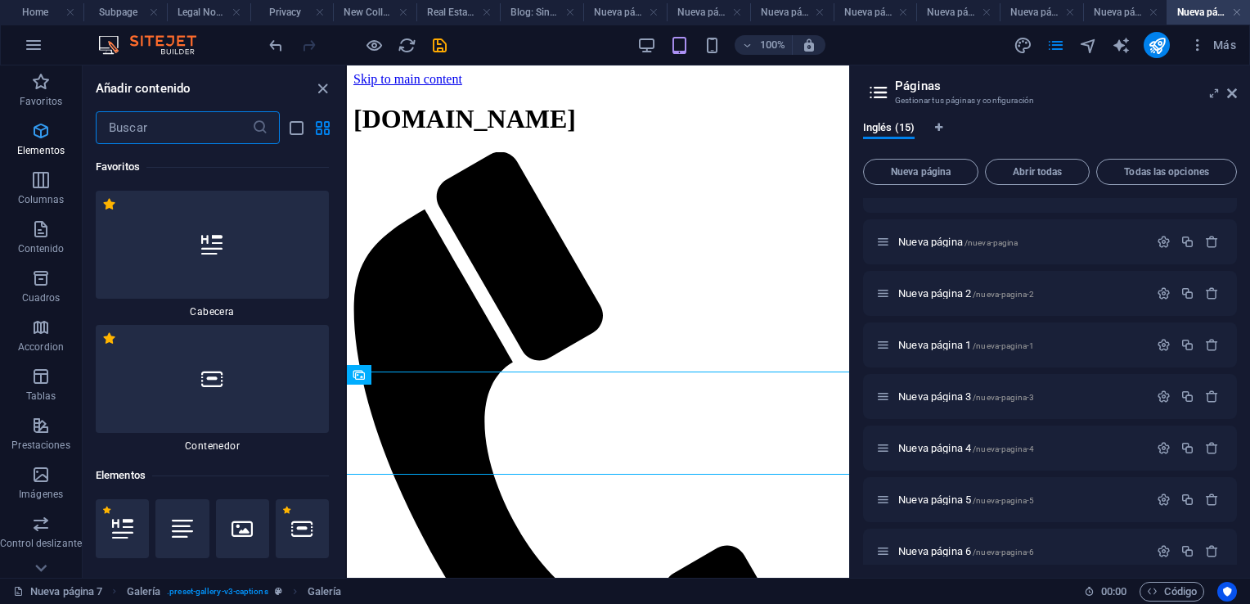
scroll to position [308, 0]
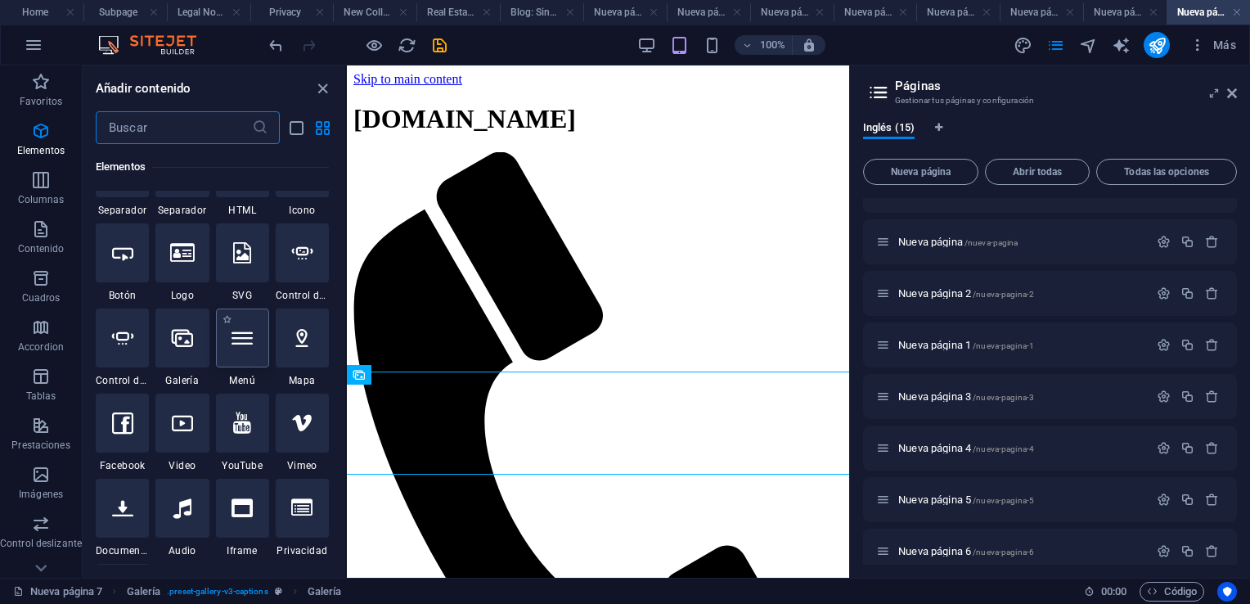
scroll to position [471, 0]
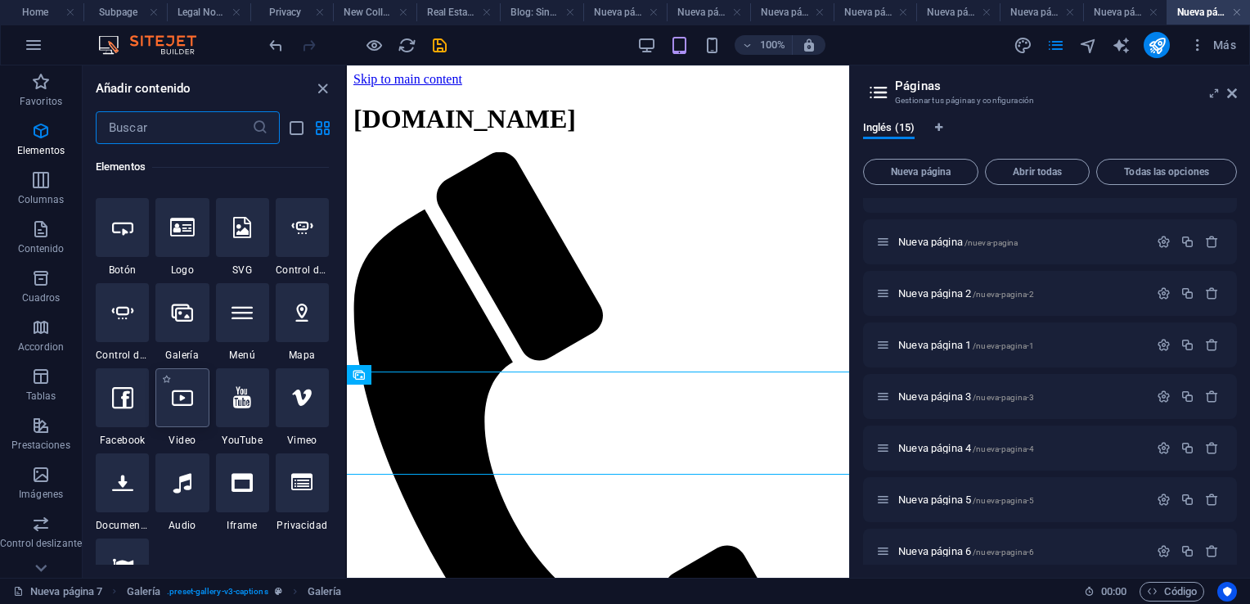
click at [183, 408] on div at bounding box center [181, 397] width 53 height 59
select select "%"
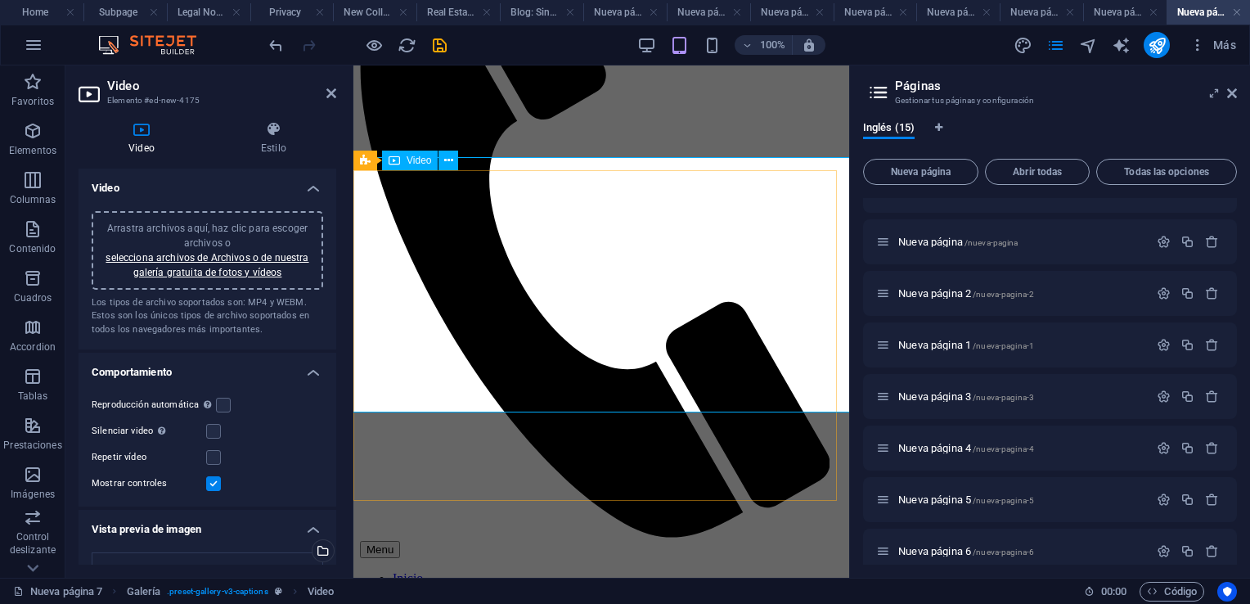
scroll to position [273, 0]
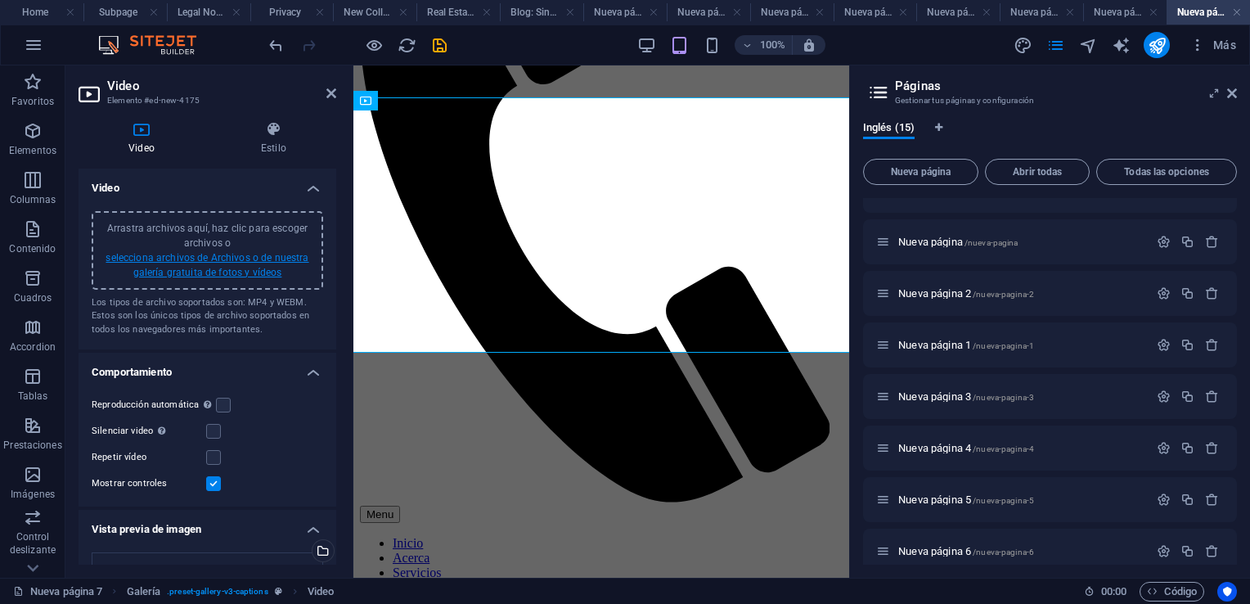
click at [238, 257] on link "selecciona archivos de Archivos o de nuestra galería gratuita de fotos y vídeos" at bounding box center [207, 265] width 203 height 26
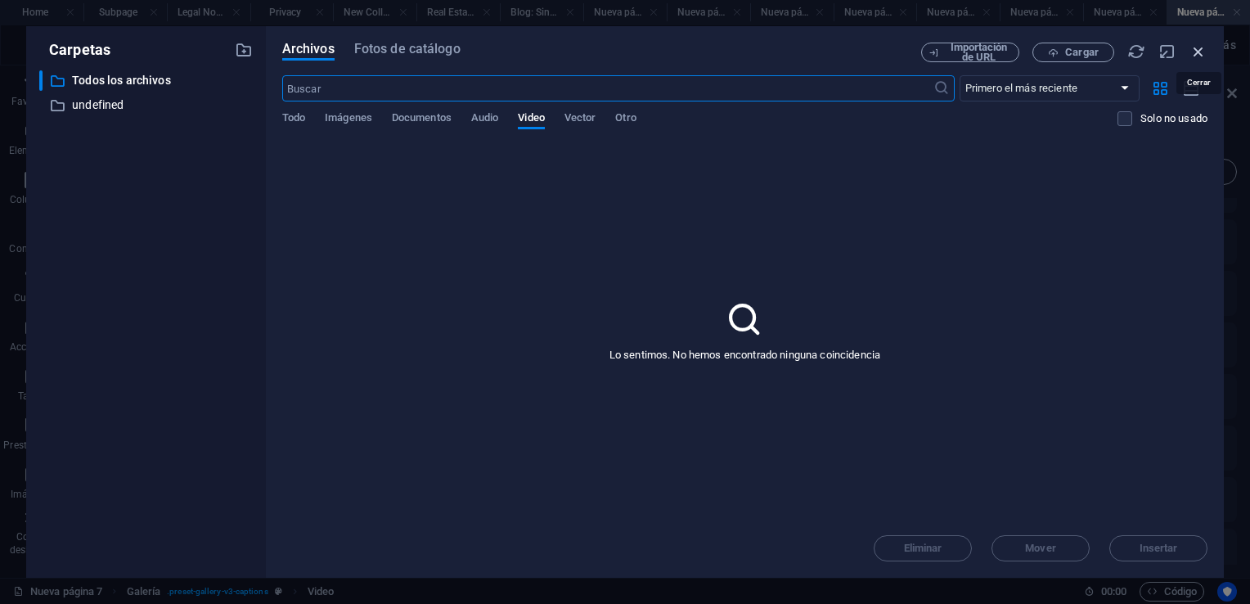
click at [1196, 52] on icon "button" at bounding box center [1199, 52] width 18 height 18
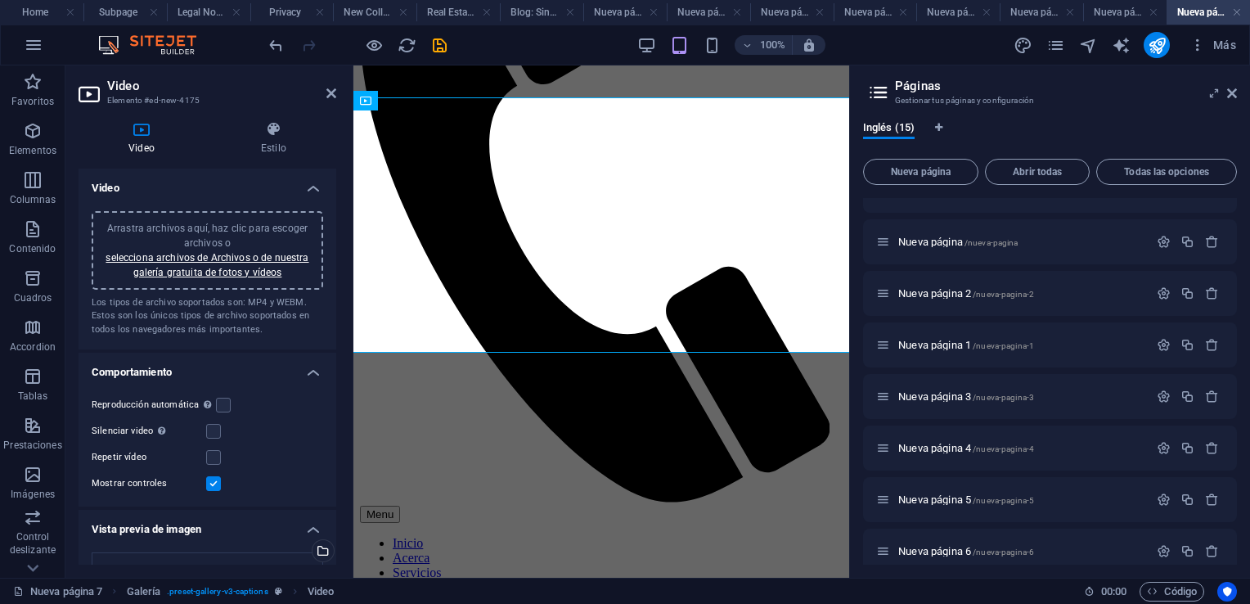
click at [215, 264] on div "Arrastra archivos aquí, haz clic para escoger archivos o selecciona archivos de…" at bounding box center [207, 250] width 212 height 59
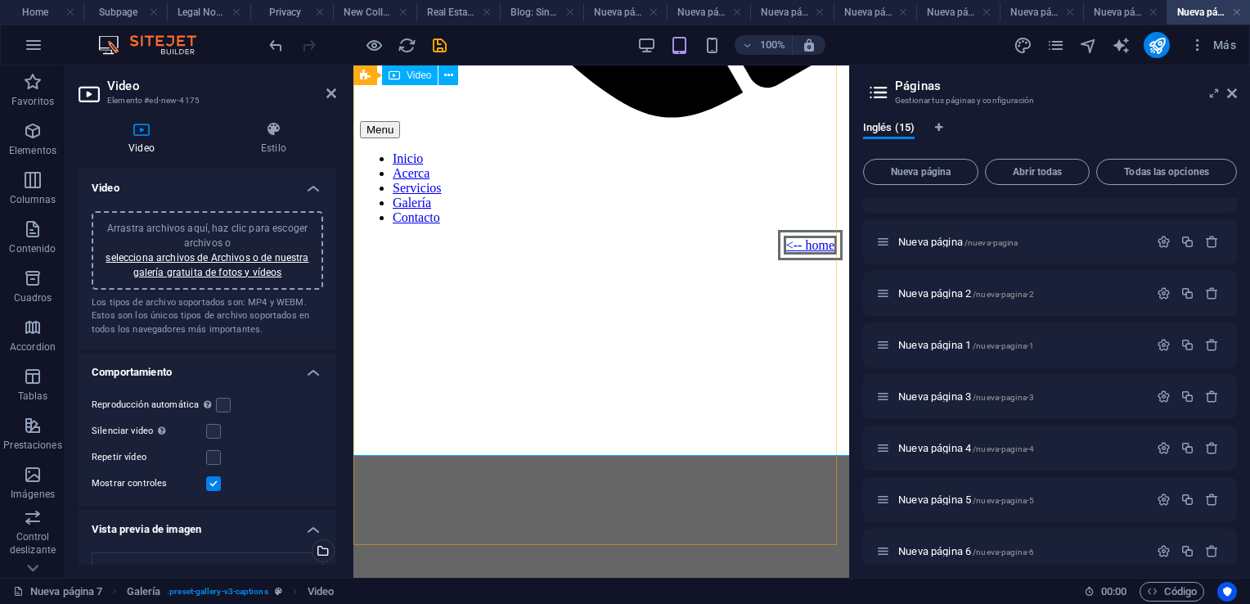
scroll to position [764, 0]
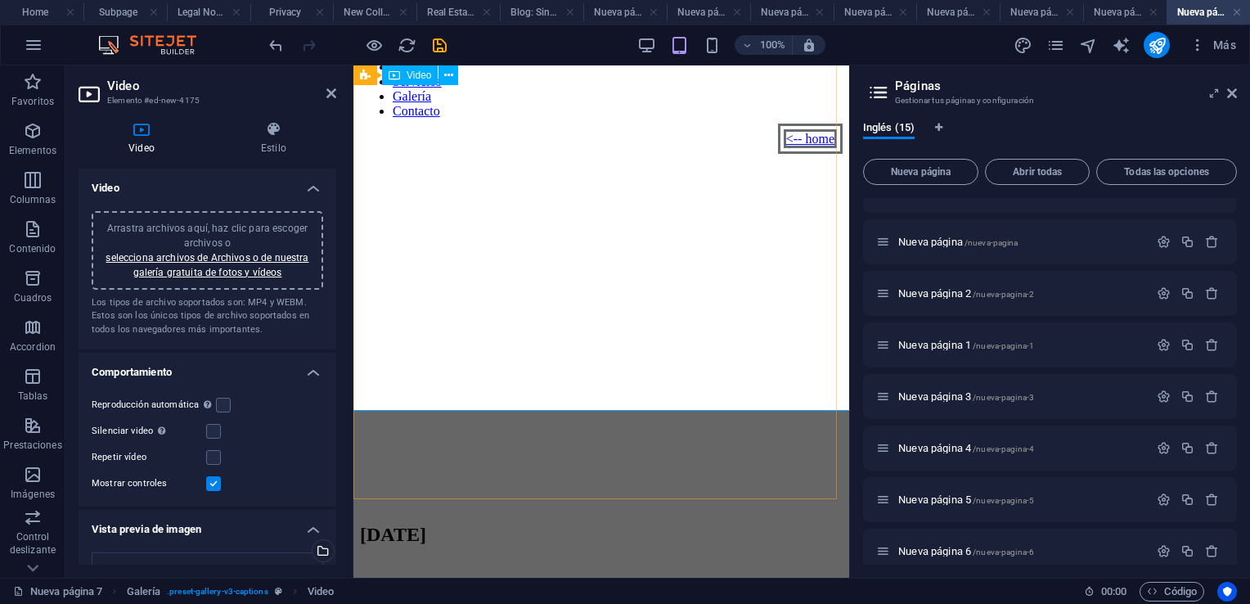
click at [330, 94] on icon at bounding box center [332, 93] width 10 height 13
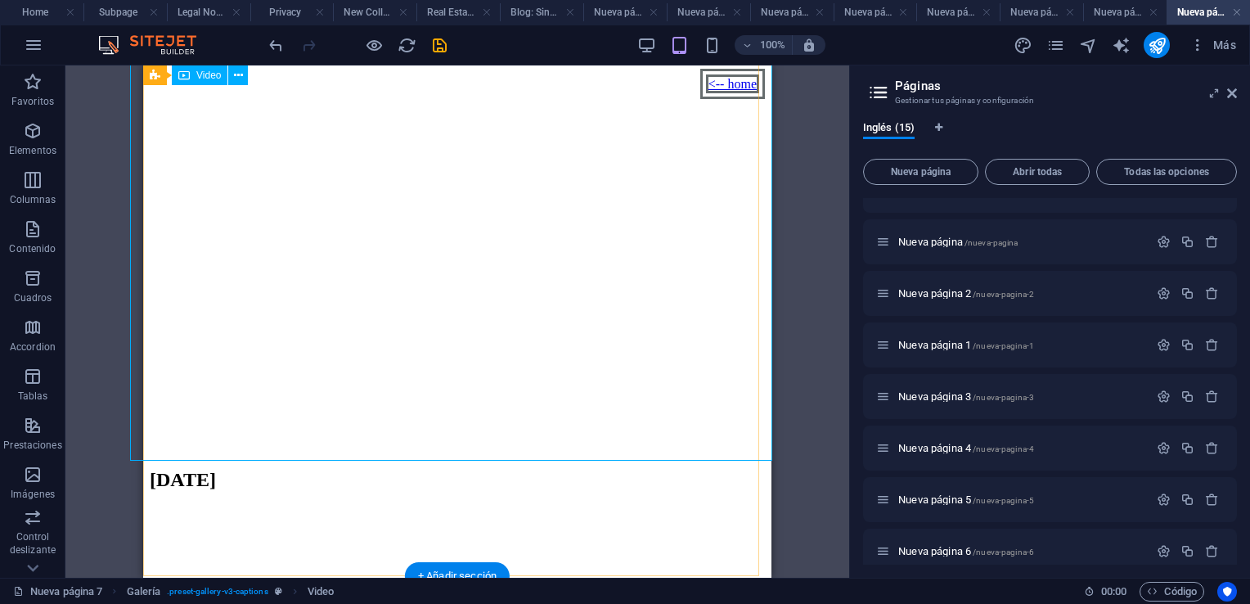
scroll to position [900, 0]
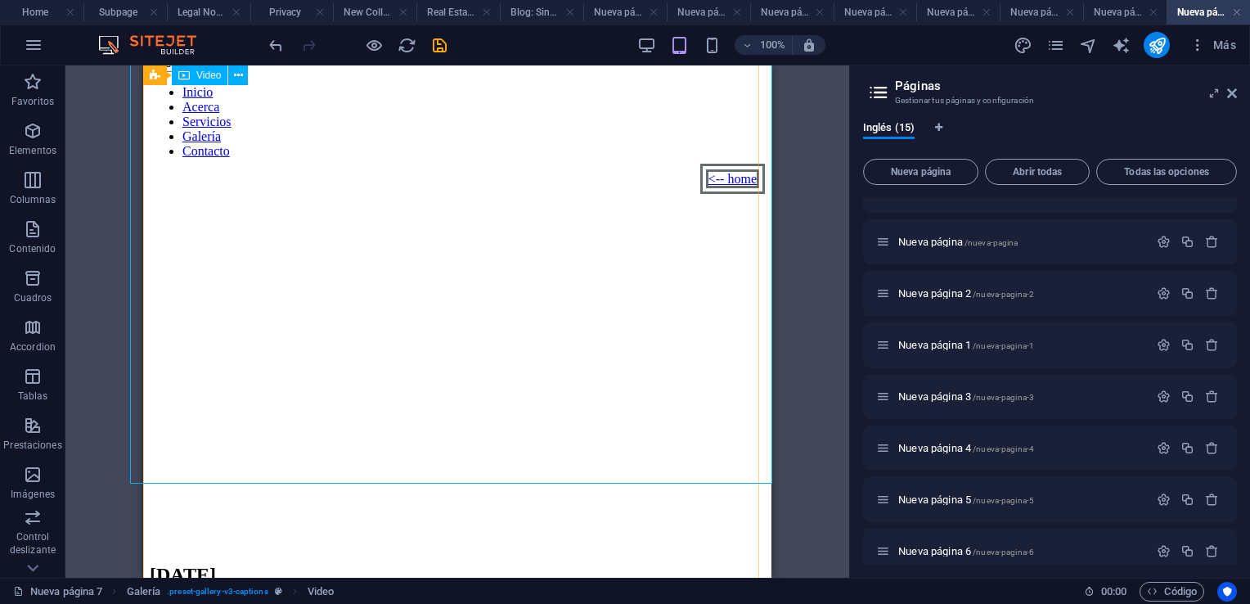
select select "%"
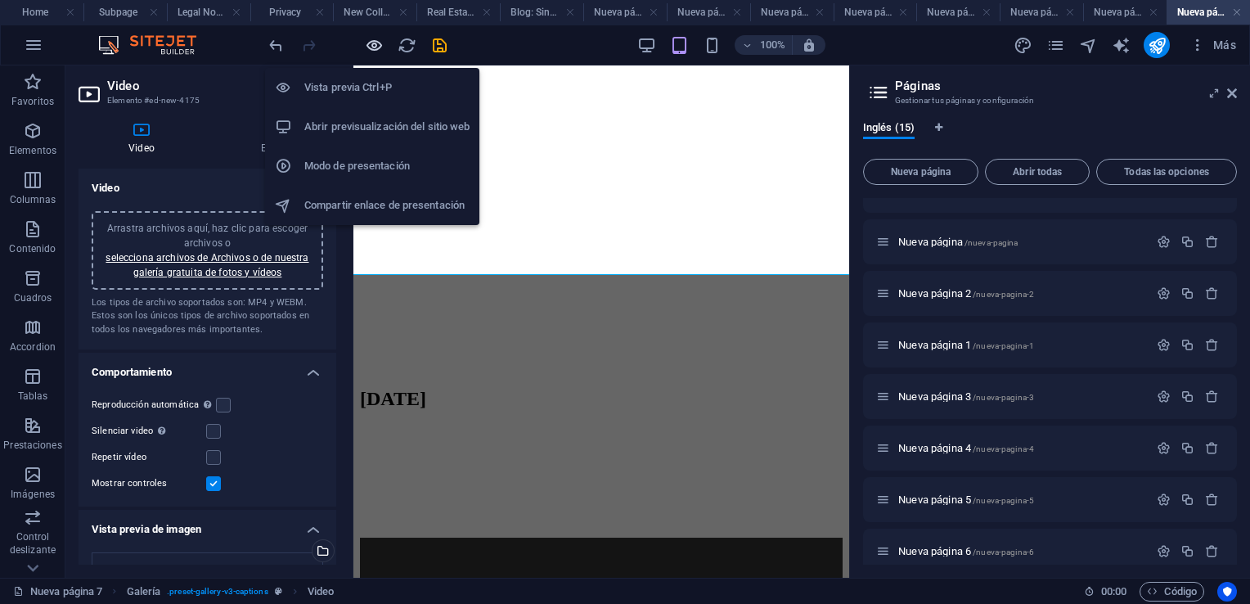
click at [375, 49] on icon "button" at bounding box center [374, 45] width 19 height 19
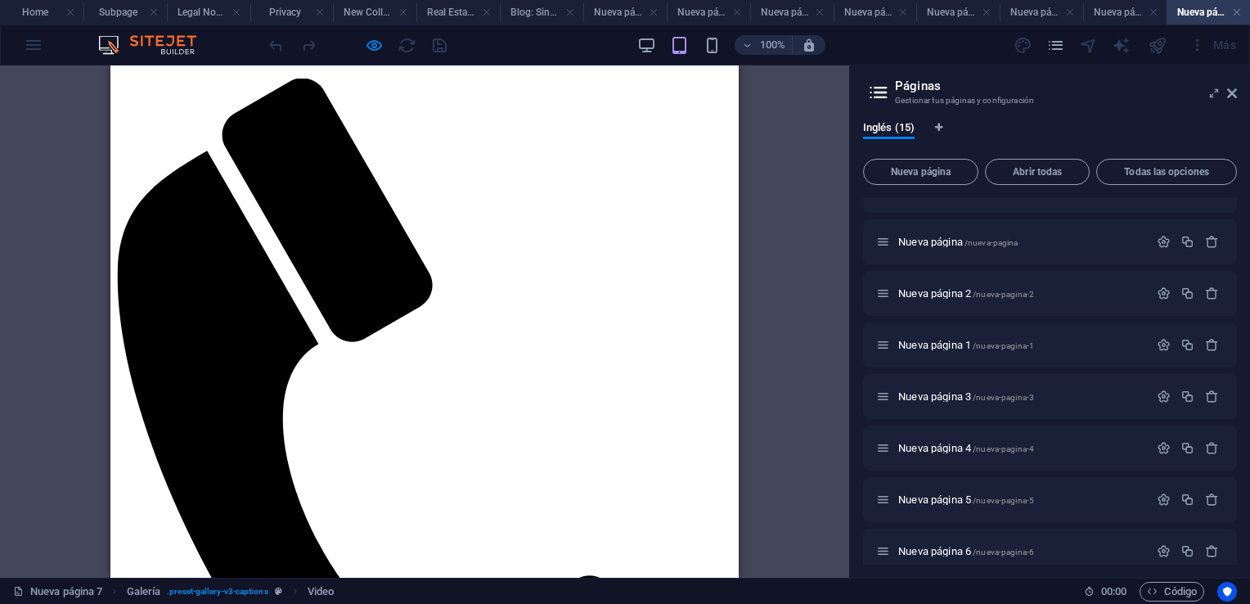
scroll to position [0, 0]
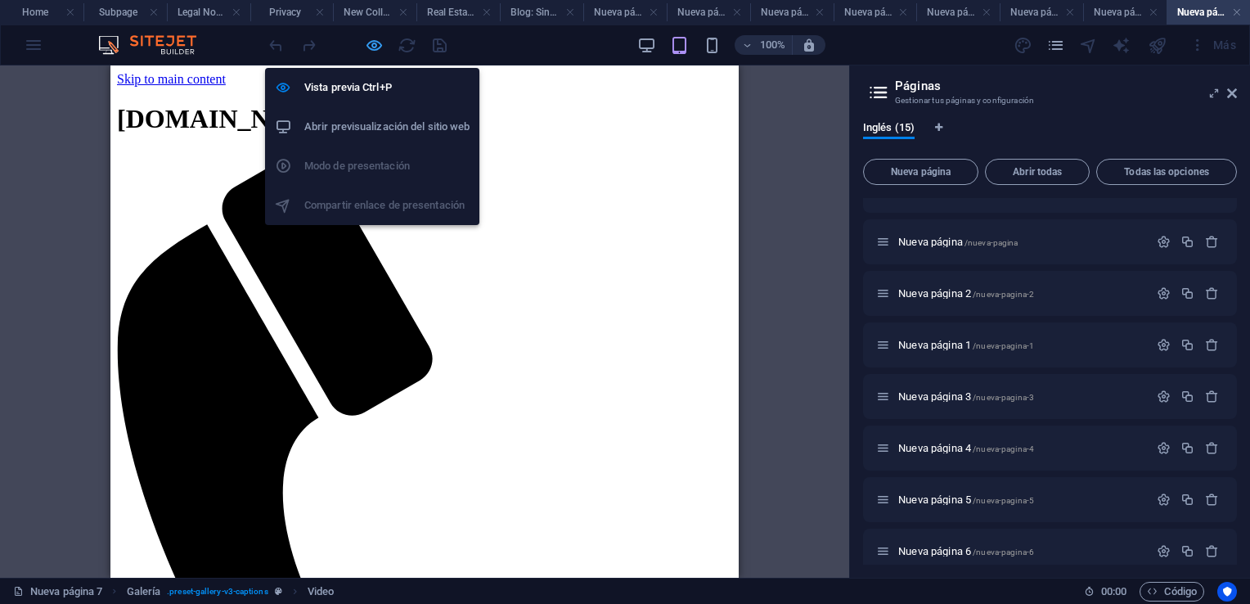
click at [378, 47] on icon "button" at bounding box center [374, 45] width 19 height 19
select select "%"
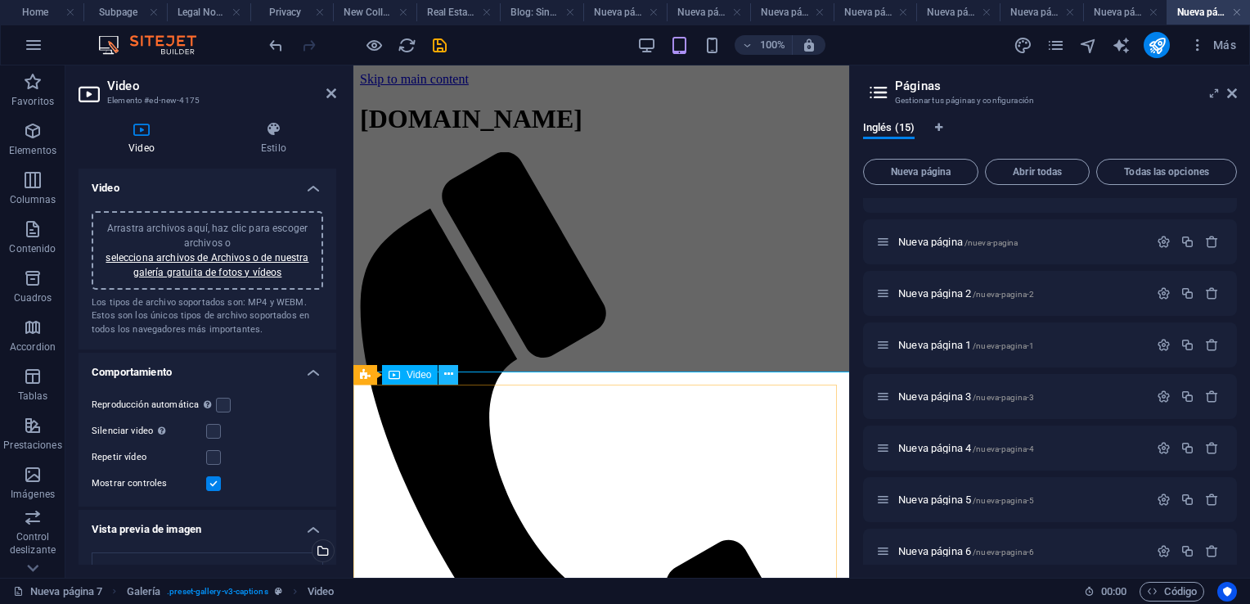
click at [448, 373] on icon at bounding box center [448, 374] width 9 height 17
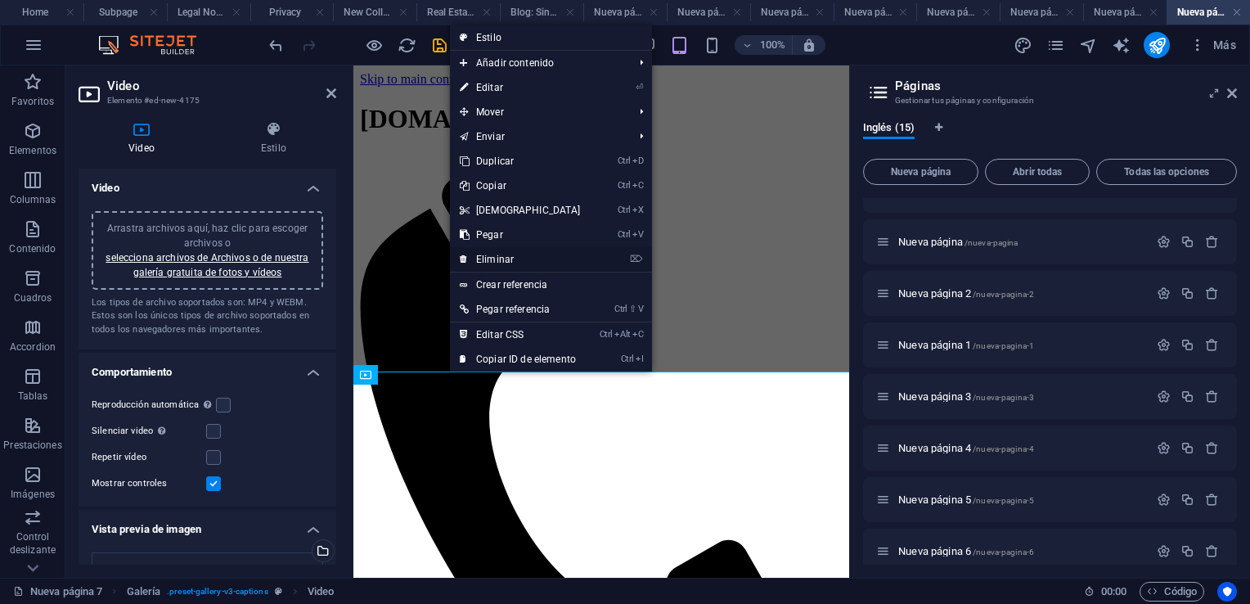
click at [505, 259] on link "⌦ Eliminar" at bounding box center [520, 259] width 141 height 25
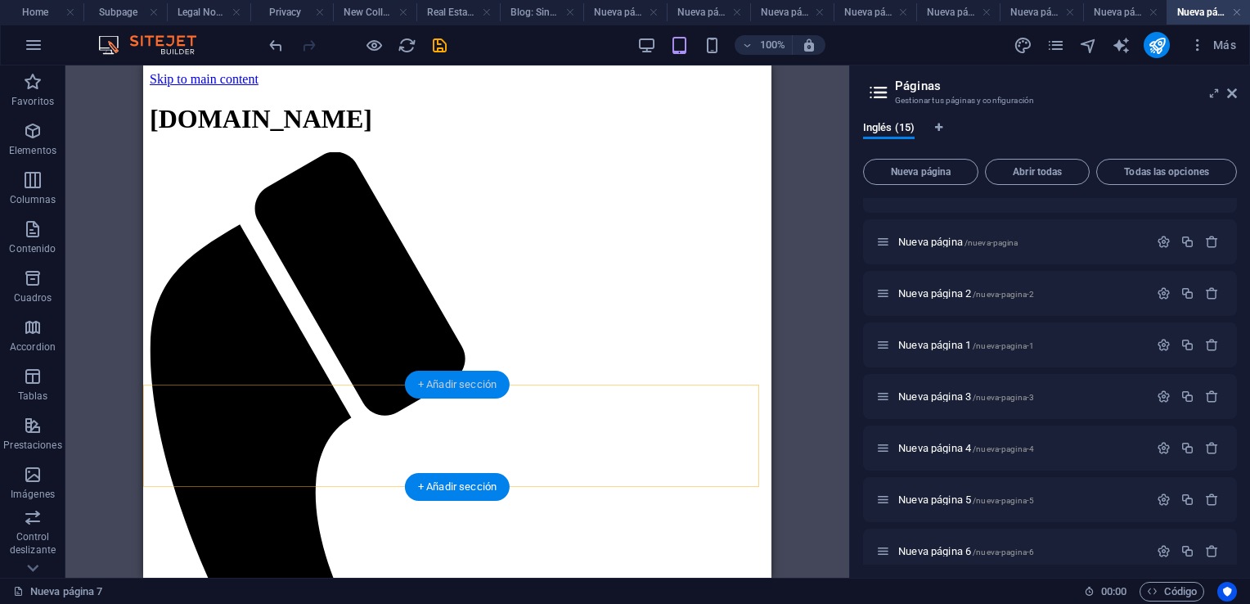
click at [459, 388] on div "+ Añadir sección" at bounding box center [457, 385] width 105 height 28
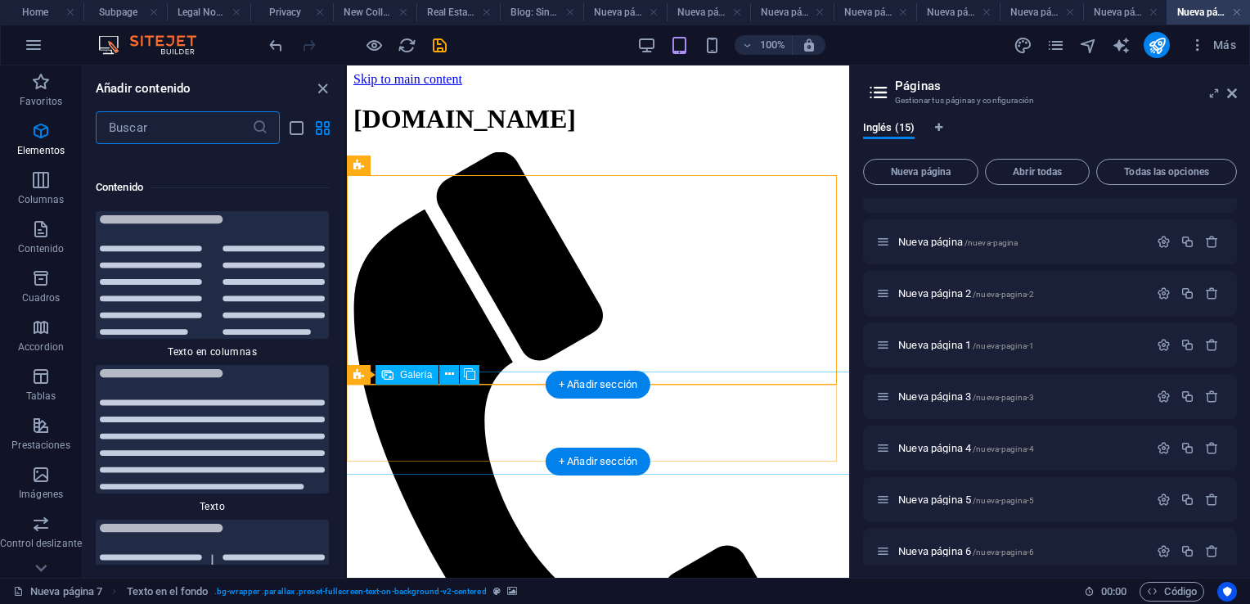
scroll to position [5567, 0]
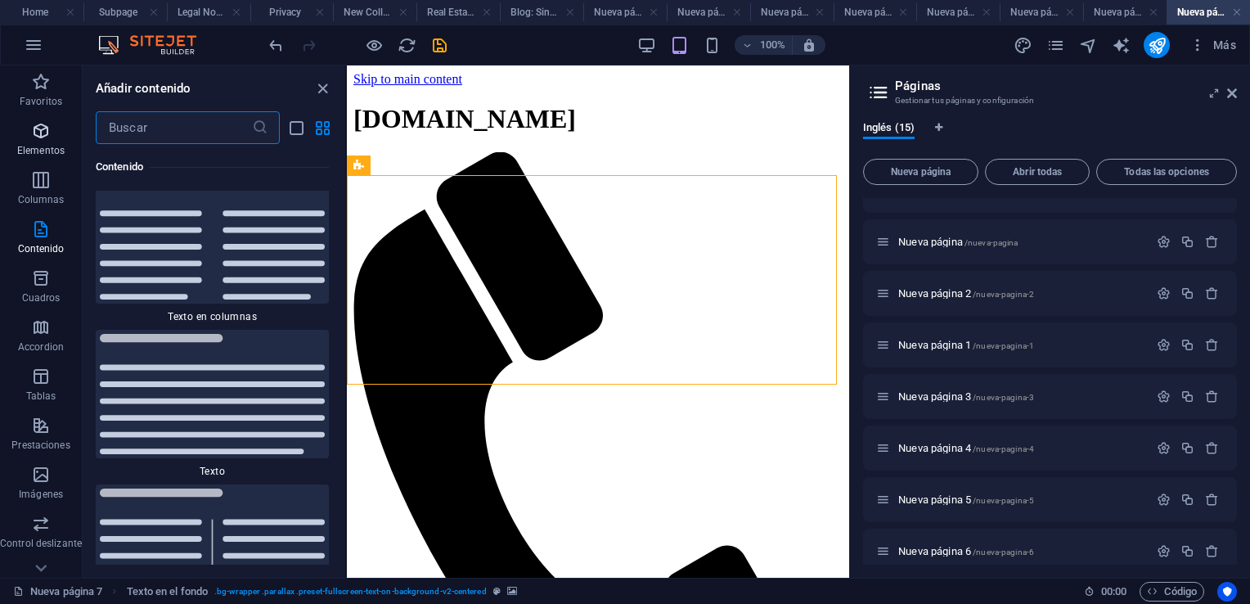
click at [43, 138] on icon "button" at bounding box center [41, 131] width 20 height 20
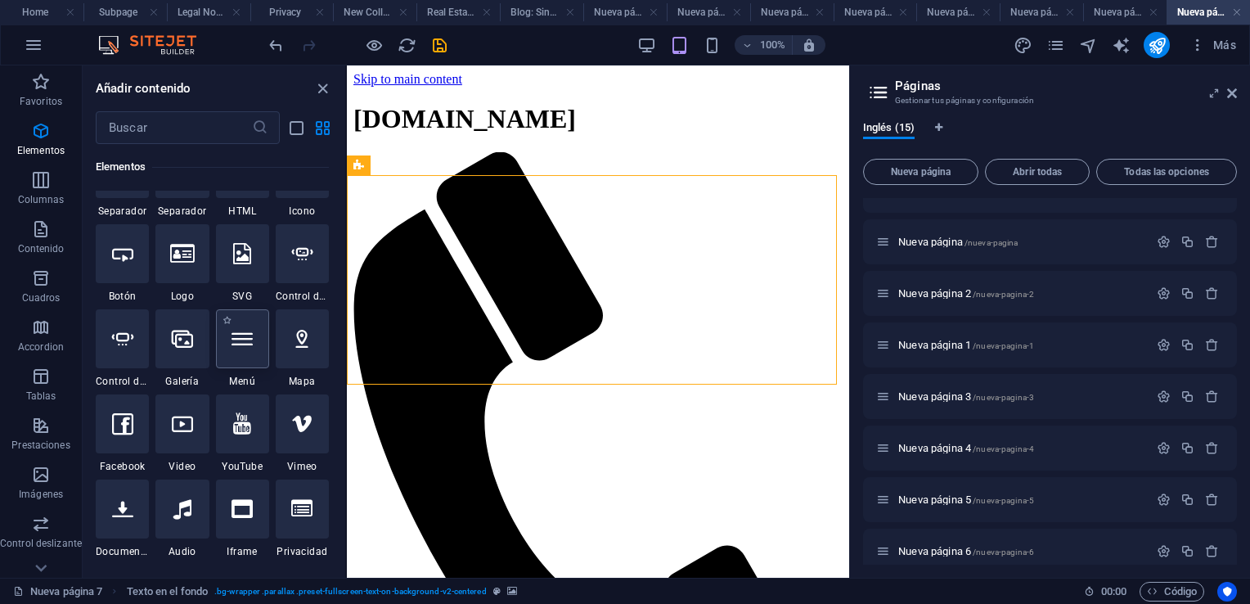
scroll to position [472, 0]
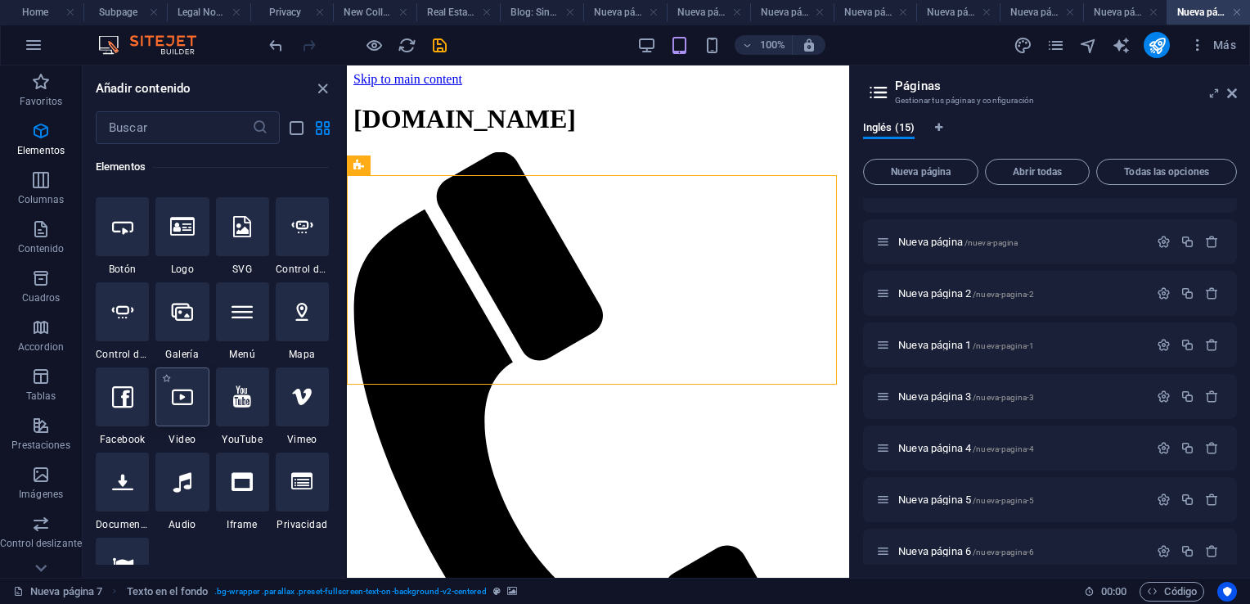
click at [178, 404] on icon at bounding box center [182, 396] width 21 height 21
select select "%"
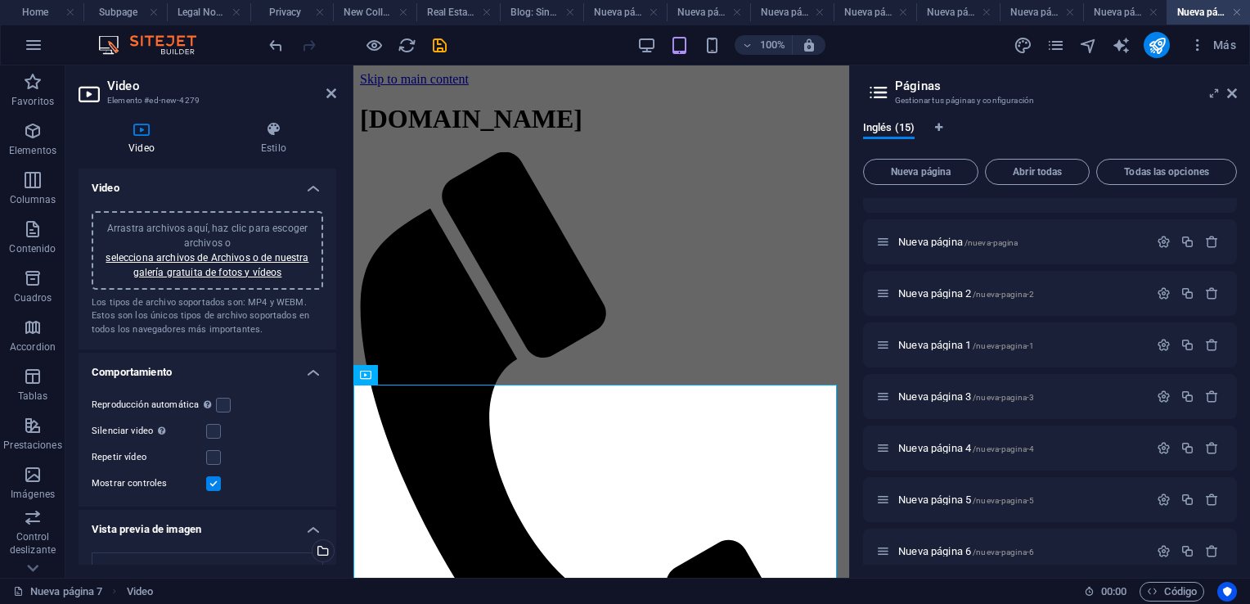
click at [205, 264] on div "Arrastra archivos aquí, haz clic para escoger archivos o selecciona archivos de…" at bounding box center [207, 250] width 212 height 59
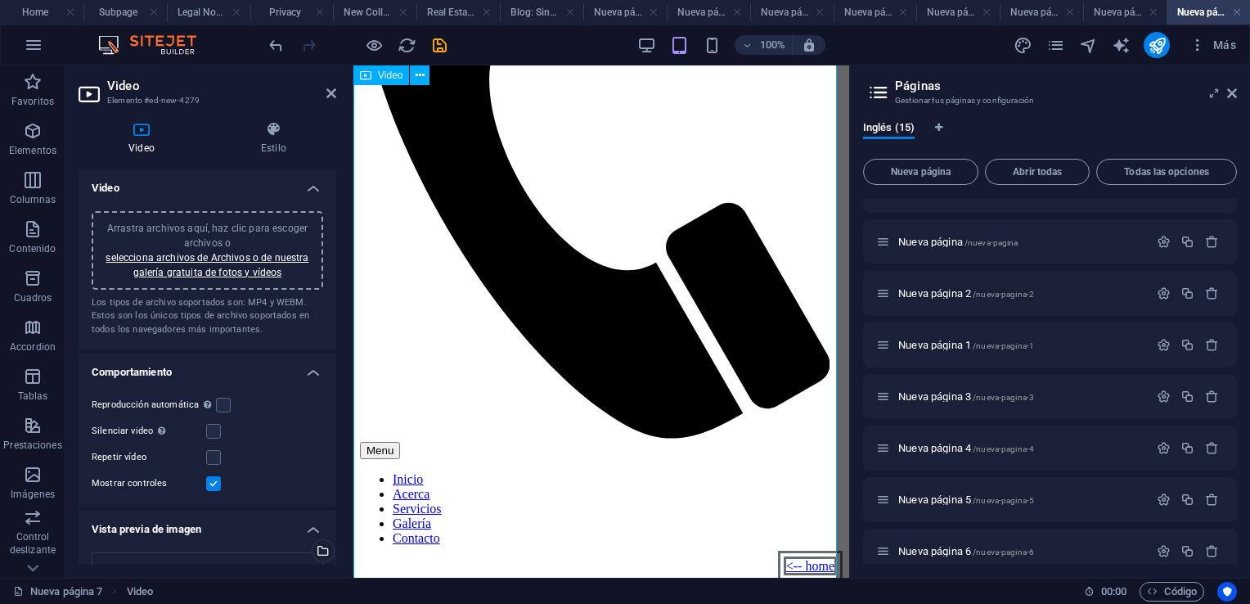
scroll to position [409, 0]
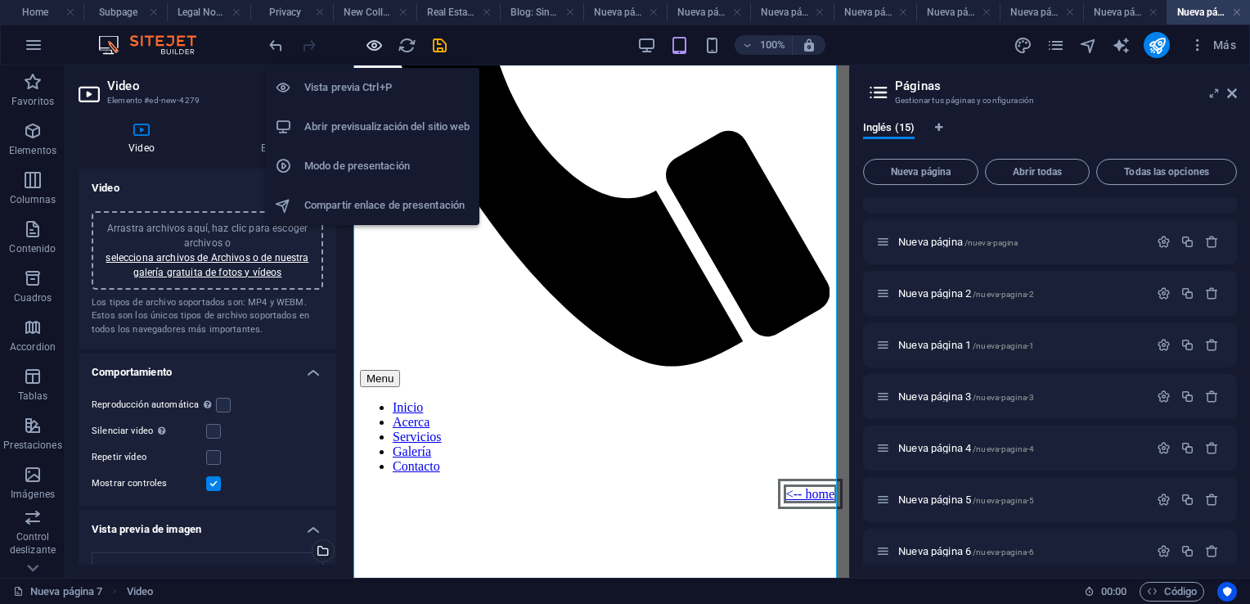
click at [372, 44] on icon "button" at bounding box center [374, 45] width 19 height 19
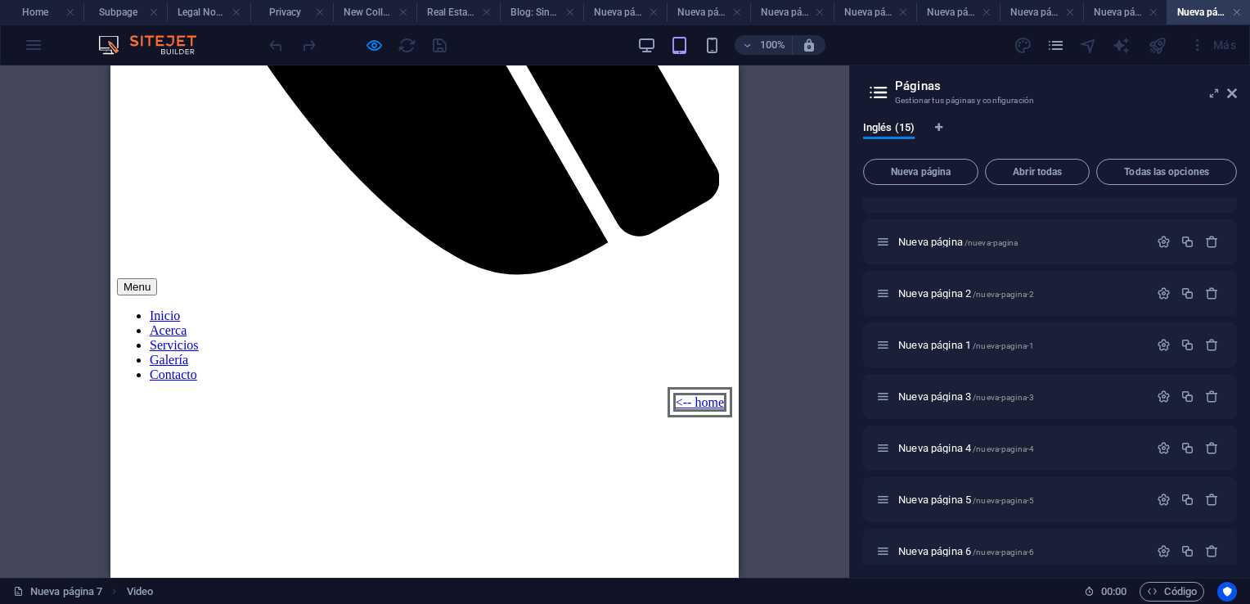
scroll to position [655, 0]
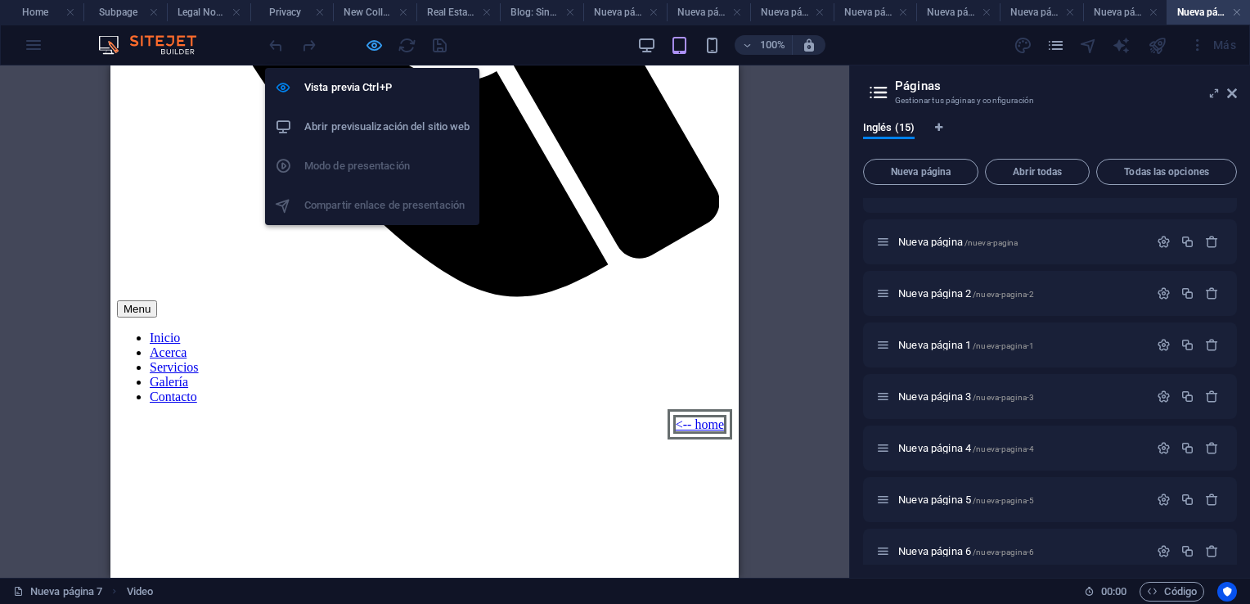
click at [374, 46] on icon "button" at bounding box center [374, 45] width 19 height 19
select select "%"
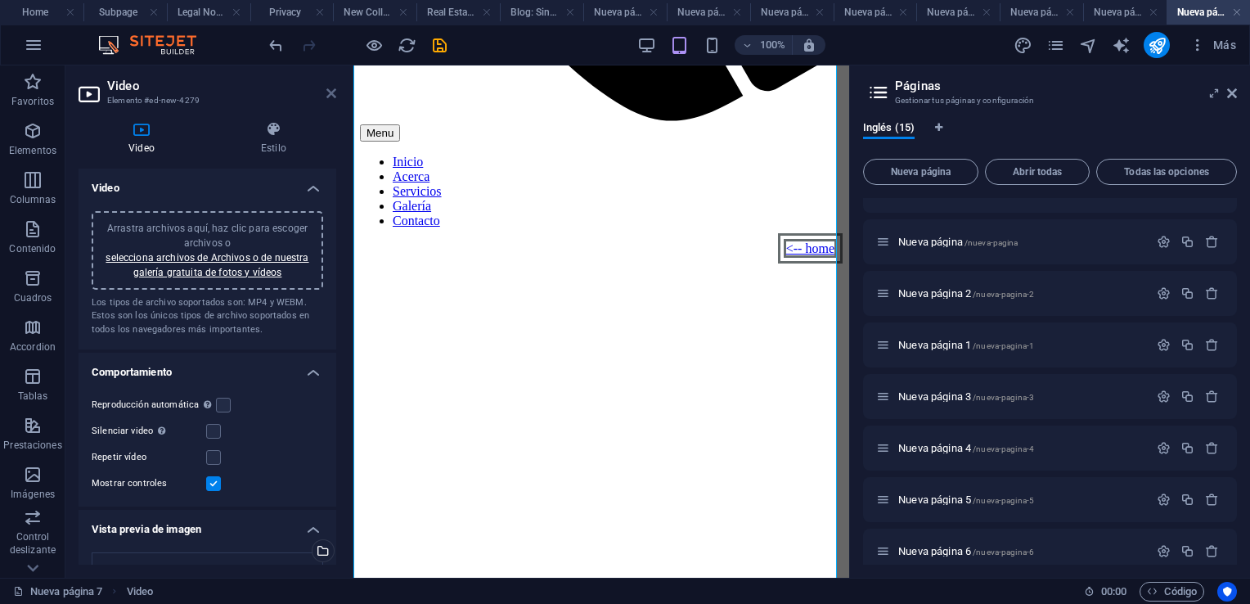
click at [333, 94] on icon at bounding box center [332, 93] width 10 height 13
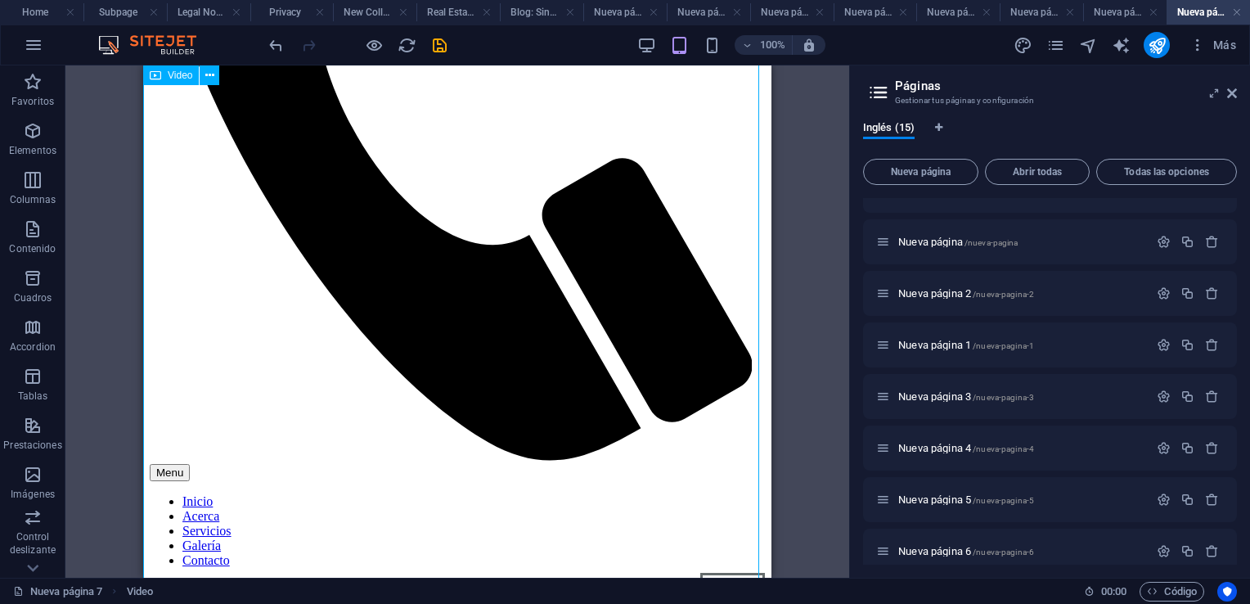
scroll to position [0, 0]
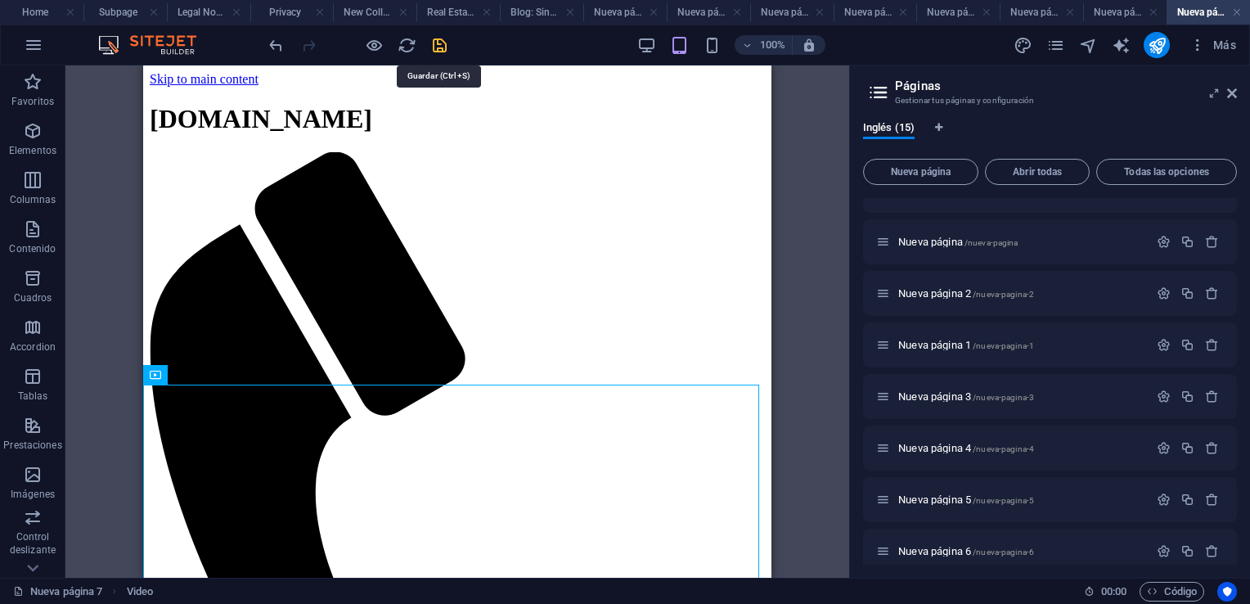
click at [438, 44] on icon "save" at bounding box center [439, 45] width 19 height 19
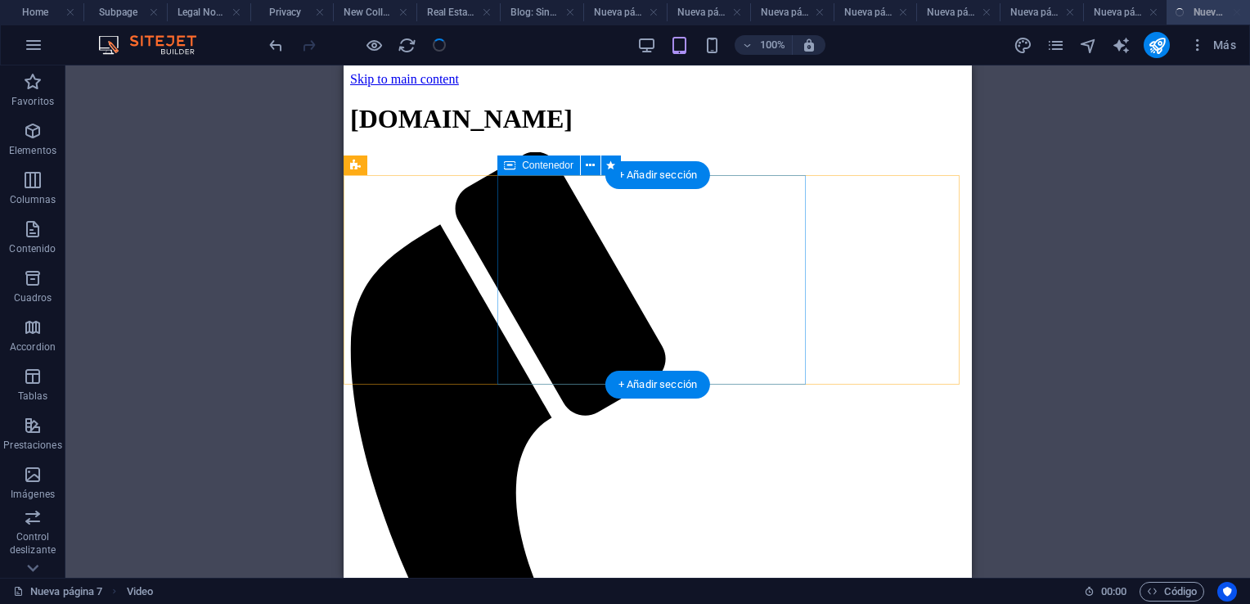
select select "%"
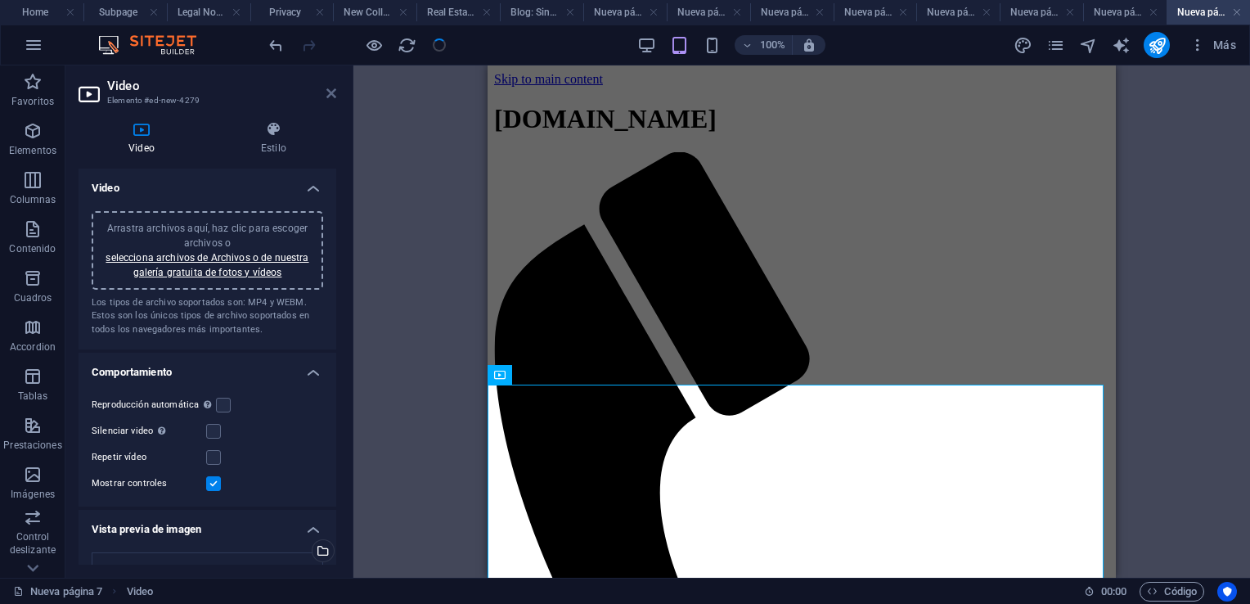
click at [329, 92] on icon at bounding box center [332, 93] width 10 height 13
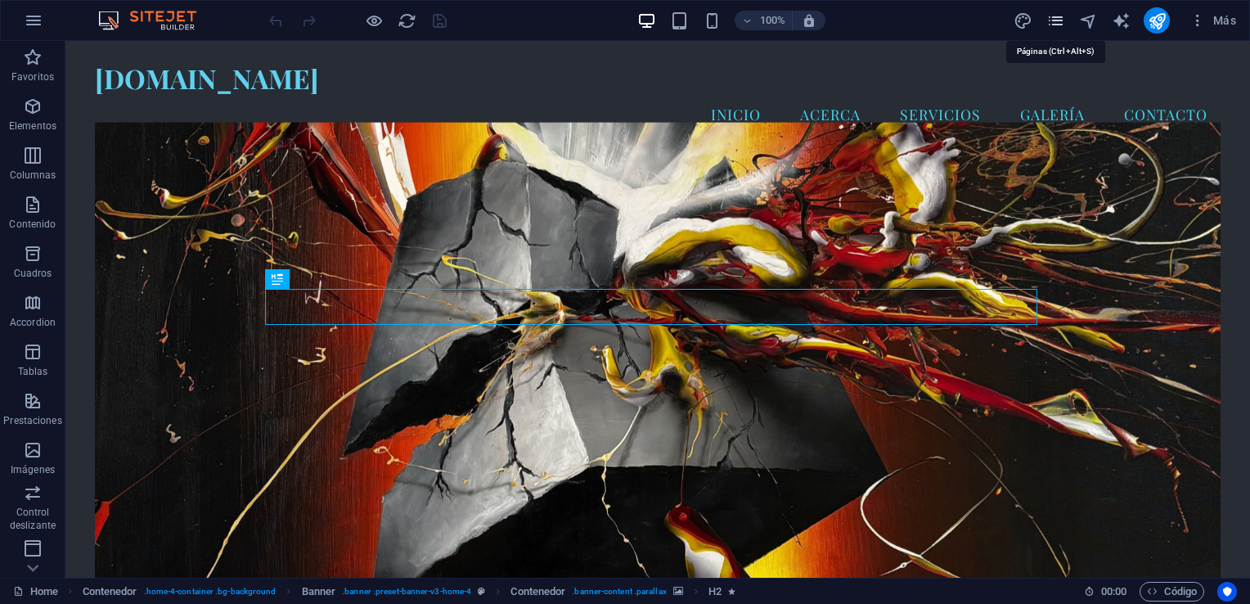
click at [1051, 15] on icon "pages" at bounding box center [1056, 20] width 19 height 19
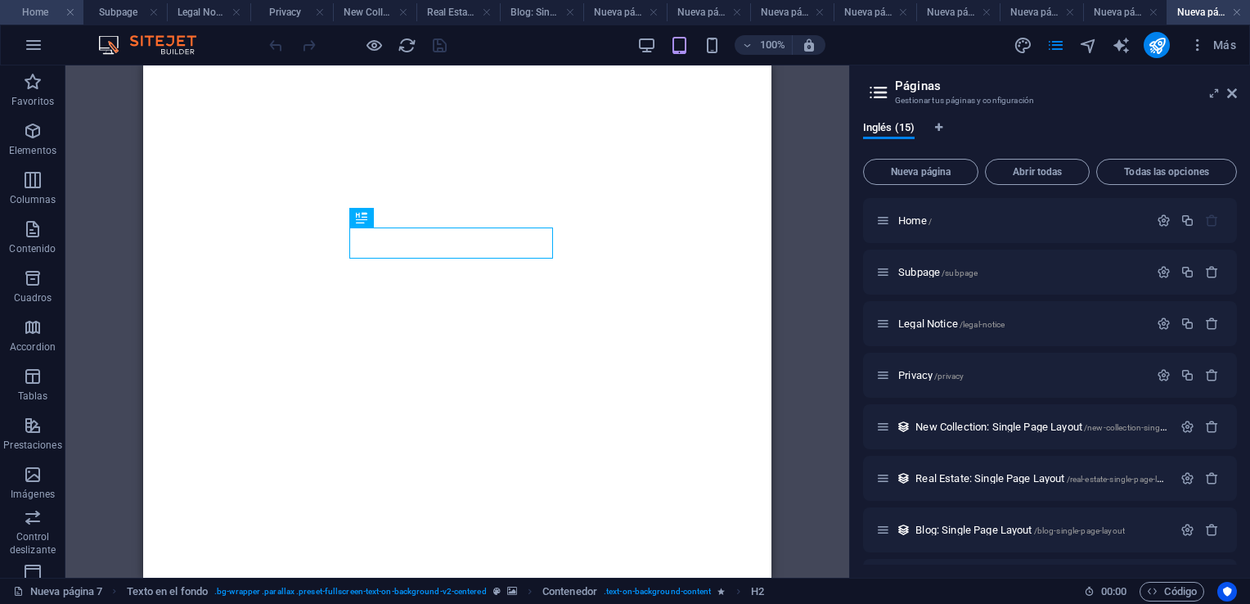
click at [29, 11] on h4 "Home" at bounding box center [41, 12] width 83 height 18
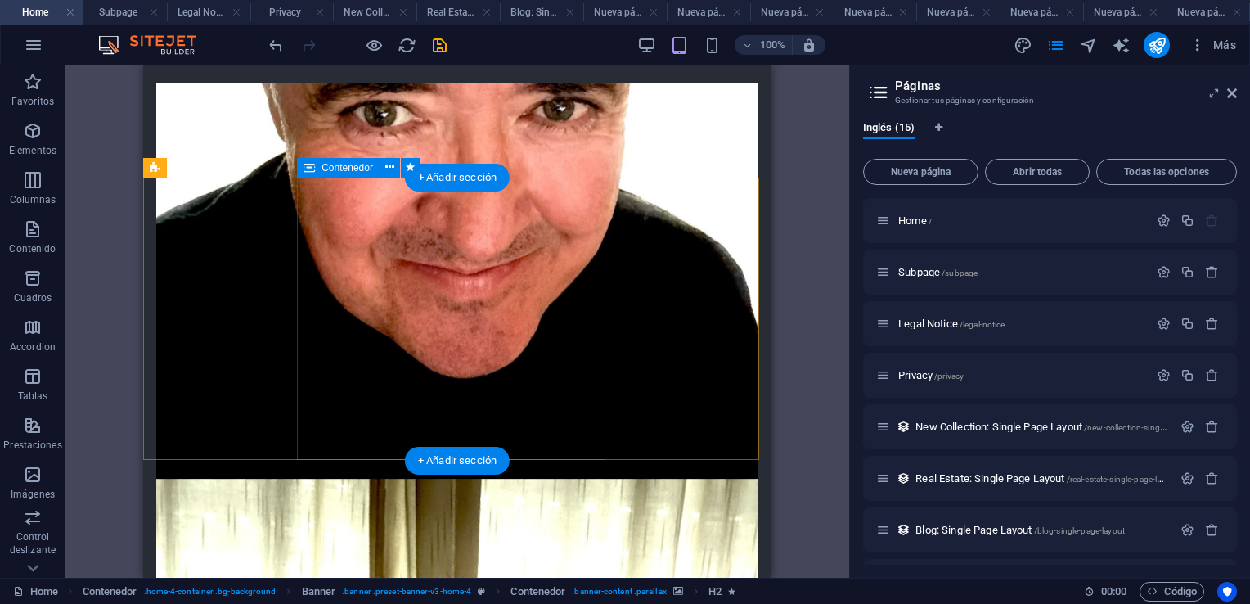
scroll to position [1064, 0]
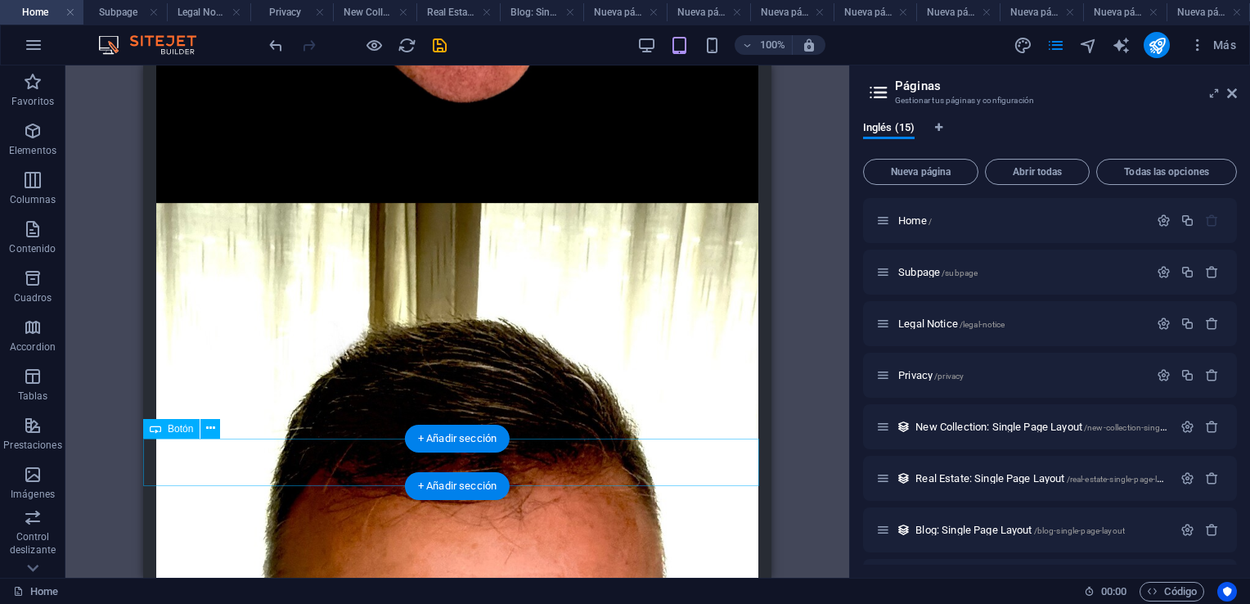
select select
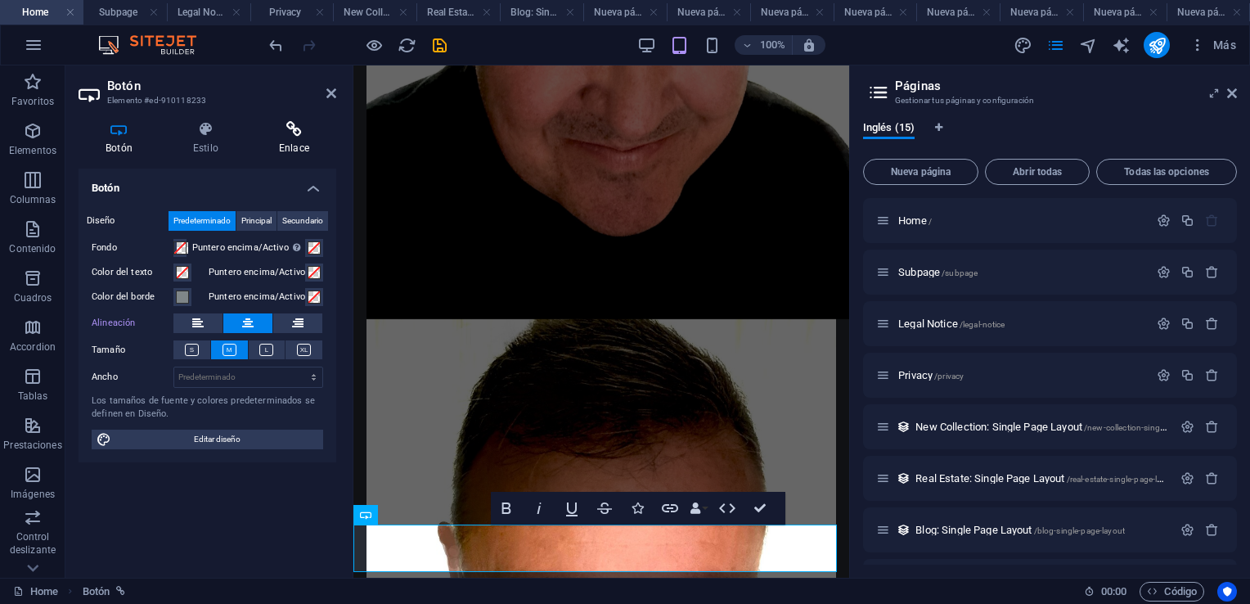
click at [295, 127] on icon at bounding box center [294, 129] width 84 height 16
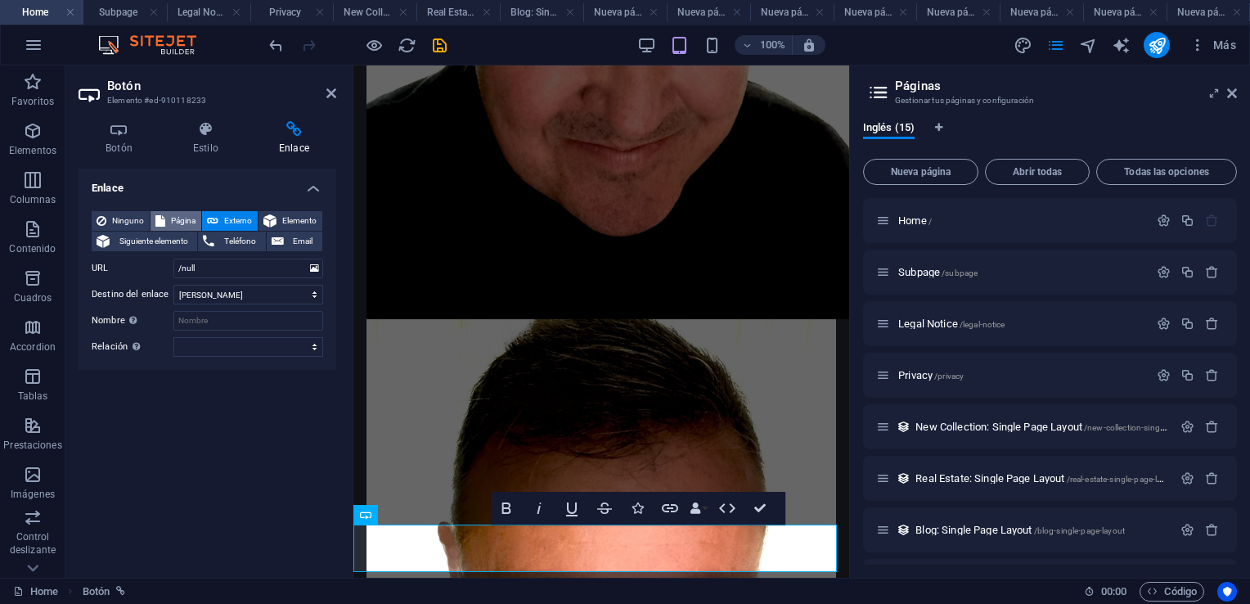
click at [177, 219] on span "Página" at bounding box center [183, 221] width 26 height 20
click at [314, 270] on select "Home Subpage Legal Notice Privacy Nueva página Nueva página 2 Nueva página 1 Nu…" at bounding box center [248, 269] width 150 height 20
select select "11"
click at [173, 259] on select "Home Subpage Legal Notice Privacy Nueva página Nueva página 2 Nueva página 1 Nu…" at bounding box center [248, 269] width 150 height 20
click at [331, 89] on icon at bounding box center [332, 93] width 10 height 13
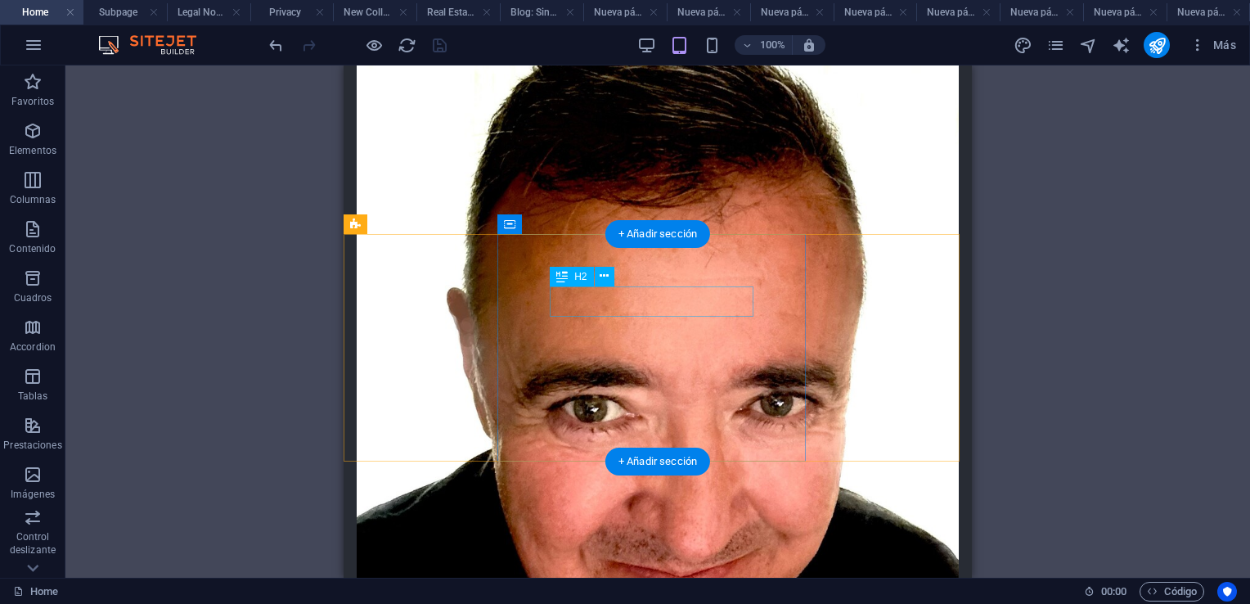
scroll to position [1637, 0]
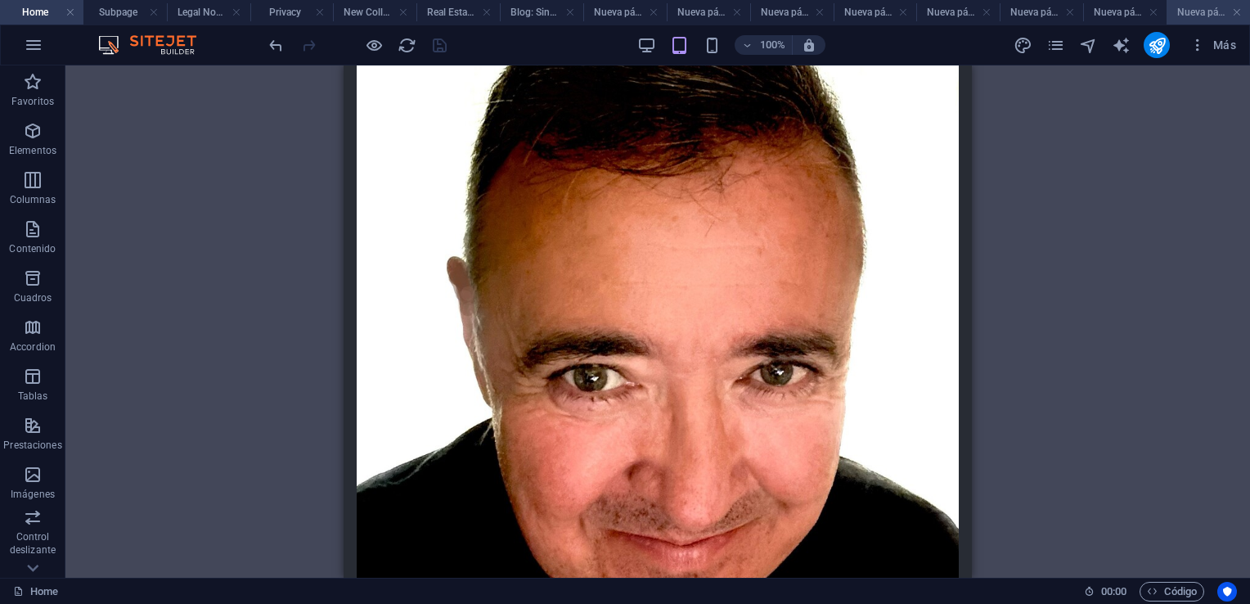
click at [1211, 15] on h4 "Nueva página 7" at bounding box center [1208, 12] width 83 height 18
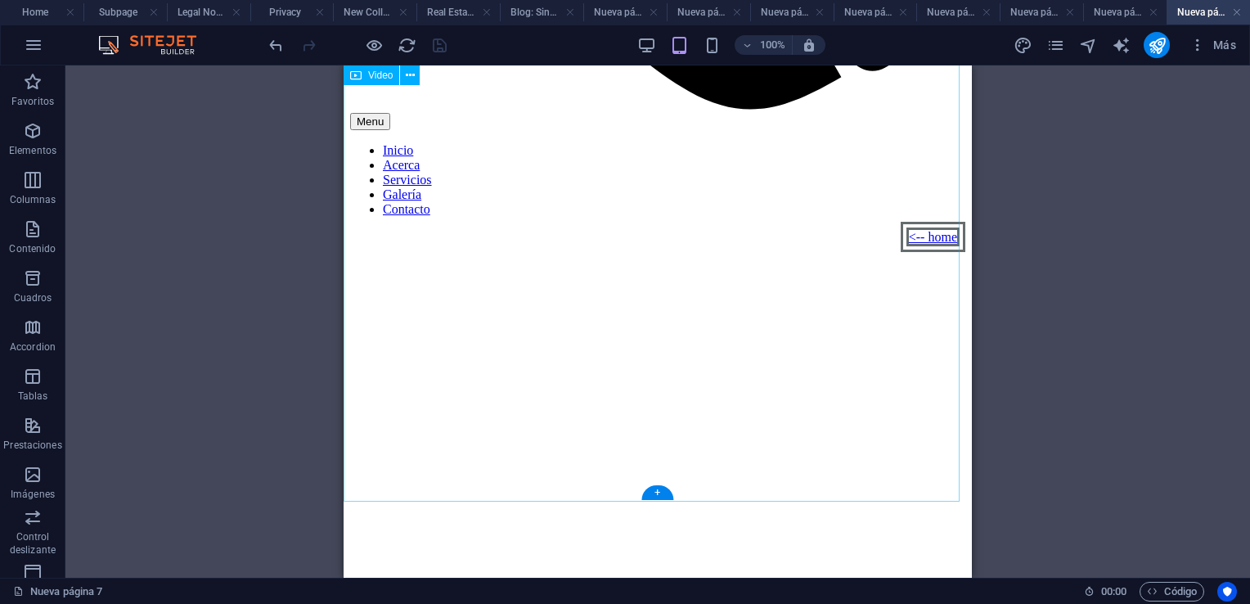
scroll to position [735, 0]
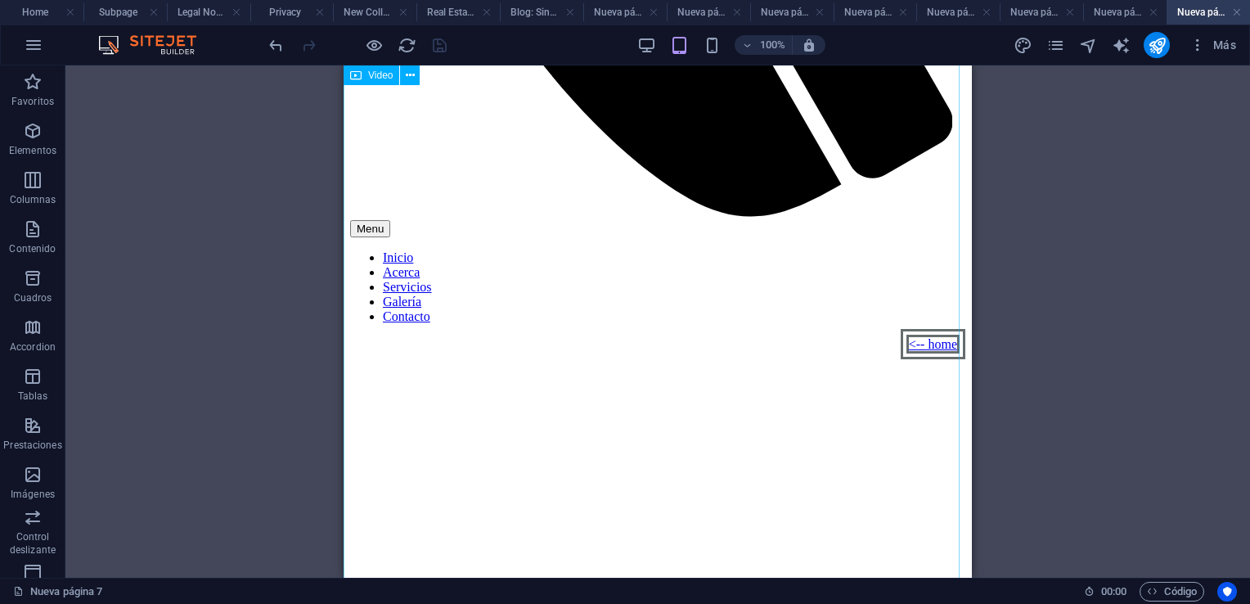
select select "%"
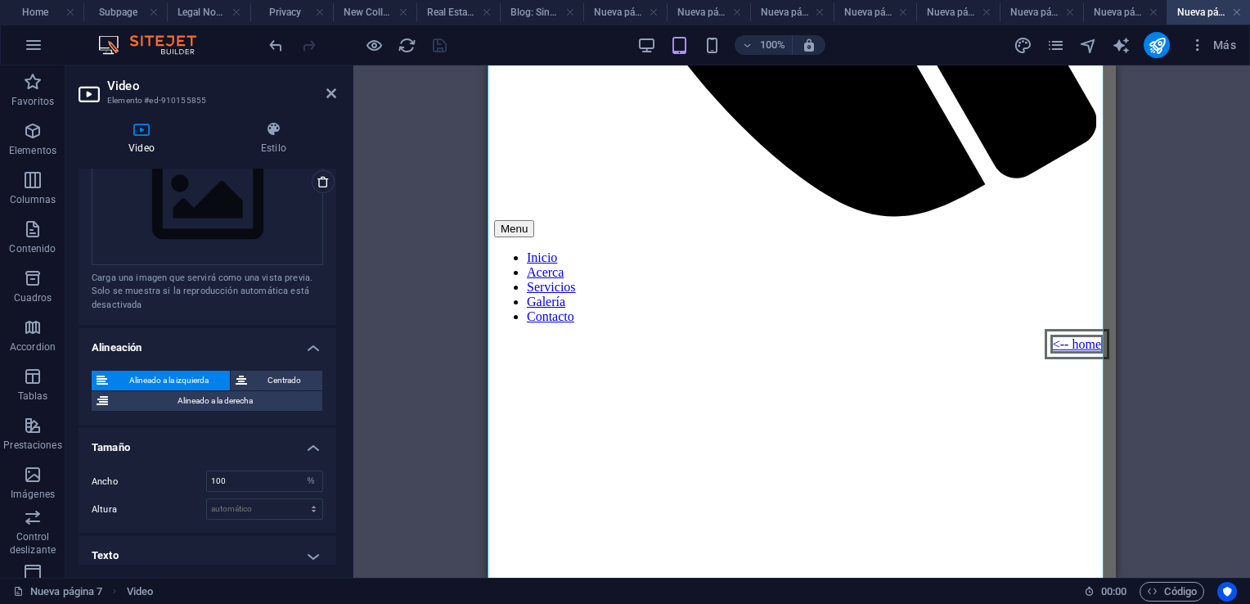
scroll to position [429, 0]
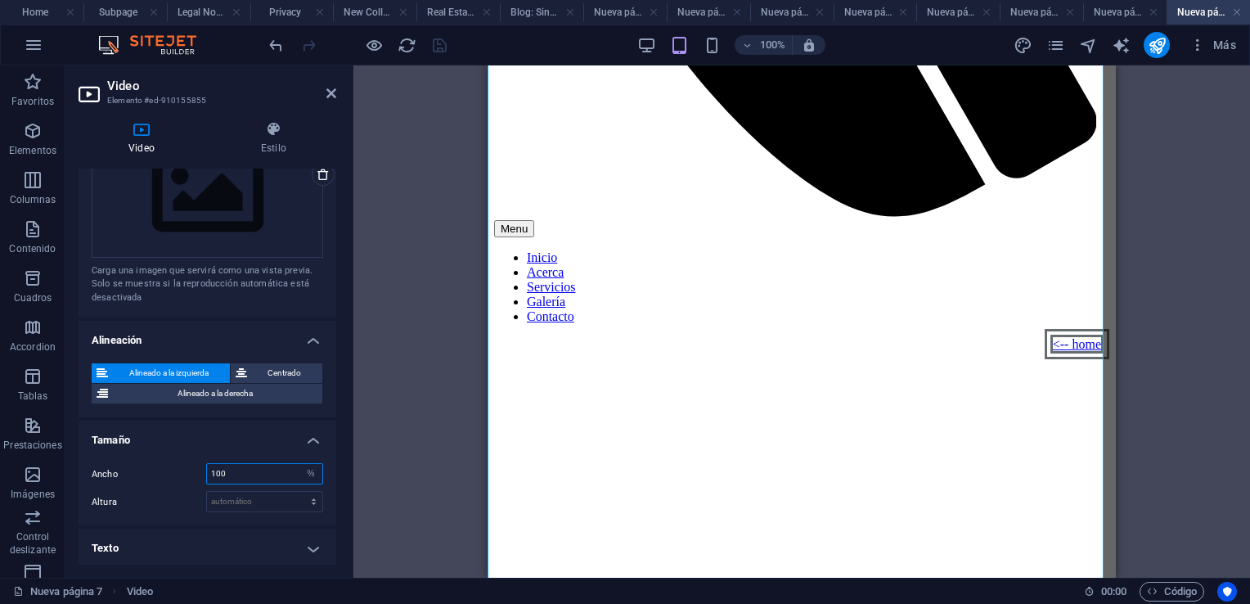
click at [263, 474] on input "100" at bounding box center [264, 474] width 115 height 20
type input "1"
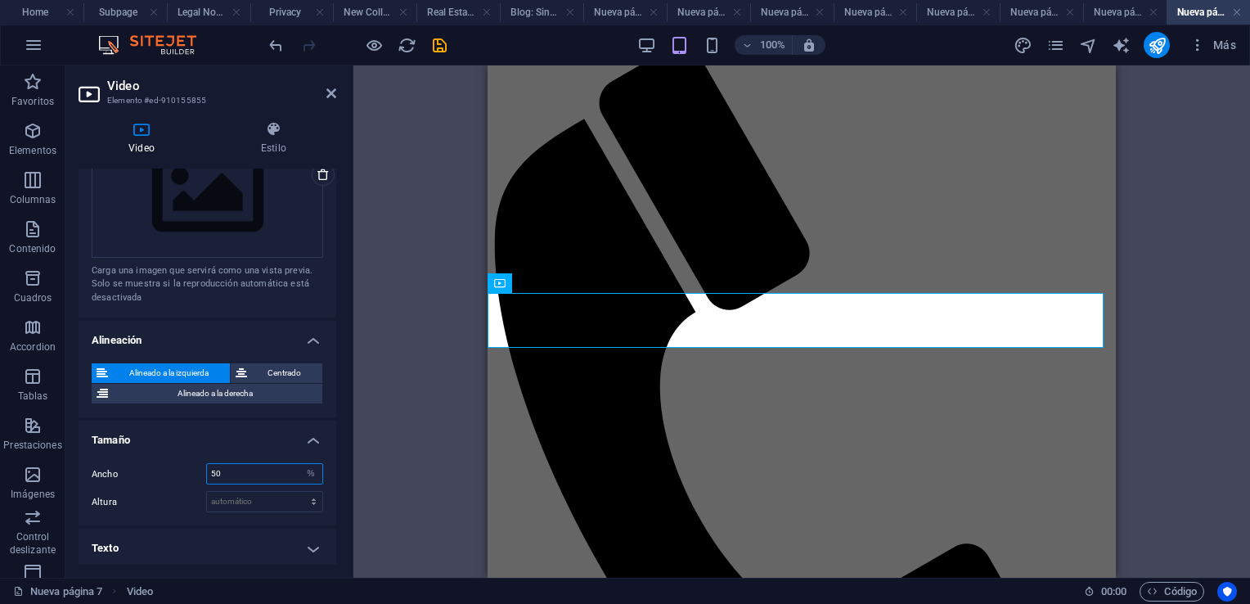
scroll to position [89, 0]
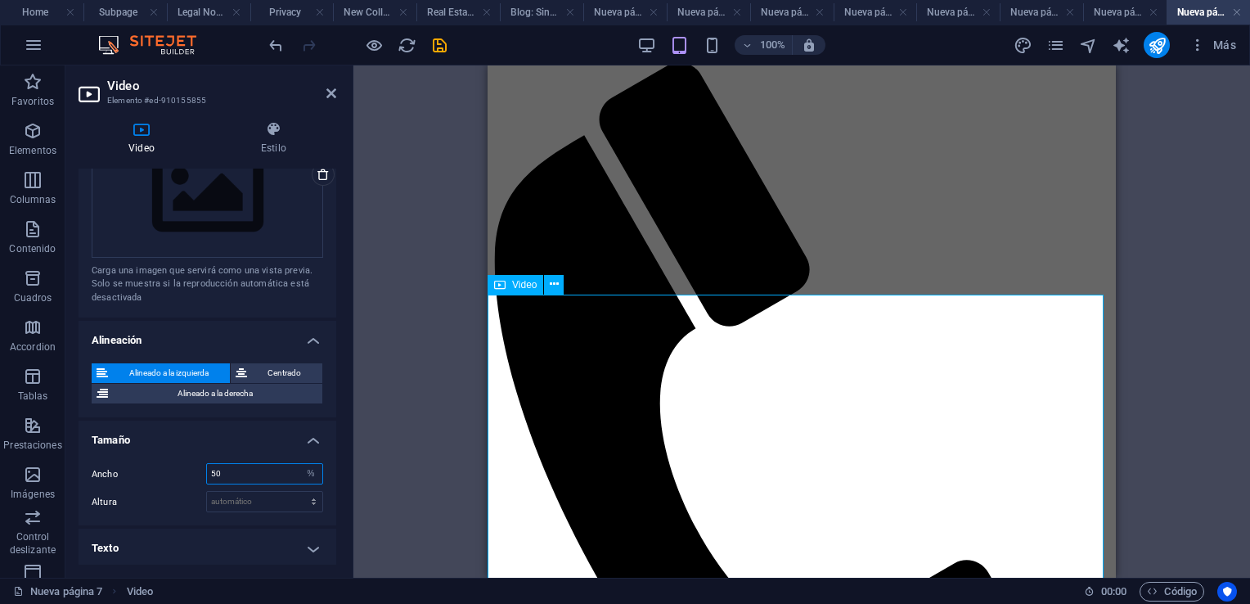
type input "50"
click at [334, 96] on icon at bounding box center [332, 93] width 10 height 13
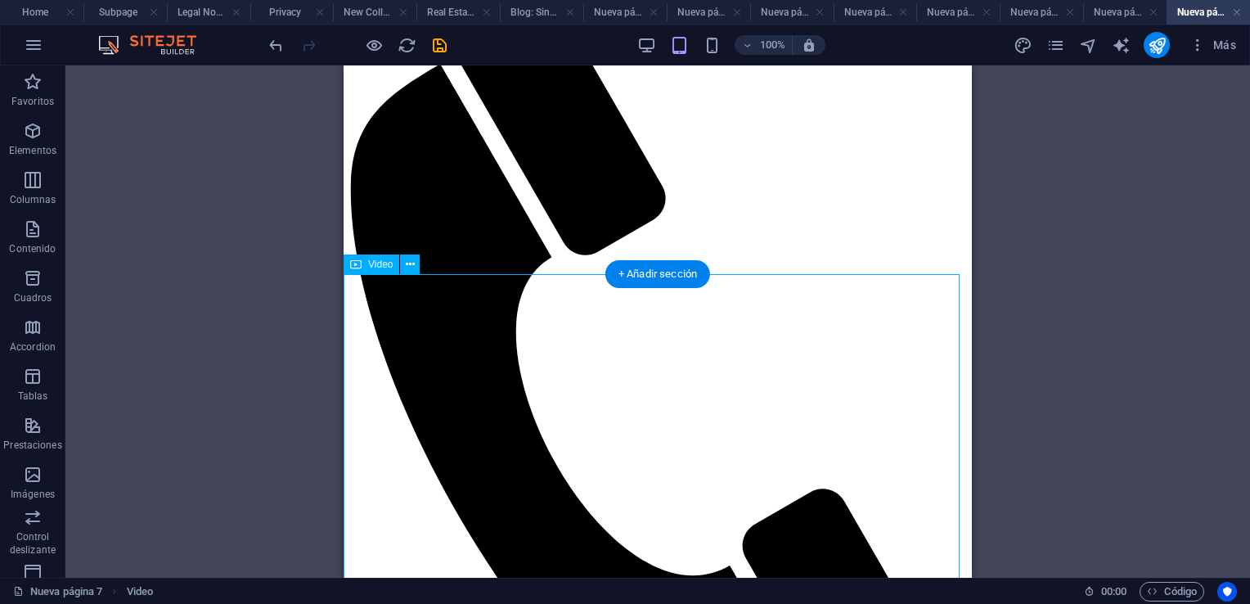
scroll to position [164, 0]
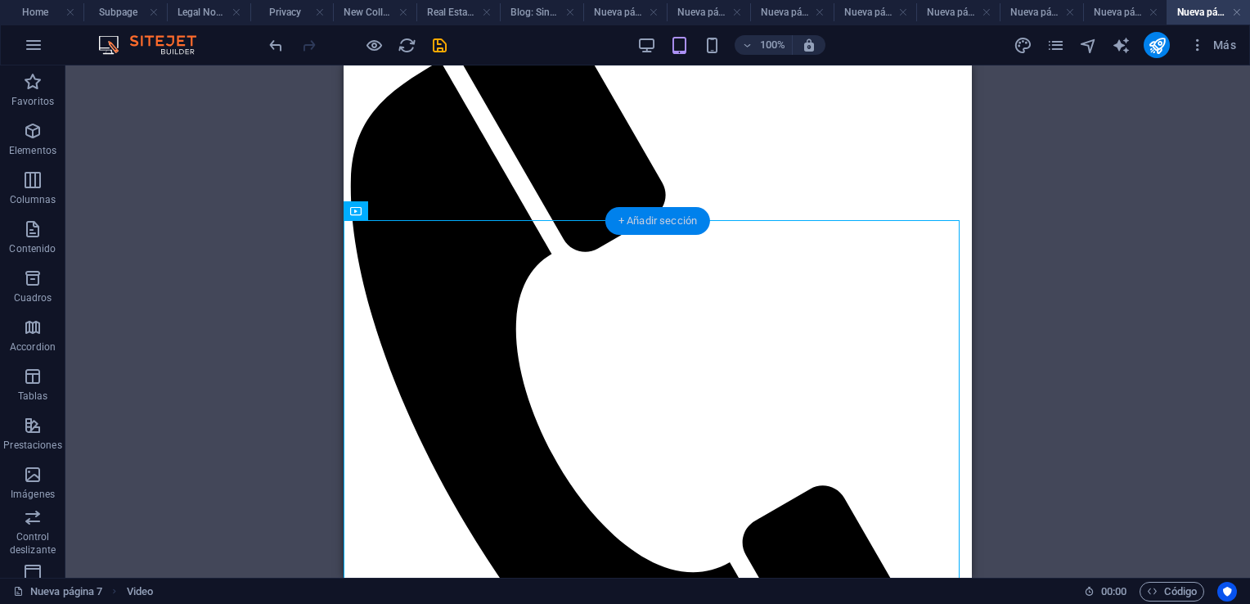
click at [664, 218] on div "+ Añadir sección" at bounding box center [658, 221] width 105 height 28
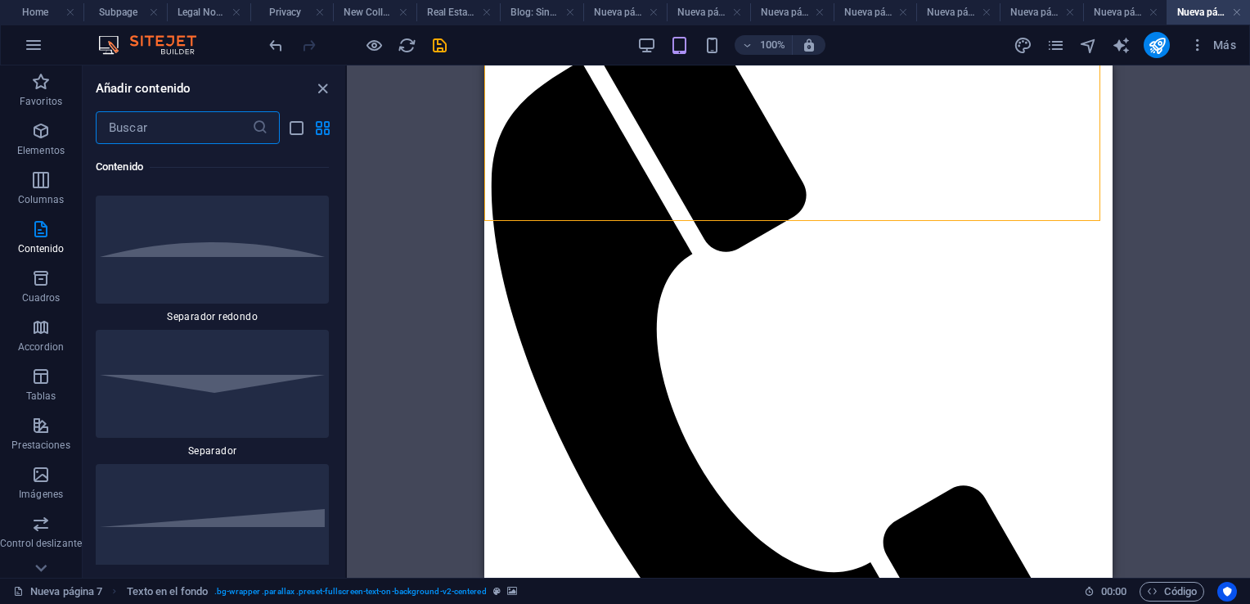
scroll to position [8165, 0]
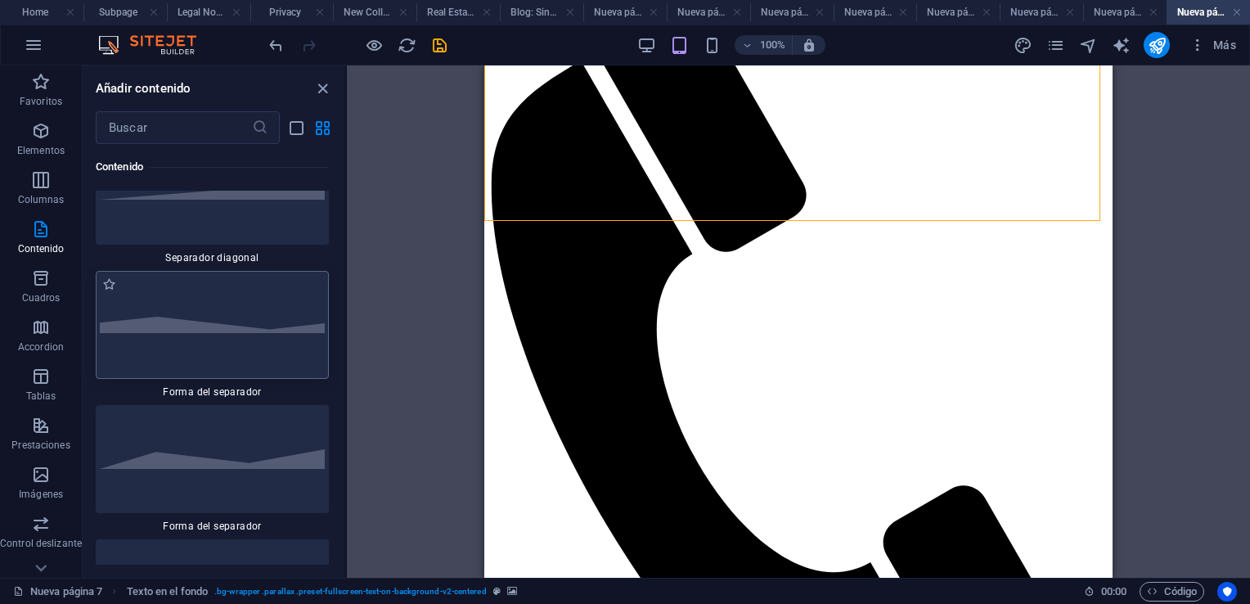
click at [239, 358] on div at bounding box center [212, 325] width 233 height 108
click at [347, 358] on div "Arrastra aquí para reemplazar el contenido existente. Si quieres crear un eleme…" at bounding box center [798, 321] width 903 height 512
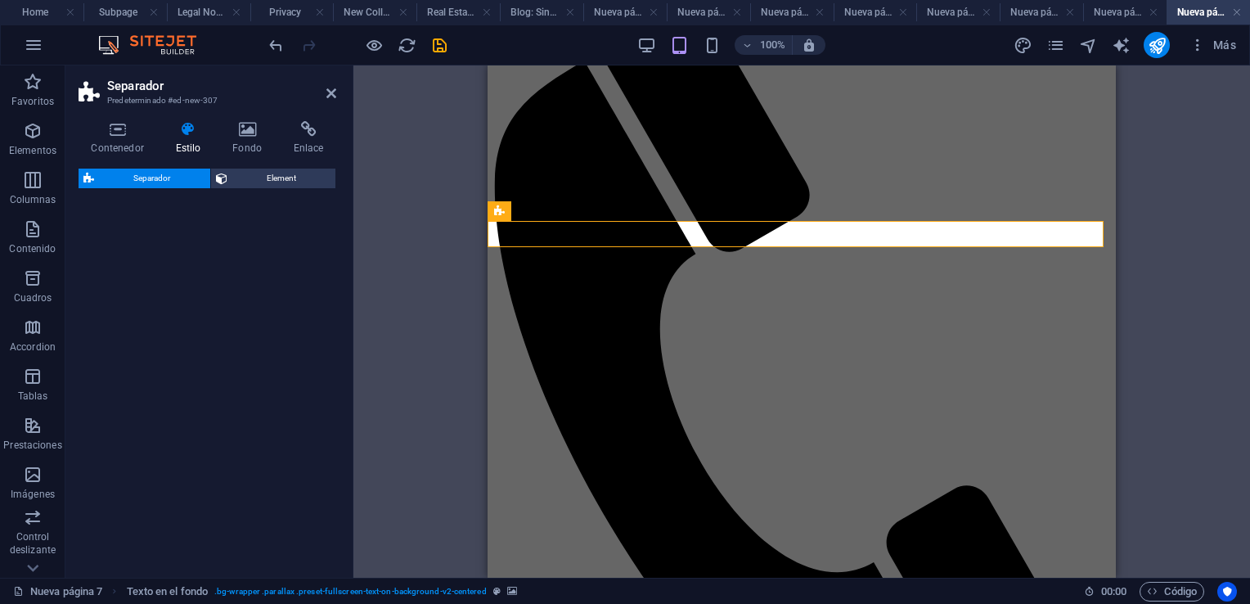
select select "polygon2"
select select "rem"
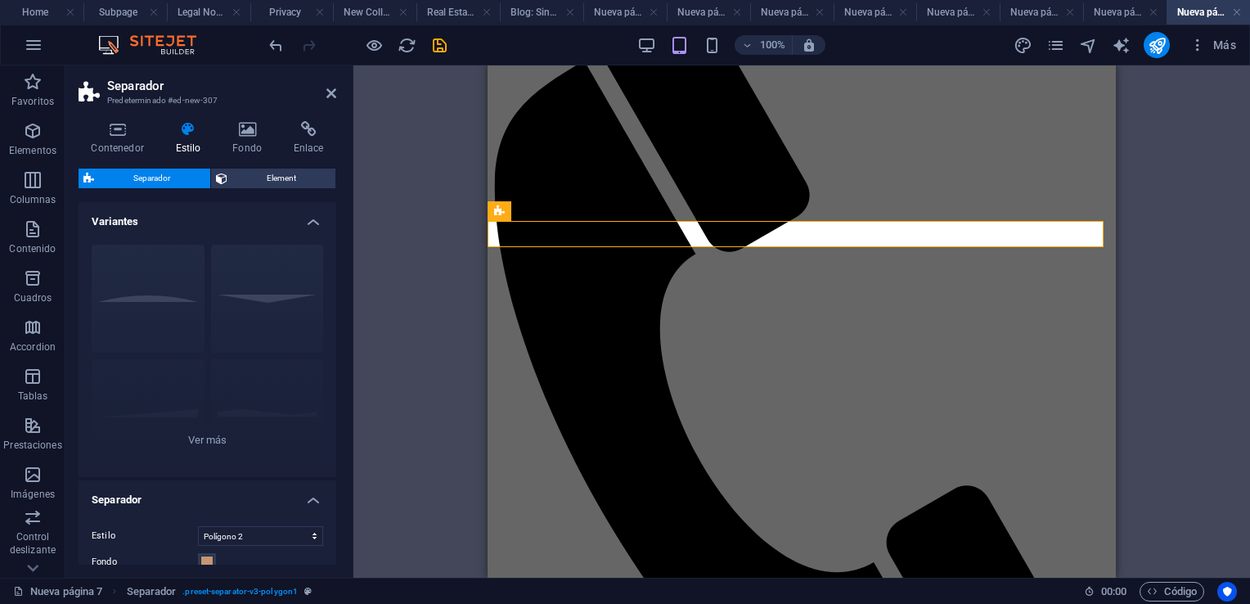
click at [325, 89] on h2 "Separador" at bounding box center [221, 86] width 229 height 15
click at [333, 97] on icon at bounding box center [332, 93] width 10 height 13
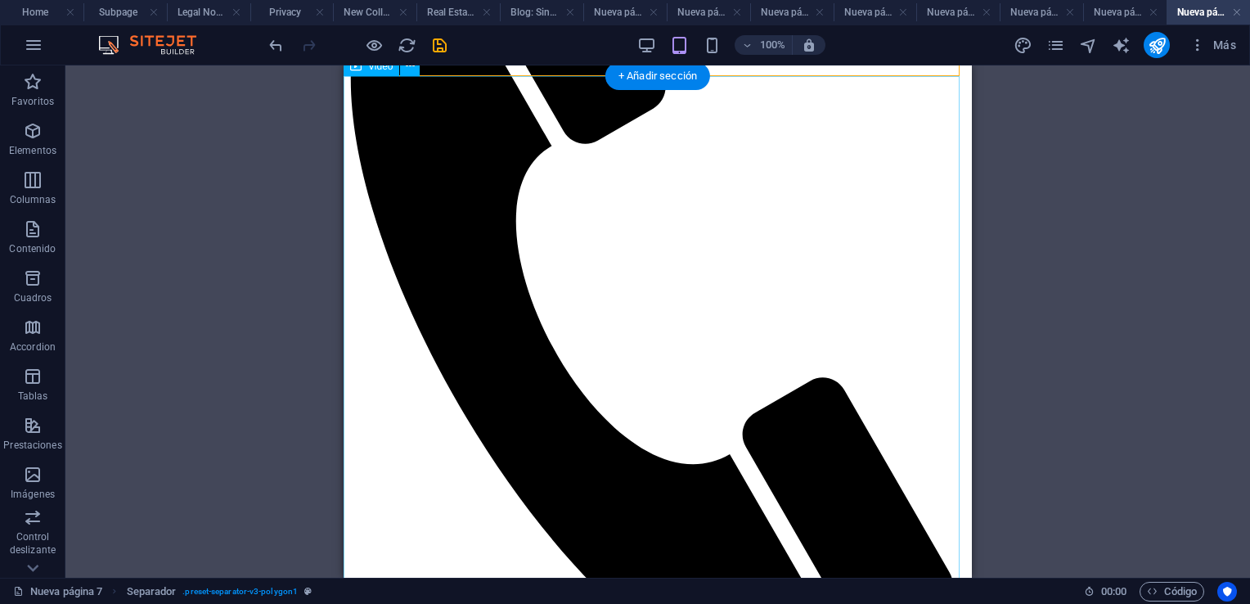
scroll to position [491, 0]
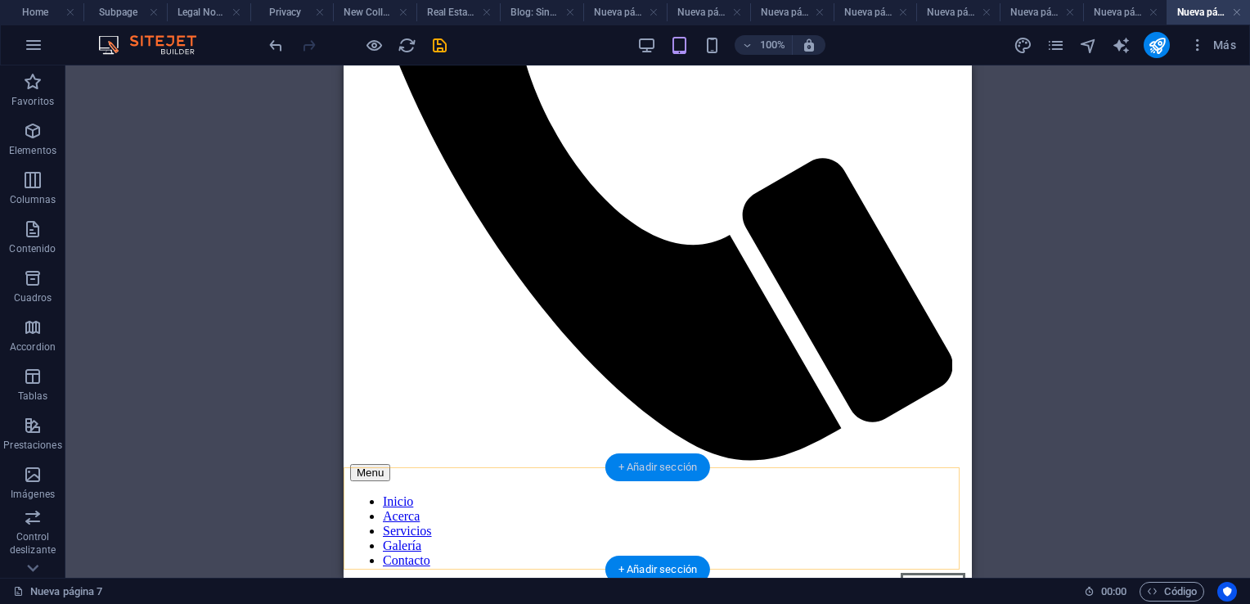
click at [672, 468] on div "+ Añadir sección" at bounding box center [658, 467] width 105 height 28
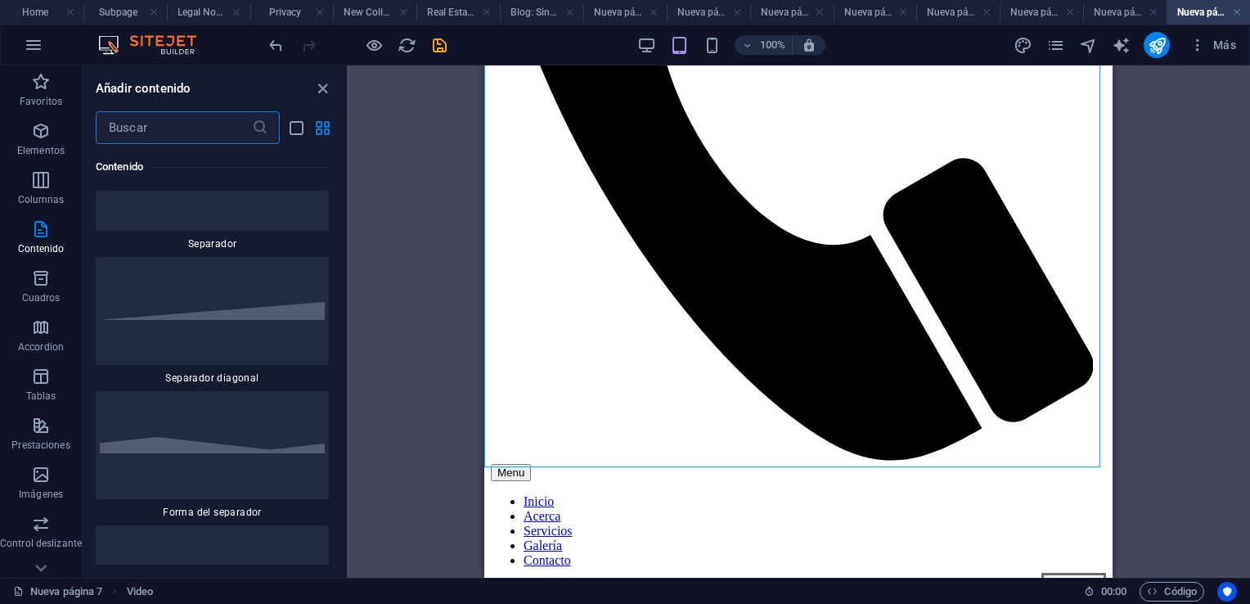
scroll to position [8104, 0]
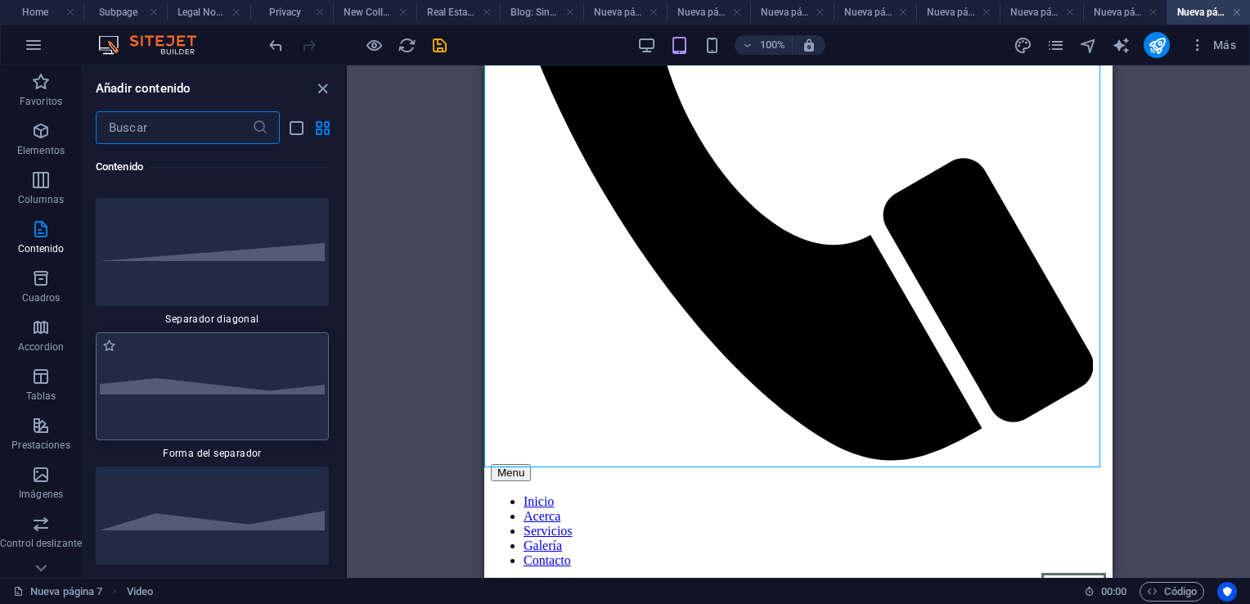
click at [250, 395] on img at bounding box center [212, 386] width 225 height 17
click at [347, 408] on div "Texto en el fondo H2 Texto en el fondo Contenedor Referencia Botón Texto Video …" at bounding box center [798, 321] width 903 height 512
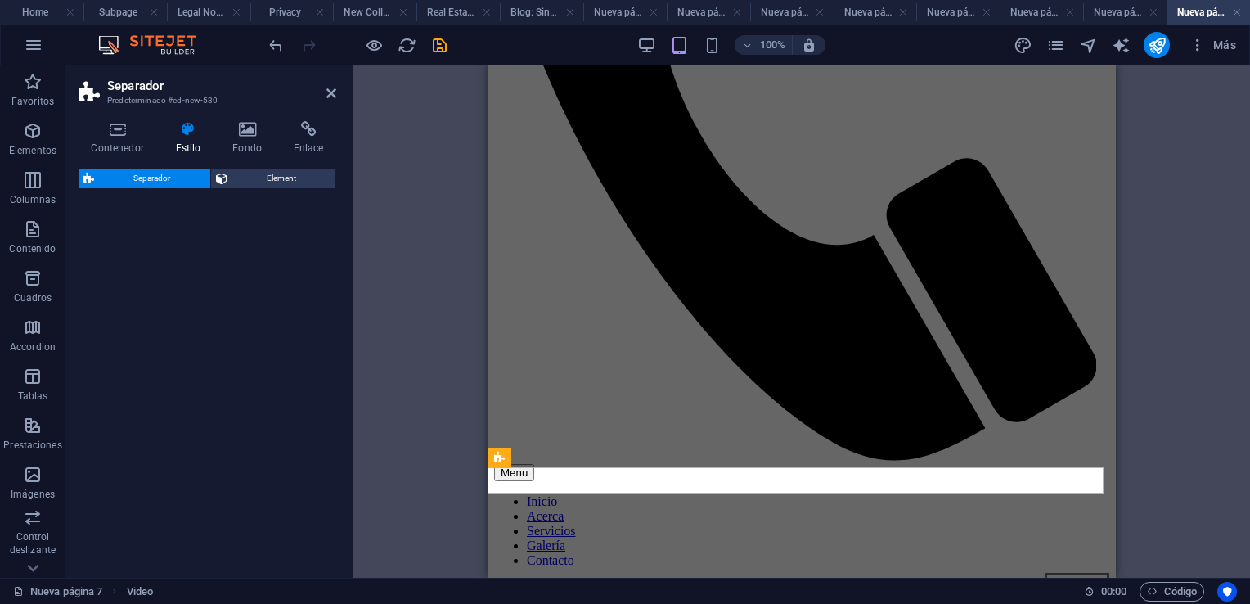
select select "polygon2"
select select "rem"
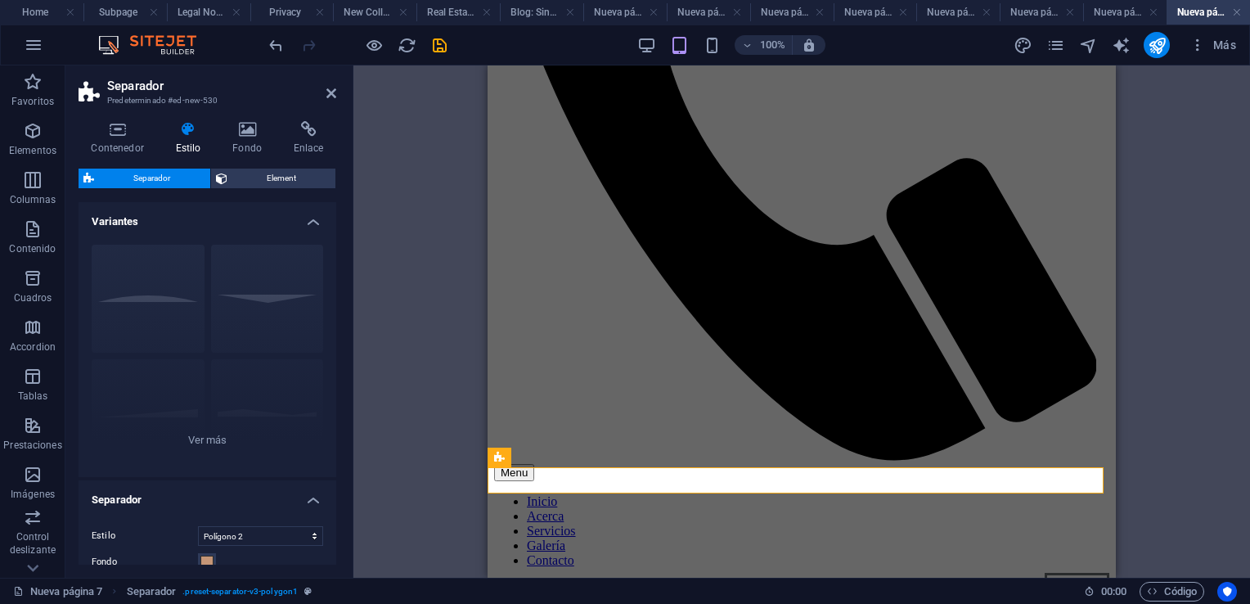
click at [323, 90] on h2 "Separador" at bounding box center [221, 86] width 229 height 15
click at [331, 88] on icon at bounding box center [332, 93] width 10 height 13
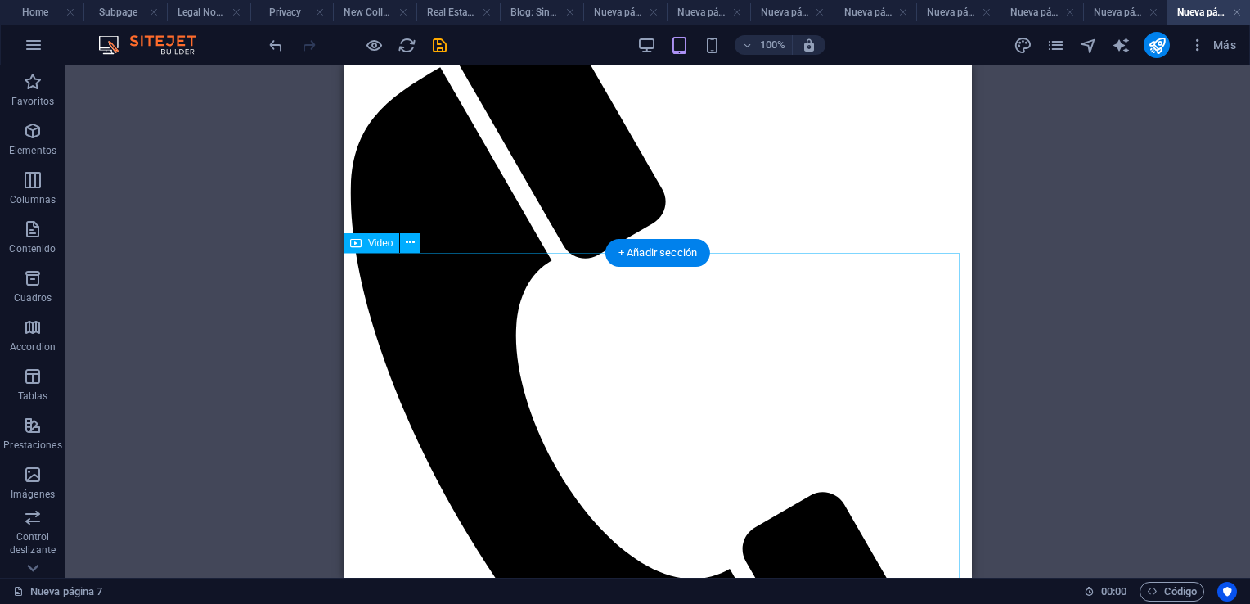
scroll to position [0, 0]
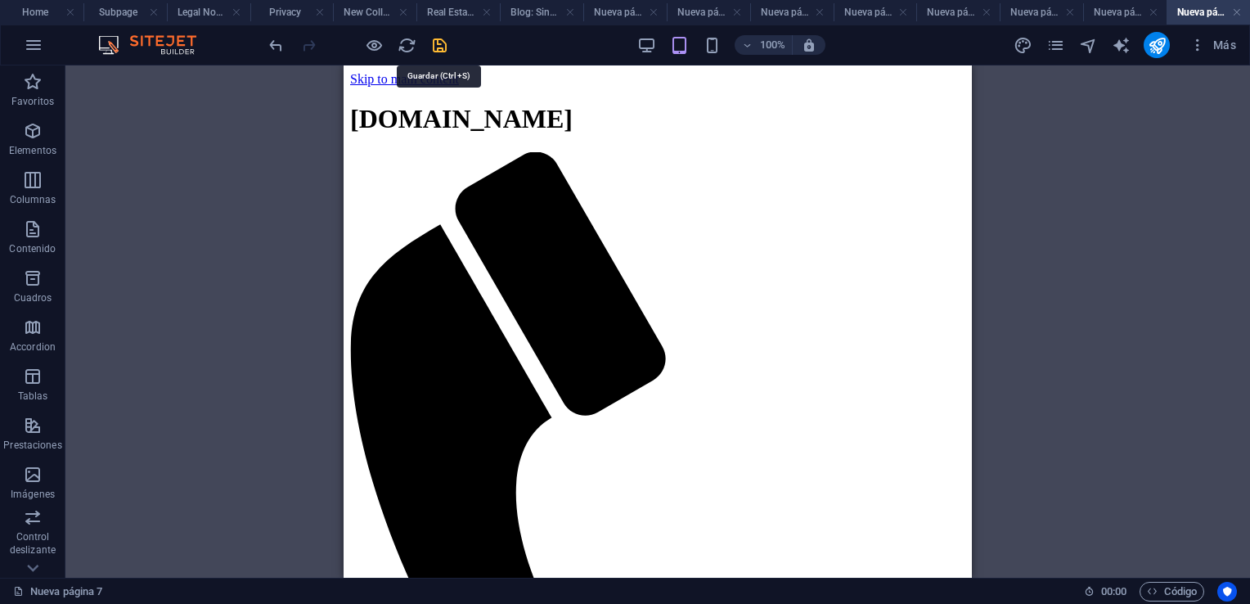
click at [439, 47] on icon "save" at bounding box center [439, 45] width 19 height 19
click at [1159, 43] on icon "publish" at bounding box center [1157, 45] width 19 height 19
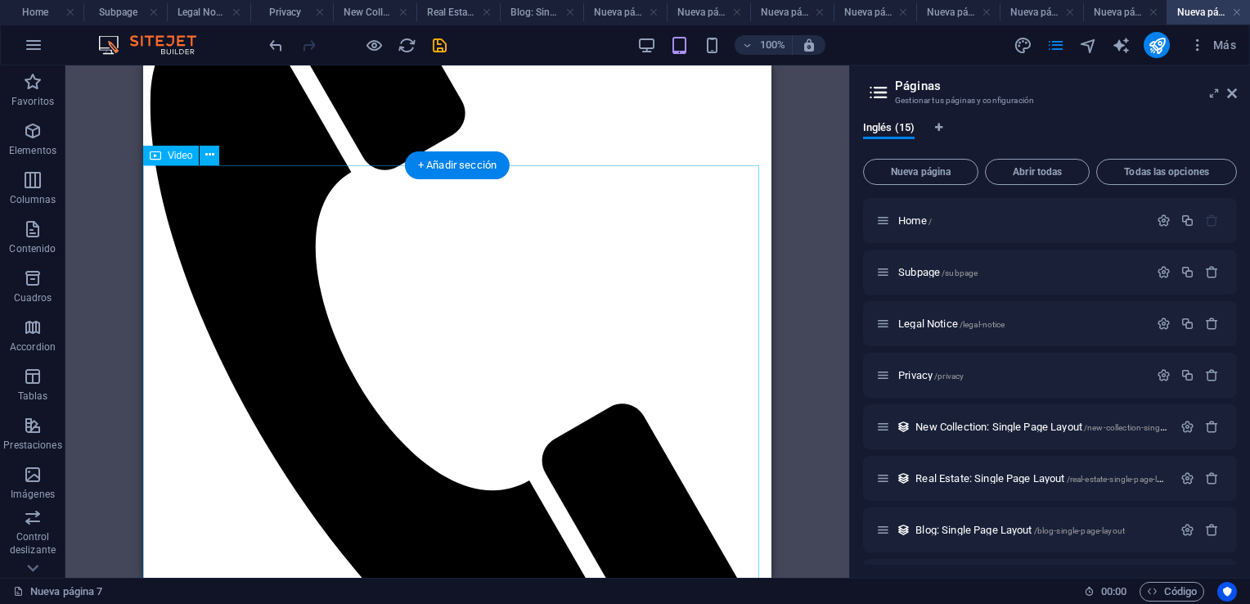
select select "%"
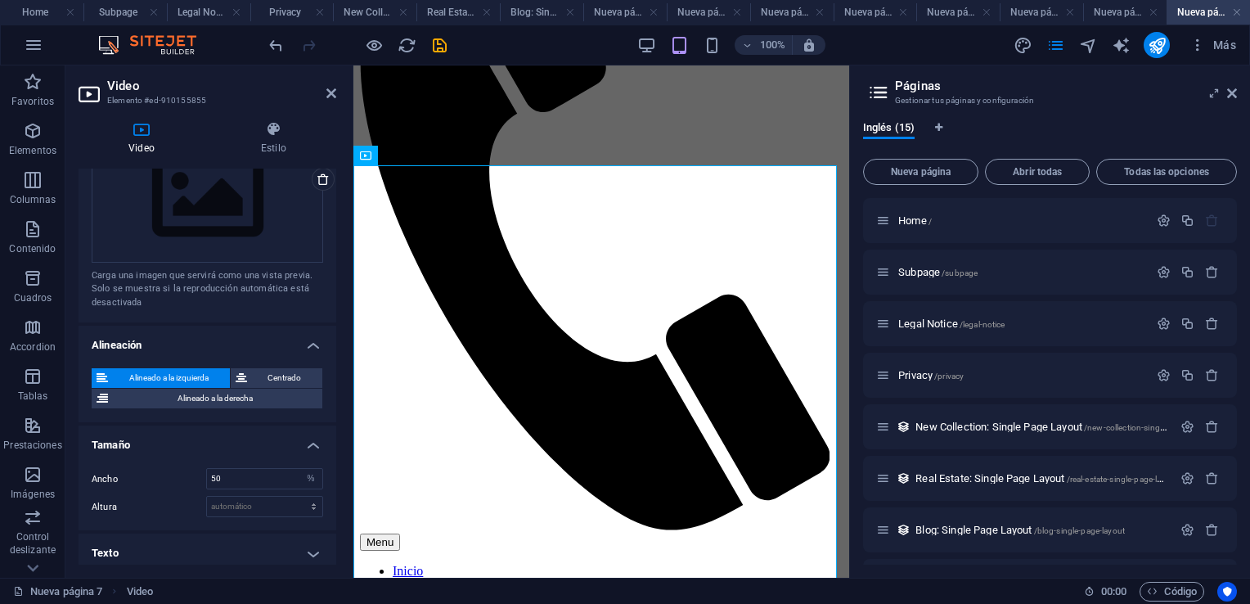
scroll to position [429, 0]
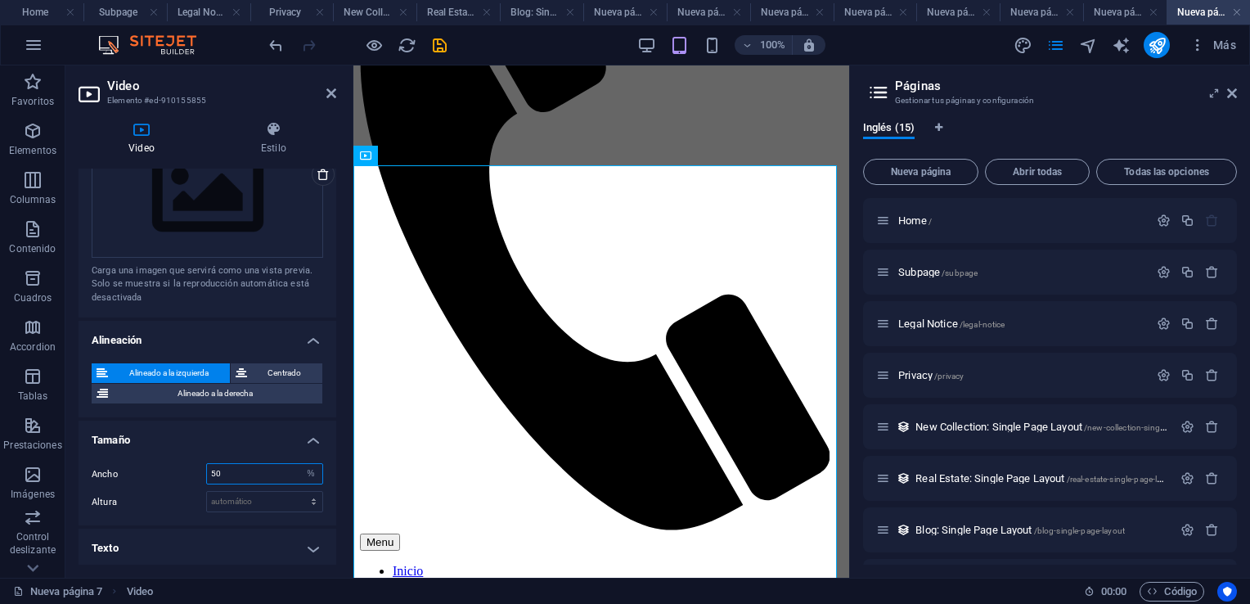
click at [251, 475] on input "50" at bounding box center [264, 474] width 115 height 20
type input "5"
type input "100"
click at [331, 92] on icon at bounding box center [332, 93] width 10 height 13
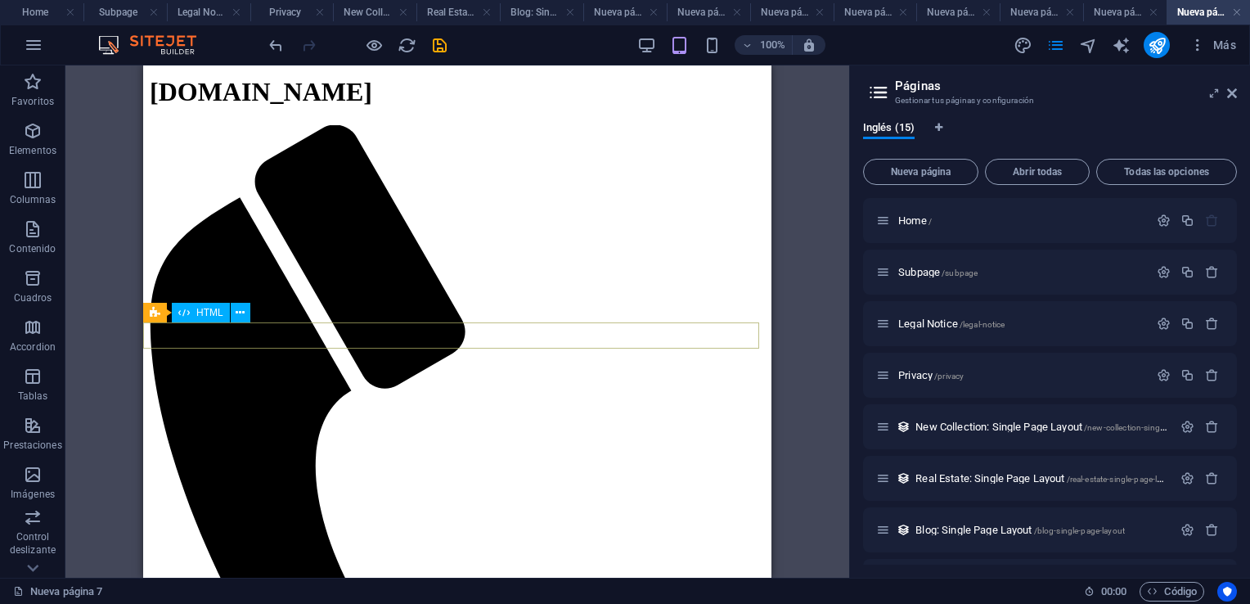
scroll to position [0, 0]
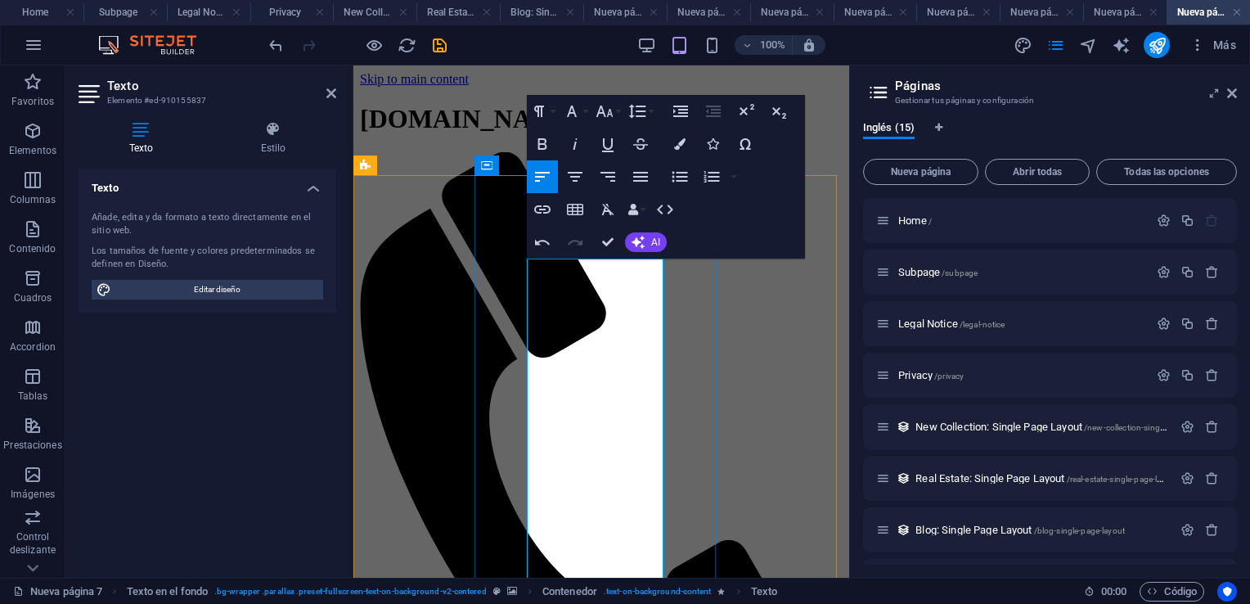
click at [327, 91] on icon at bounding box center [332, 93] width 10 height 13
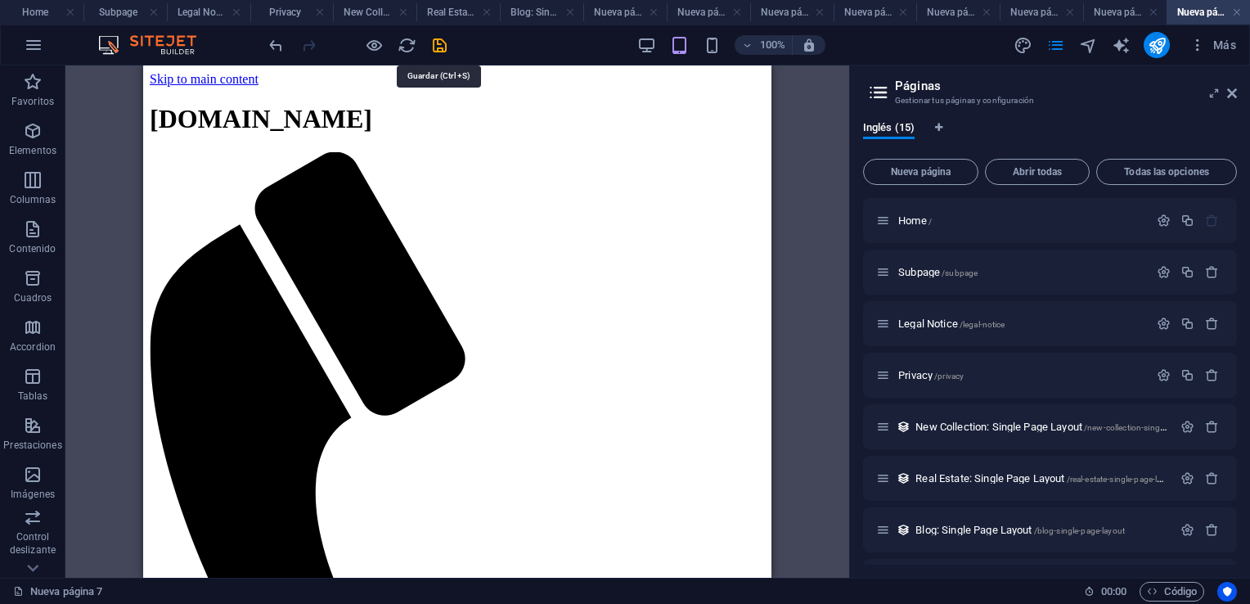
click at [444, 43] on icon "save" at bounding box center [439, 45] width 19 height 19
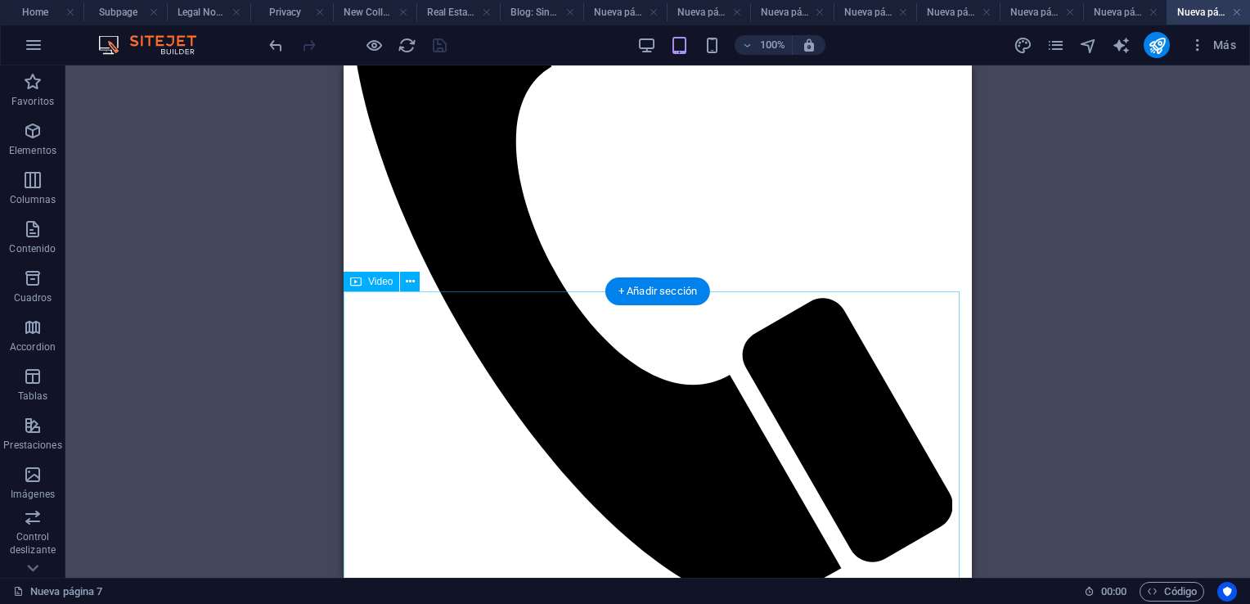
scroll to position [327, 0]
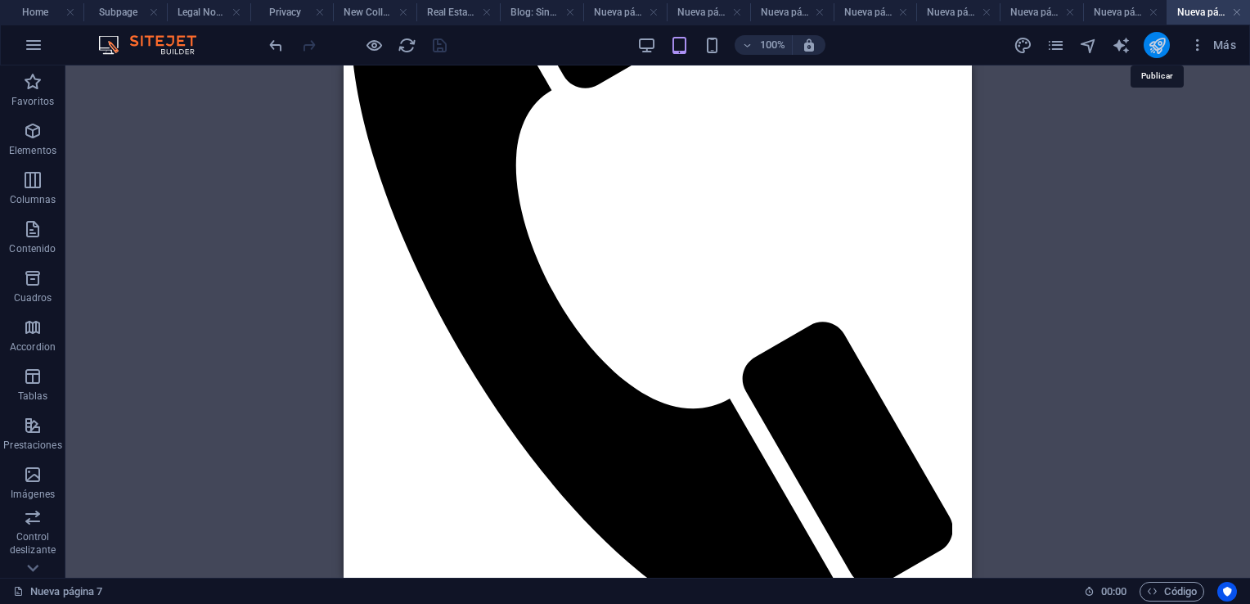
click at [1152, 47] on icon "publish" at bounding box center [1157, 45] width 19 height 19
